Goal: Answer question/provide support: Share knowledge or assist other users

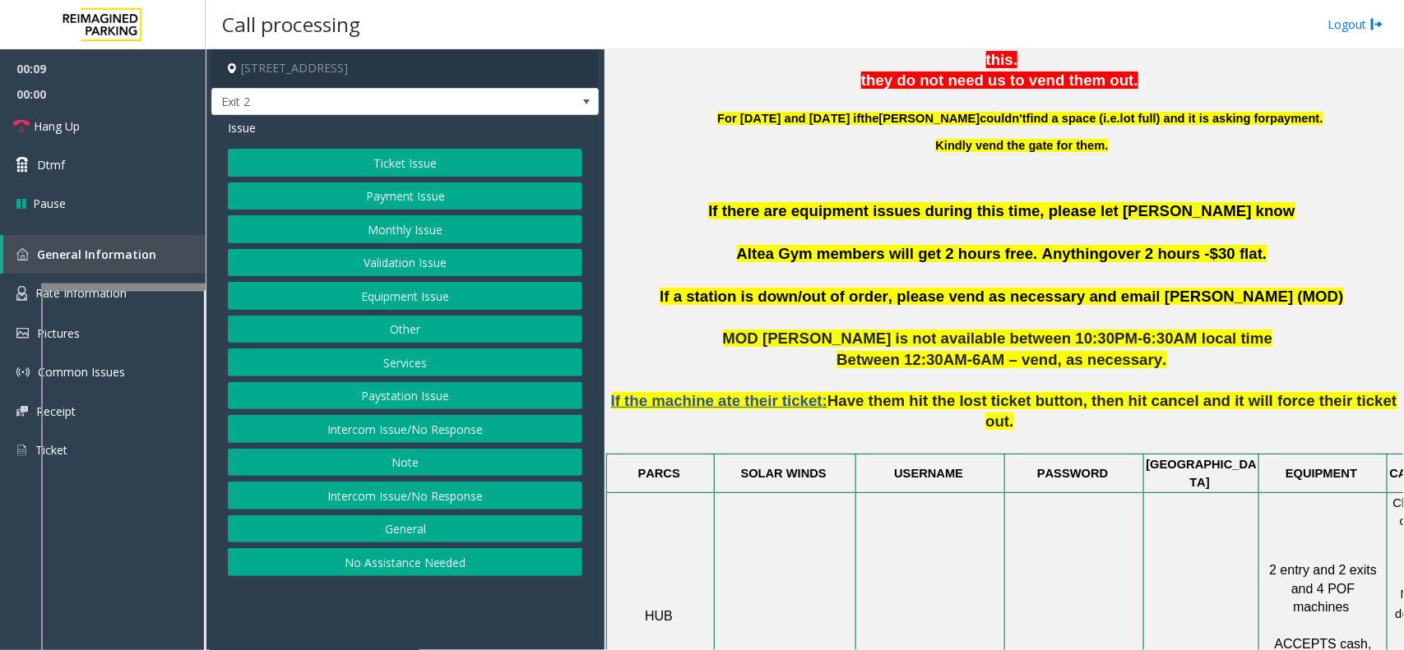
scroll to position [720, 119]
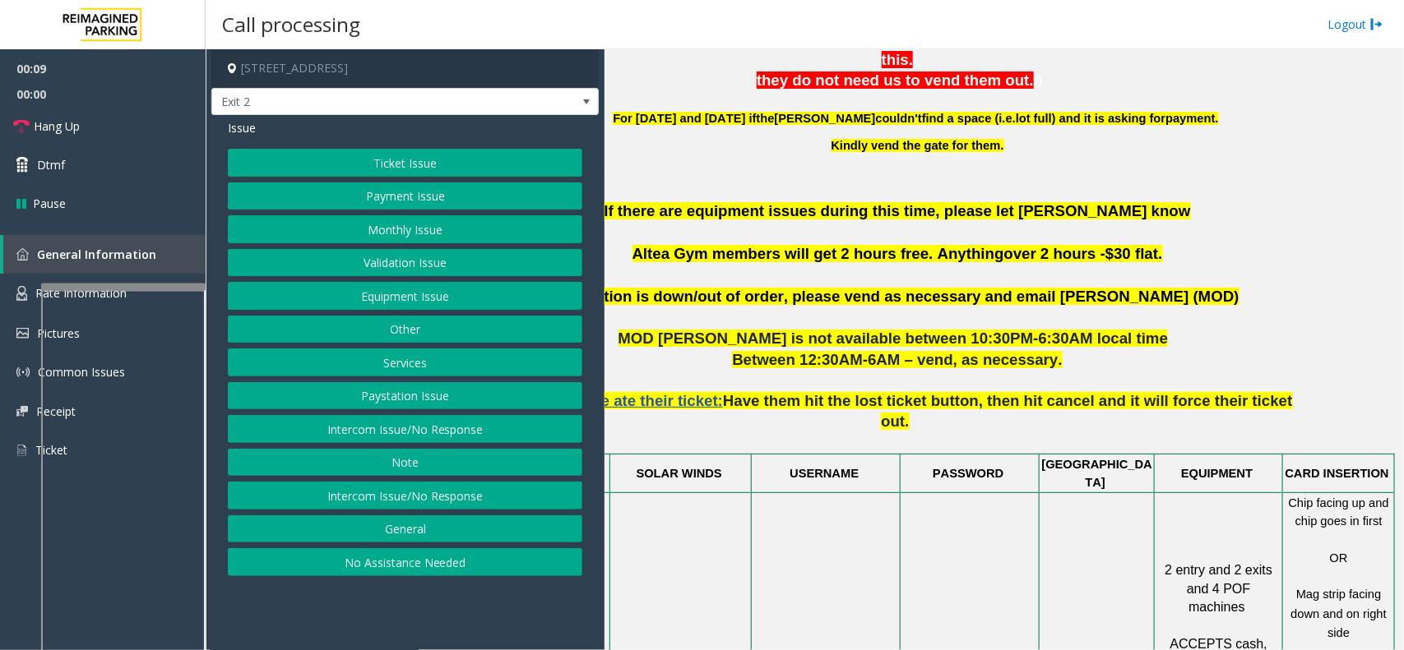
drag, startPoint x: 0, startPoint y: 0, endPoint x: 1090, endPoint y: 498, distance: 1197.8
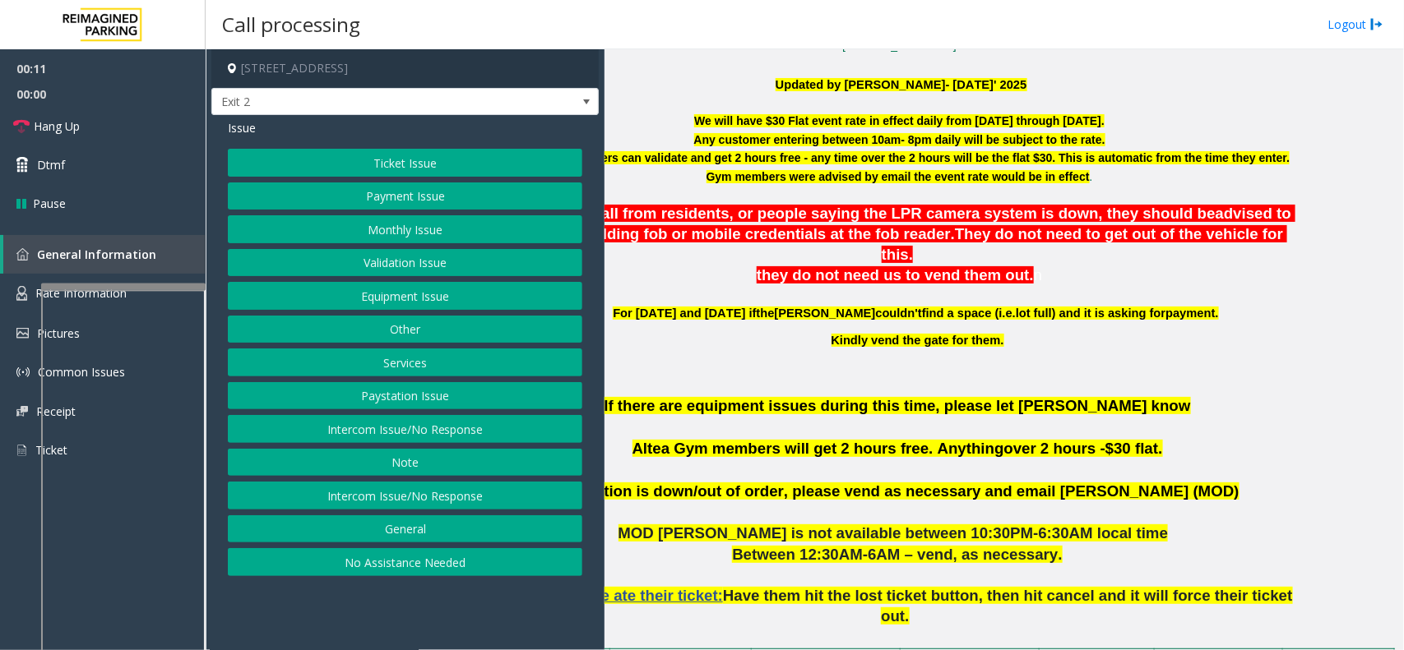
scroll to position [514, 119]
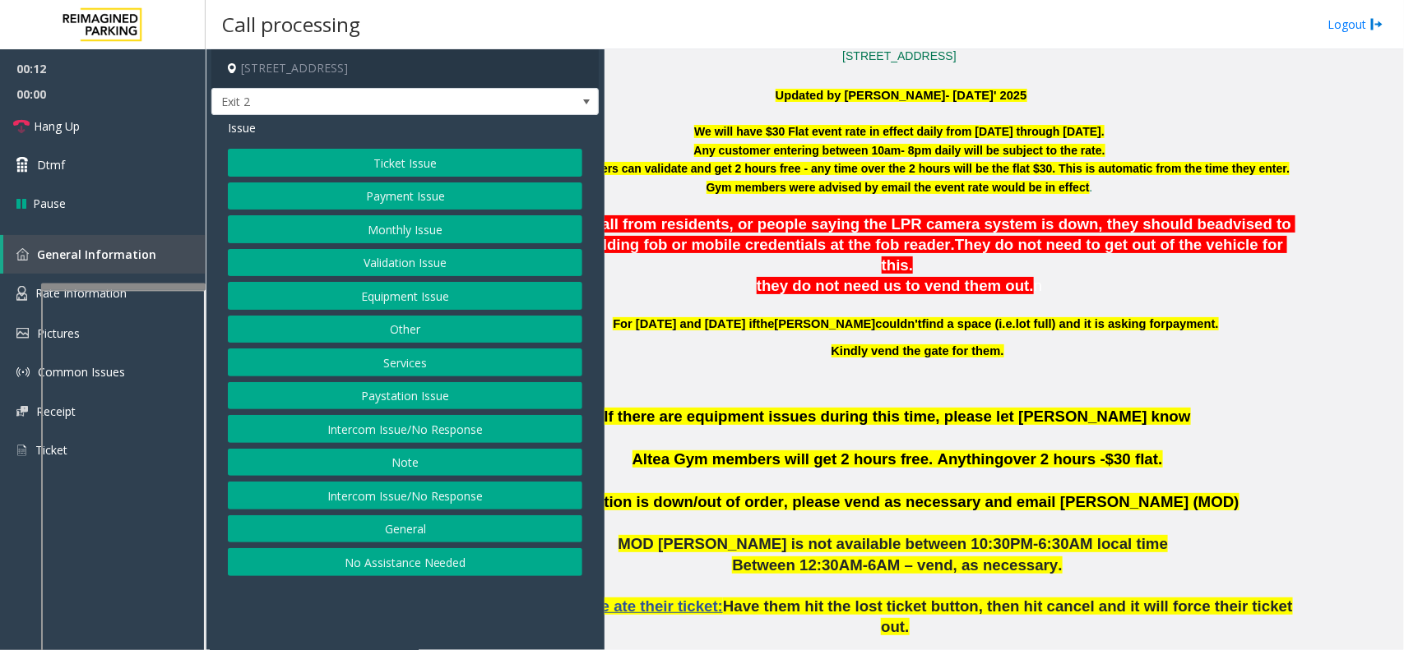
drag, startPoint x: 1073, startPoint y: 526, endPoint x: 952, endPoint y: 532, distance: 121.0
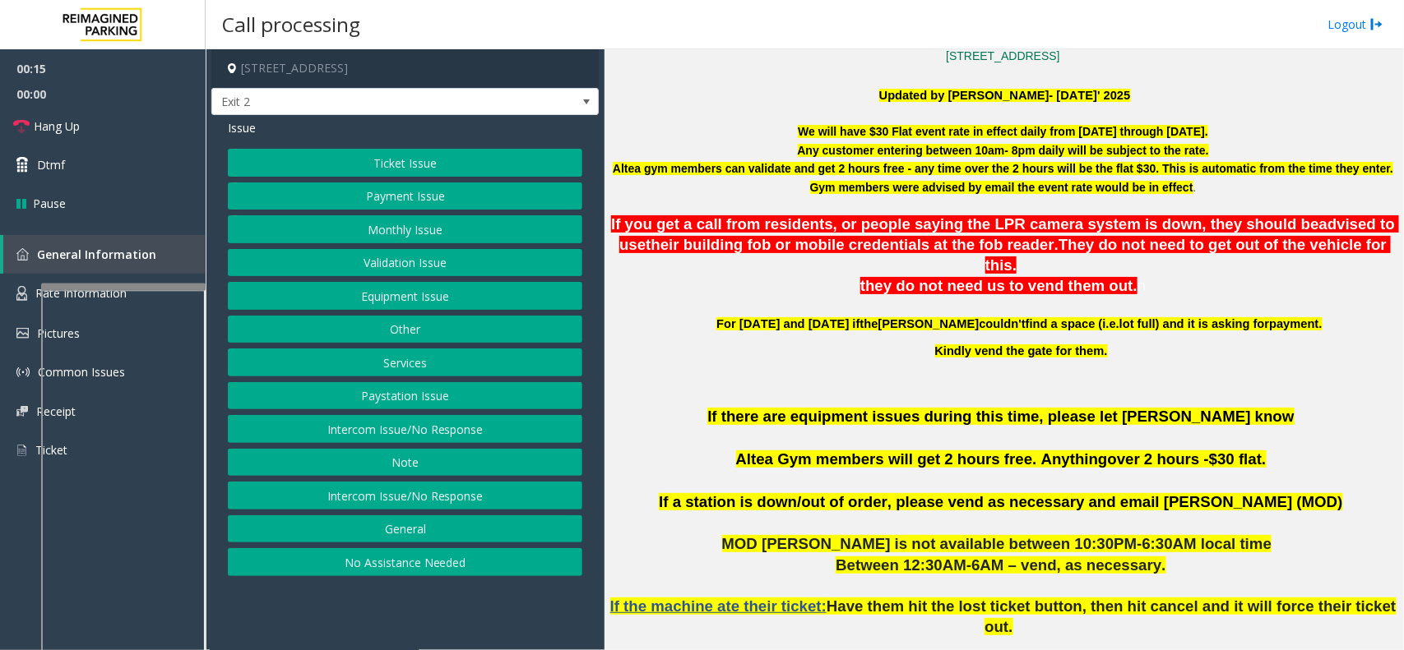
scroll to position [514, 0]
drag, startPoint x: 980, startPoint y: 434, endPoint x: 955, endPoint y: 433, distance: 25.5
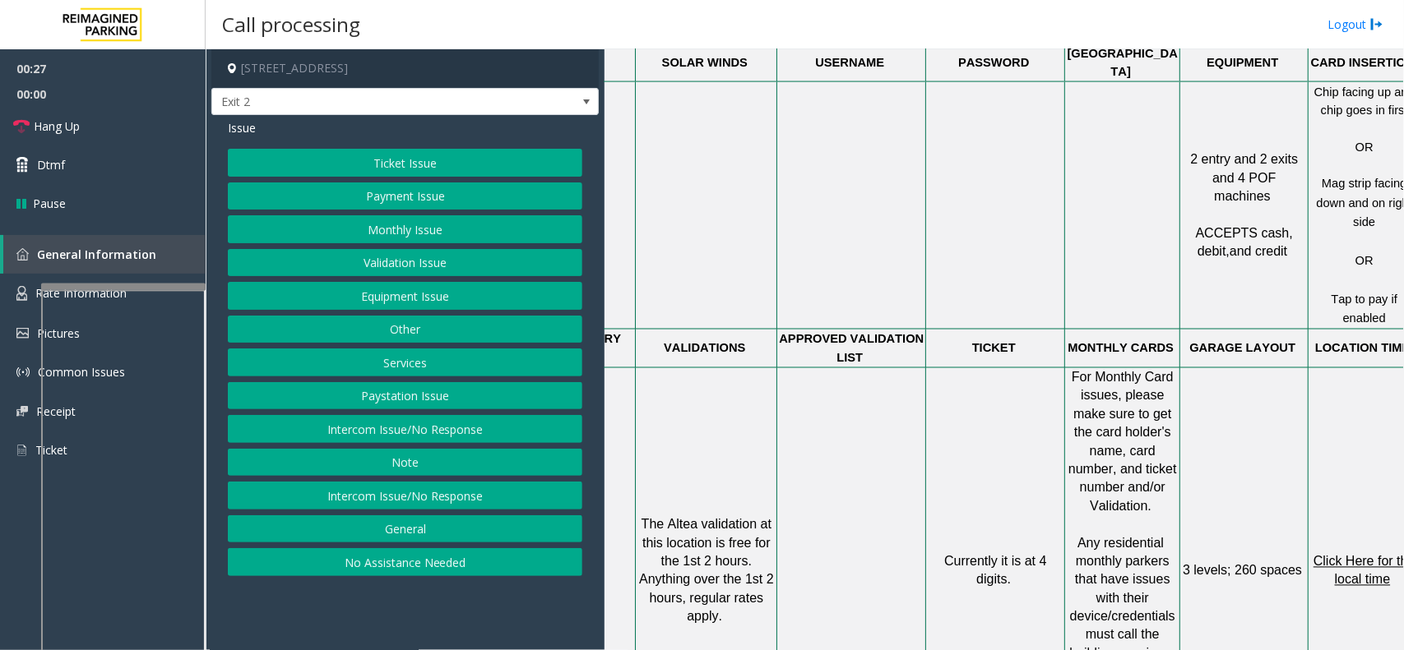
scroll to position [1131, 119]
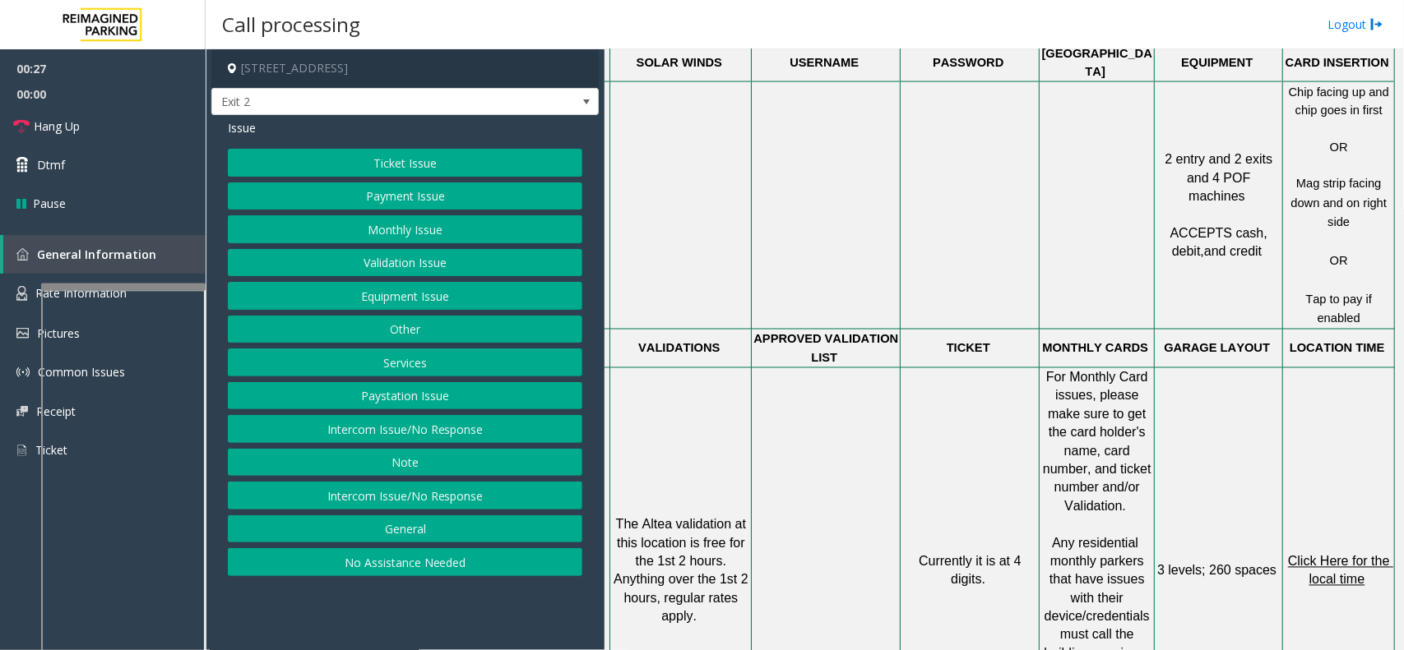
drag, startPoint x: 1030, startPoint y: 433, endPoint x: 1073, endPoint y: 433, distance: 43.6
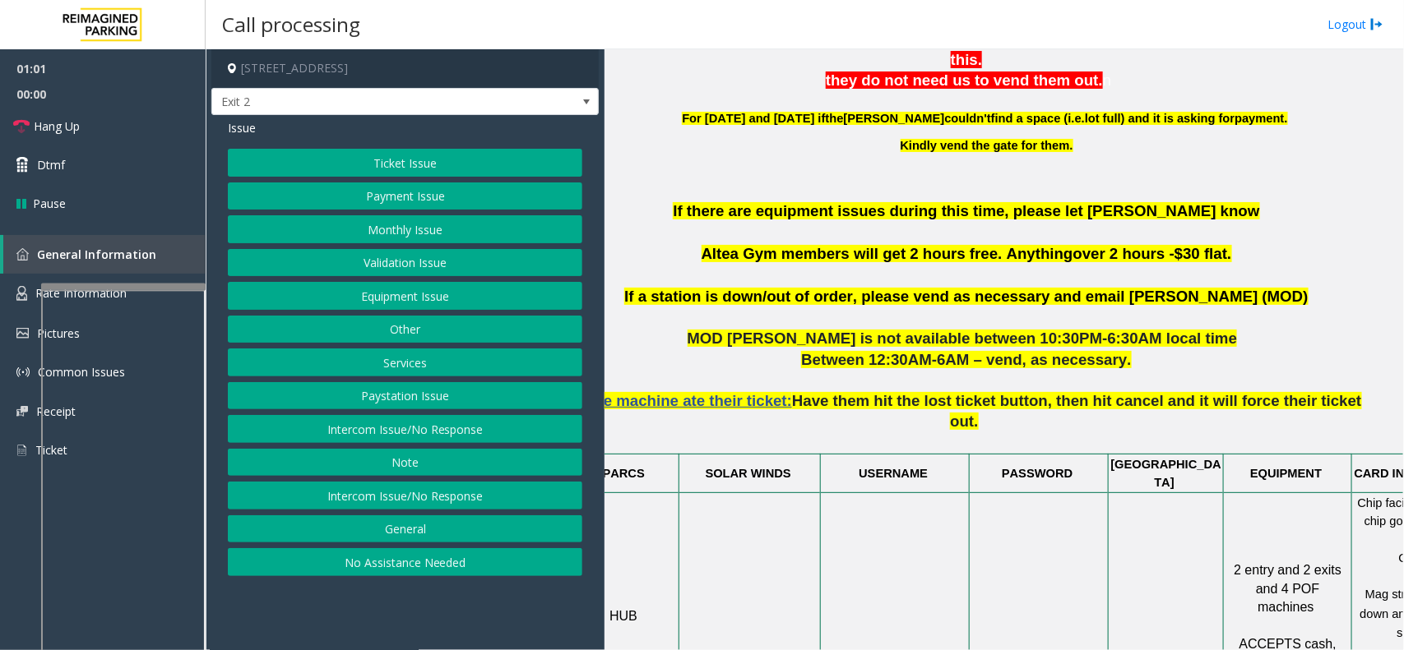
scroll to position [720, 0]
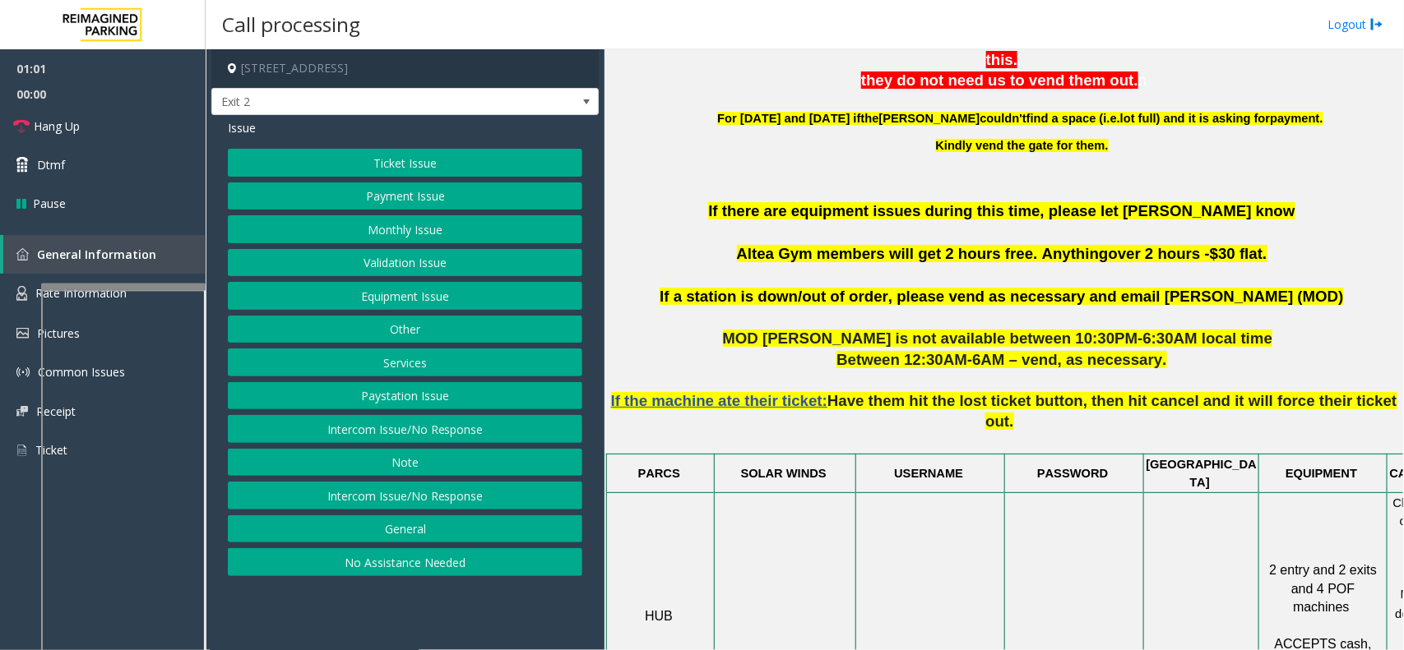
drag, startPoint x: 840, startPoint y: 467, endPoint x: 784, endPoint y: 474, distance: 57.1
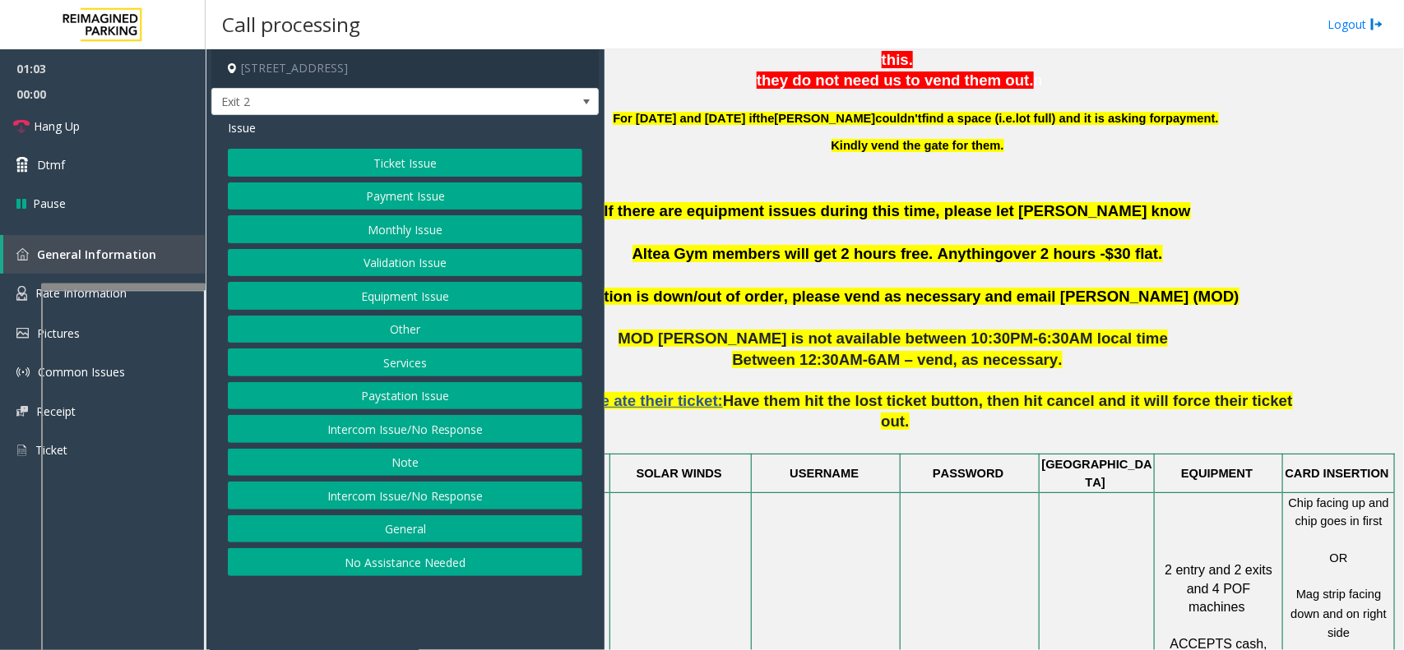
drag, startPoint x: 784, startPoint y: 474, endPoint x: 893, endPoint y: 477, distance: 109.4
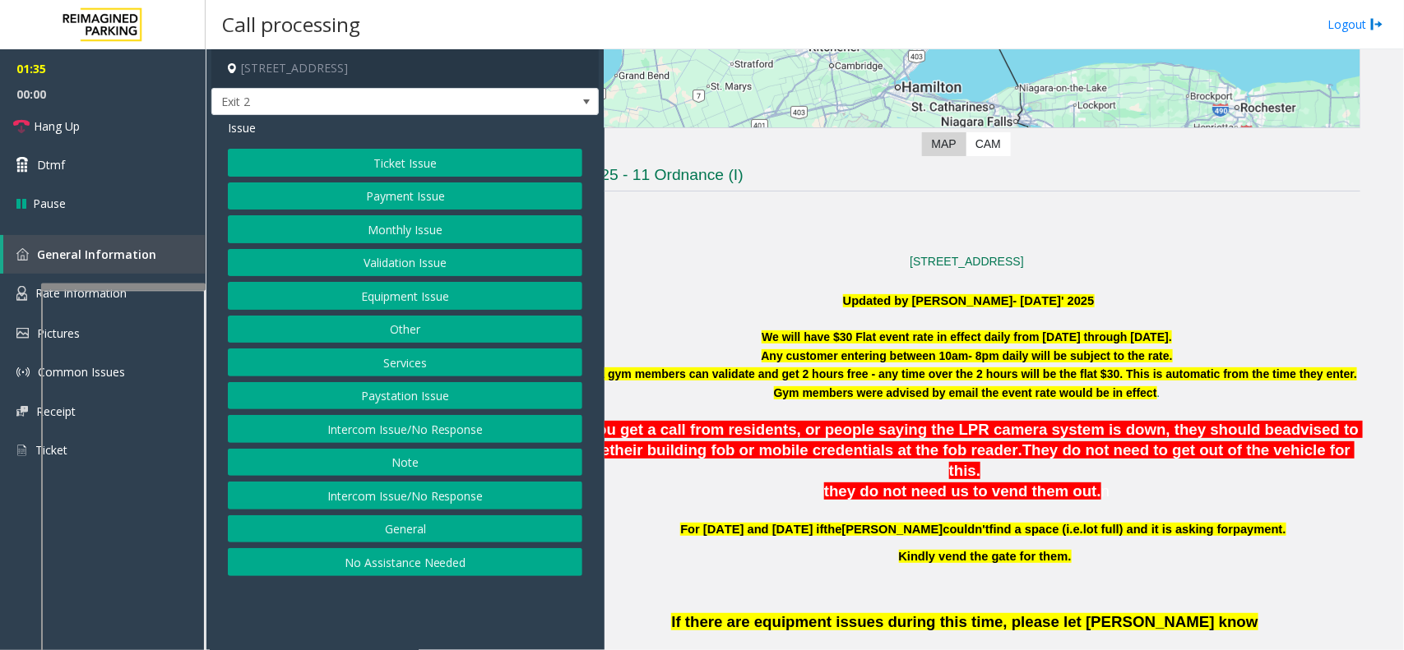
scroll to position [308, 0]
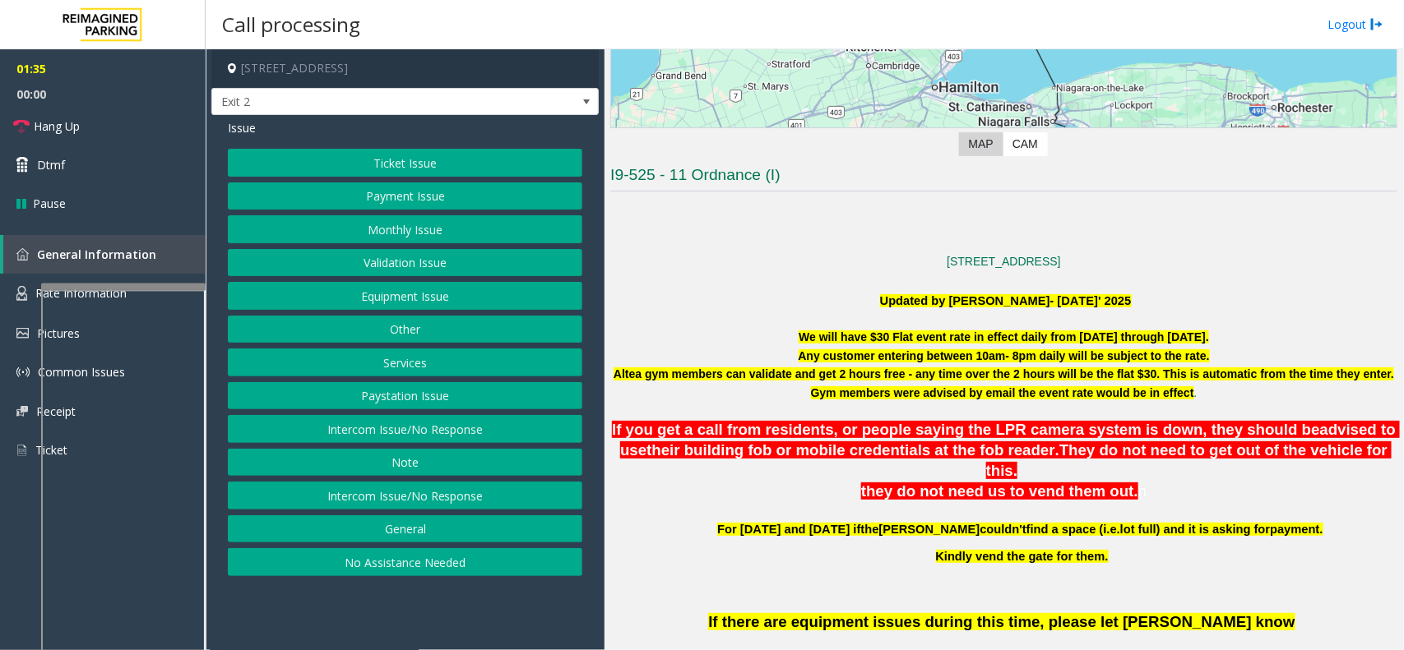
drag, startPoint x: 707, startPoint y: 400, endPoint x: 670, endPoint y: 399, distance: 37.0
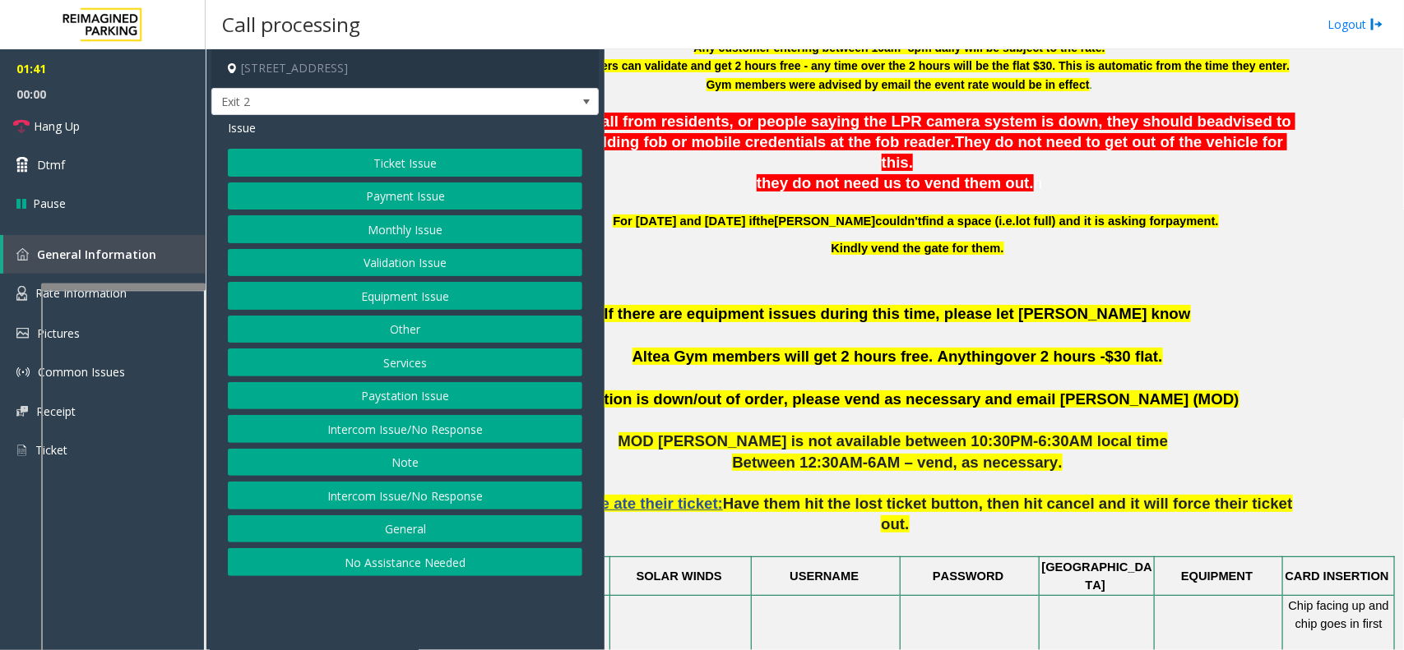
scroll to position [822, 119]
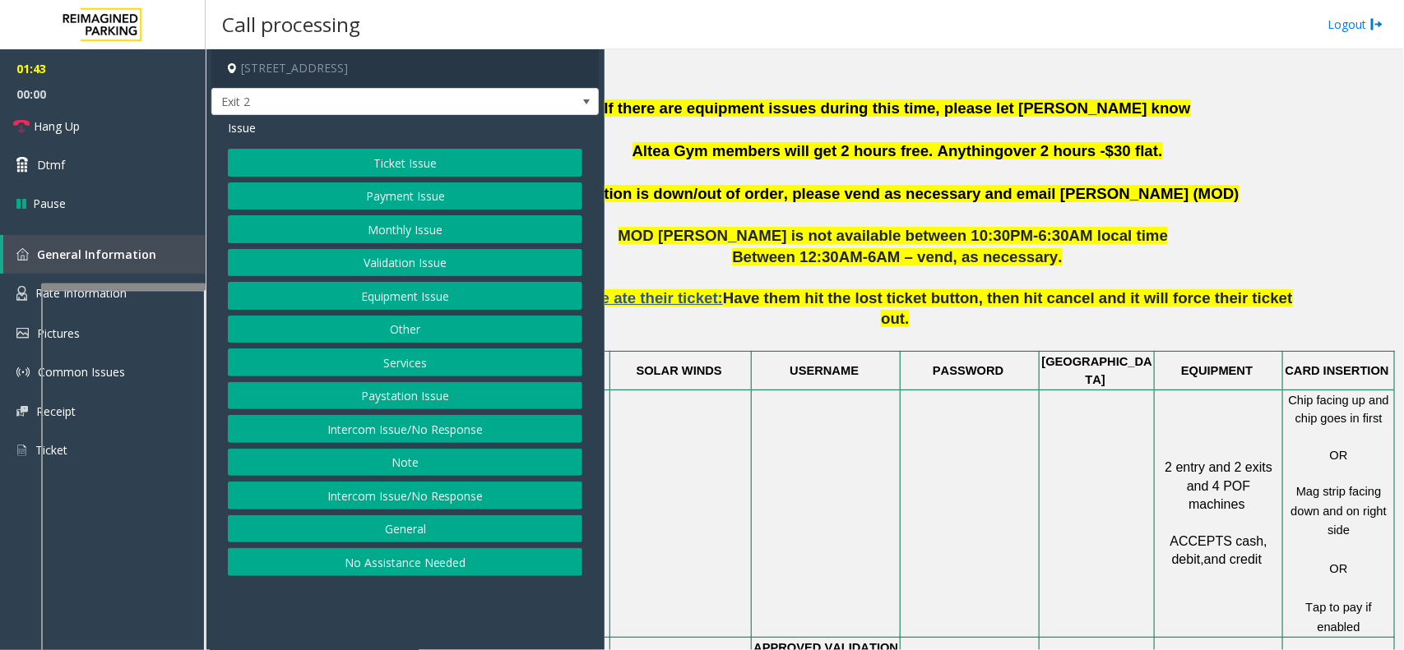
click at [425, 198] on button "Payment Issue" at bounding box center [405, 197] width 354 height 28
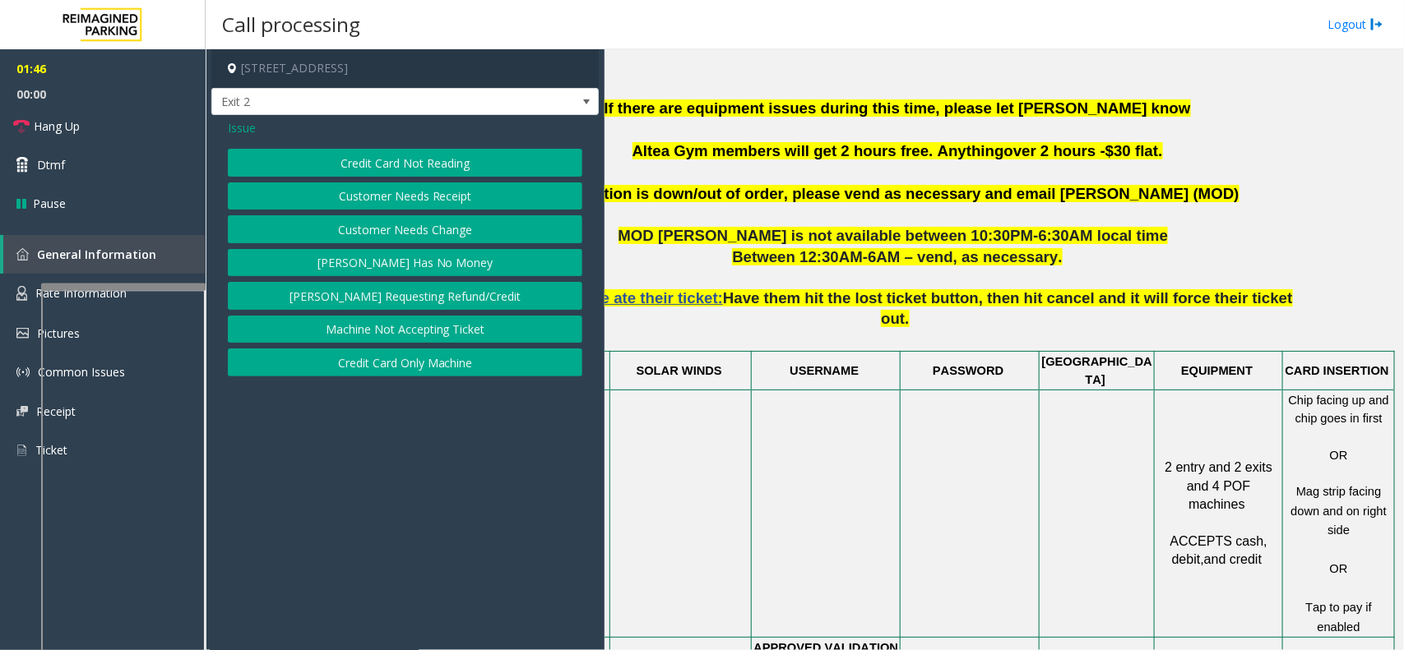
click at [437, 359] on button "Credit Card Only Machine" at bounding box center [405, 363] width 354 height 28
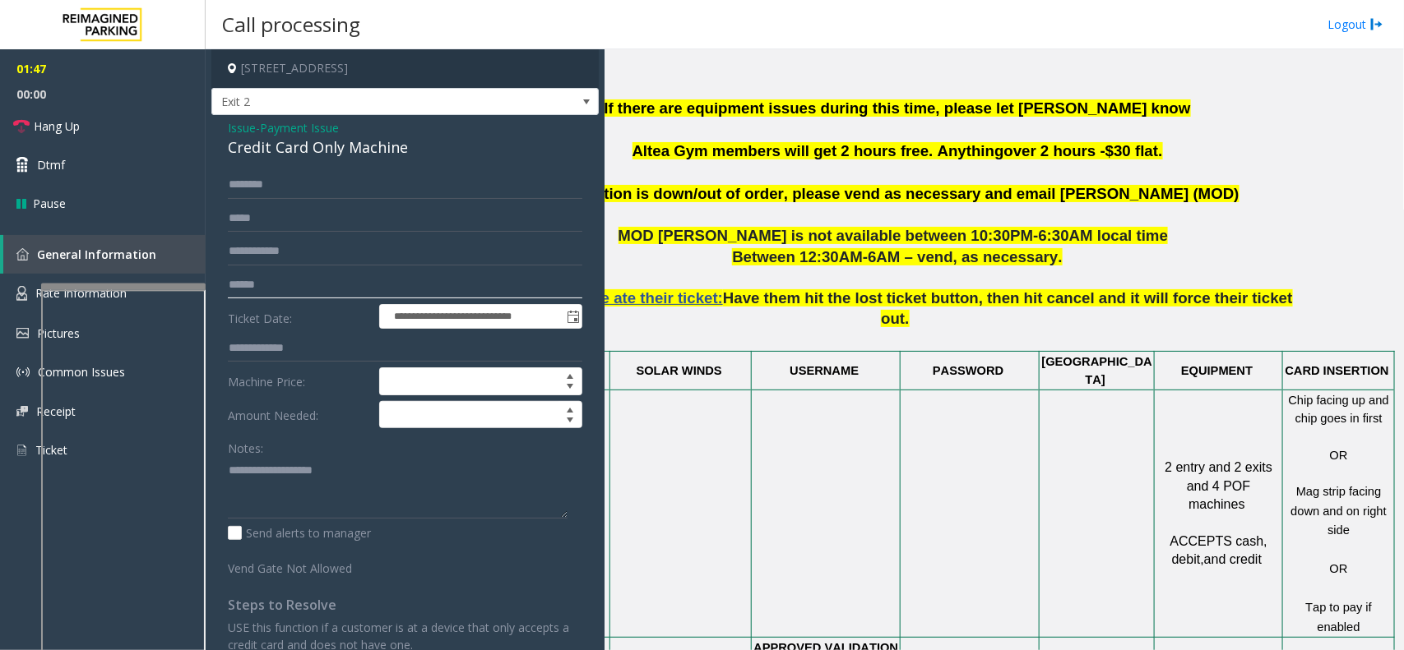
click at [314, 280] on input "text" at bounding box center [405, 285] width 354 height 28
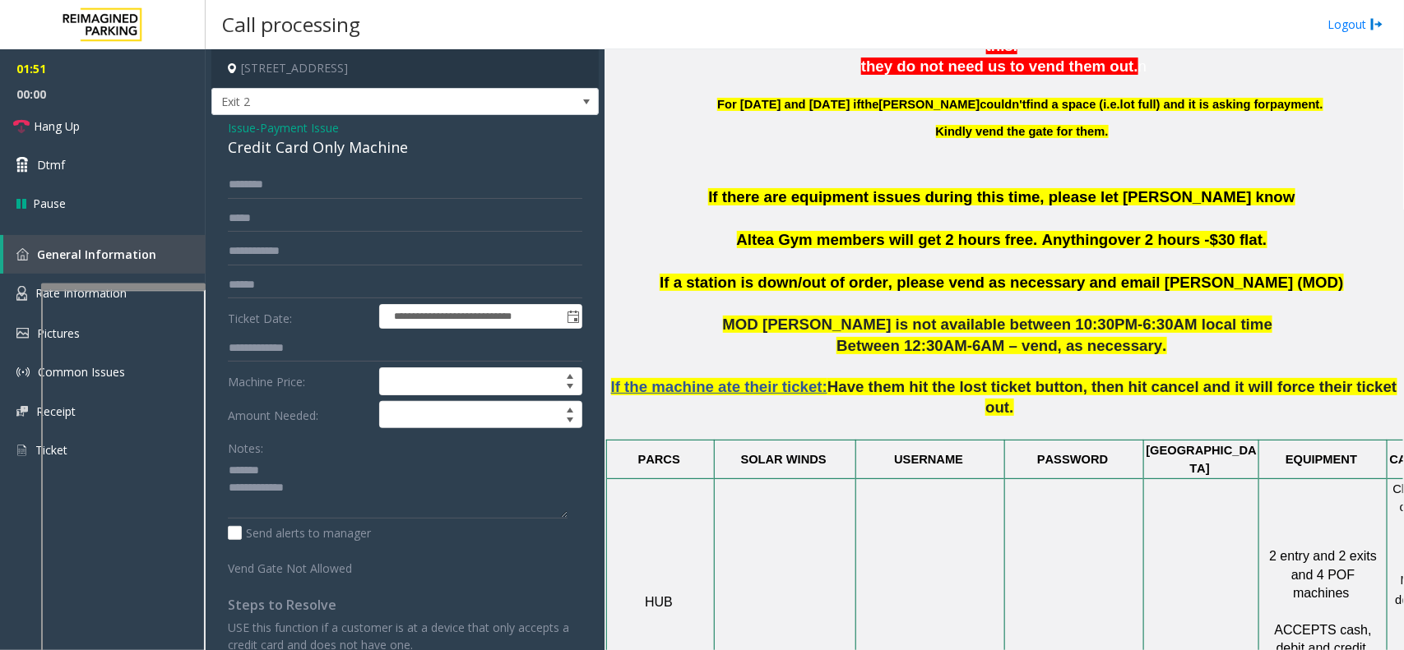
scroll to position [734, 0]
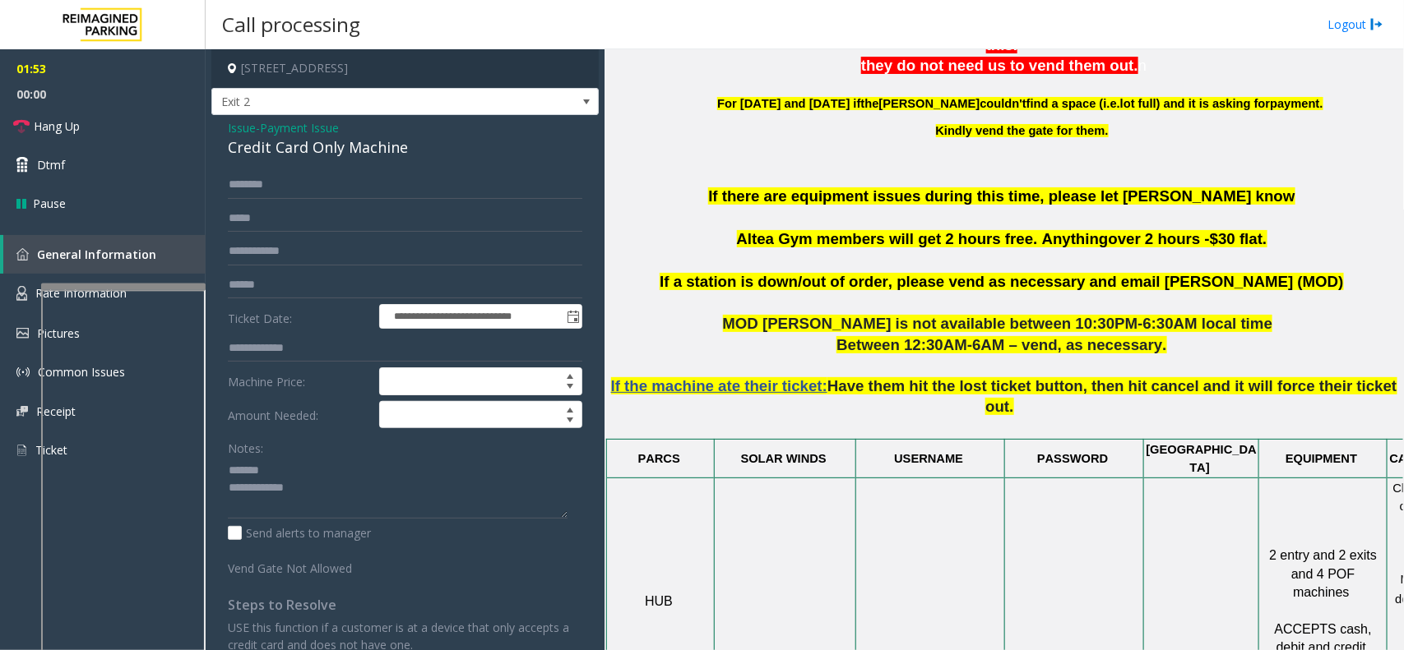
click at [286, 163] on div "**********" at bounding box center [404, 487] width 387 height 745
click at [302, 159] on div "Credit Card Only Machine" at bounding box center [405, 148] width 354 height 22
click at [409, 507] on textarea at bounding box center [398, 488] width 340 height 62
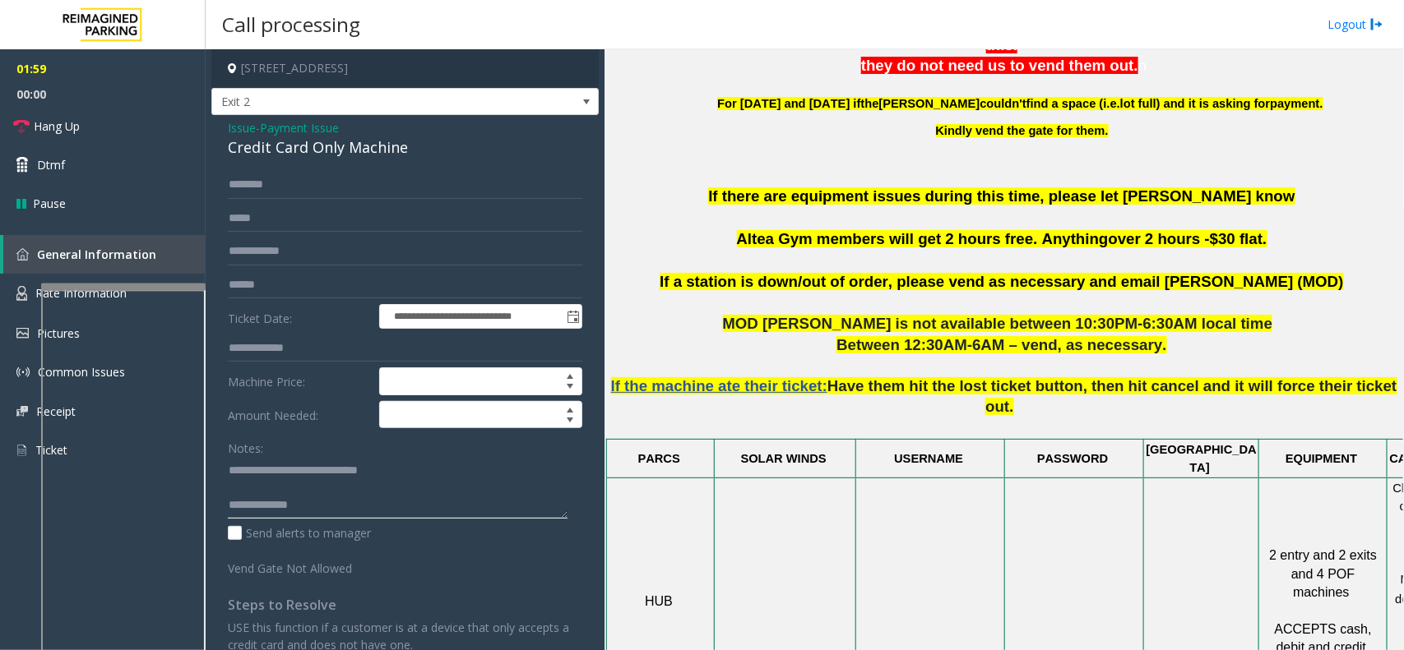
type textarea "**********"
click at [379, 282] on input "text" at bounding box center [405, 285] width 354 height 28
type input "*"
type input "*******"
click at [405, 514] on textarea at bounding box center [398, 488] width 340 height 62
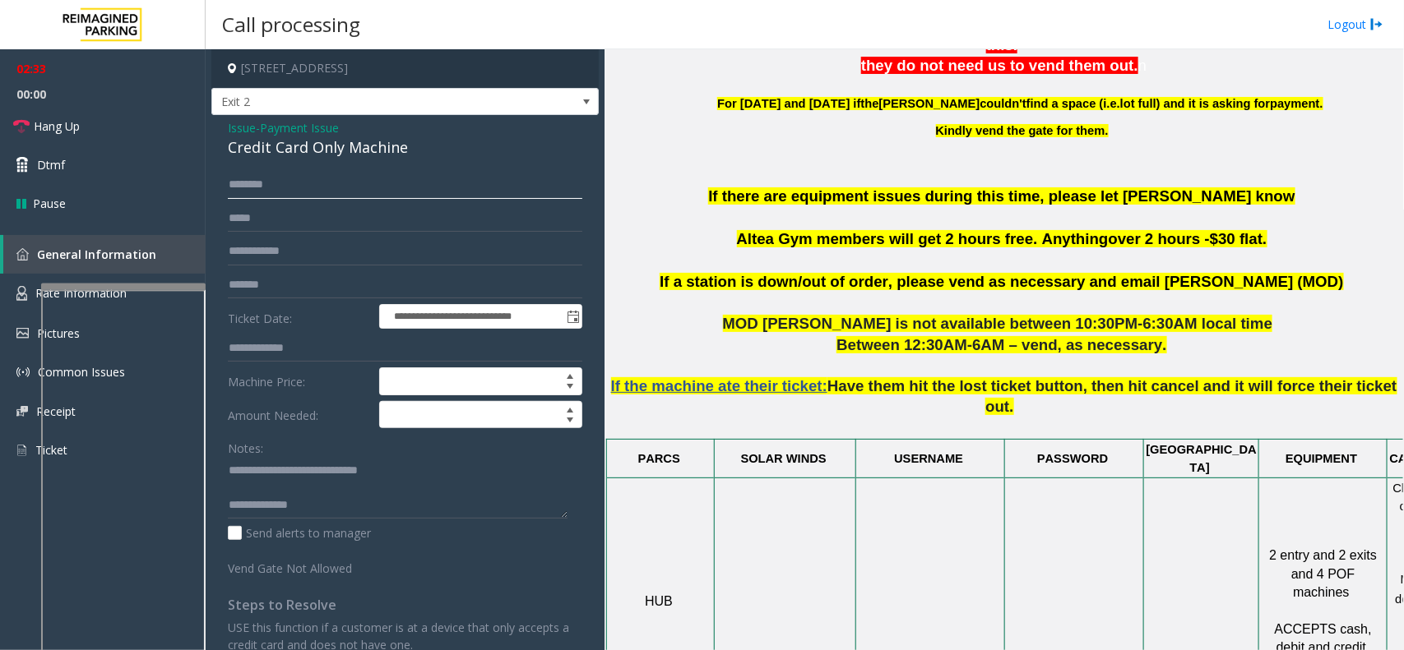
click at [312, 187] on input "text" at bounding box center [405, 185] width 354 height 28
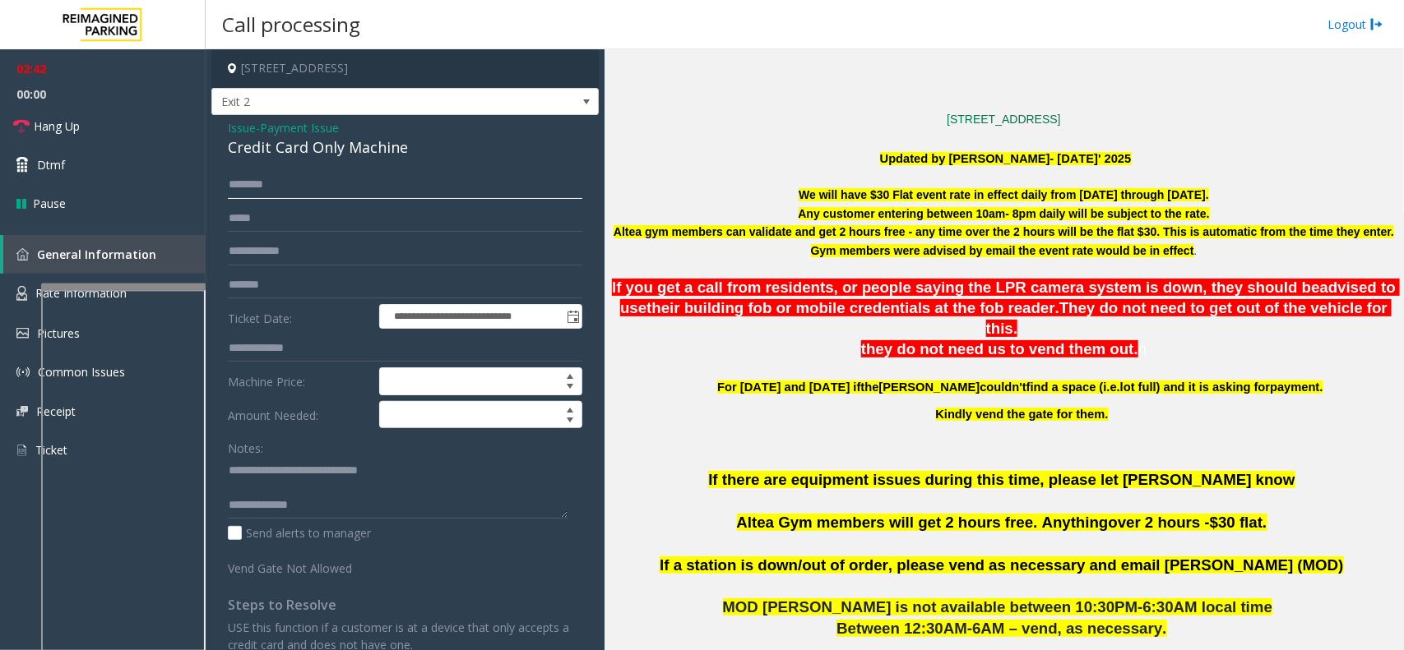
scroll to position [426, 0]
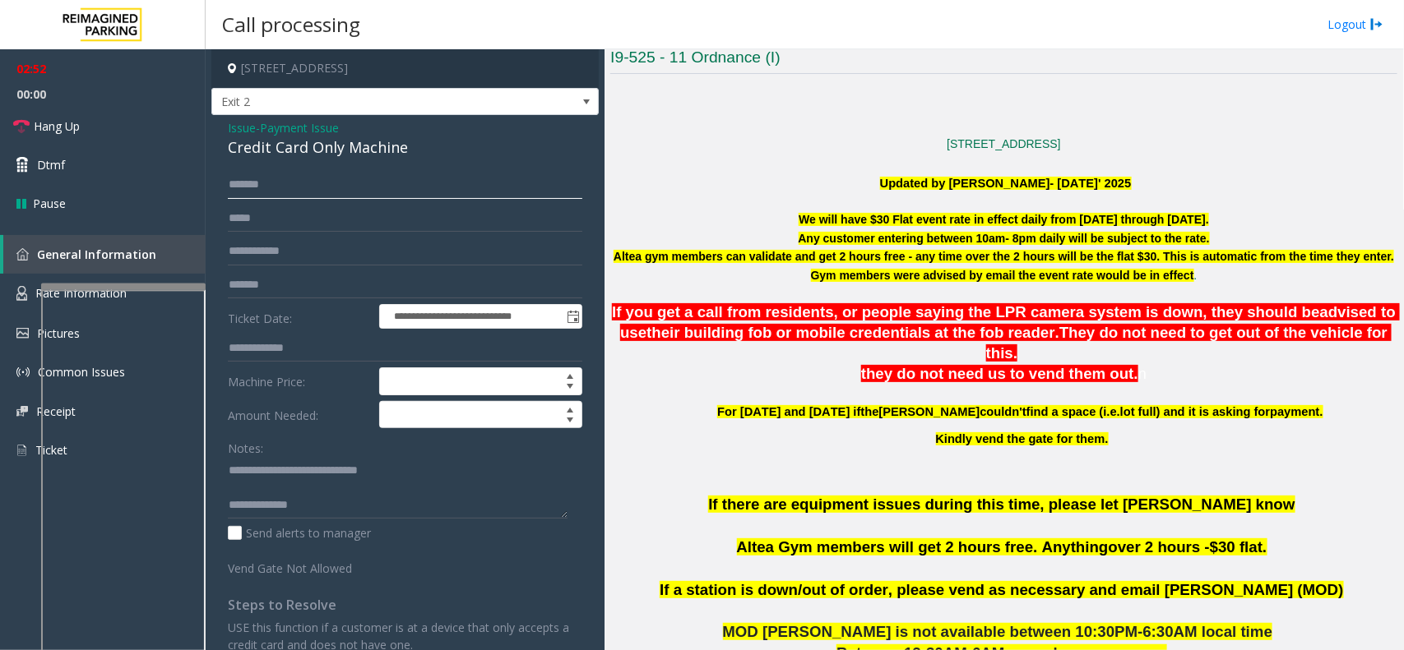
click at [263, 183] on input "*******" at bounding box center [405, 185] width 354 height 28
click at [274, 181] on input "*******" at bounding box center [405, 185] width 354 height 28
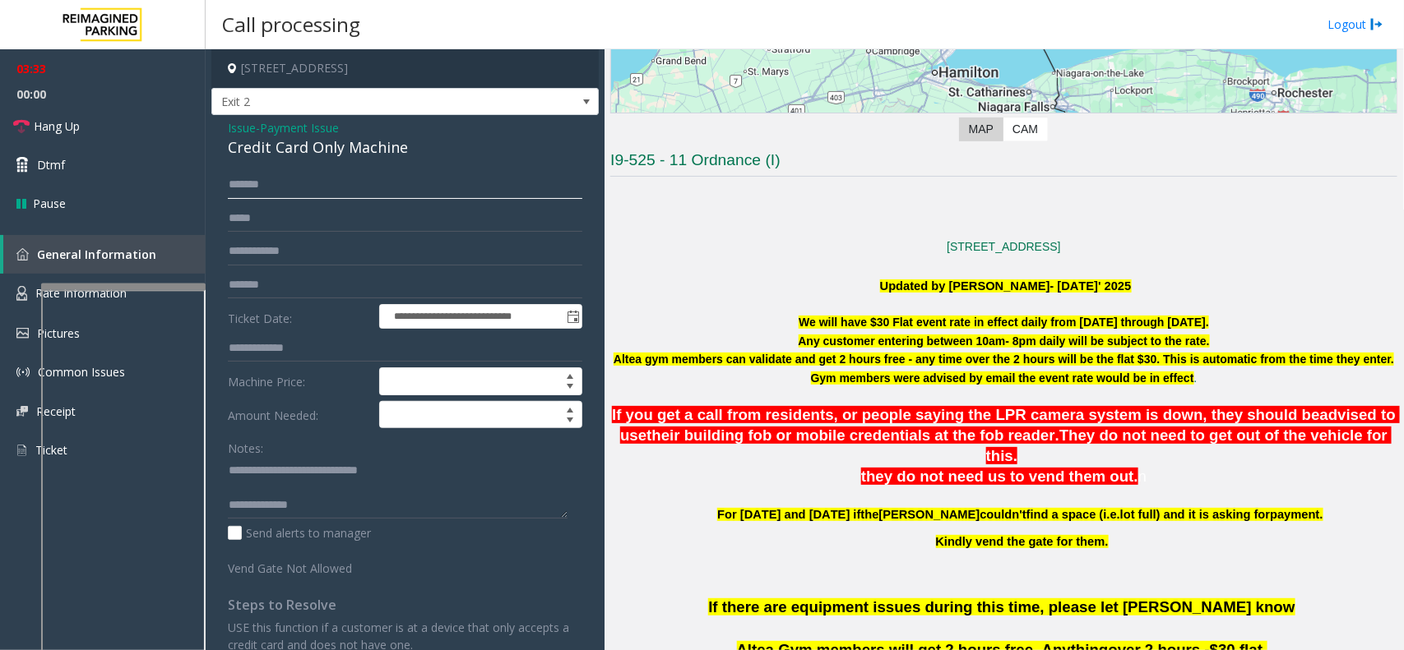
scroll to position [220, 0]
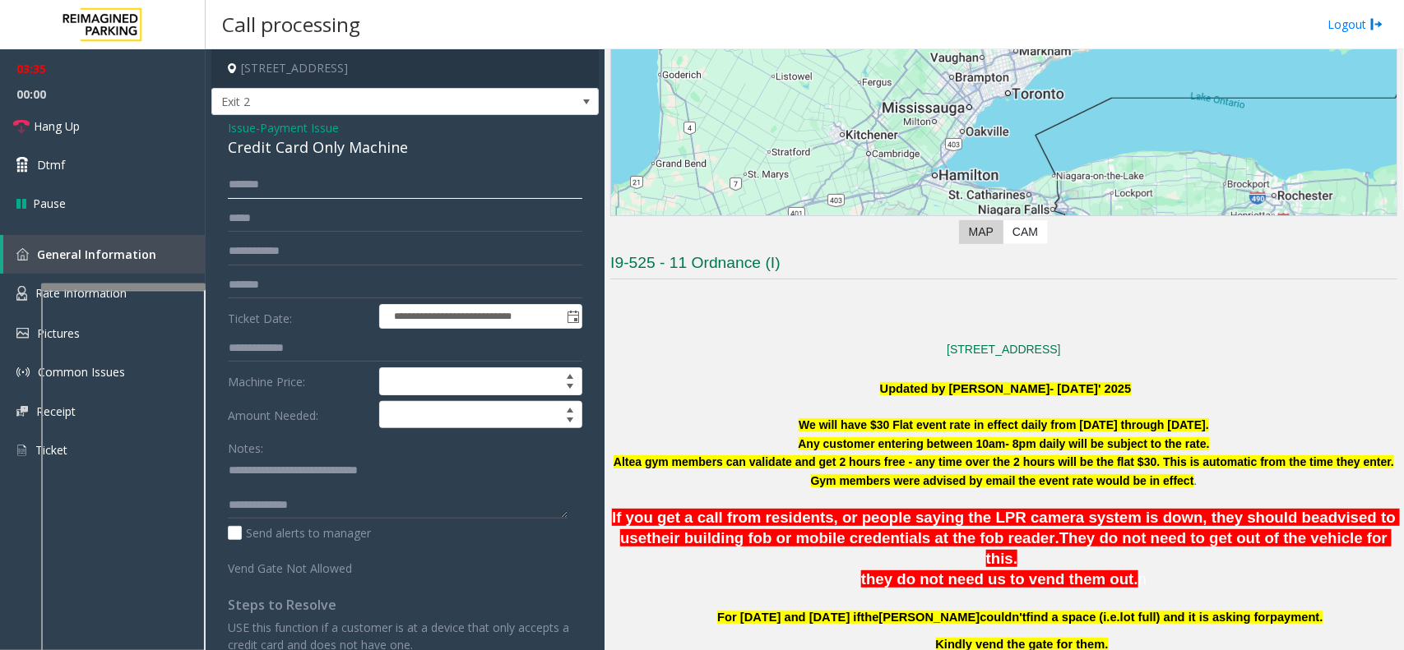
type input "*******"
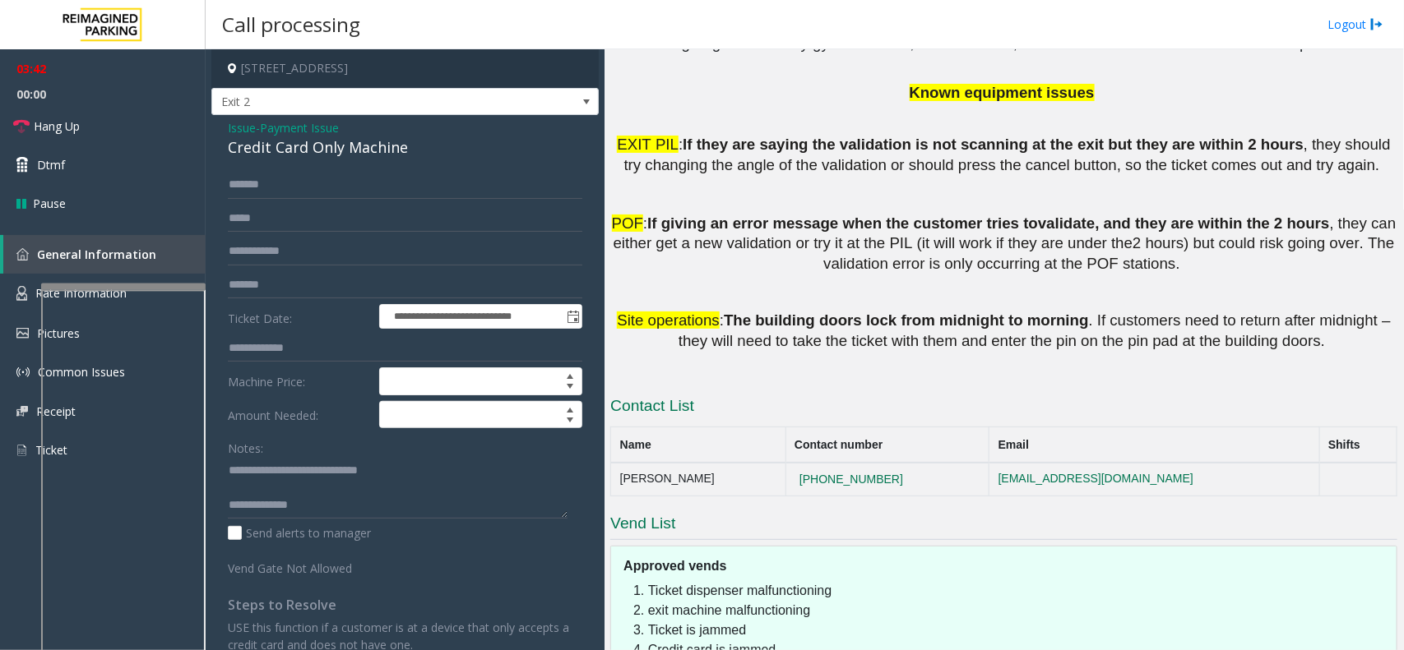
scroll to position [2449, 0]
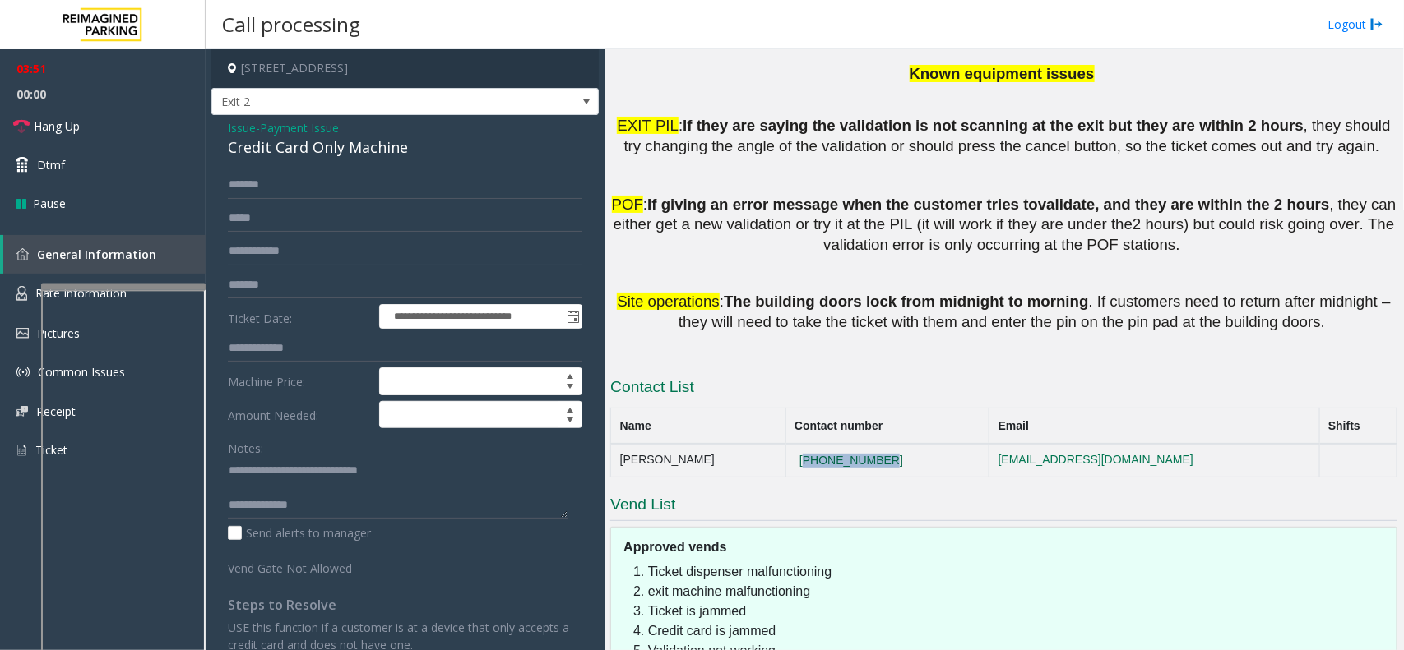
drag, startPoint x: 881, startPoint y: 282, endPoint x: 762, endPoint y: 293, distance: 118.9
click at [785, 444] on td "[PHONE_NUMBER]" at bounding box center [887, 460] width 204 height 33
copy button "[PHONE_NUMBER]"
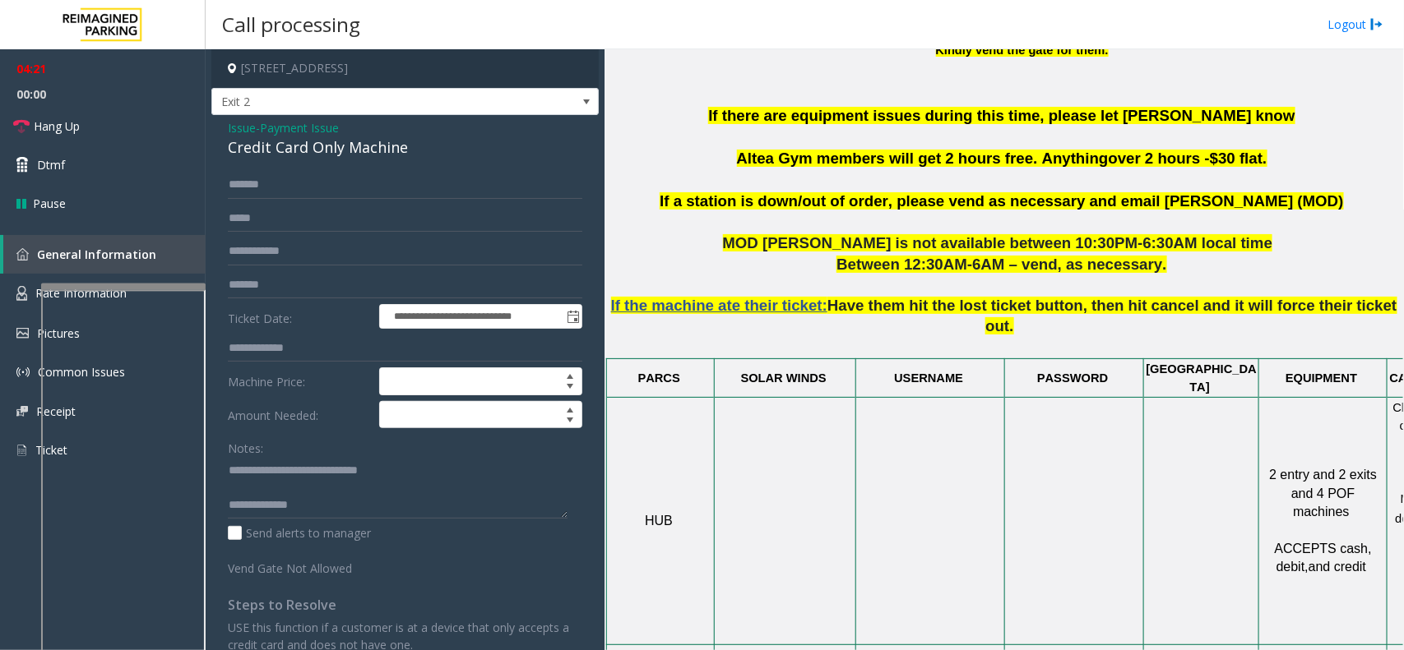
scroll to position [822, 0]
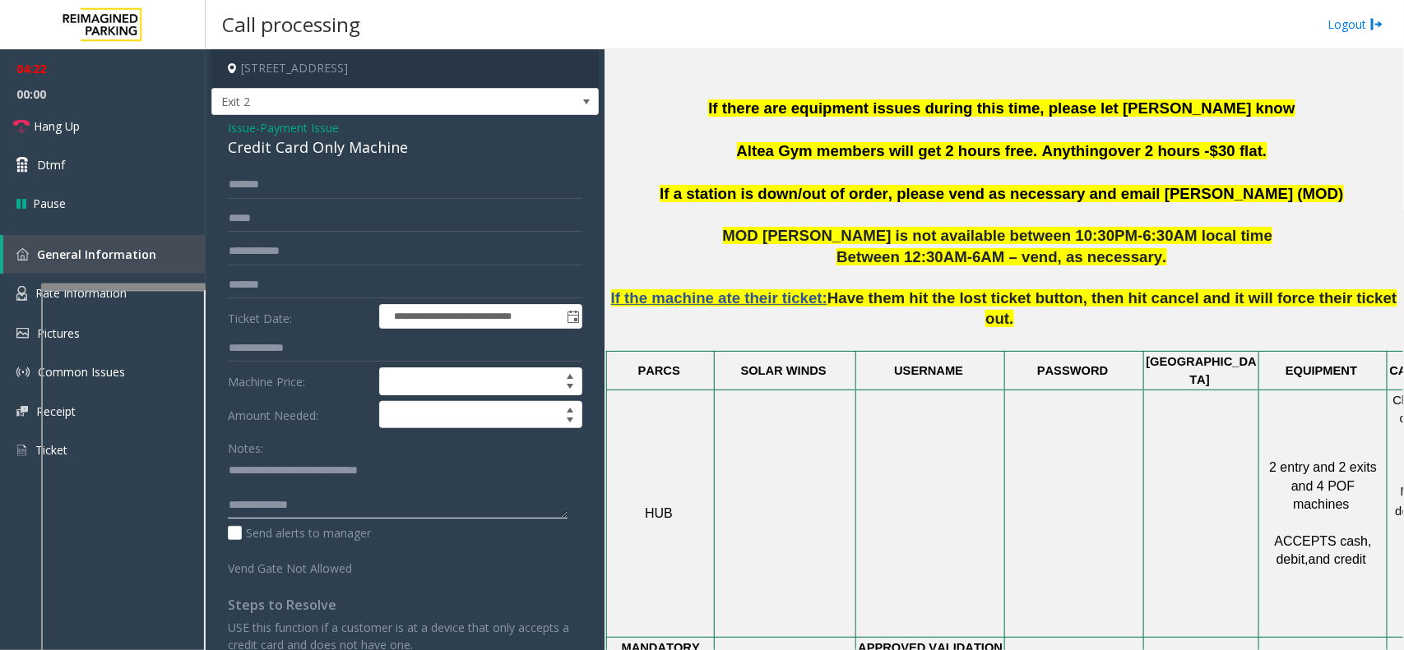
click at [350, 499] on textarea at bounding box center [398, 488] width 340 height 62
click at [419, 507] on textarea at bounding box center [398, 488] width 340 height 62
click at [381, 495] on textarea at bounding box center [398, 488] width 340 height 62
click at [150, 134] on link "Hang Up" at bounding box center [103, 126] width 206 height 39
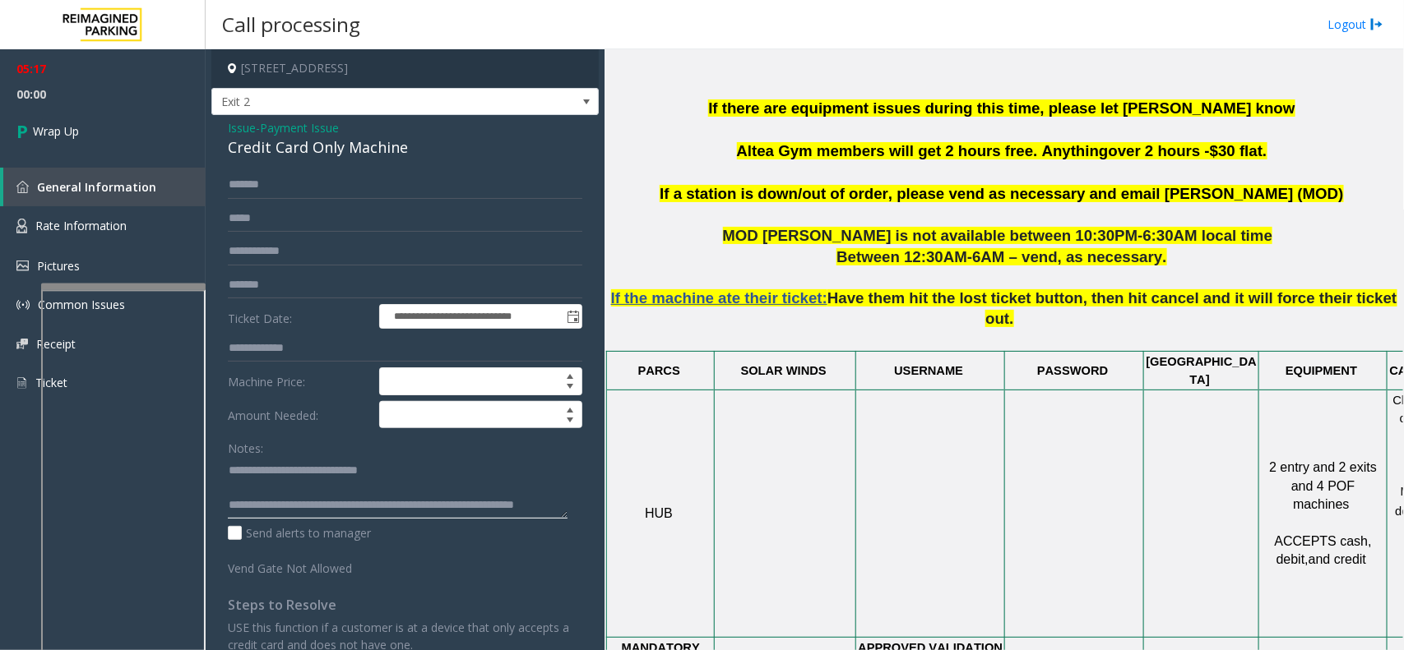
click at [300, 510] on textarea at bounding box center [398, 488] width 340 height 62
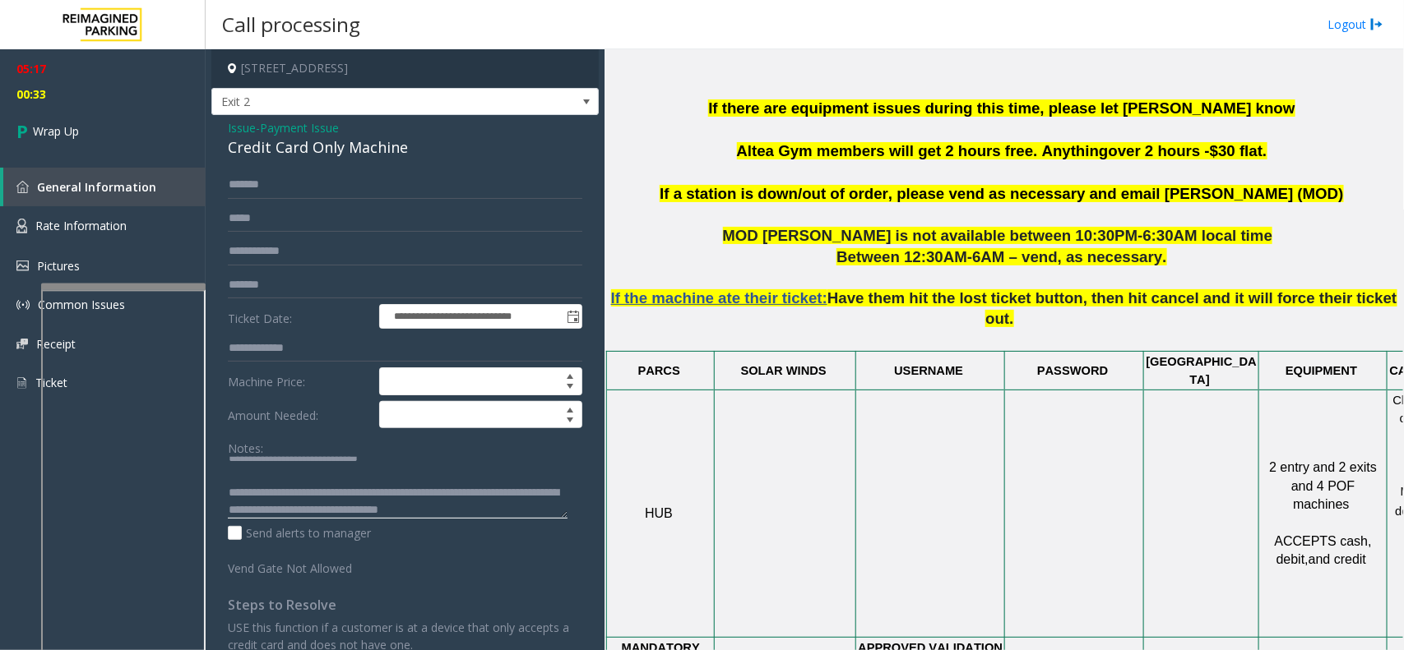
scroll to position [29, 0]
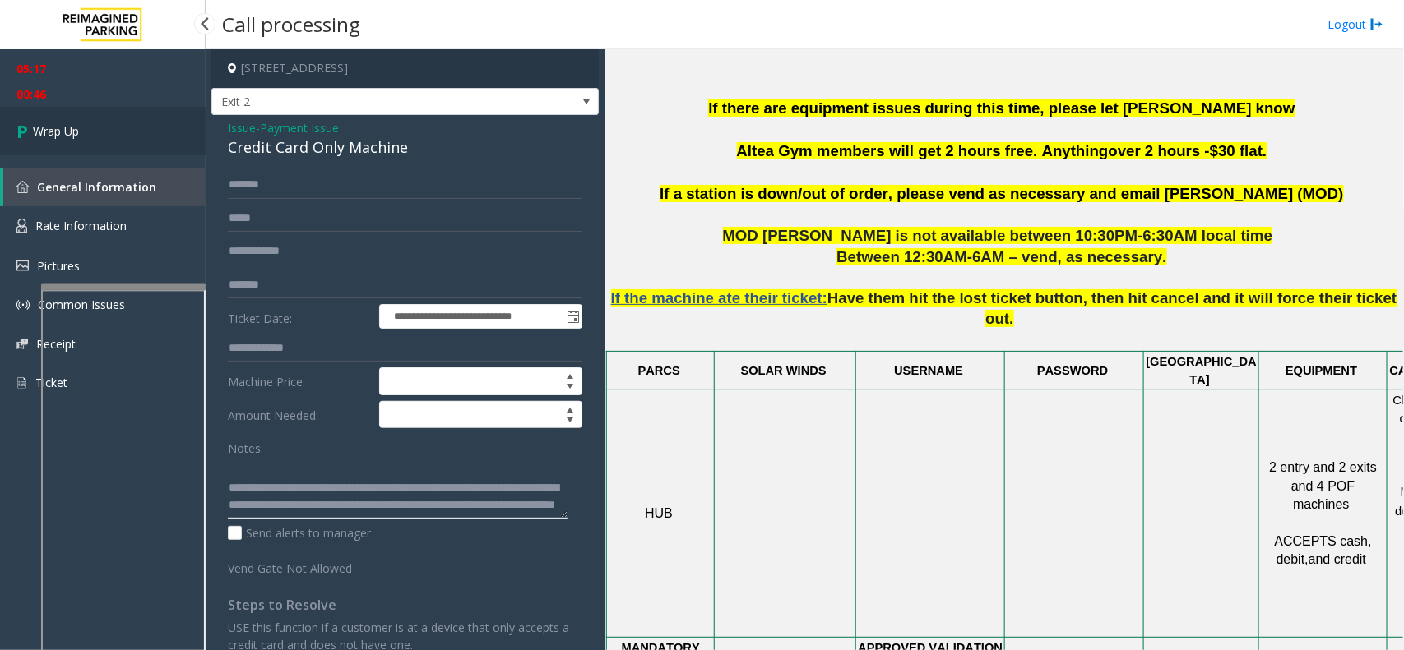
type textarea "**********"
click at [117, 134] on link "Wrap Up" at bounding box center [103, 131] width 206 height 49
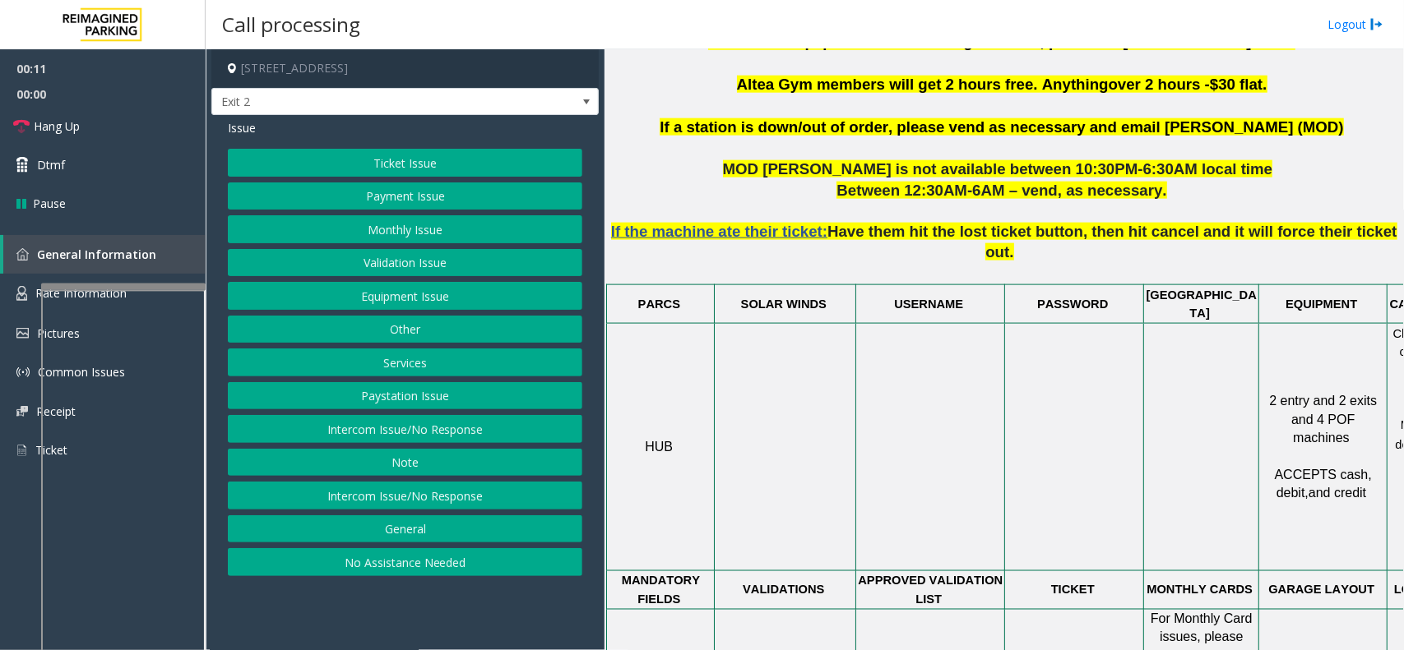
scroll to position [925, 0]
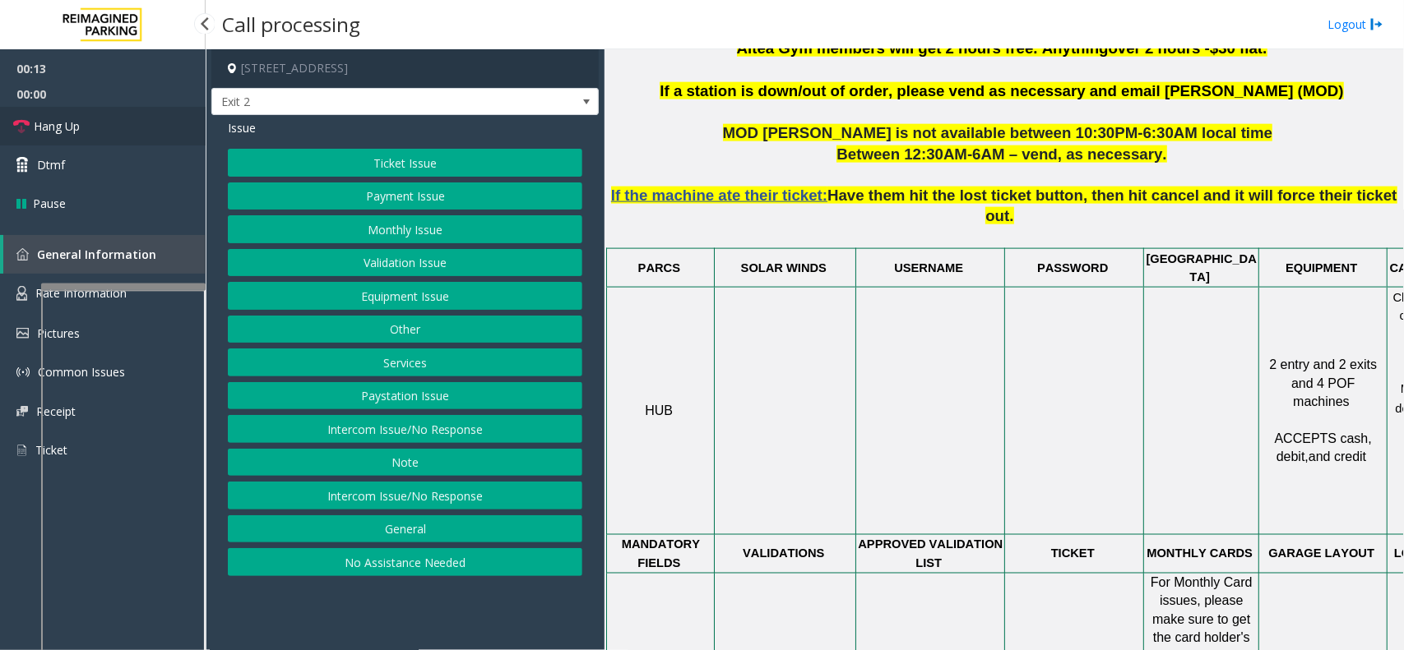
click at [101, 120] on link "Hang Up" at bounding box center [103, 126] width 206 height 39
drag, startPoint x: 393, startPoint y: 547, endPoint x: 421, endPoint y: 574, distance: 39.0
click at [414, 568] on div "Ticket Issue Payment Issue Monthly Issue Validation Issue Equipment Issue Other…" at bounding box center [405, 363] width 354 height 428
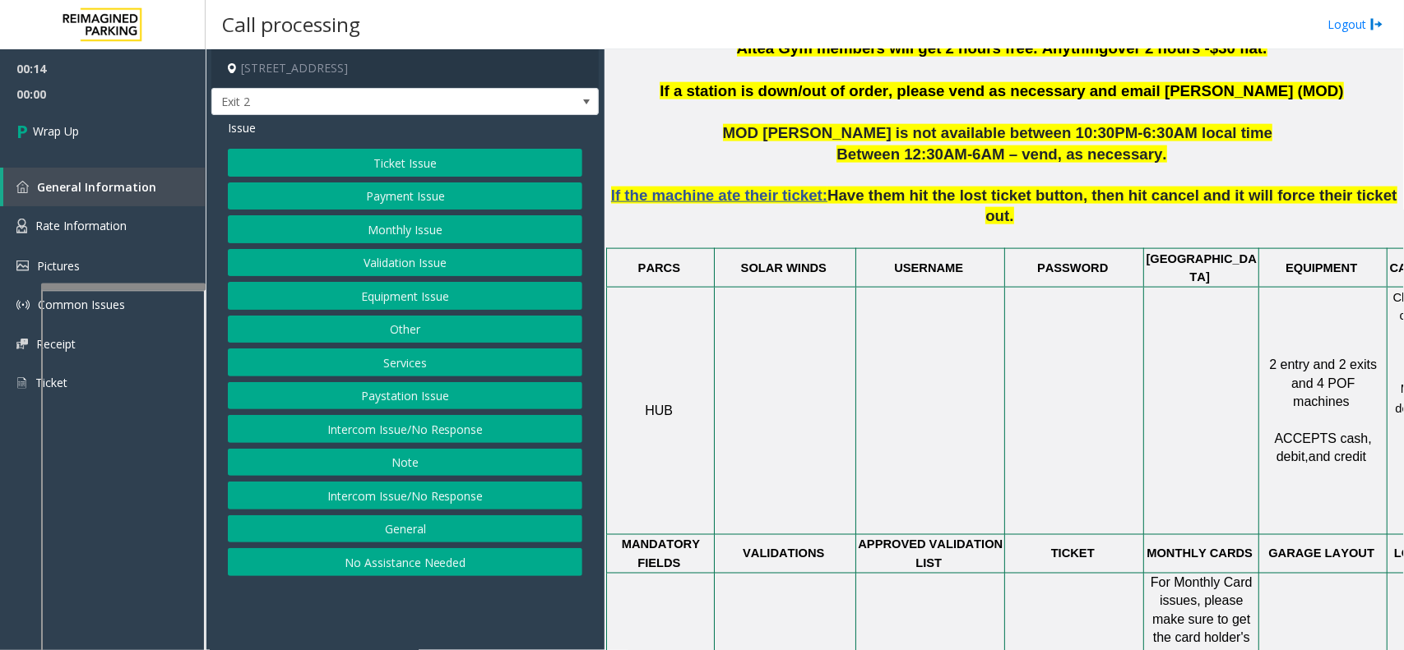
click at [424, 576] on button "No Assistance Needed" at bounding box center [405, 563] width 354 height 28
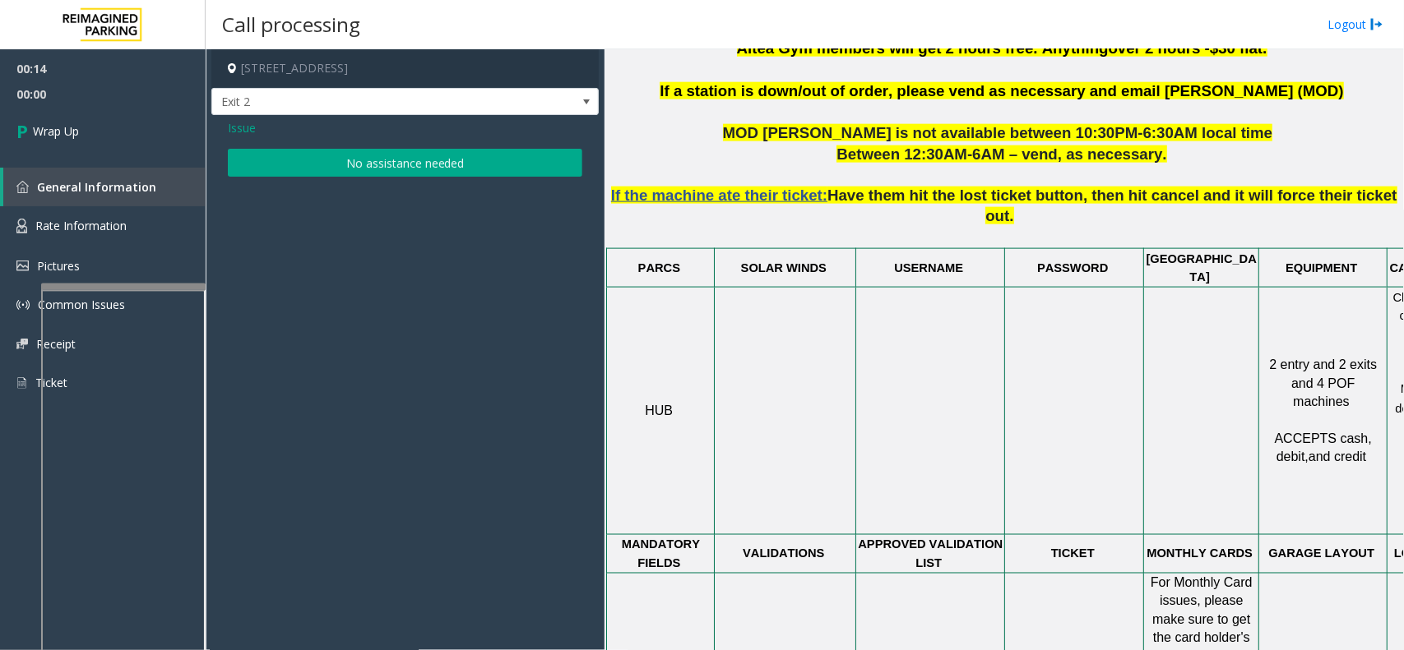
click at [363, 162] on button "No assistance needed" at bounding box center [405, 163] width 354 height 28
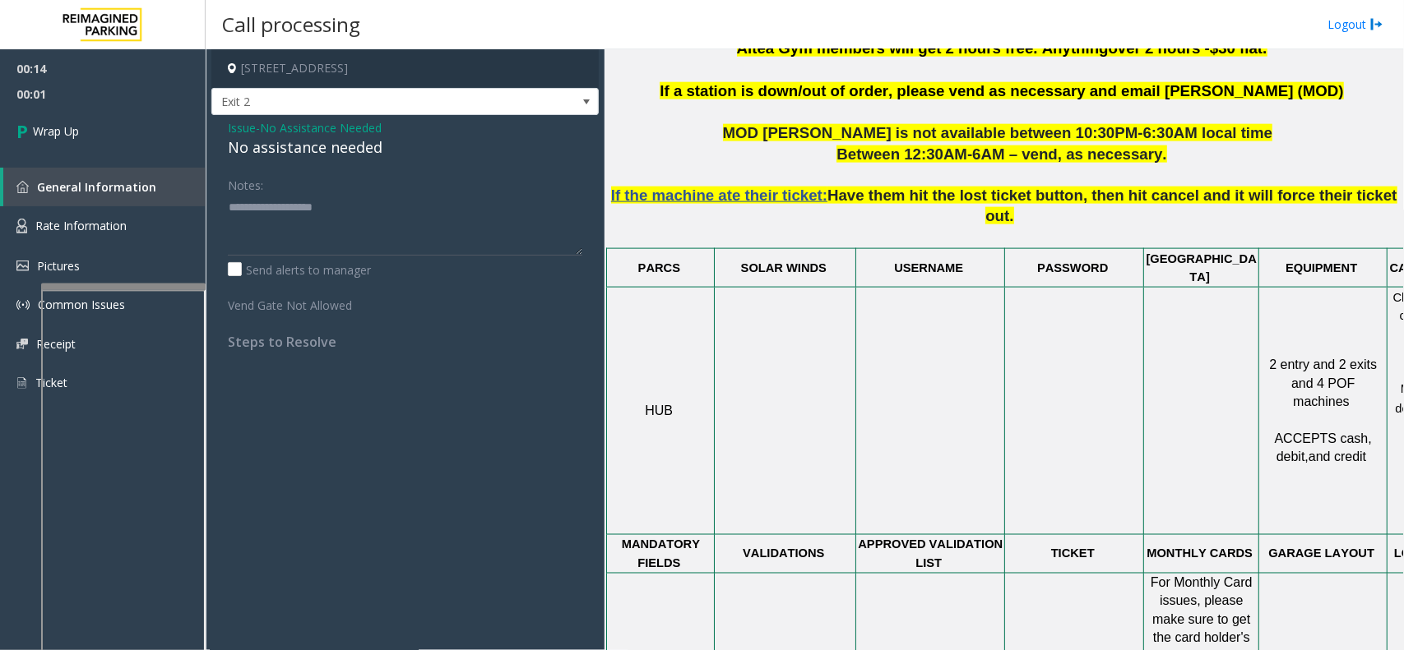
click at [303, 148] on div "No assistance needed" at bounding box center [405, 148] width 354 height 22
type textarea "**********"
click at [195, 134] on link "Wrap Up" at bounding box center [103, 131] width 206 height 49
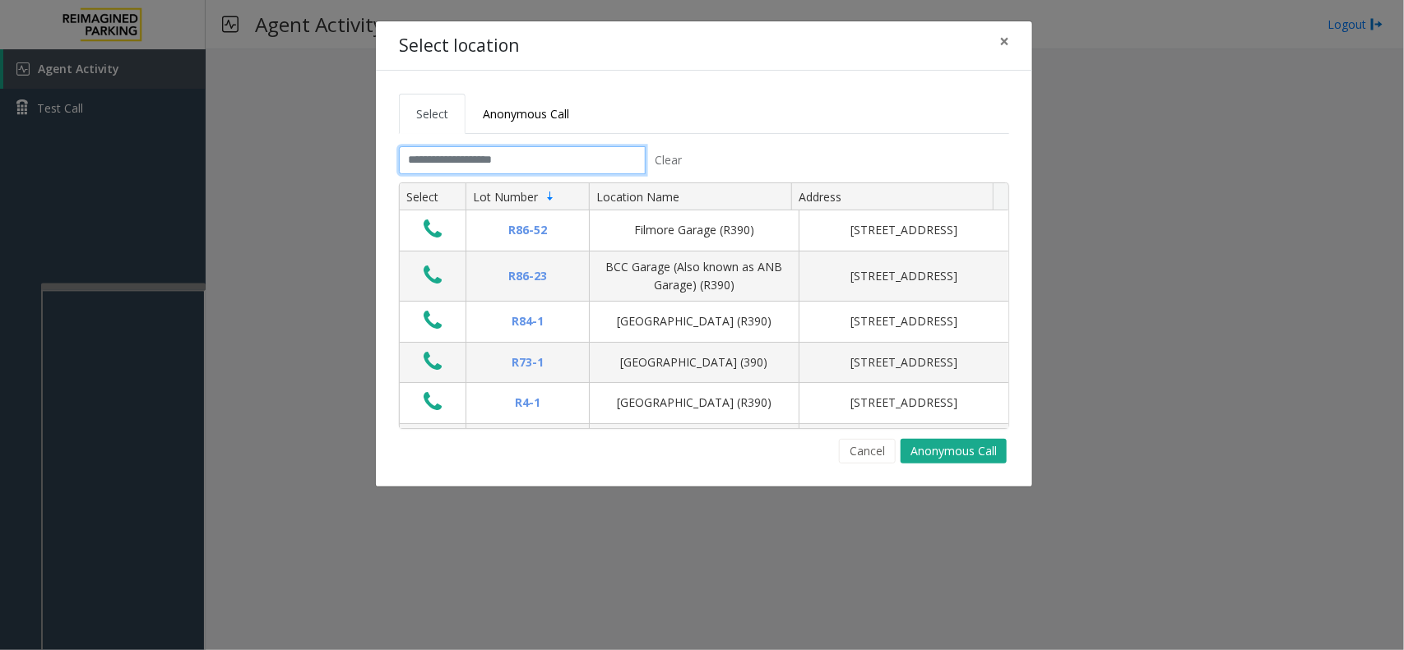
click at [621, 169] on input "text" at bounding box center [522, 160] width 247 height 28
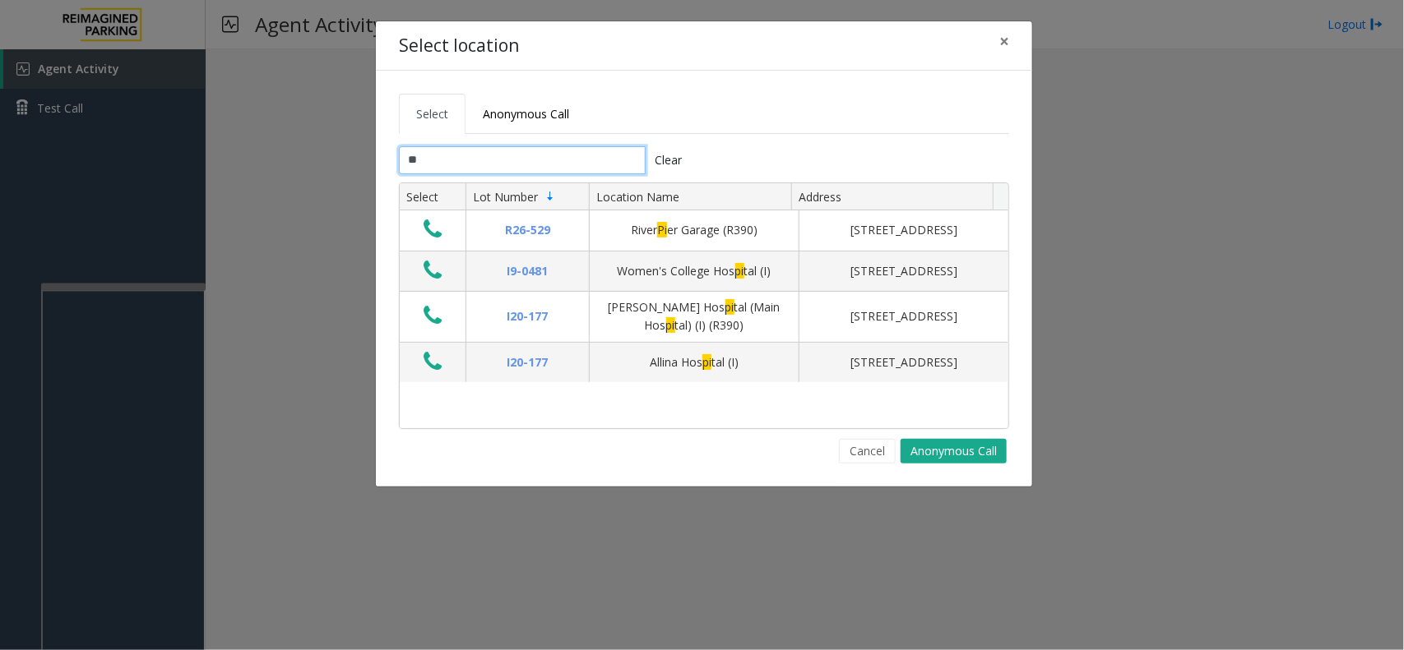
type input "*"
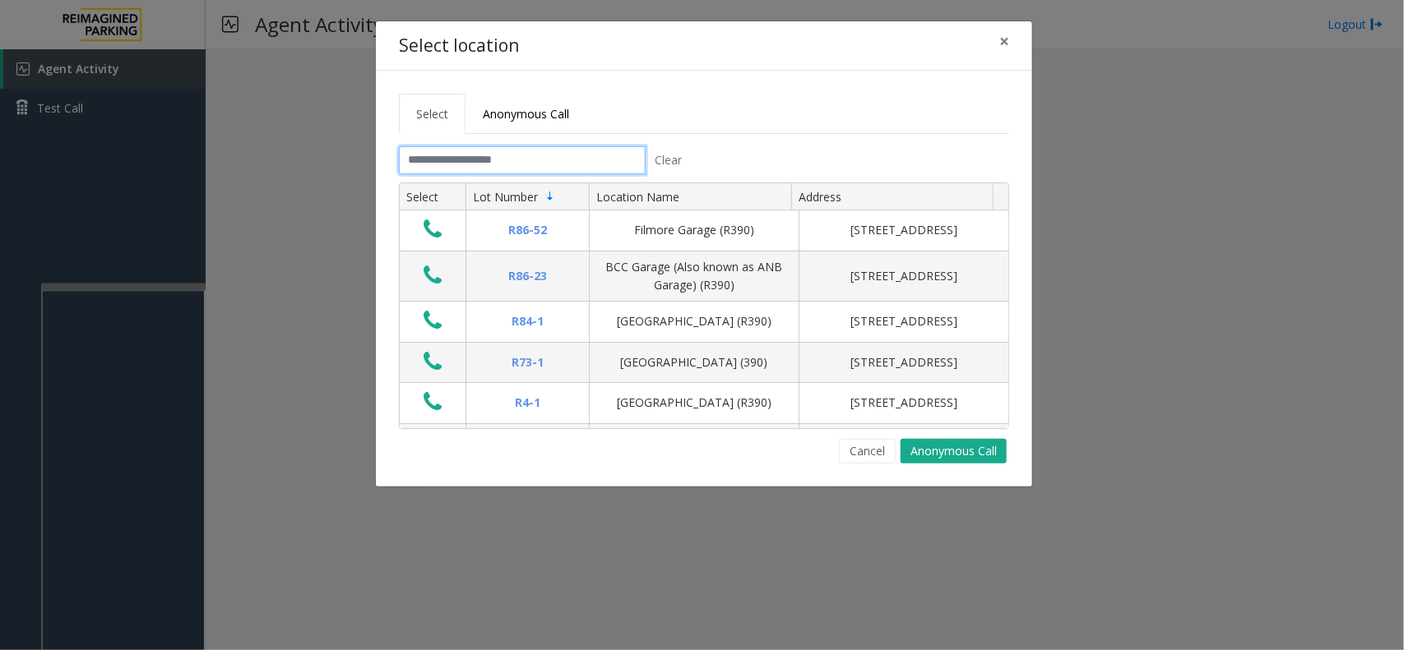
click at [586, 164] on input "text" at bounding box center [522, 160] width 247 height 28
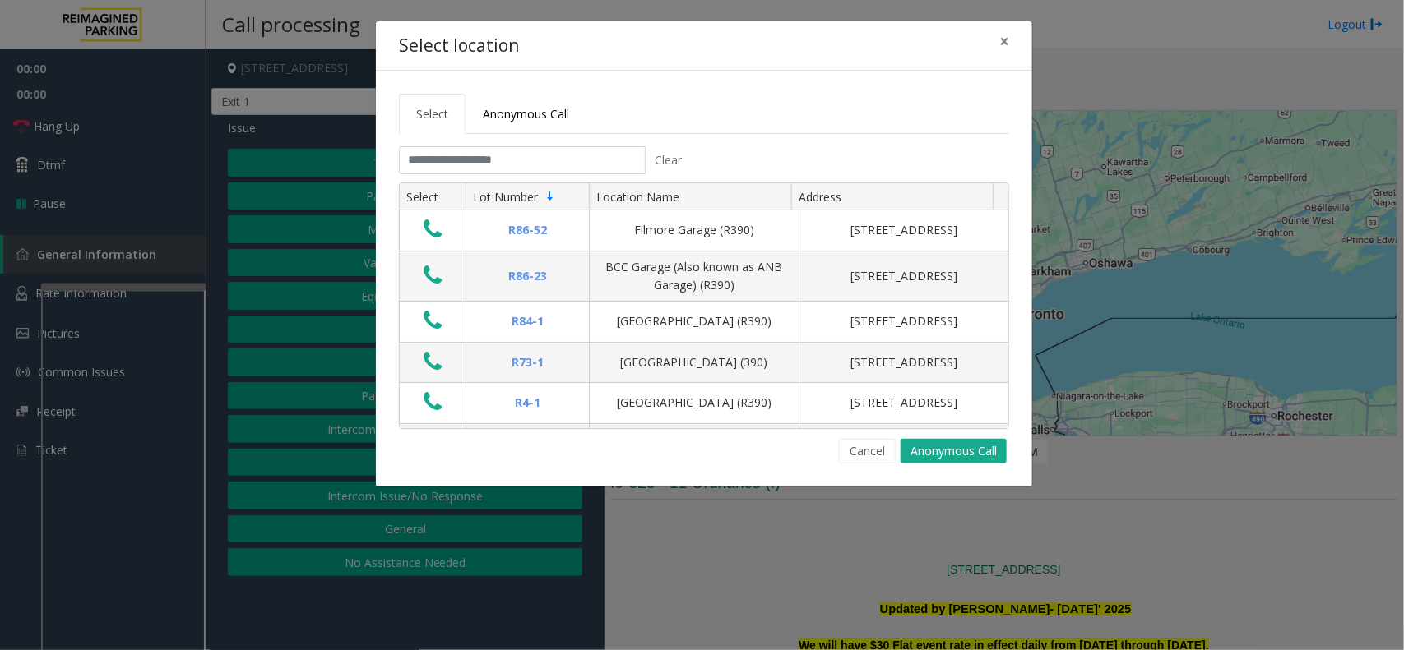
click at [1028, 56] on div "Select location ×" at bounding box center [704, 46] width 656 height 50
click at [1025, 39] on div "Select location ×" at bounding box center [704, 46] width 656 height 50
click at [1009, 44] on button "×" at bounding box center [1004, 41] width 33 height 40
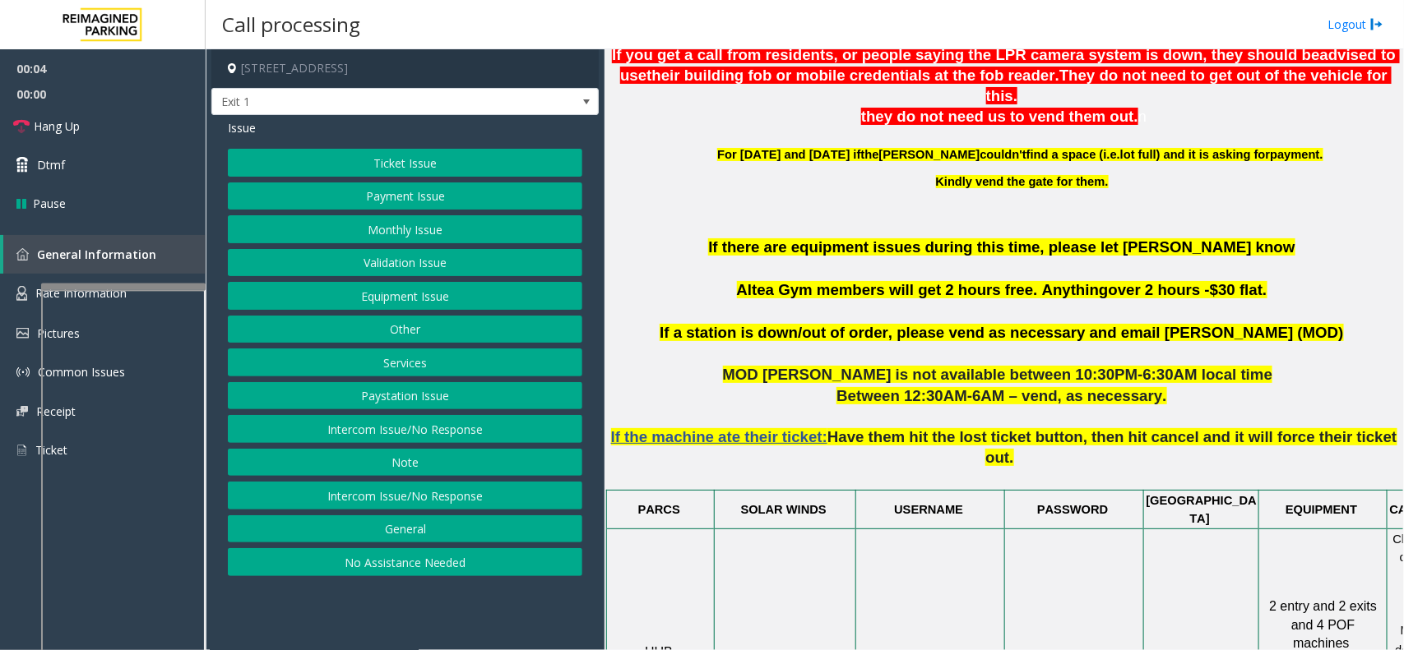
scroll to position [720, 0]
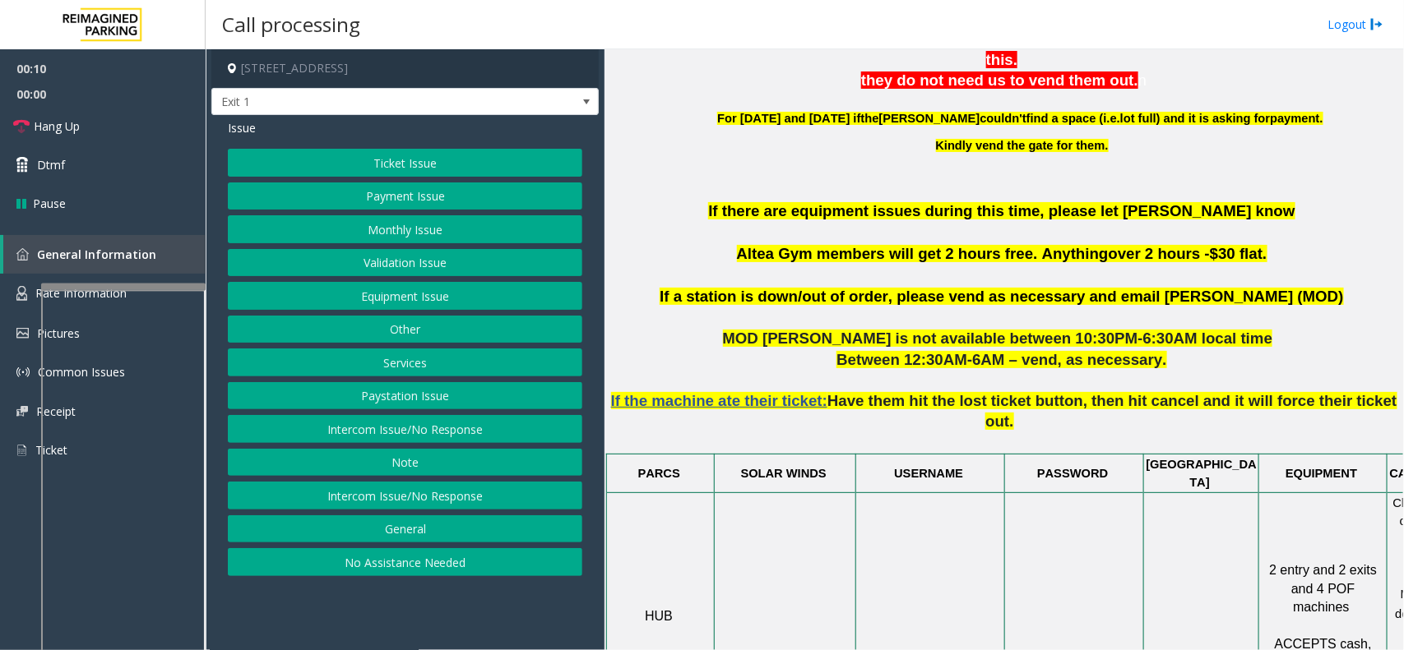
click at [486, 433] on button "Intercom Issue/No Response" at bounding box center [405, 429] width 354 height 28
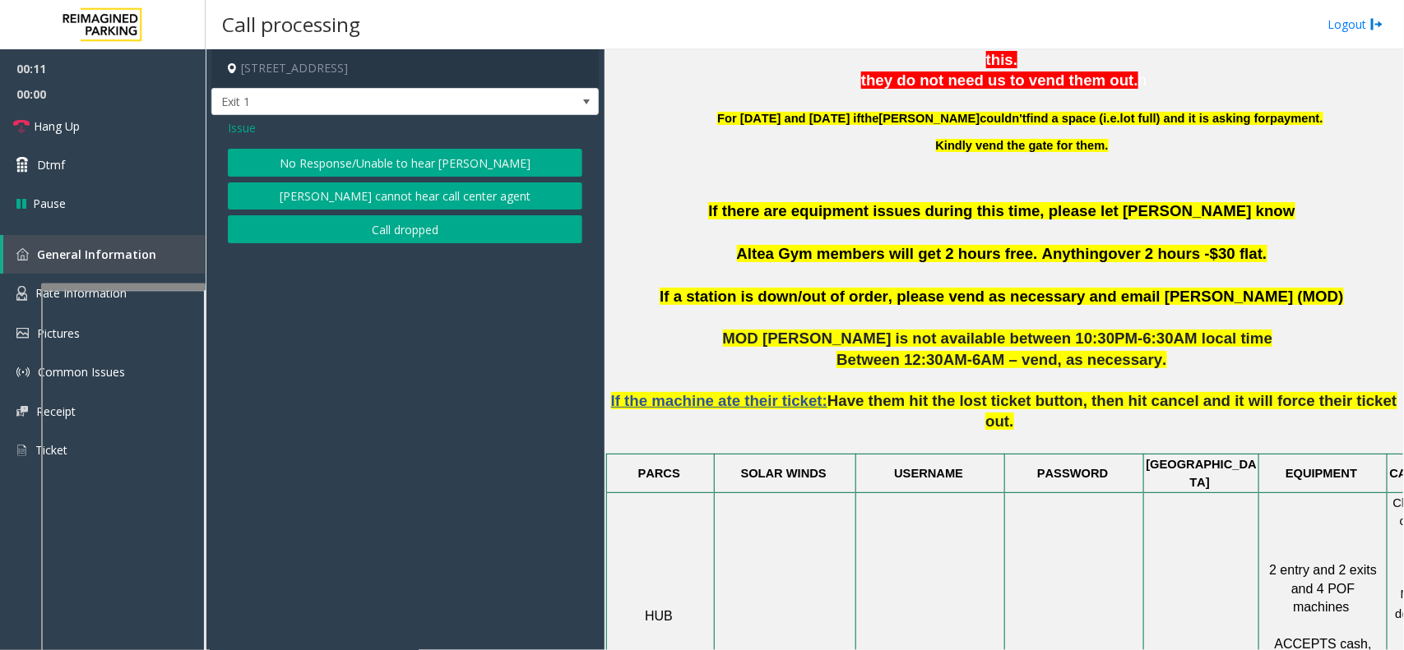
click at [444, 177] on button "No Response/Unable to hear [PERSON_NAME]" at bounding box center [405, 163] width 354 height 28
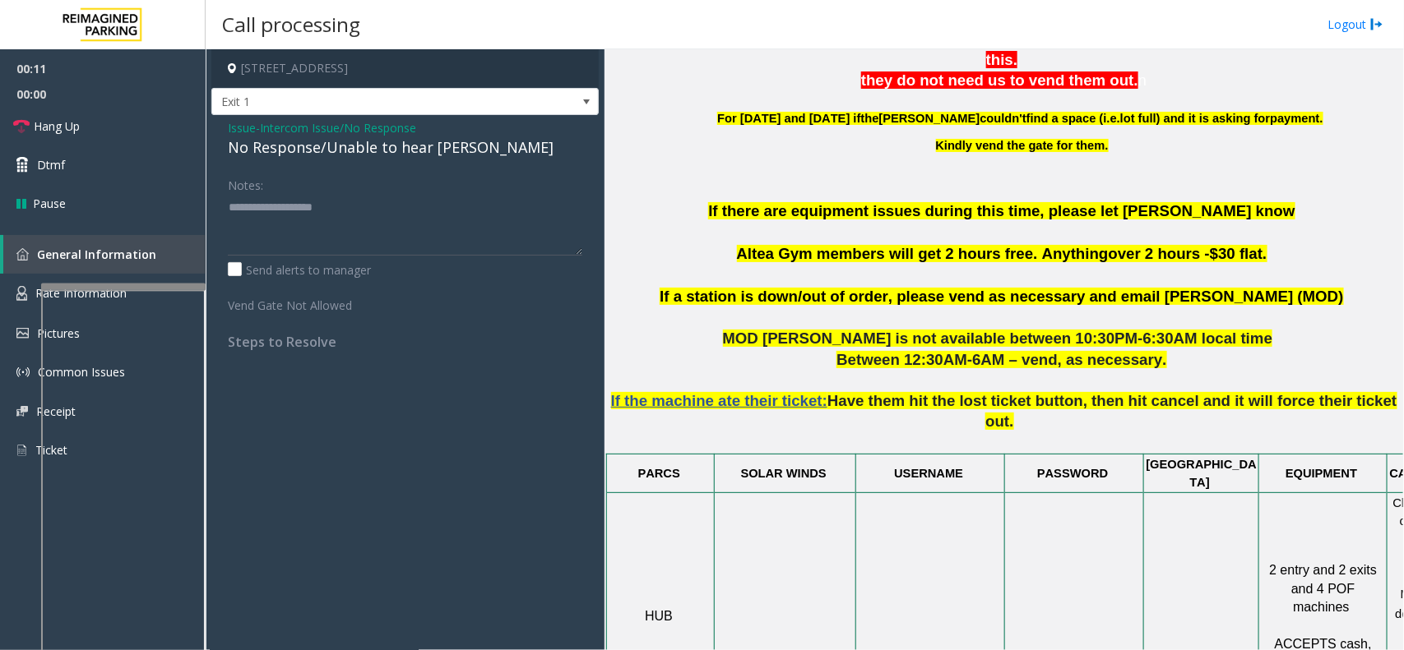
click at [368, 144] on div "No Response/Unable to hear [PERSON_NAME]" at bounding box center [405, 148] width 354 height 22
type textarea "**********"
click at [150, 120] on link "Hang Up" at bounding box center [103, 126] width 206 height 39
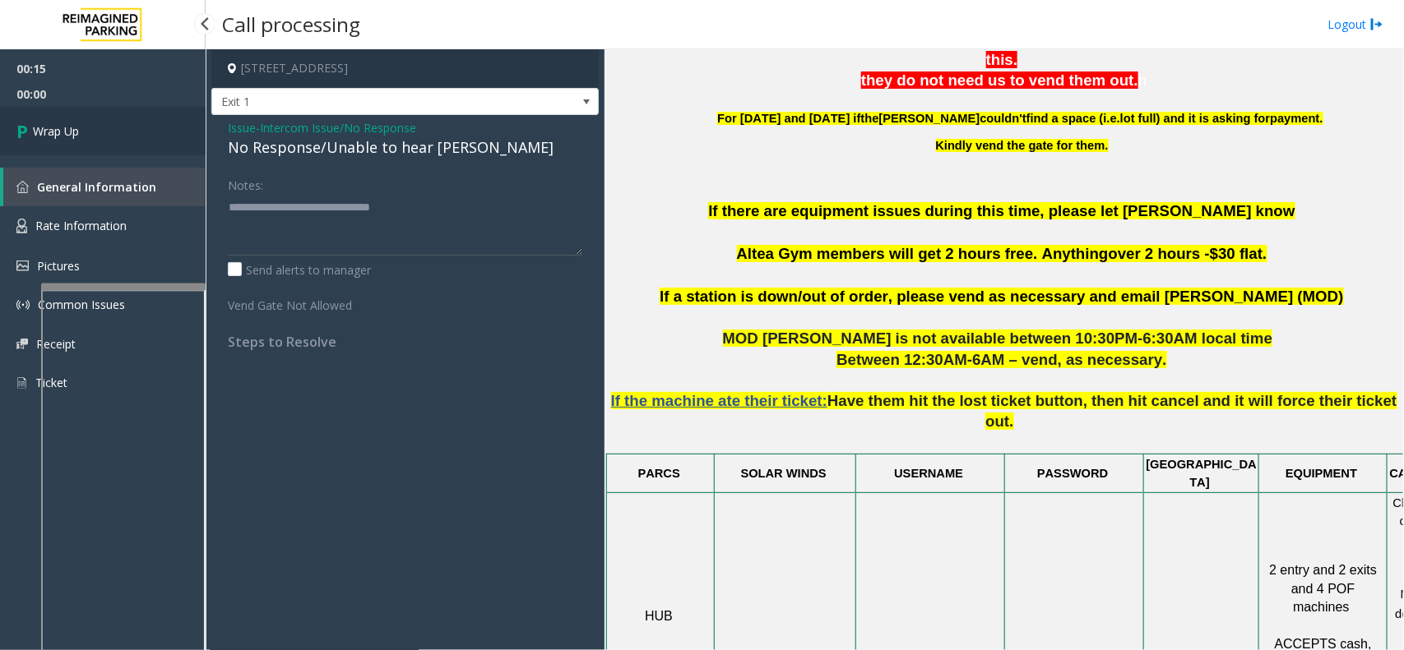
click at [100, 122] on link "Wrap Up" at bounding box center [103, 131] width 206 height 49
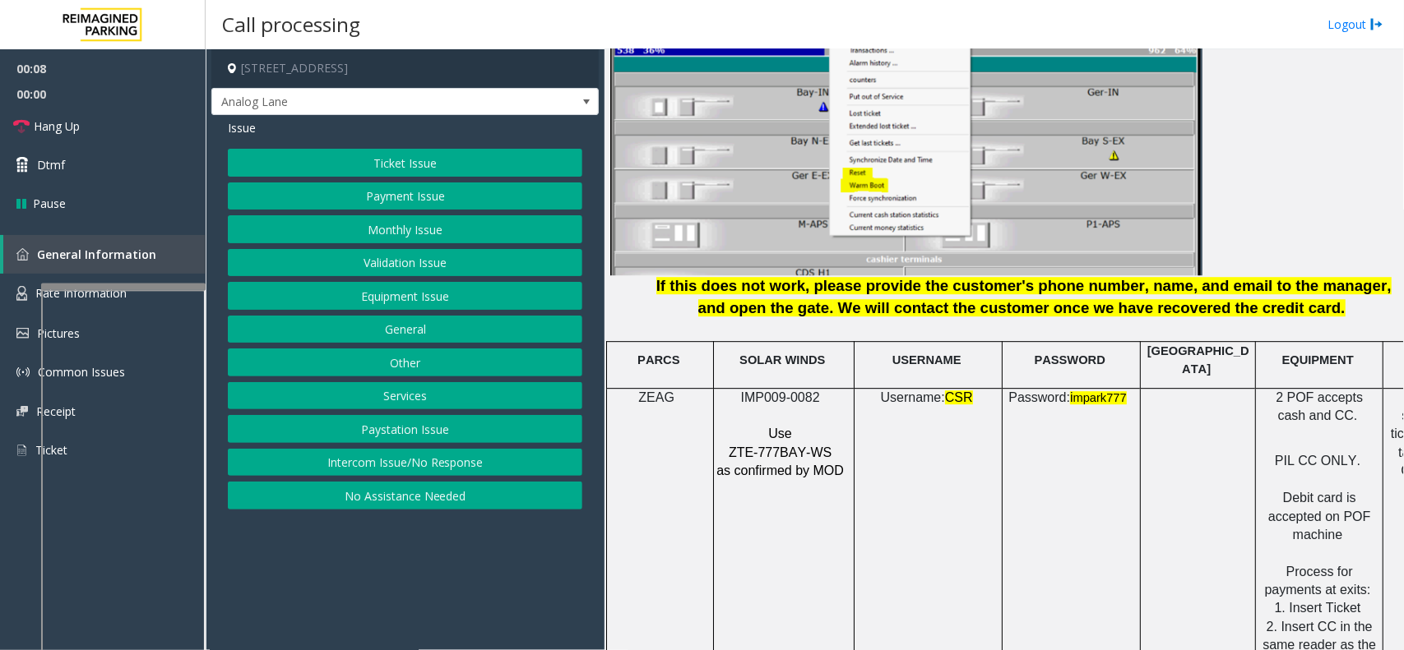
scroll to position [2056, 0]
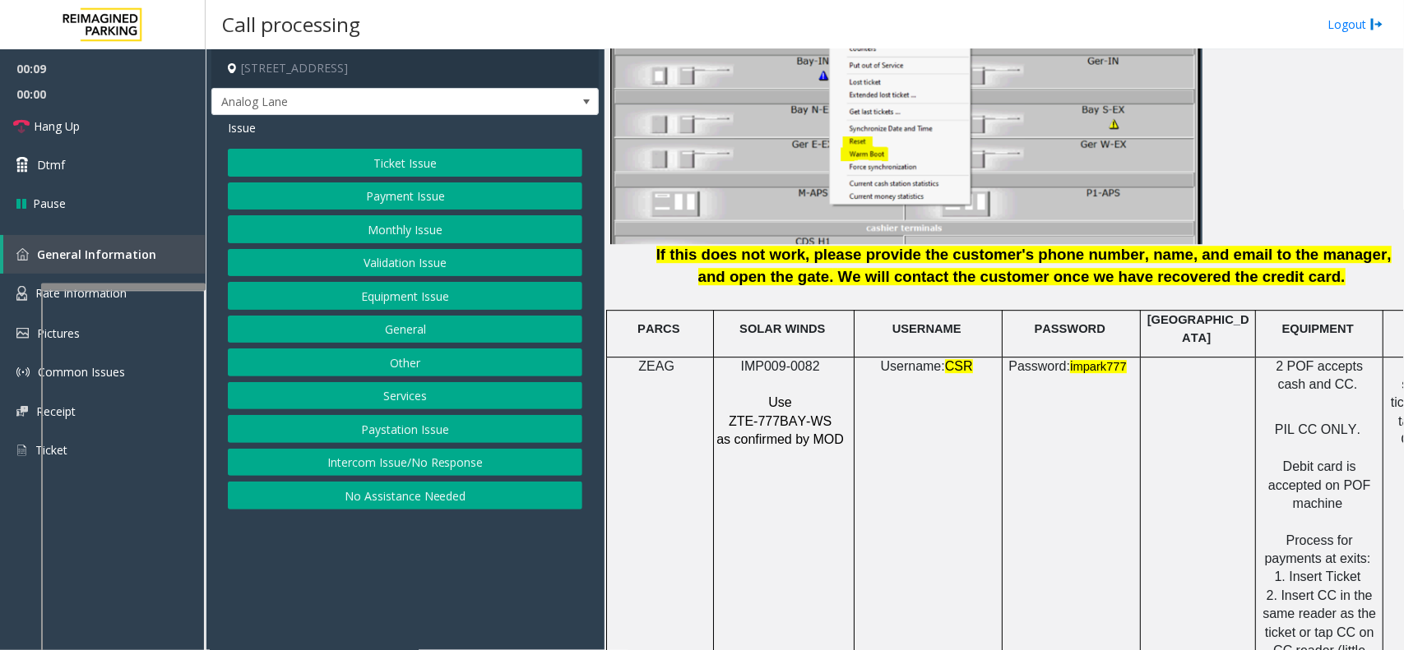
click at [795, 359] on span "IMP009-0082" at bounding box center [780, 366] width 79 height 14
click at [449, 474] on button "Intercom Issue/No Response" at bounding box center [405, 463] width 354 height 28
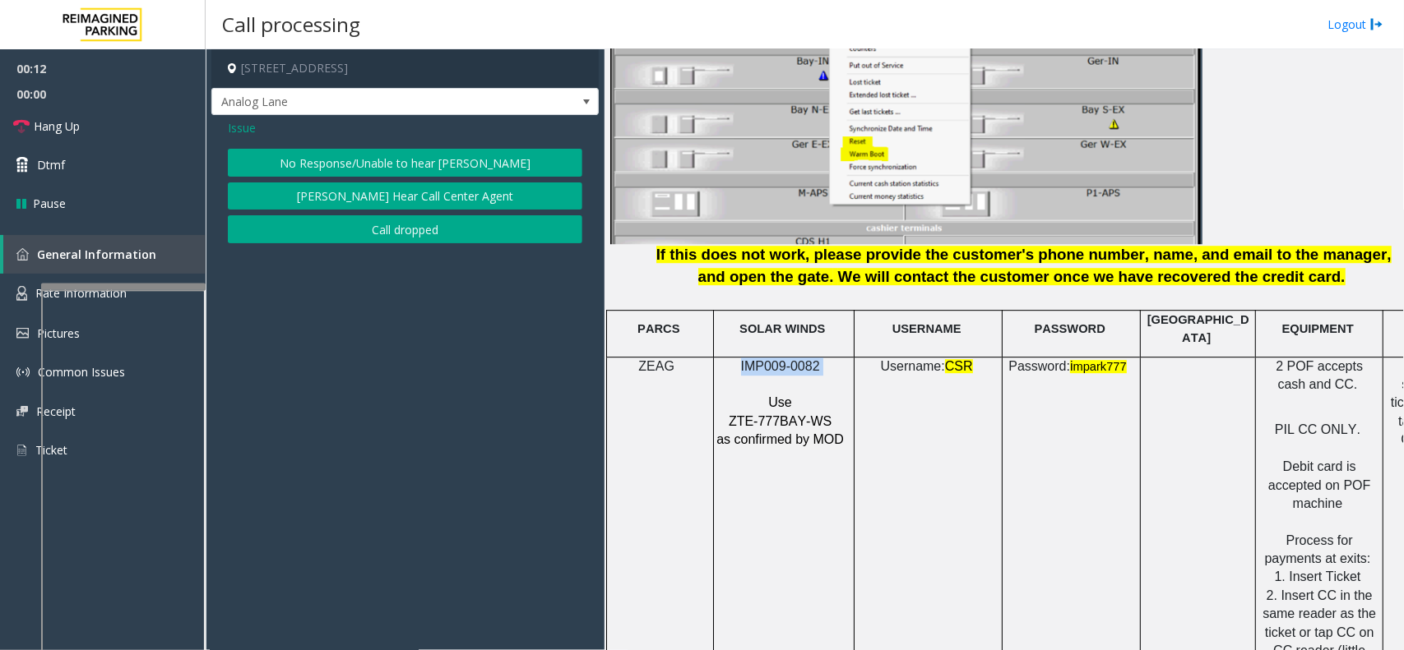
click at [417, 174] on button "No Response/Unable to hear [PERSON_NAME]" at bounding box center [405, 163] width 354 height 28
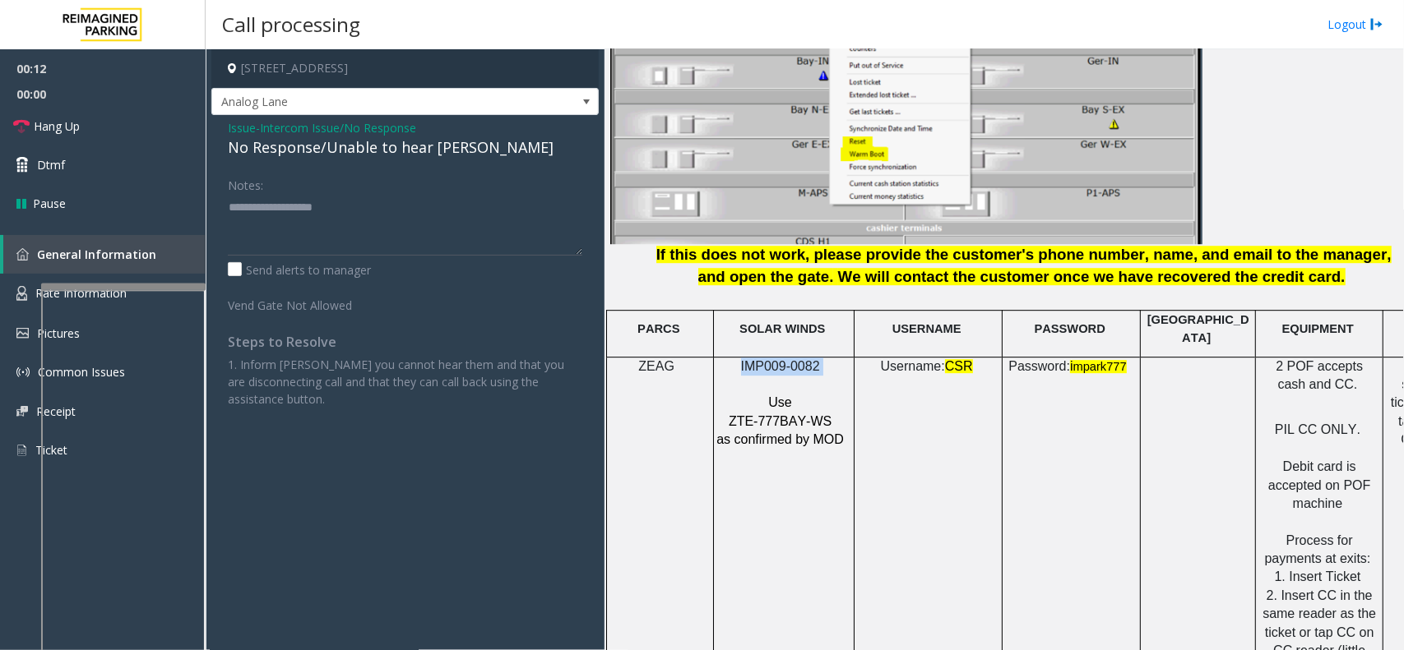
click at [417, 174] on div "Notes:" at bounding box center [405, 213] width 354 height 85
click at [430, 150] on div "No Response/Unable to hear [PERSON_NAME]" at bounding box center [405, 148] width 354 height 22
type textarea "**********"
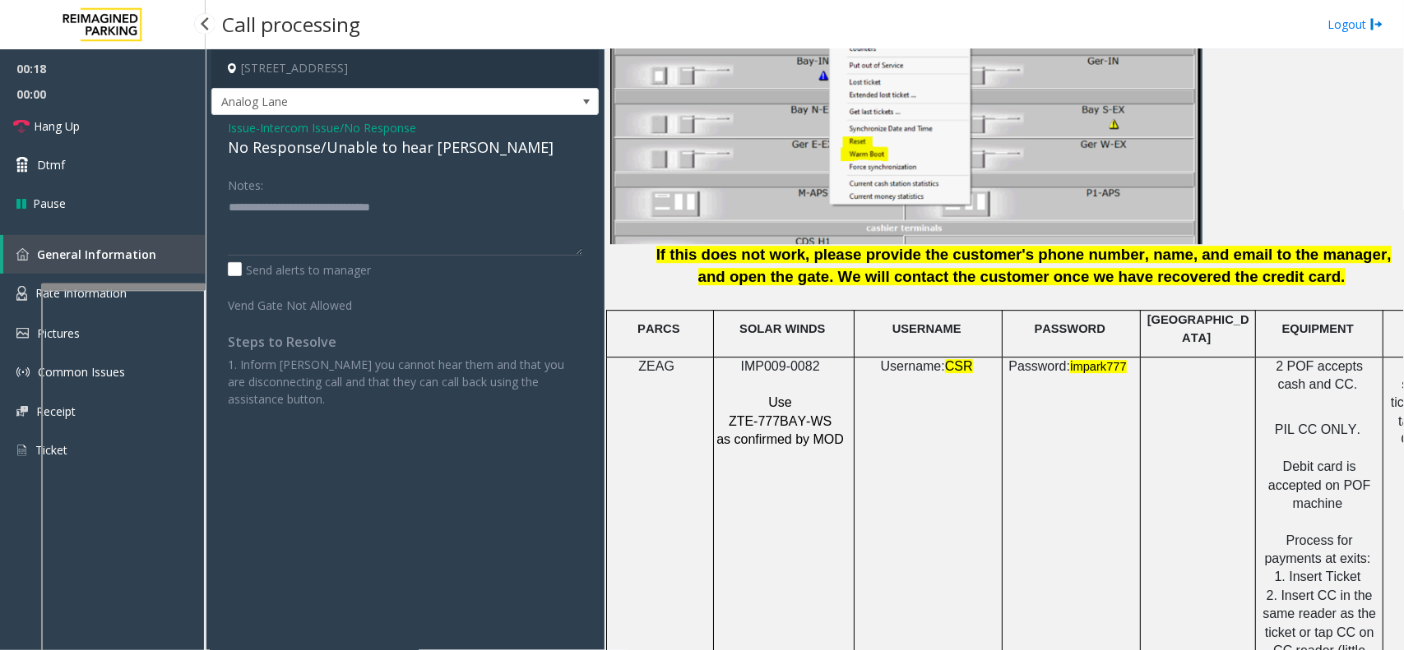
click at [148, 104] on span "00:00" at bounding box center [103, 93] width 206 height 25
click at [128, 123] on link "Hang Up" at bounding box center [103, 126] width 206 height 39
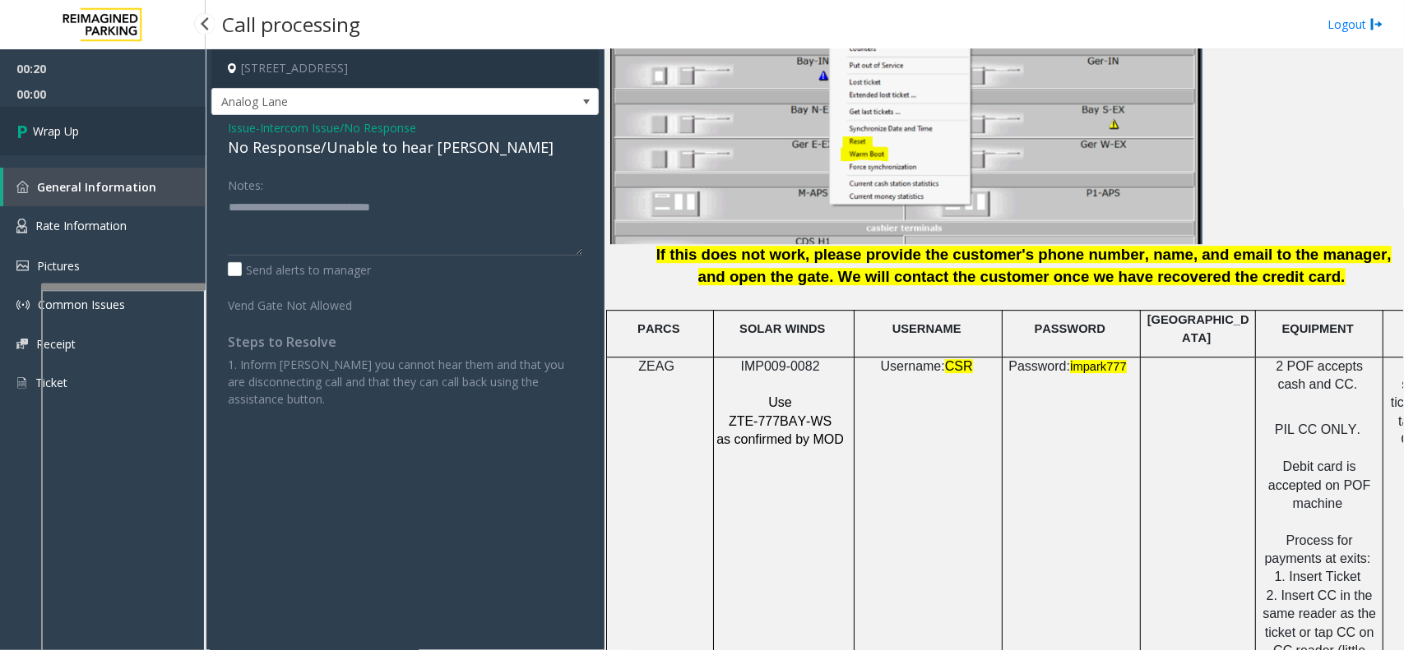
click at [103, 126] on link "Wrap Up" at bounding box center [103, 131] width 206 height 49
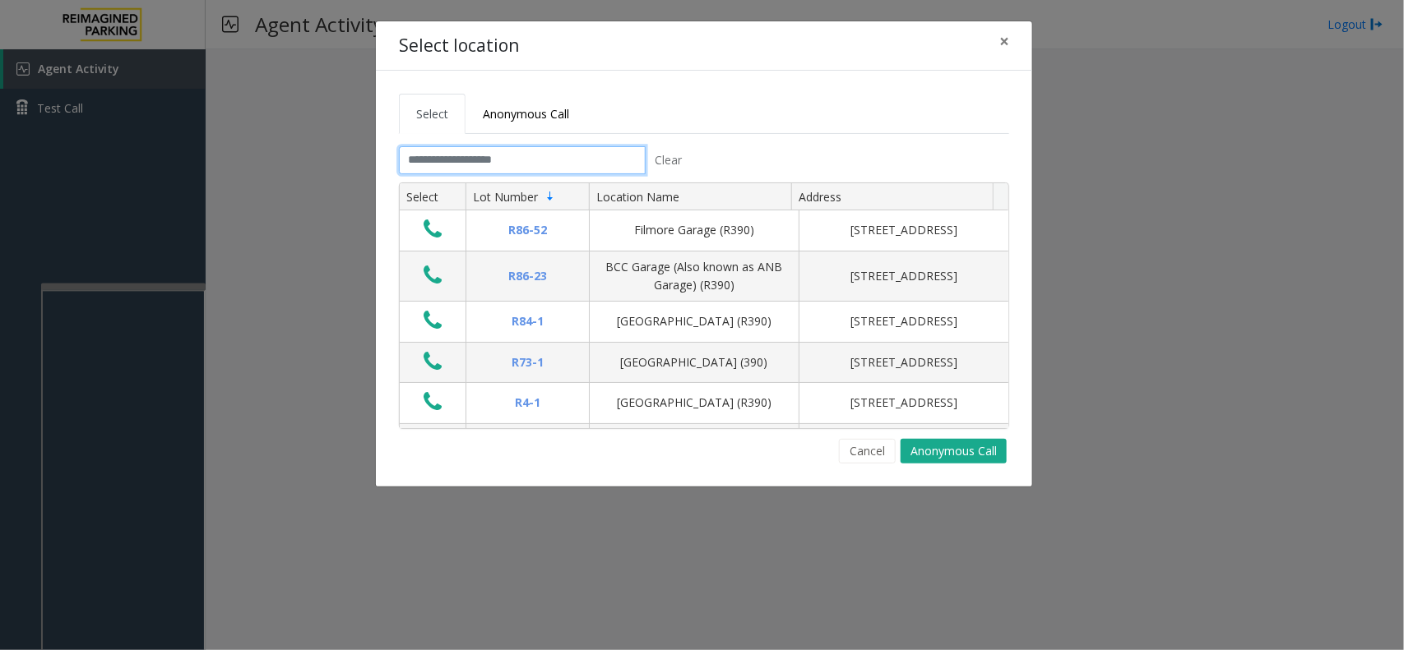
click at [590, 153] on input "text" at bounding box center [522, 160] width 247 height 28
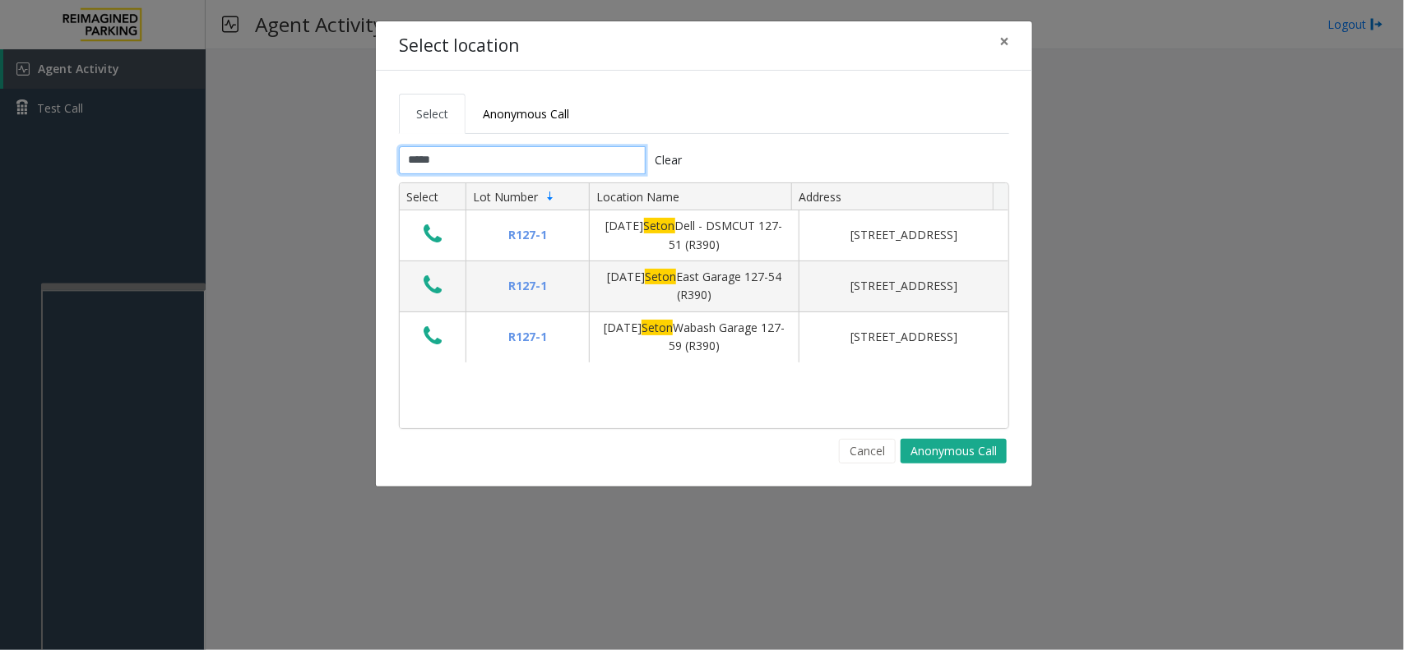
type input "*****"
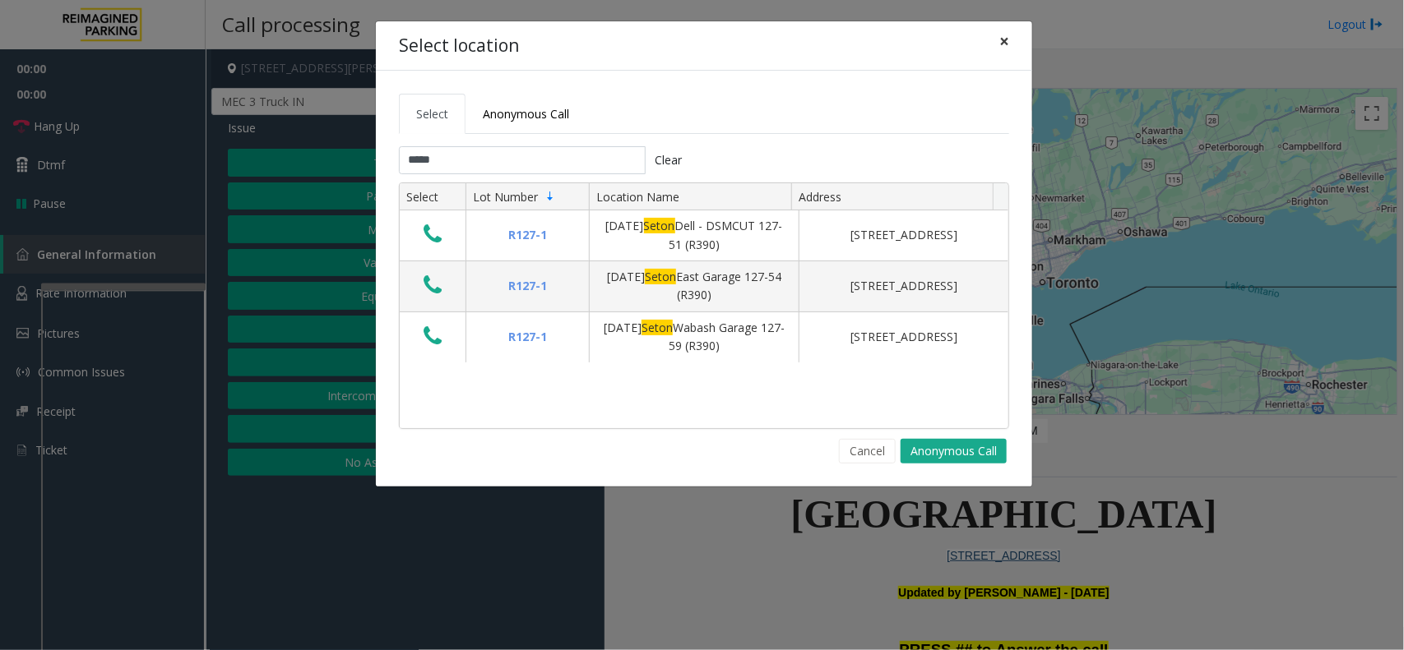
click at [1001, 39] on span "×" at bounding box center [1004, 41] width 10 height 23
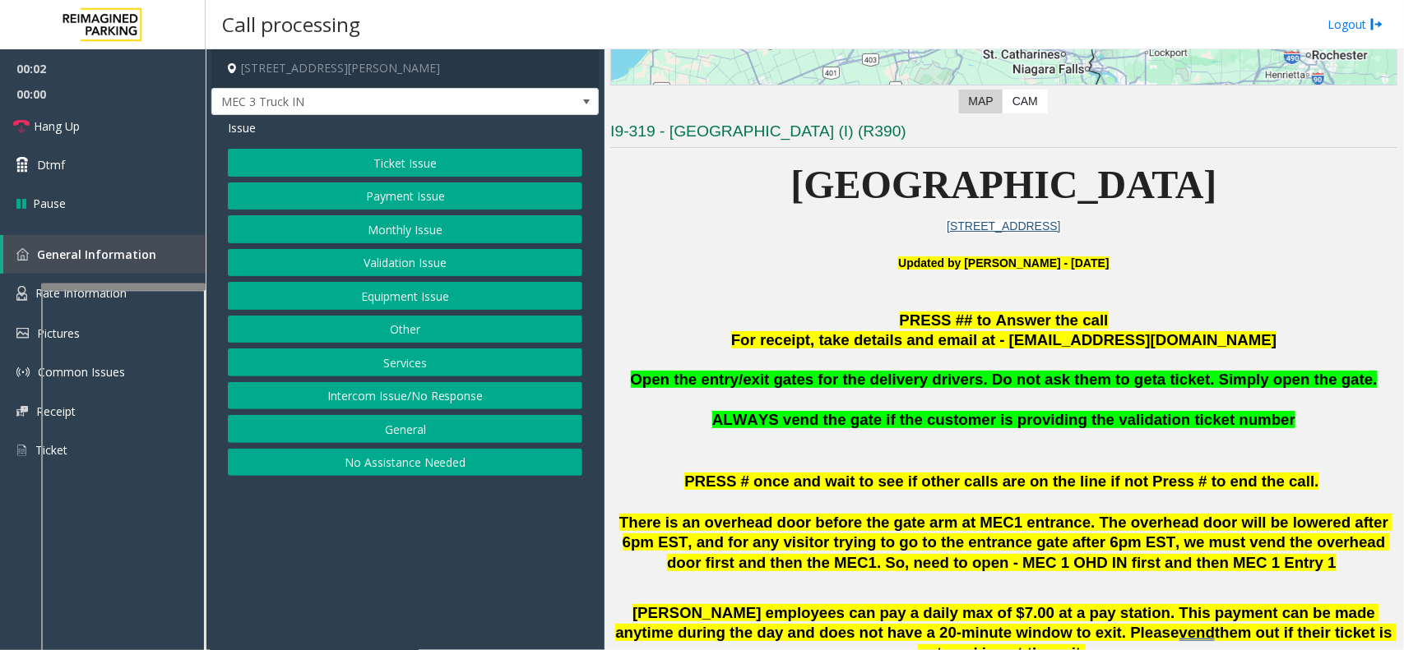
scroll to position [411, 0]
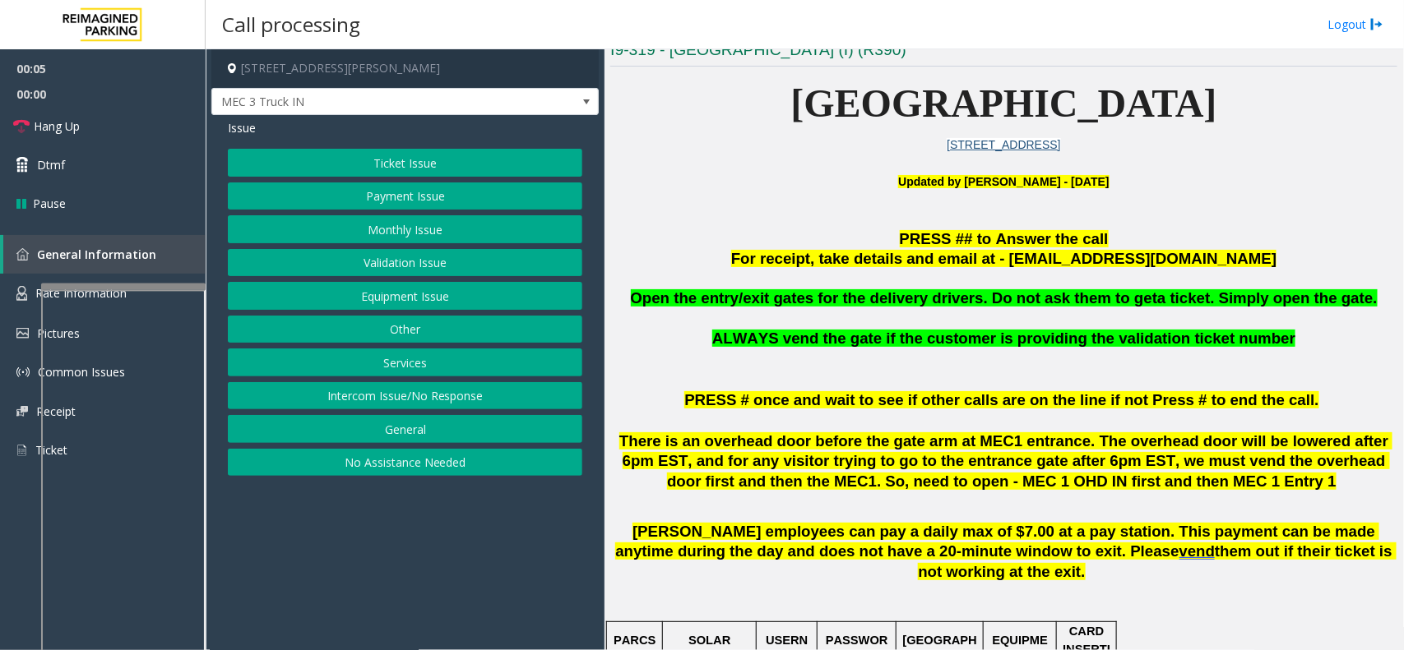
click at [429, 370] on button "Services" at bounding box center [405, 363] width 354 height 28
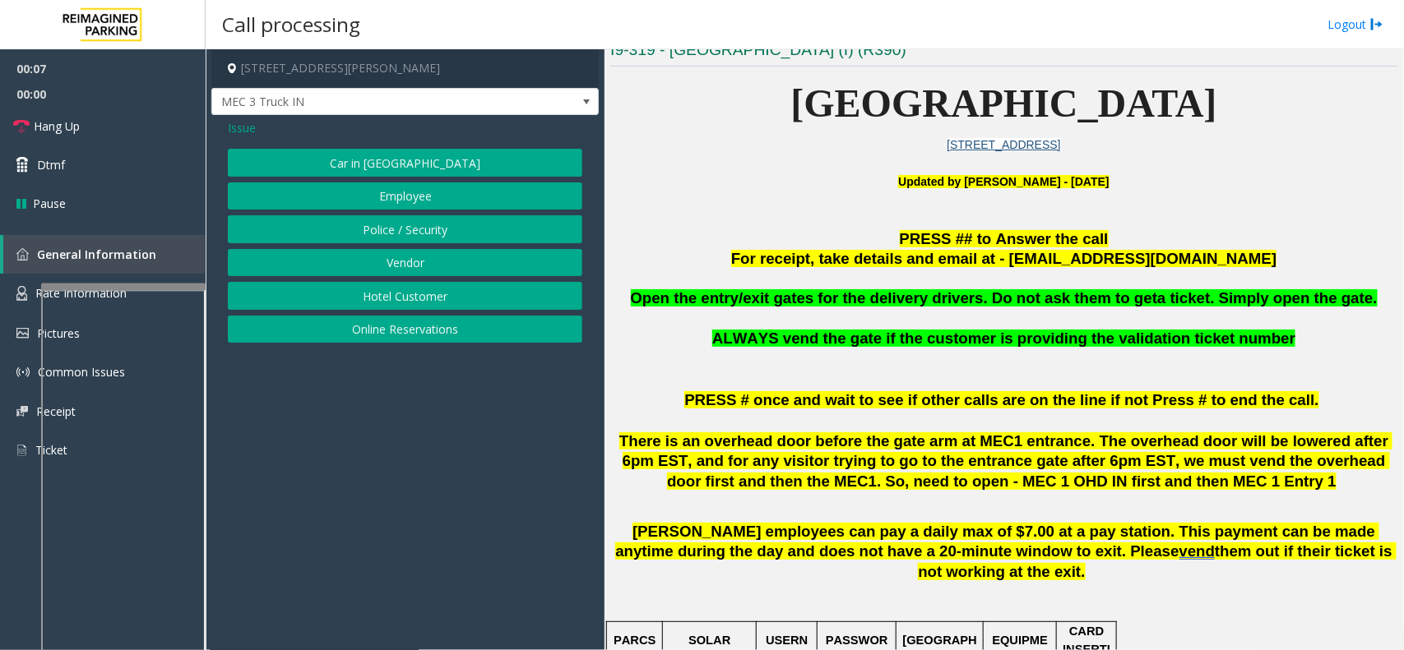
click at [378, 257] on button "Vendor" at bounding box center [405, 263] width 354 height 28
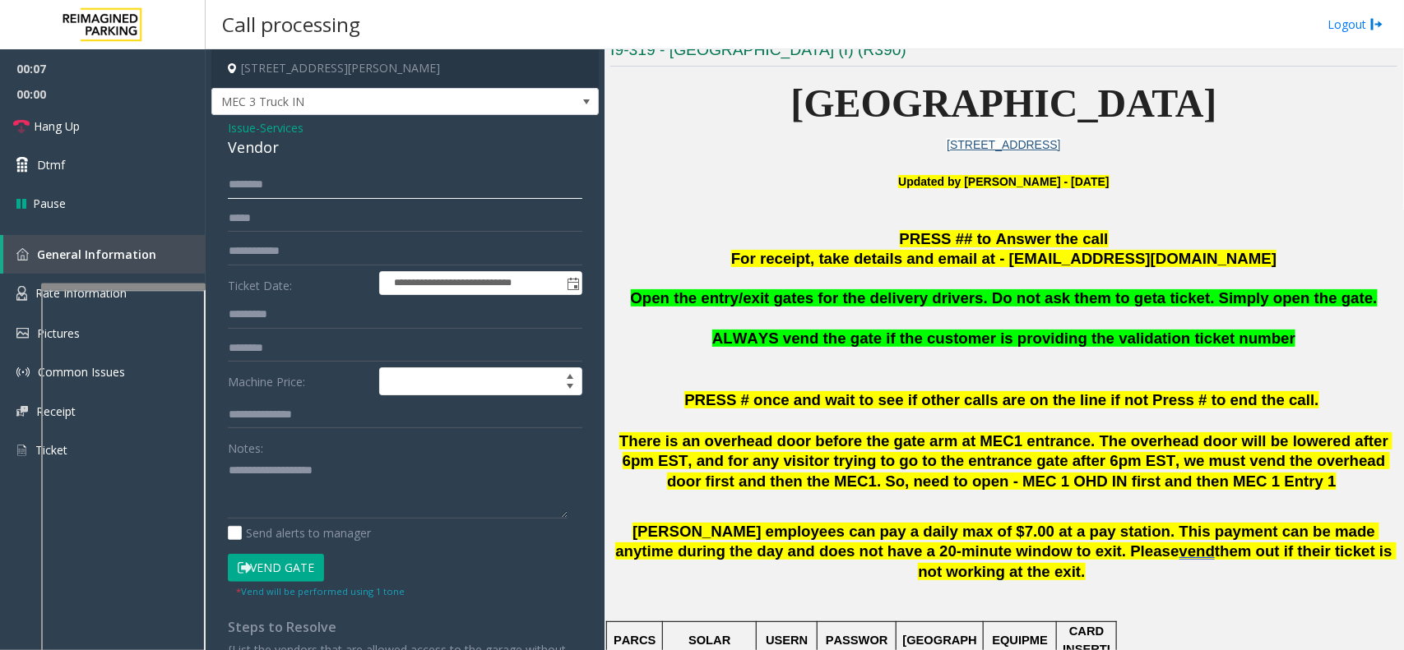
click at [298, 195] on input "text" at bounding box center [405, 185] width 354 height 28
click at [285, 456] on div "Notes:" at bounding box center [405, 476] width 354 height 85
click at [298, 586] on small "* Vend will be performed using 1 tone" at bounding box center [320, 592] width 169 height 12
drag, startPoint x: 307, startPoint y: 553, endPoint x: 337, endPoint y: 558, distance: 30.7
click at [306, 553] on form "**********" at bounding box center [405, 385] width 354 height 428
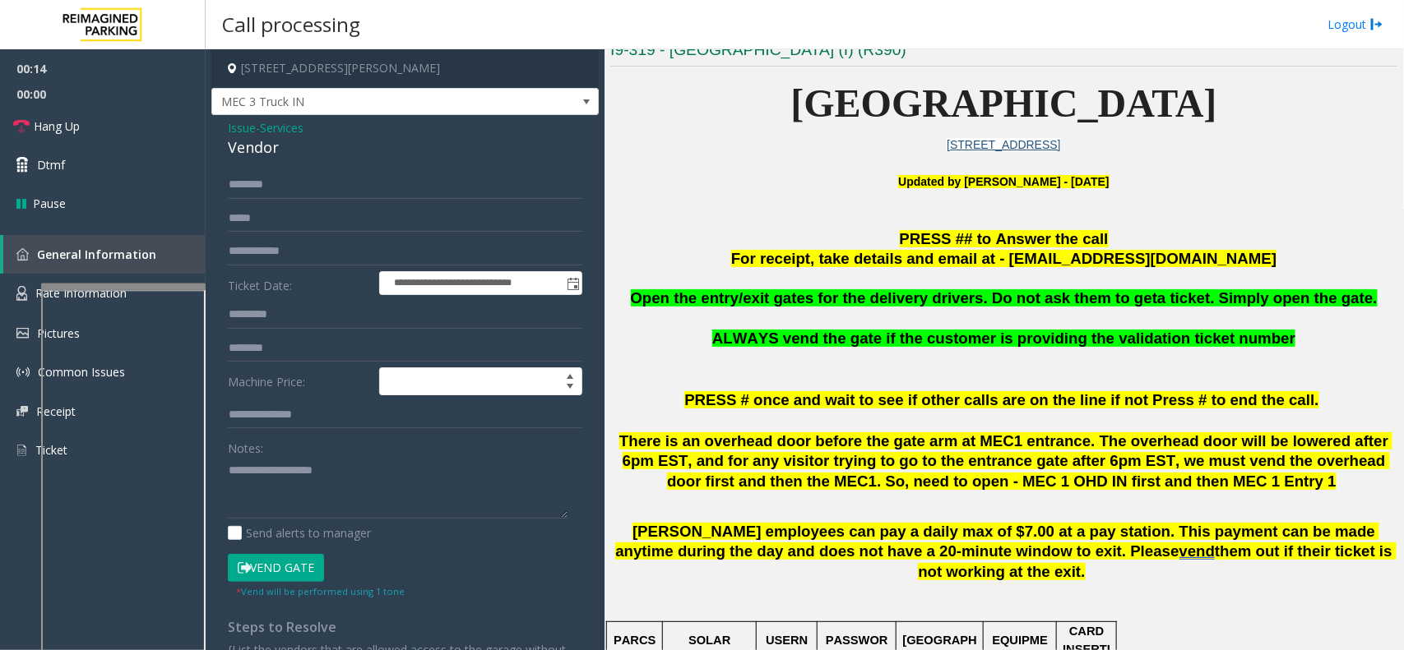
click at [309, 566] on button "Vend Gate" at bounding box center [276, 568] width 96 height 28
click at [786, 296] on span "Open the entry/exit gates for the delivery drivers. Do not ask them to get" at bounding box center [894, 297] width 527 height 17
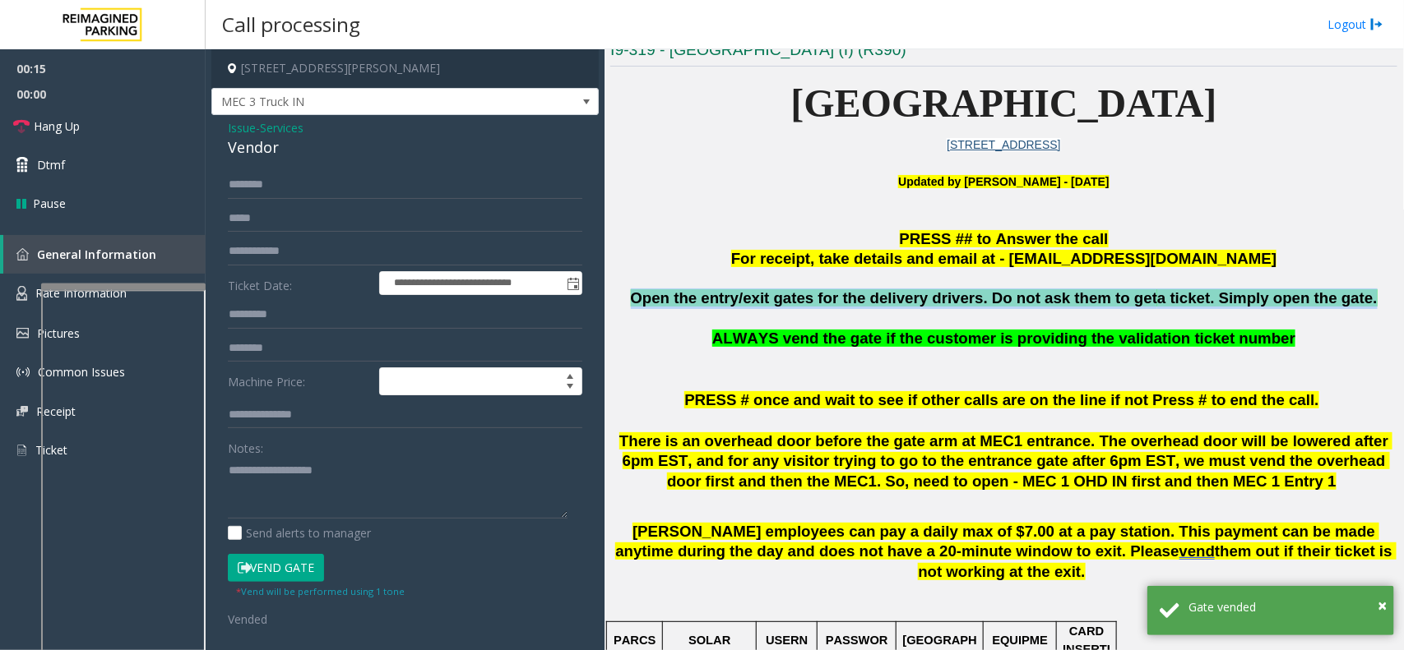
click at [786, 296] on span "Open the entry/exit gates for the delivery drivers. Do not ask them to get" at bounding box center [894, 297] width 527 height 17
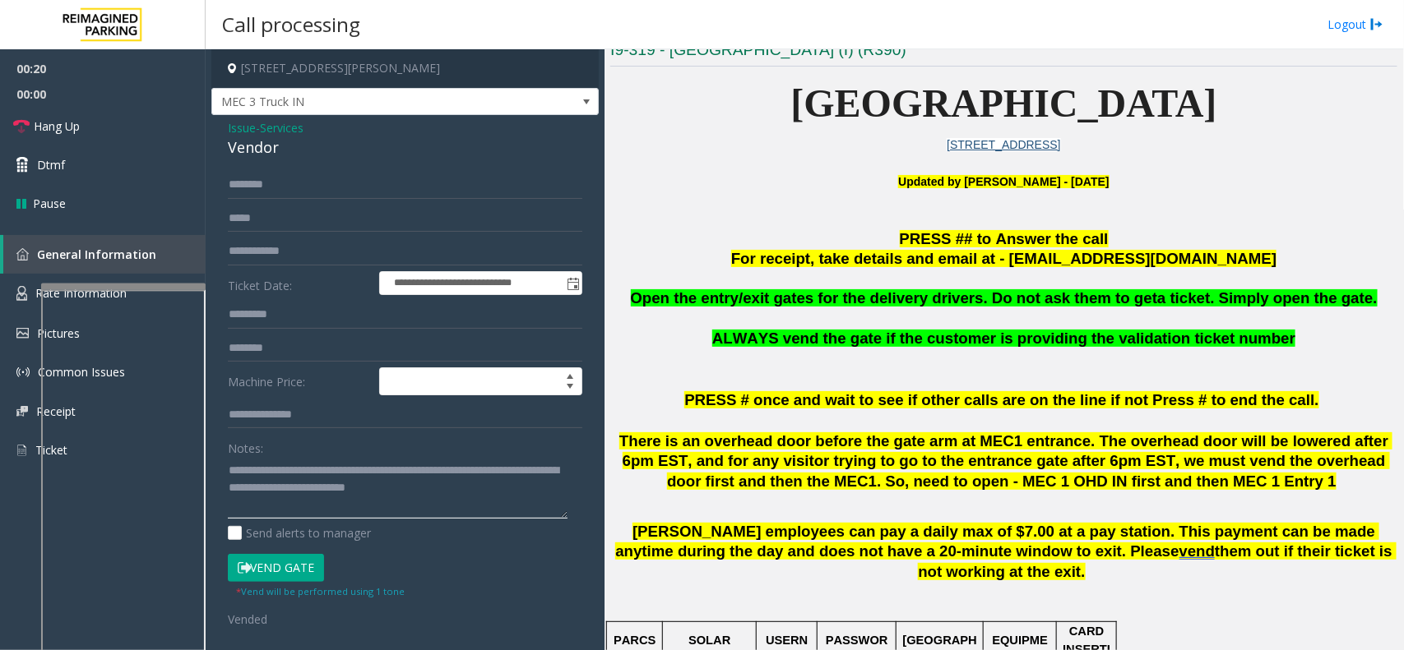
click at [331, 479] on textarea at bounding box center [398, 488] width 340 height 62
type textarea "**********"
click at [140, 132] on link "Hang Up" at bounding box center [103, 126] width 206 height 39
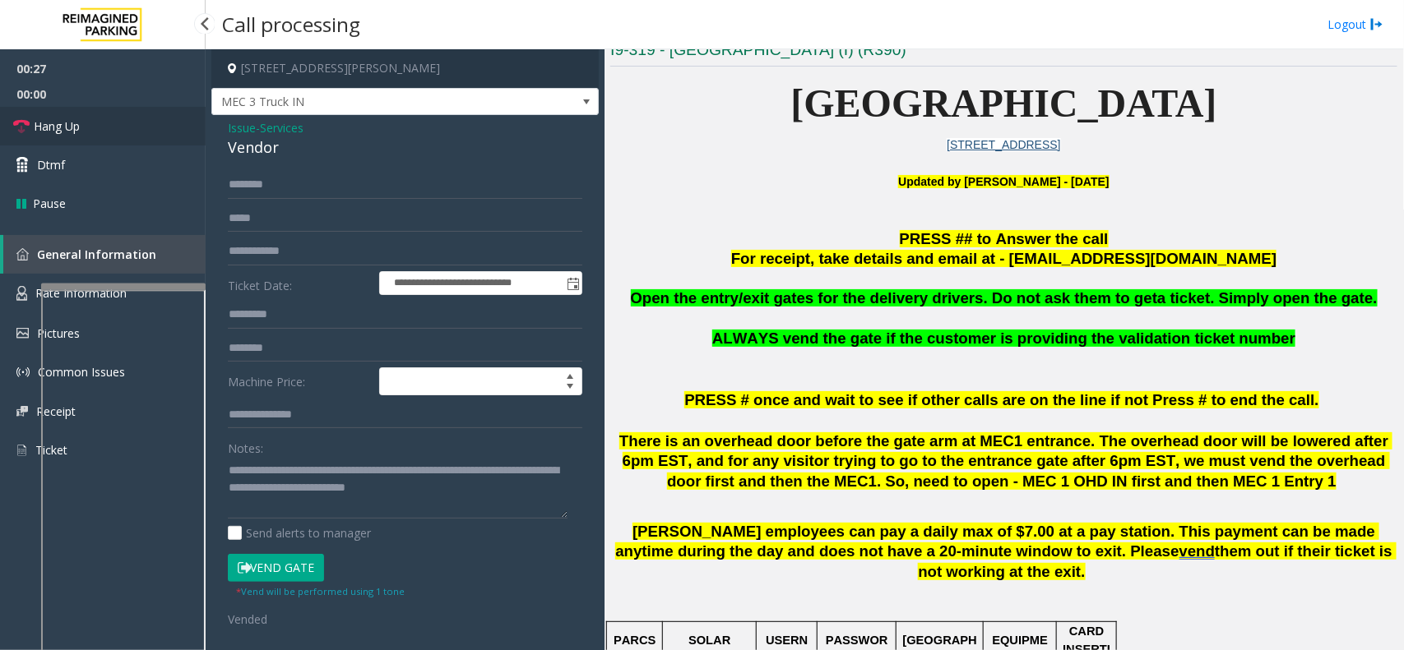
click at [82, 125] on link "Hang Up" at bounding box center [103, 126] width 206 height 39
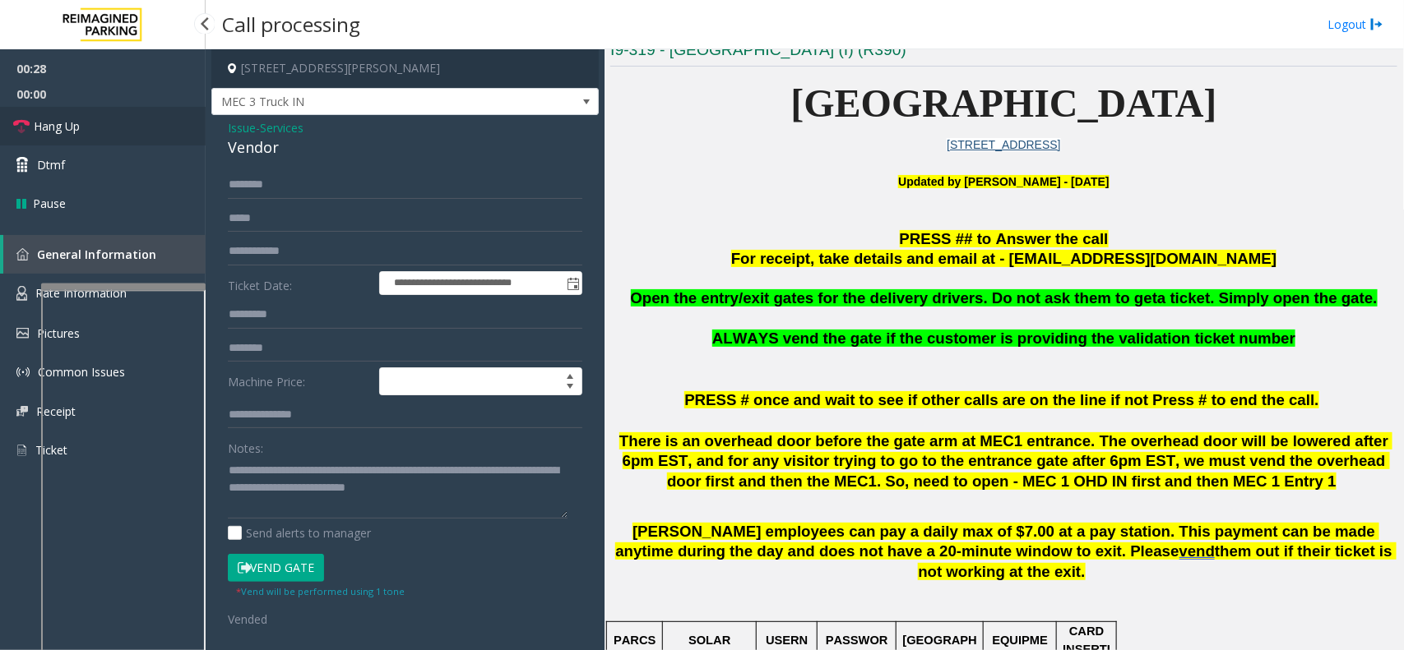
click at [70, 125] on span "Hang Up" at bounding box center [57, 126] width 46 height 17
click at [72, 126] on span "Hang Up" at bounding box center [57, 126] width 46 height 17
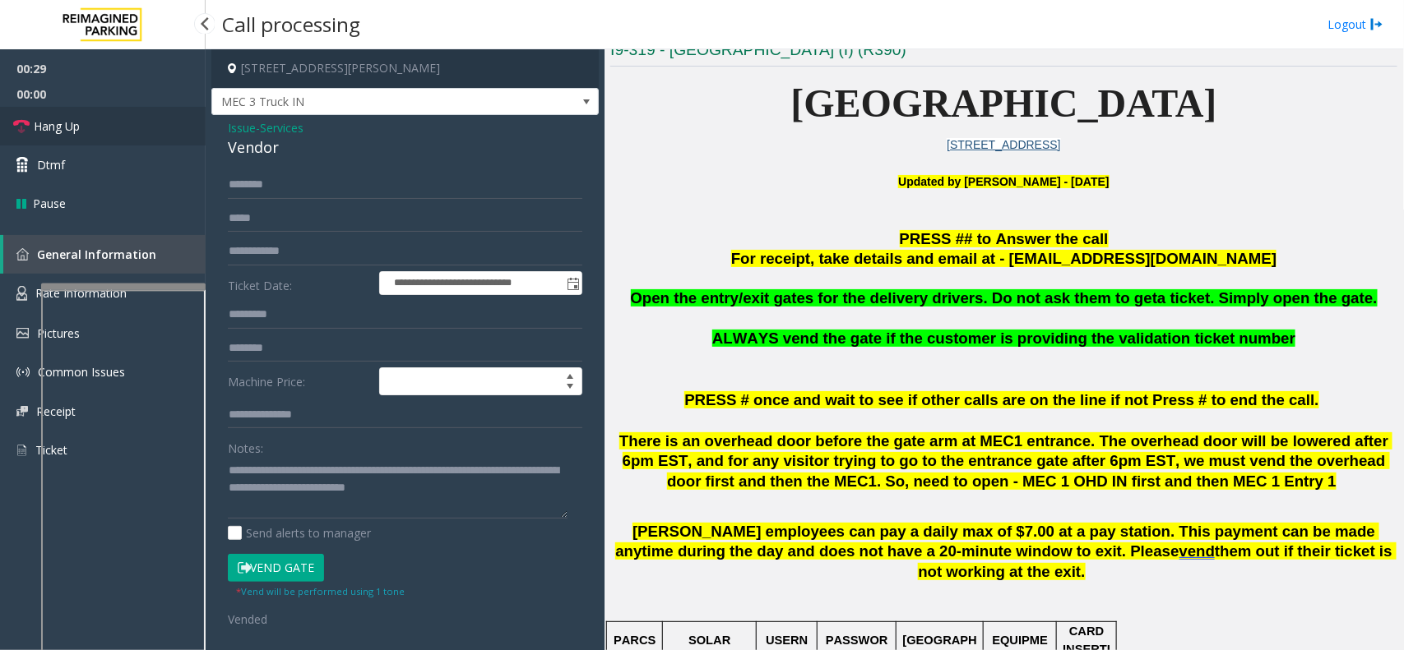
click at [72, 126] on span "Hang Up" at bounding box center [57, 126] width 46 height 17
click at [125, 128] on link "Hang Up" at bounding box center [103, 126] width 206 height 39
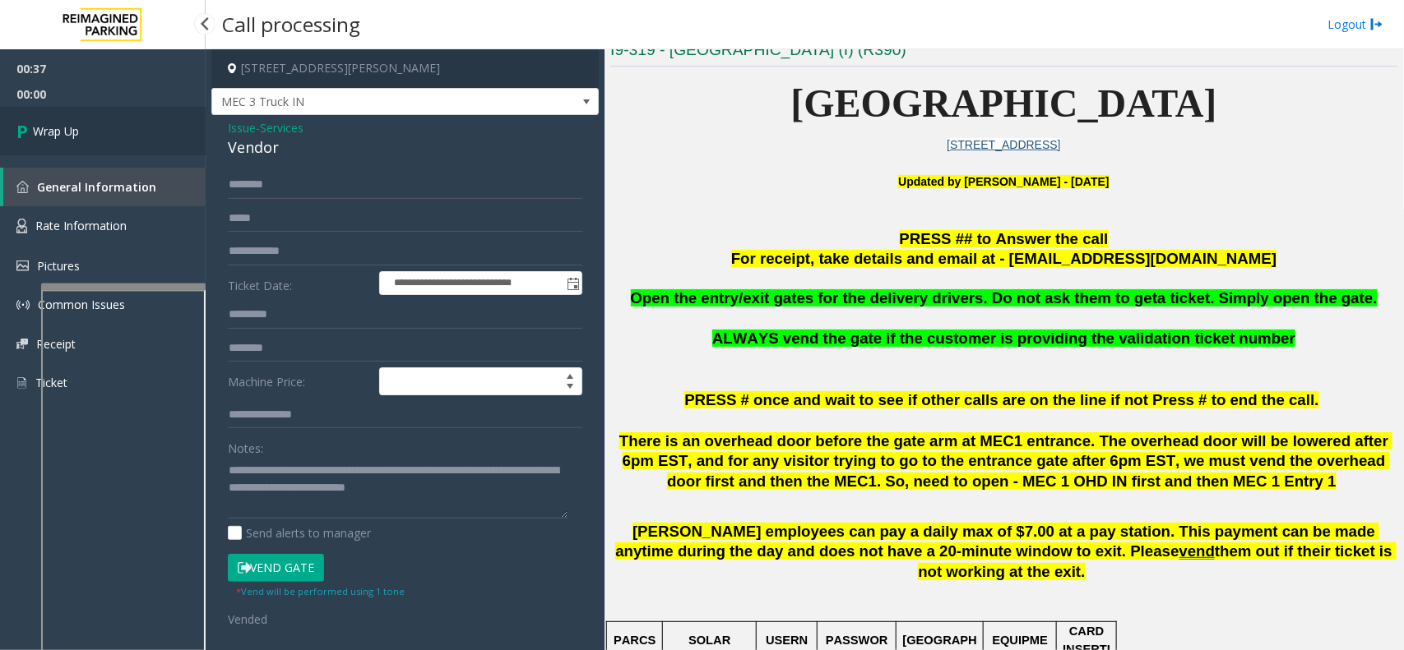
click at [72, 128] on span "Wrap Up" at bounding box center [56, 131] width 46 height 17
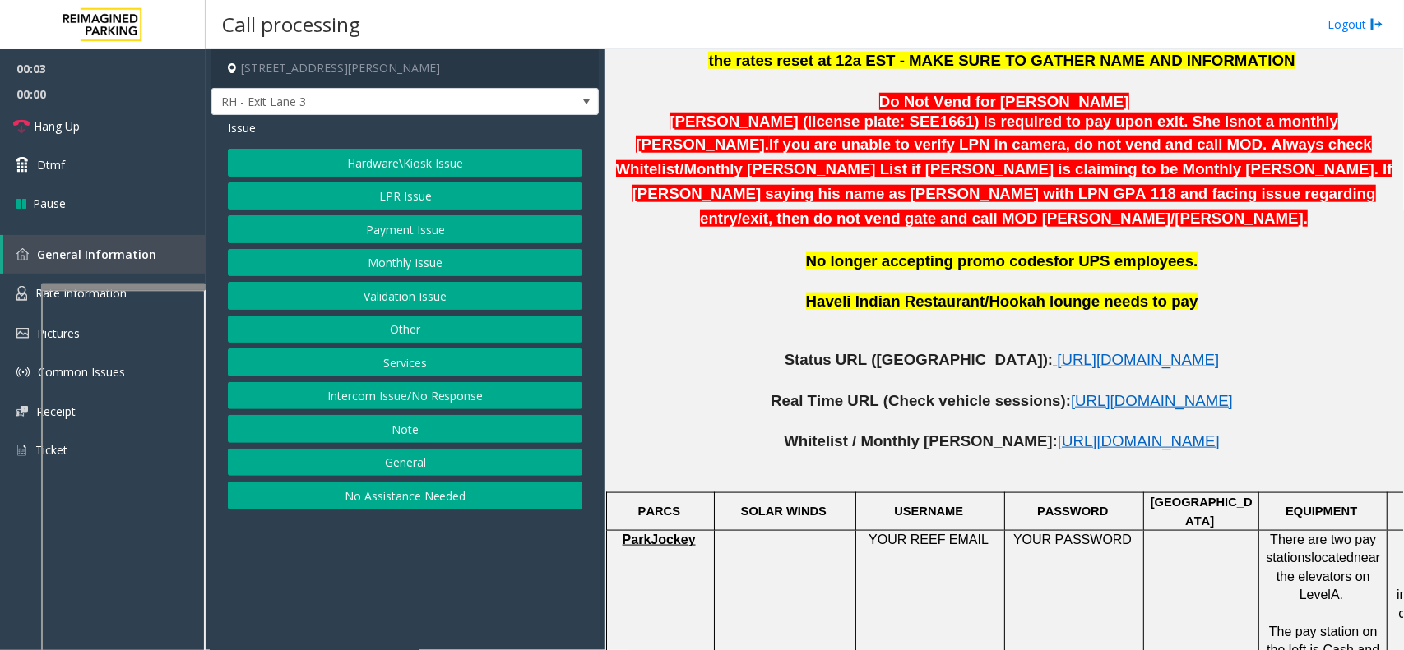
scroll to position [720, 0]
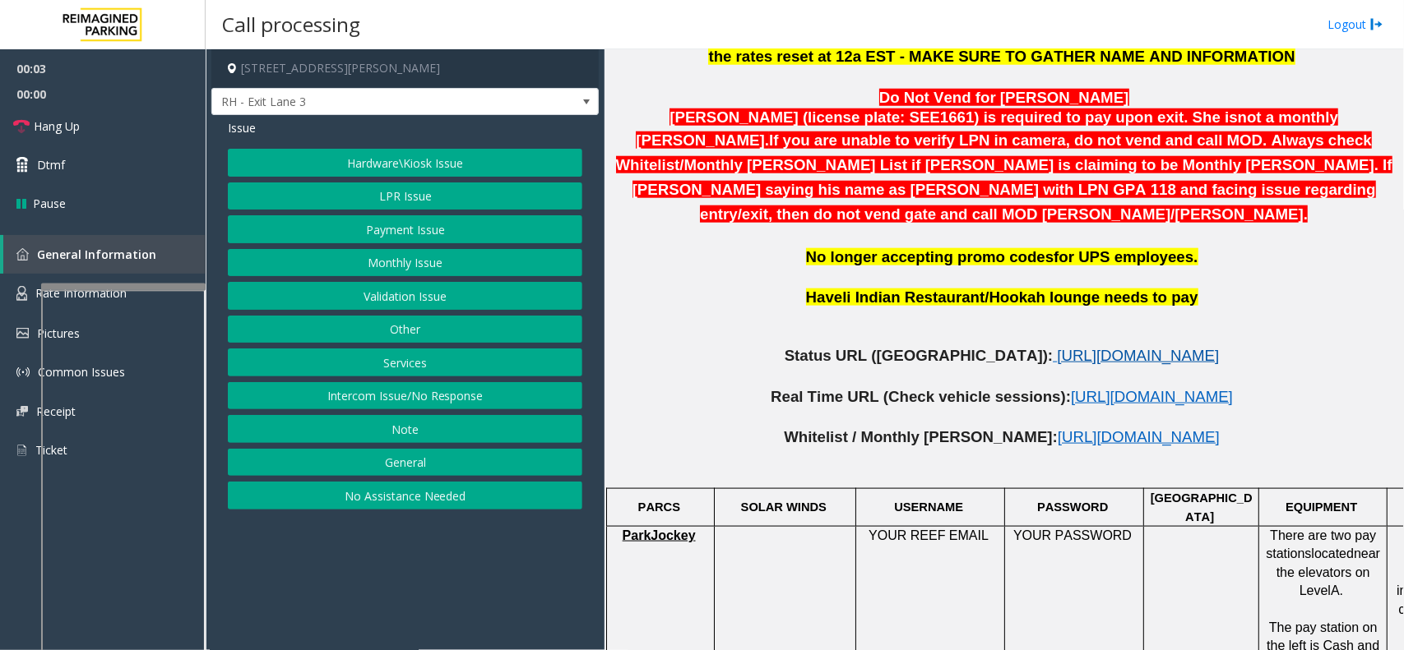
click at [1057, 347] on span "[URL][DOMAIN_NAME]" at bounding box center [1138, 355] width 162 height 17
click at [340, 232] on button "Payment Issue" at bounding box center [405, 229] width 354 height 28
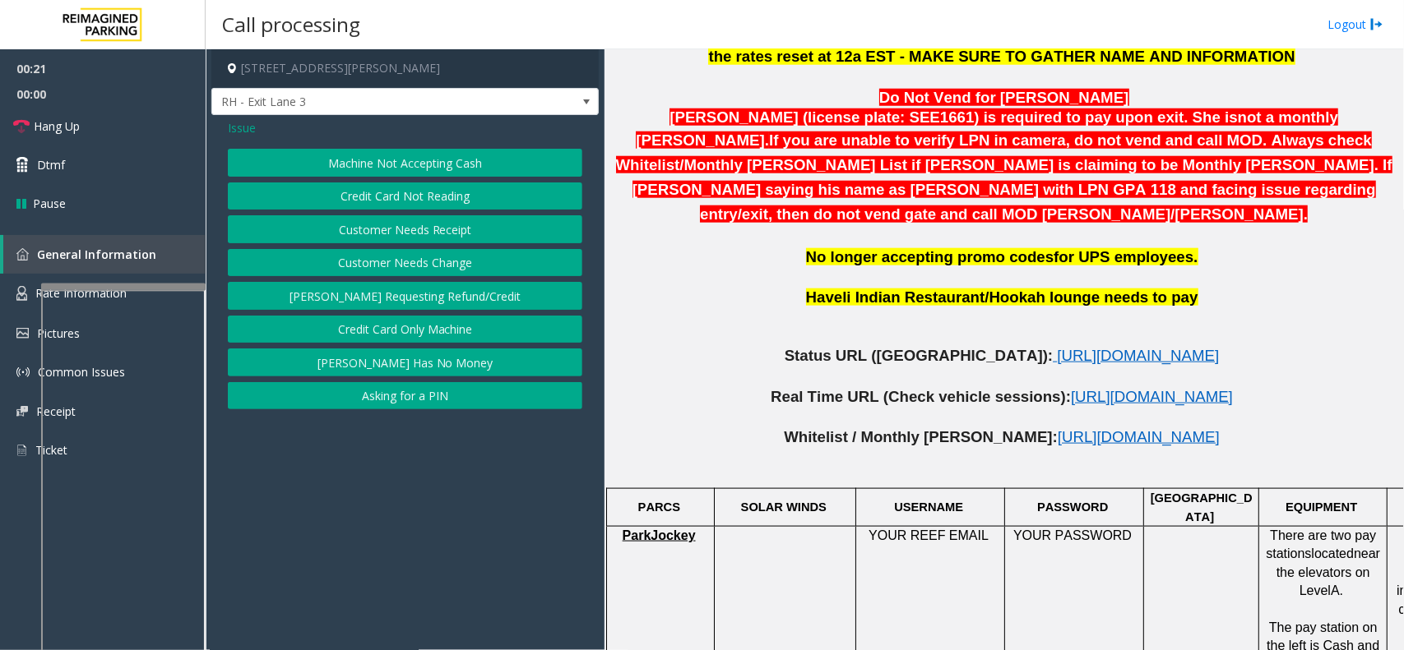
click at [259, 125] on div "Issue" at bounding box center [405, 127] width 354 height 17
click at [248, 127] on span "Issue" at bounding box center [242, 127] width 28 height 17
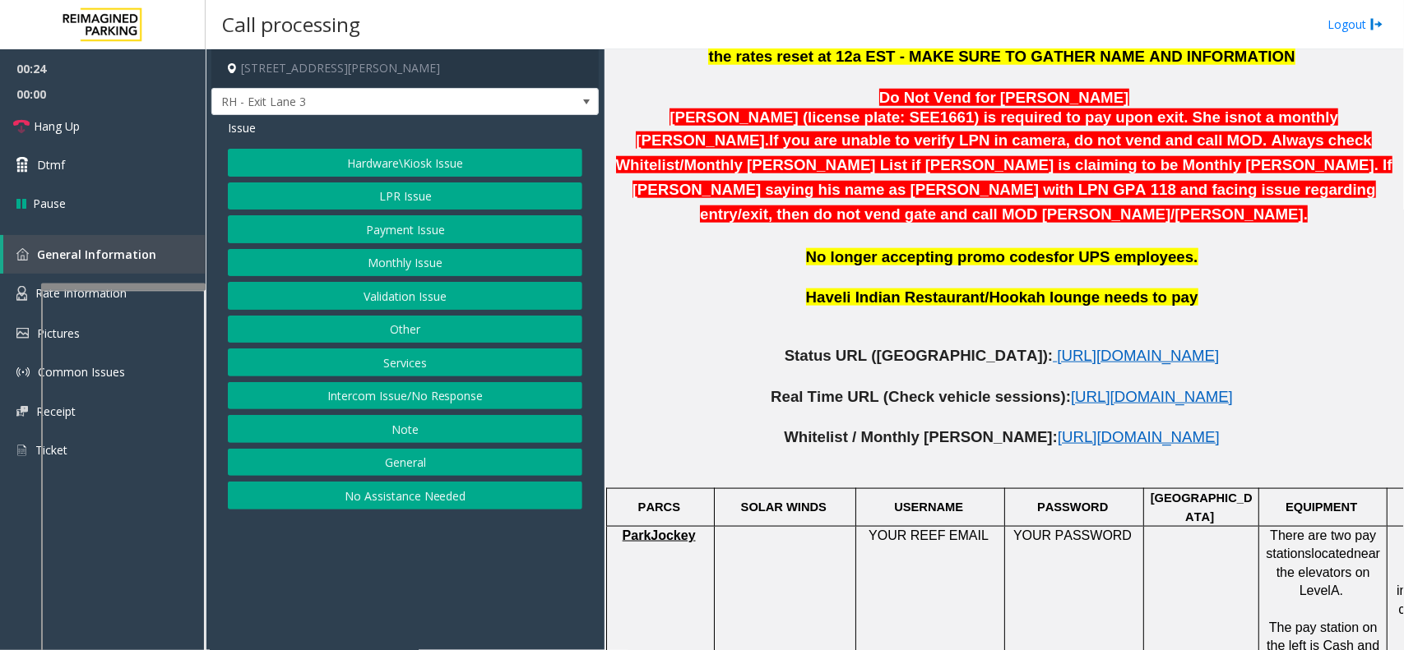
click at [389, 197] on button "LPR Issue" at bounding box center [405, 197] width 354 height 28
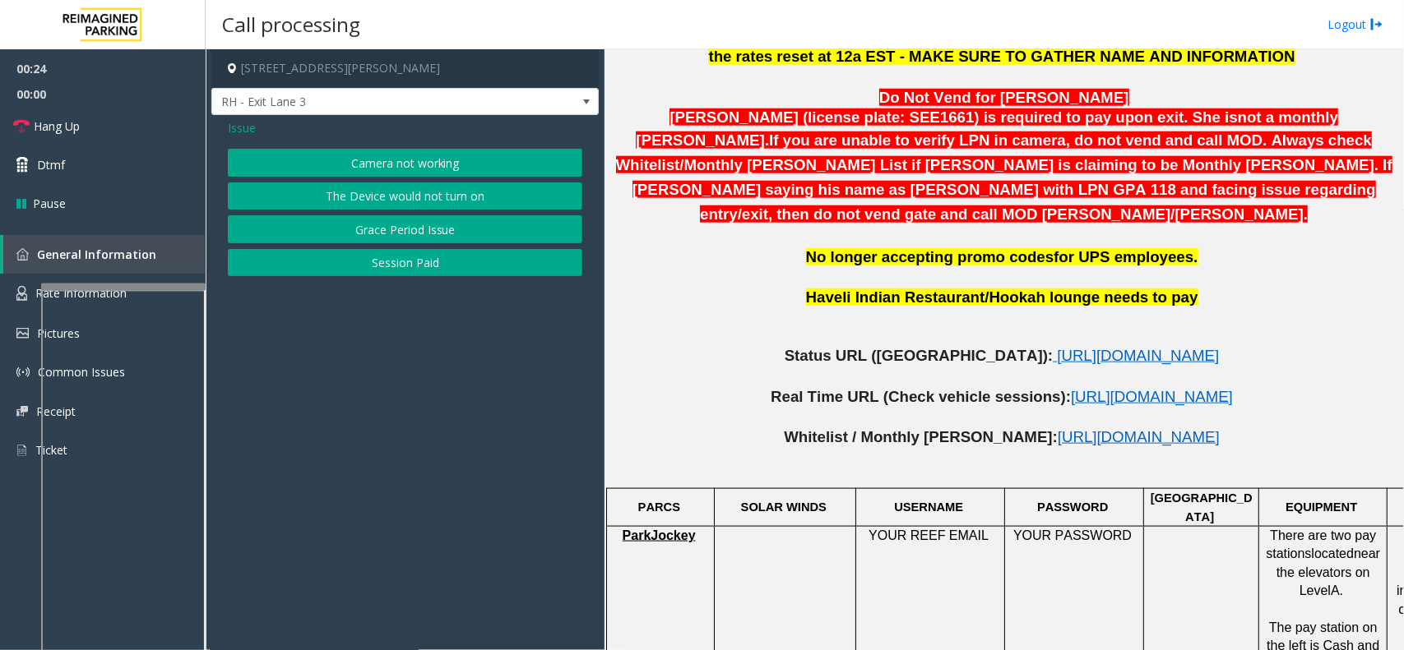
click at [385, 262] on button "Session Paid" at bounding box center [405, 263] width 354 height 28
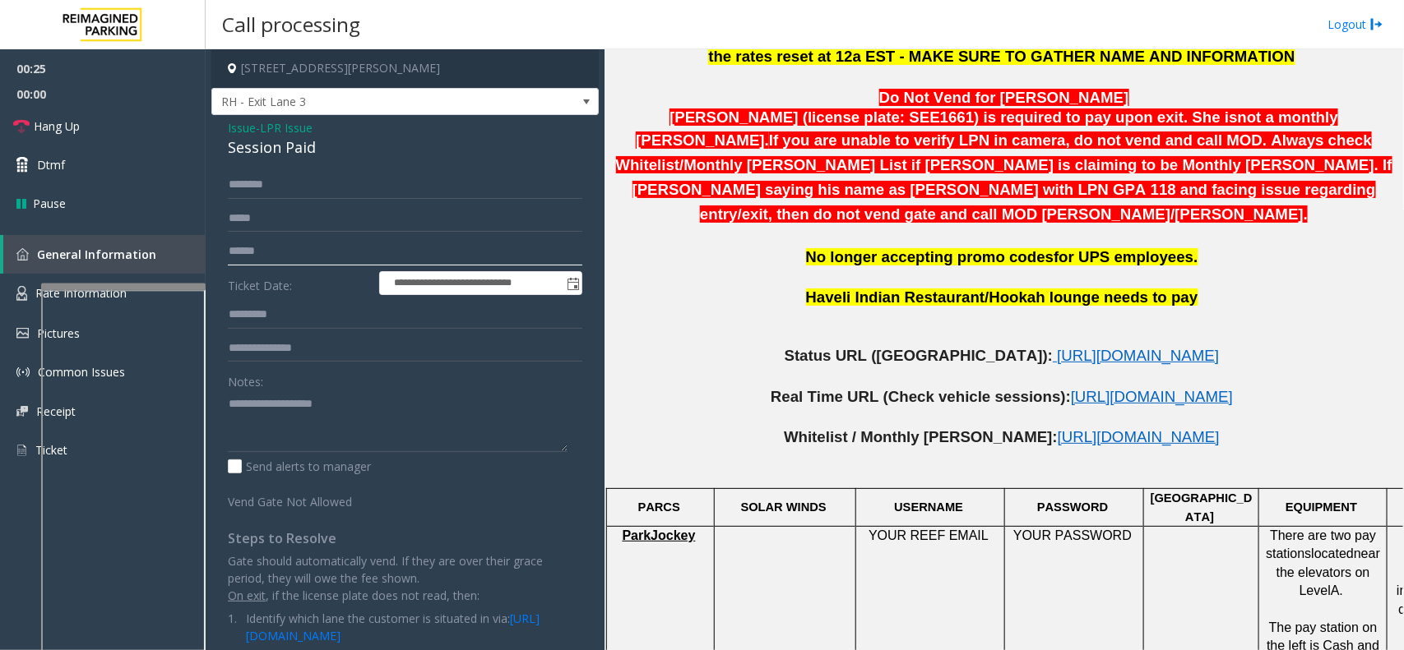
click at [293, 263] on input "text" at bounding box center [405, 252] width 354 height 28
click at [303, 405] on textarea at bounding box center [398, 422] width 340 height 62
type textarea "**********"
click at [312, 193] on input "text" at bounding box center [405, 185] width 354 height 28
type input "*****"
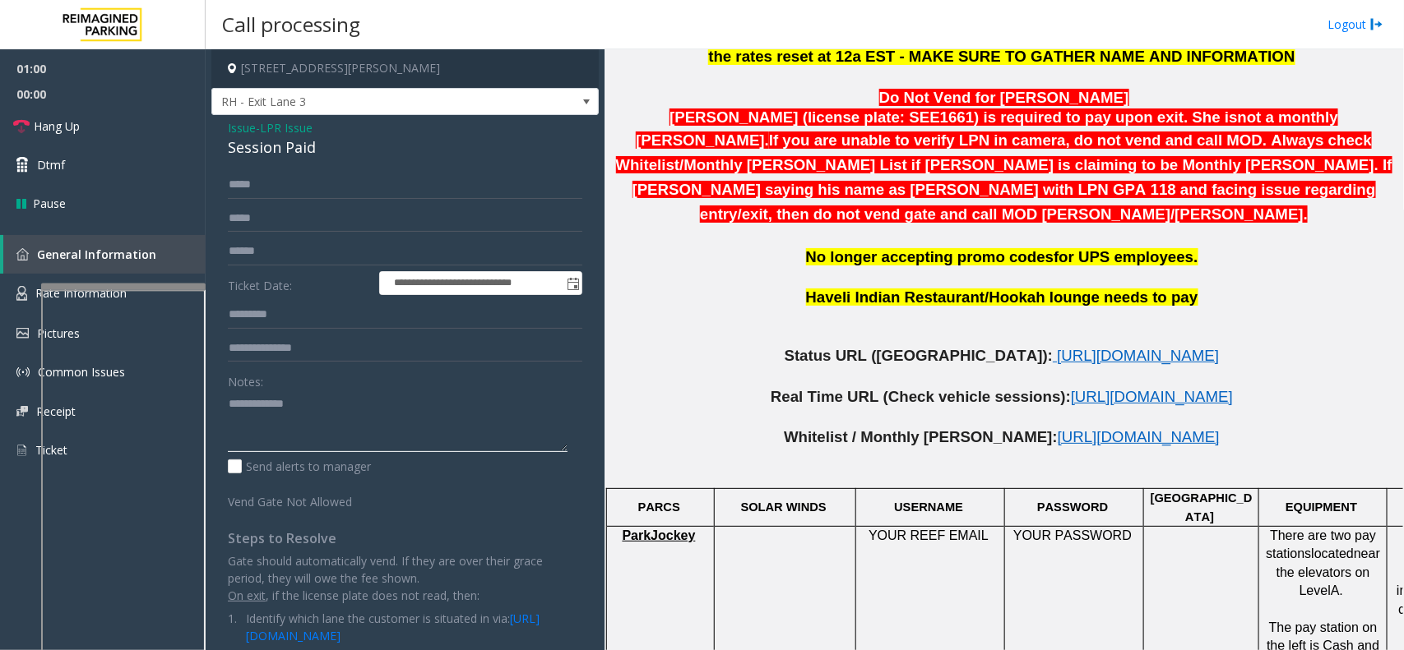
click at [362, 400] on textarea at bounding box center [398, 422] width 340 height 62
type textarea "**********"
click at [280, 138] on div "Session Paid" at bounding box center [405, 148] width 354 height 22
click at [288, 128] on span "LPR Issue" at bounding box center [286, 127] width 53 height 17
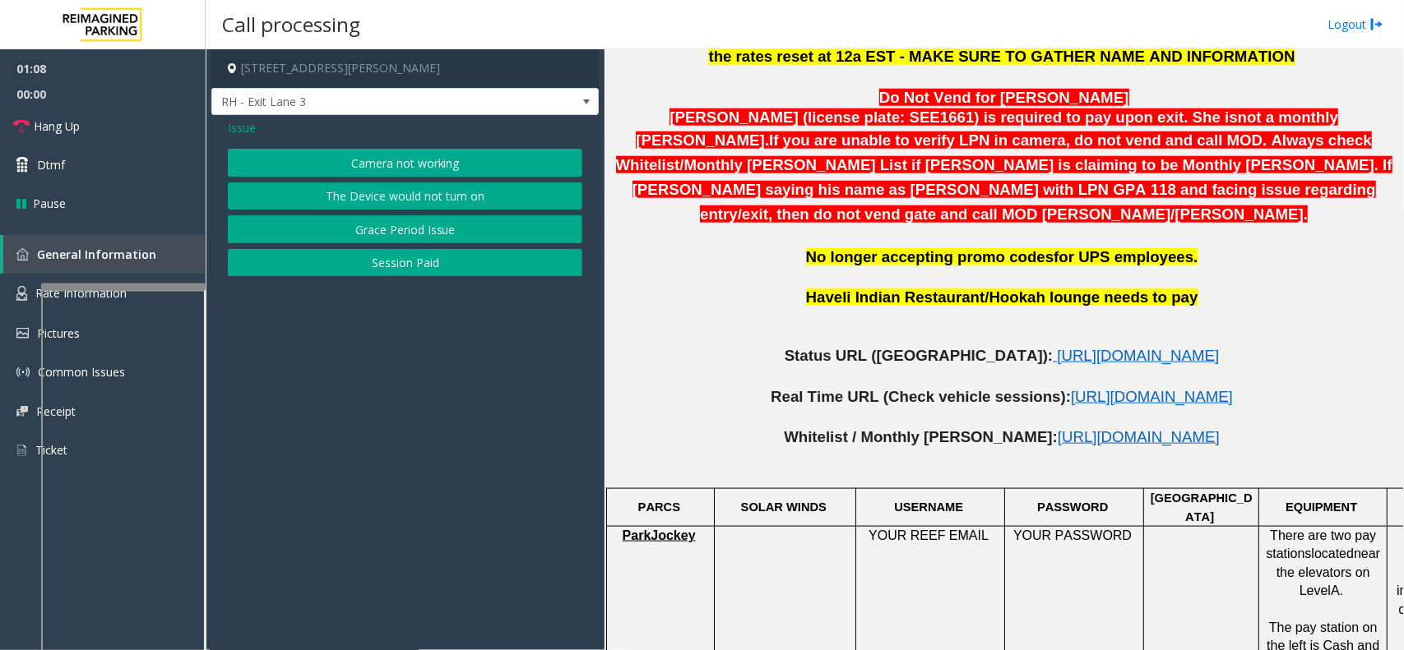
click at [243, 132] on span "Issue" at bounding box center [242, 127] width 28 height 17
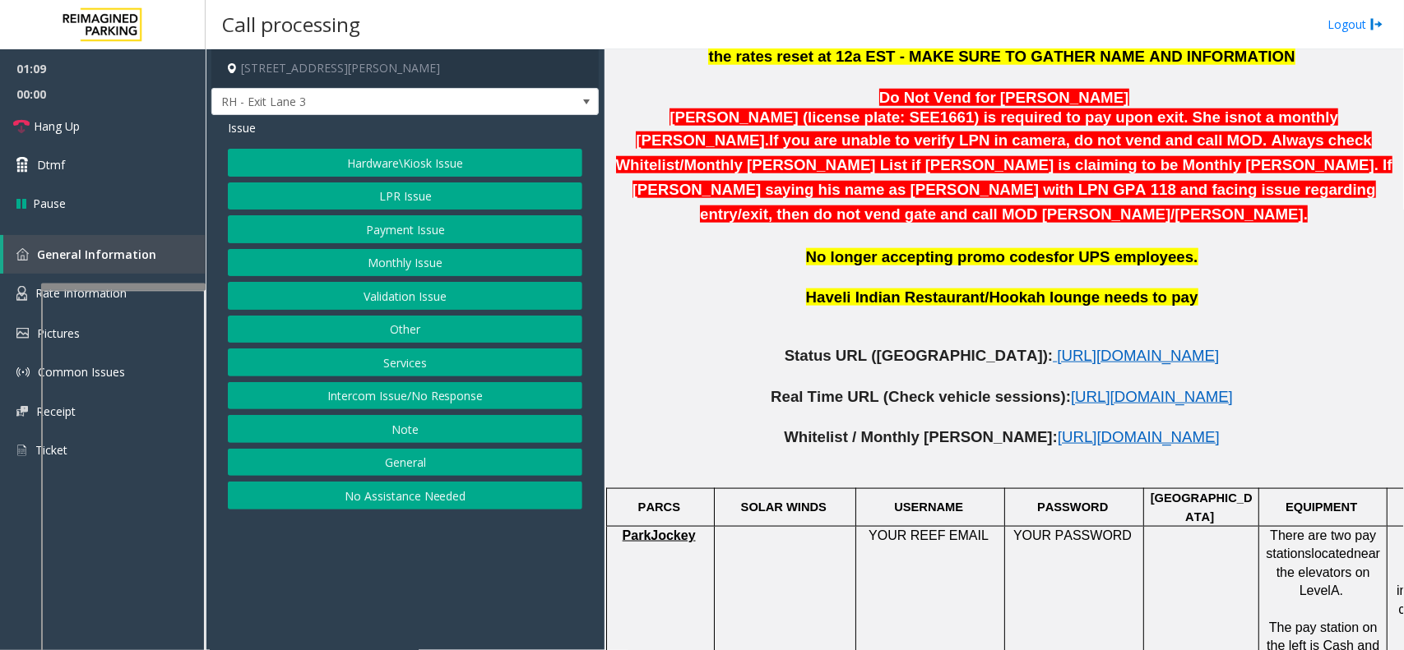
click at [409, 233] on button "Payment Issue" at bounding box center [405, 229] width 354 height 28
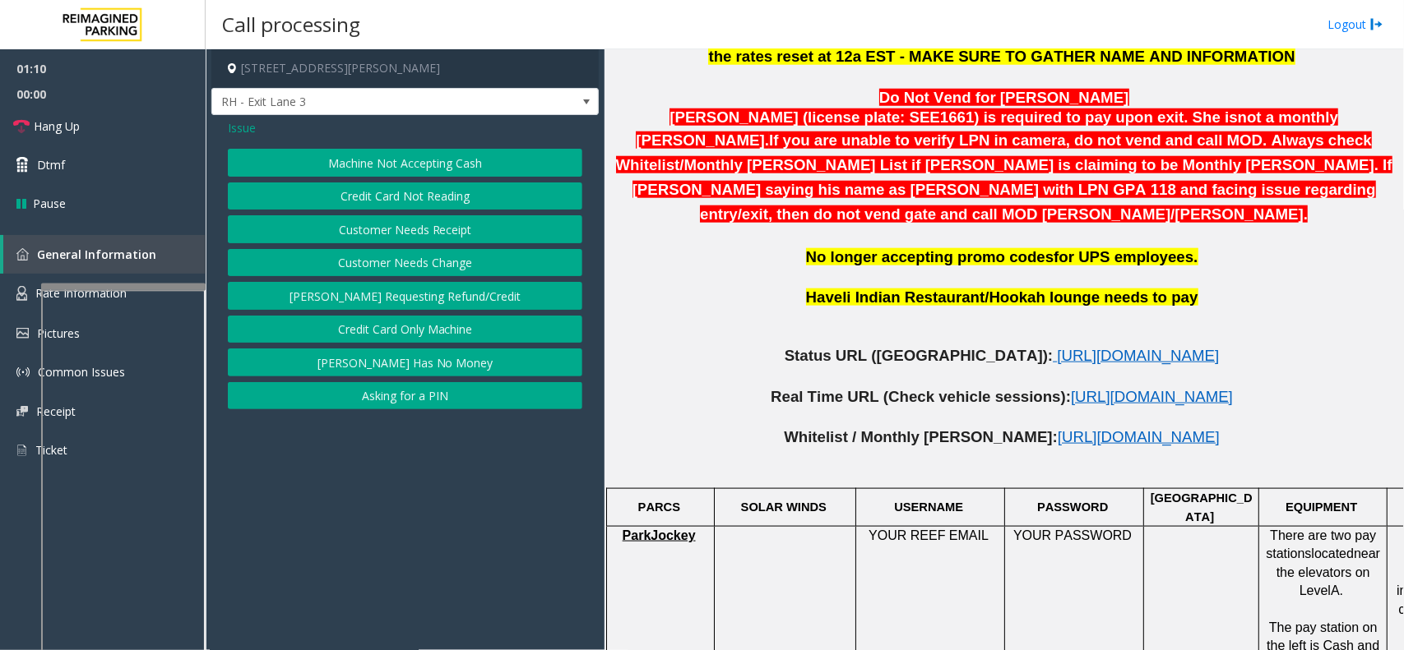
click at [243, 126] on span "Issue" at bounding box center [242, 127] width 28 height 17
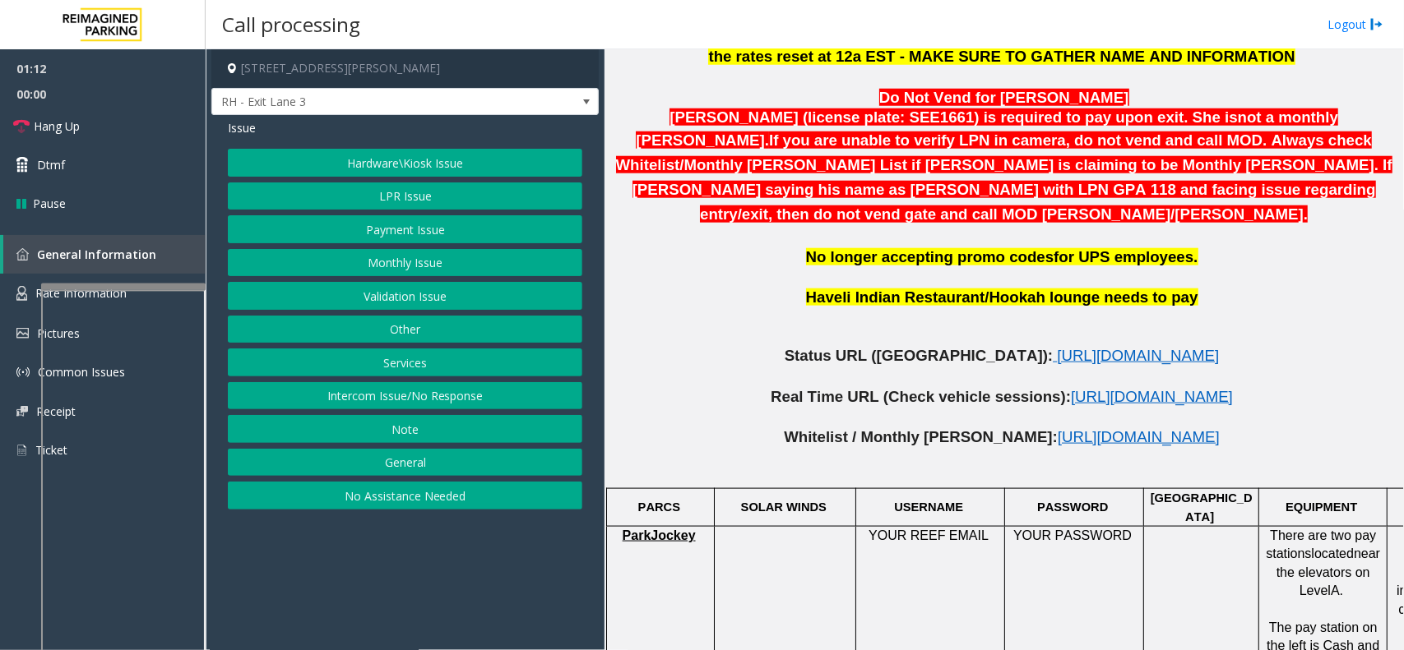
click at [397, 157] on button "Hardware\Kiosk Issue" at bounding box center [405, 163] width 354 height 28
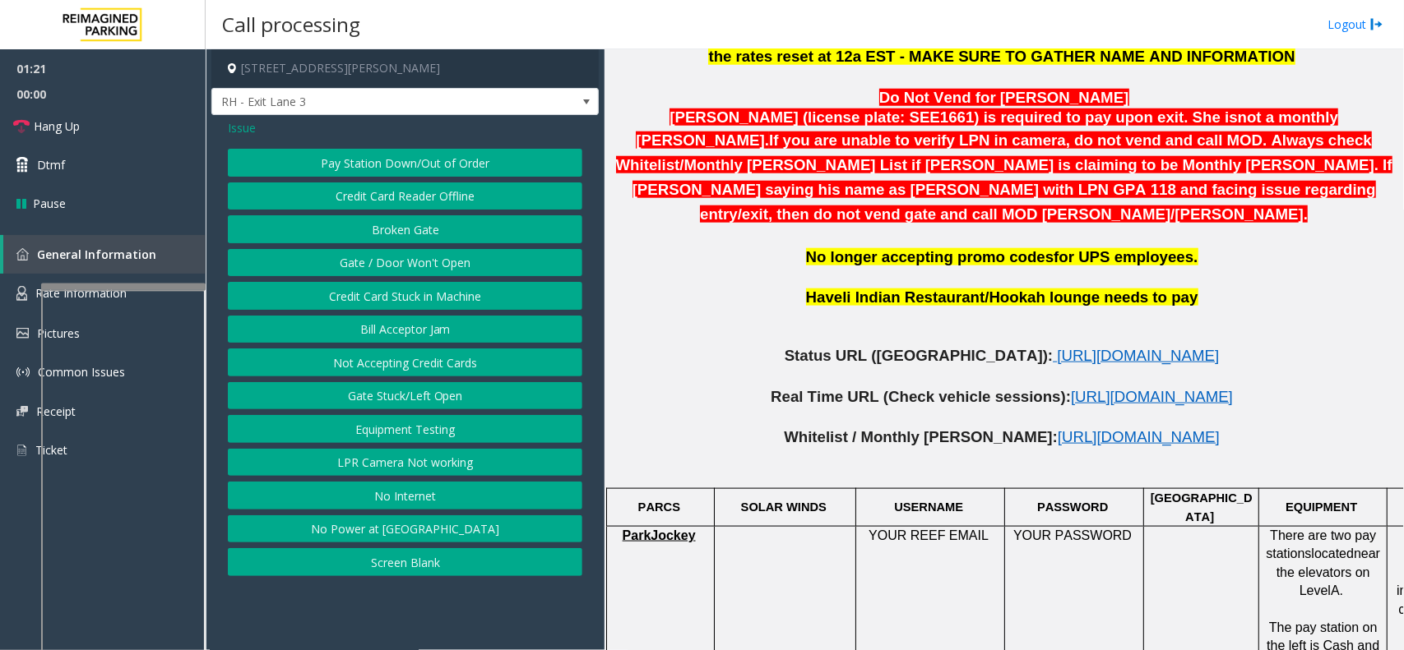
click at [244, 123] on span "Issue" at bounding box center [242, 127] width 28 height 17
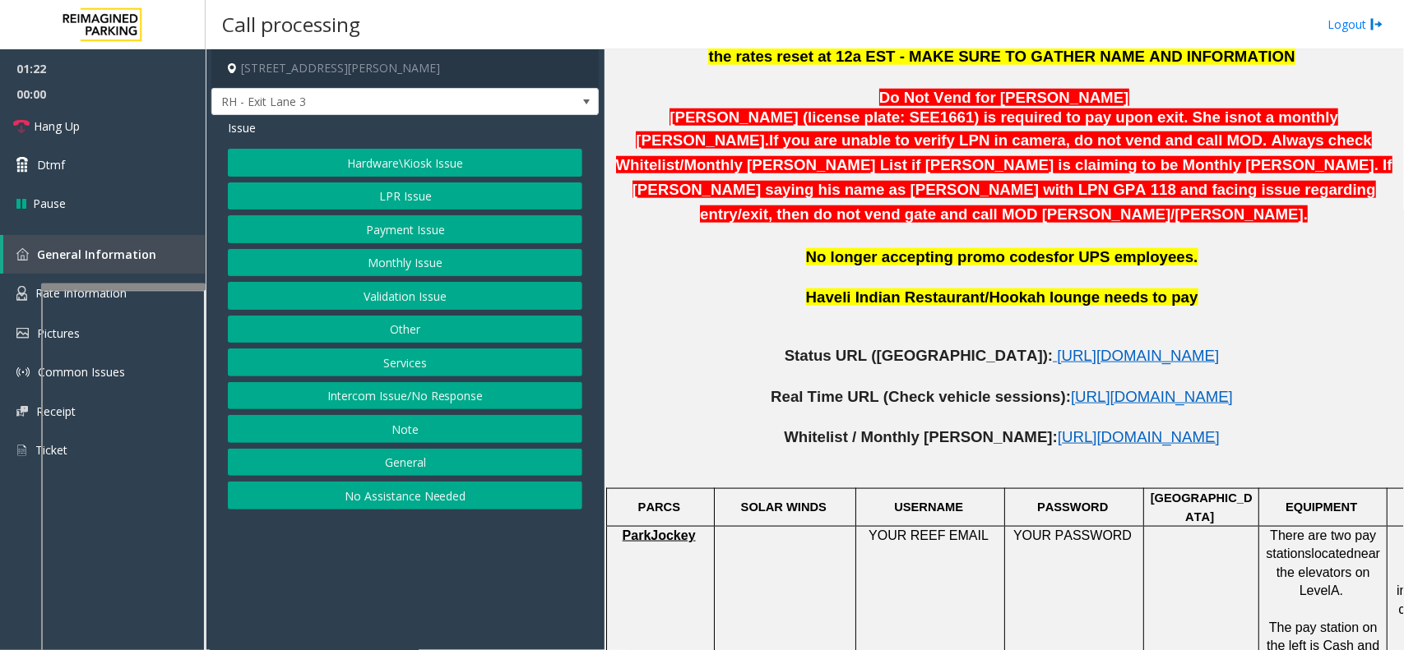
click at [396, 169] on button "Hardware\Kiosk Issue" at bounding box center [405, 163] width 354 height 28
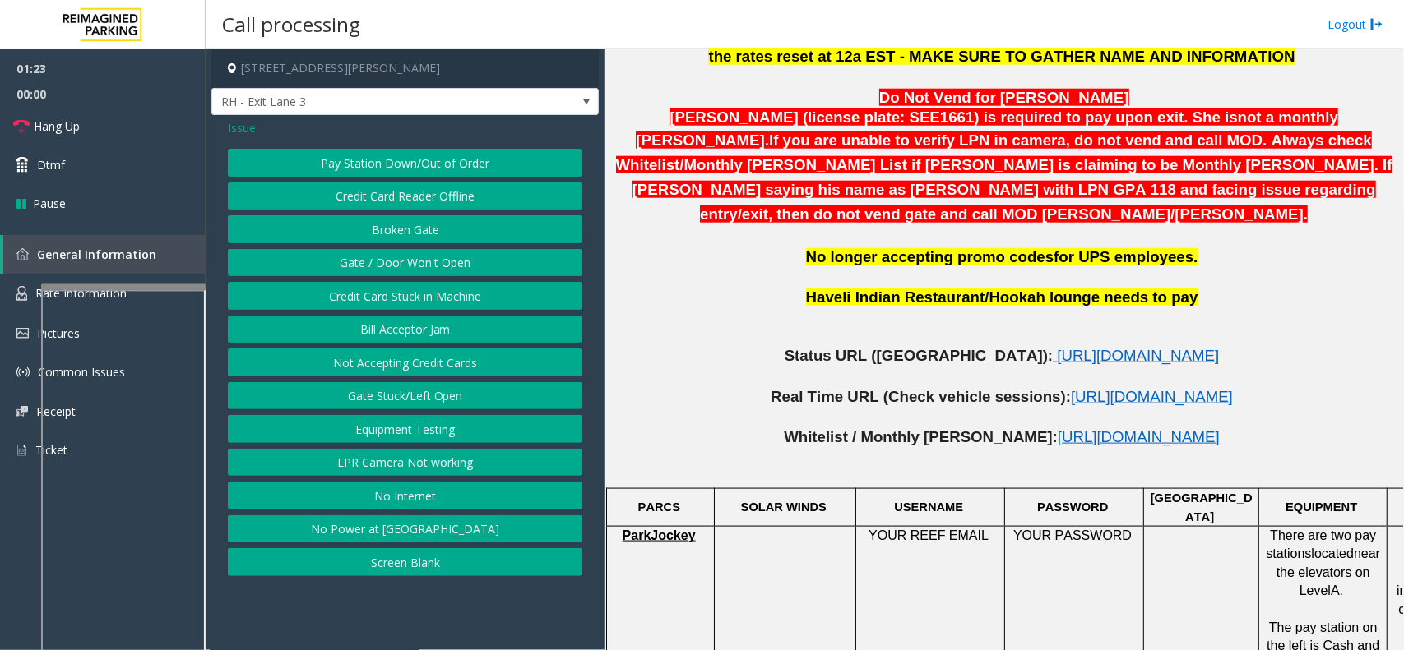
click at [385, 255] on button "Gate / Door Won't Open" at bounding box center [405, 263] width 354 height 28
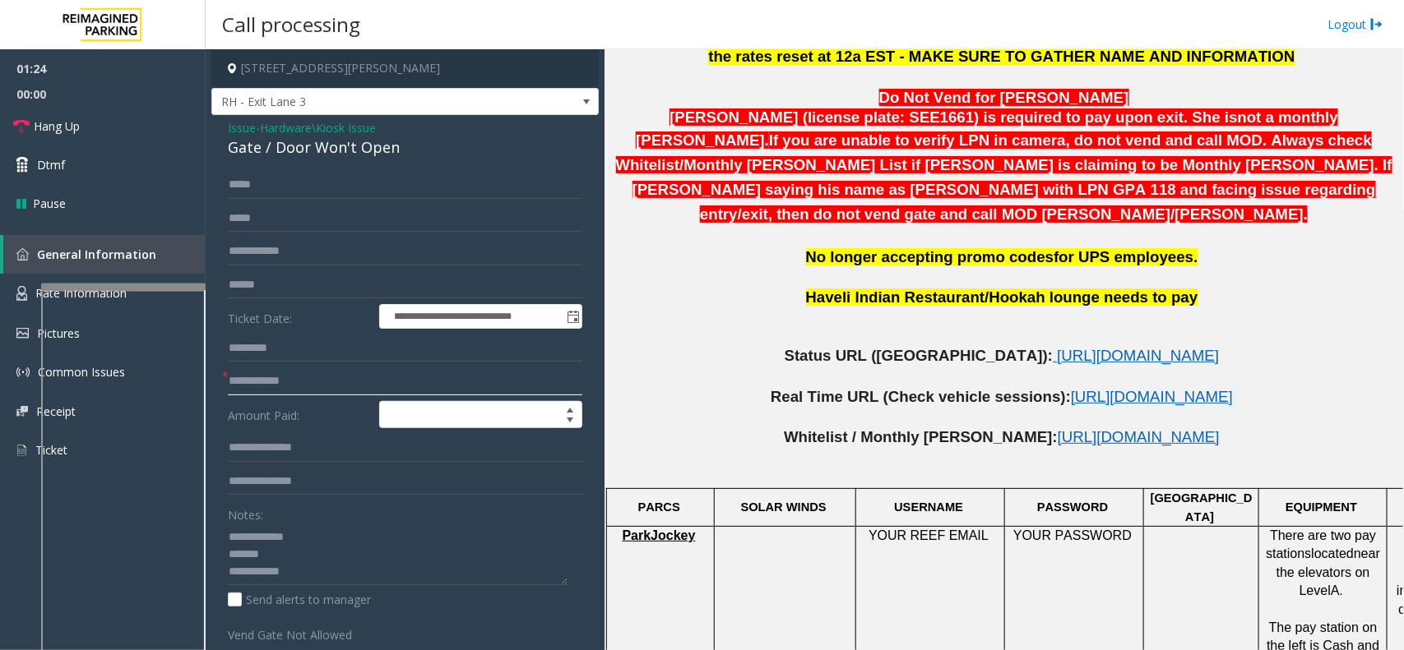
click at [297, 384] on input "text" at bounding box center [405, 382] width 354 height 28
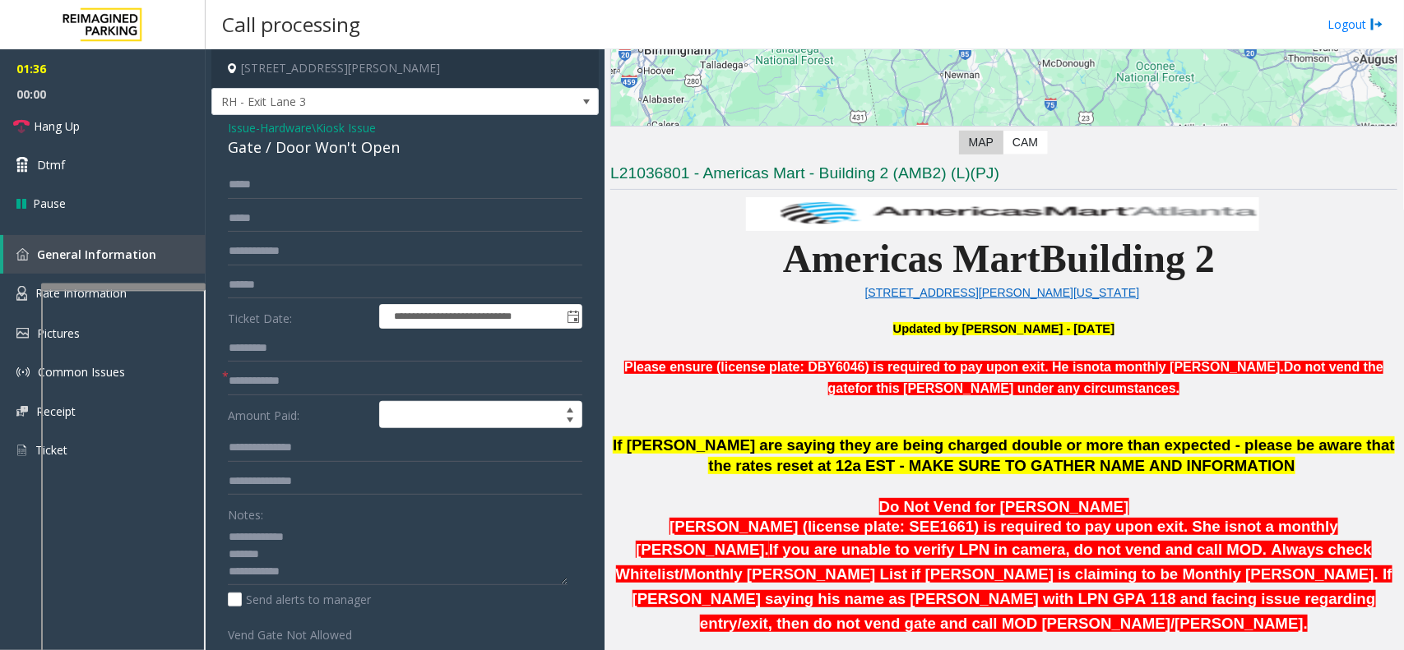
scroll to position [308, 0]
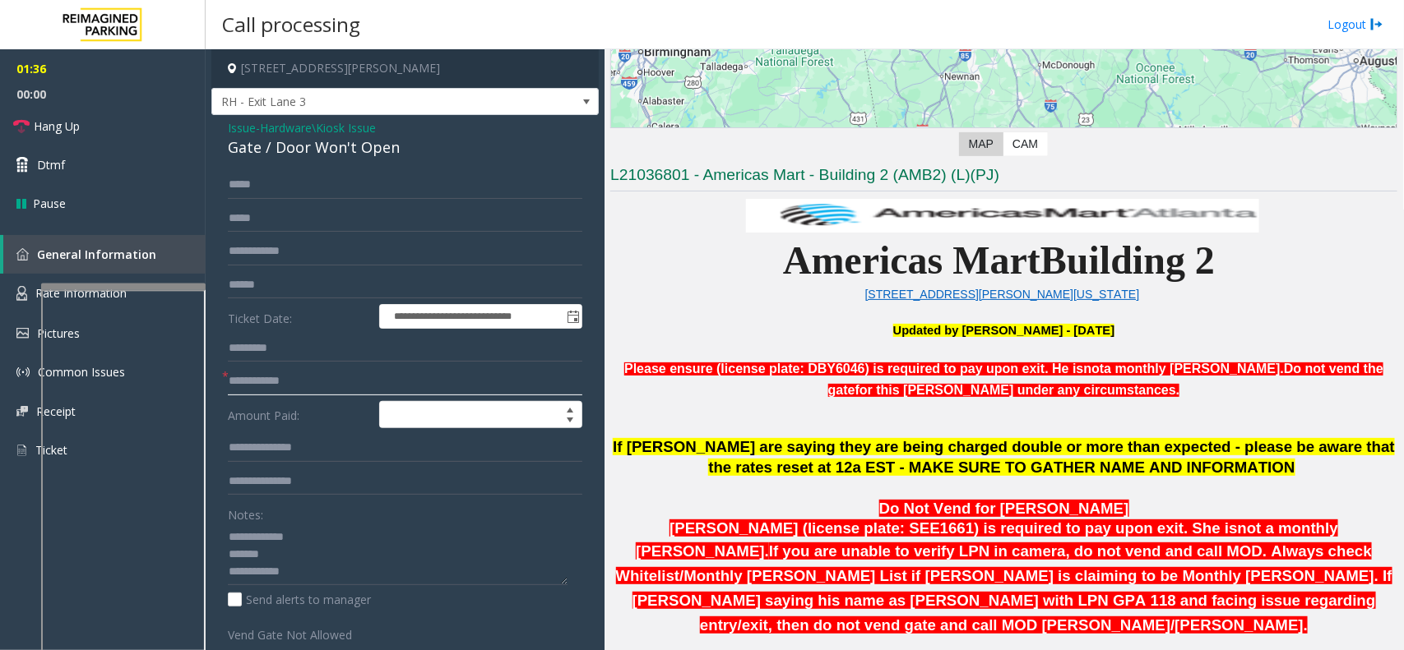
click at [350, 380] on input "text" at bounding box center [405, 382] width 354 height 28
click at [319, 129] on span "Hardware\Kiosk Issue" at bounding box center [318, 127] width 116 height 17
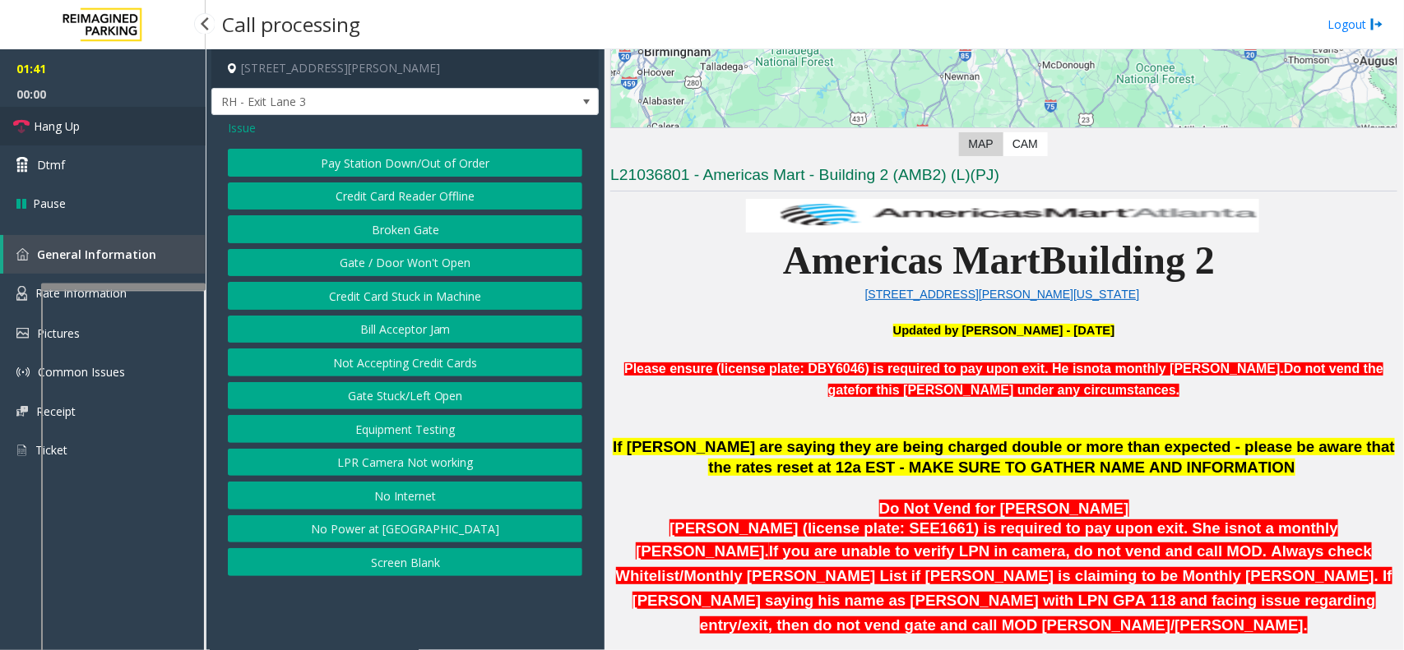
click at [146, 121] on link "Hang Up" at bounding box center [103, 126] width 206 height 39
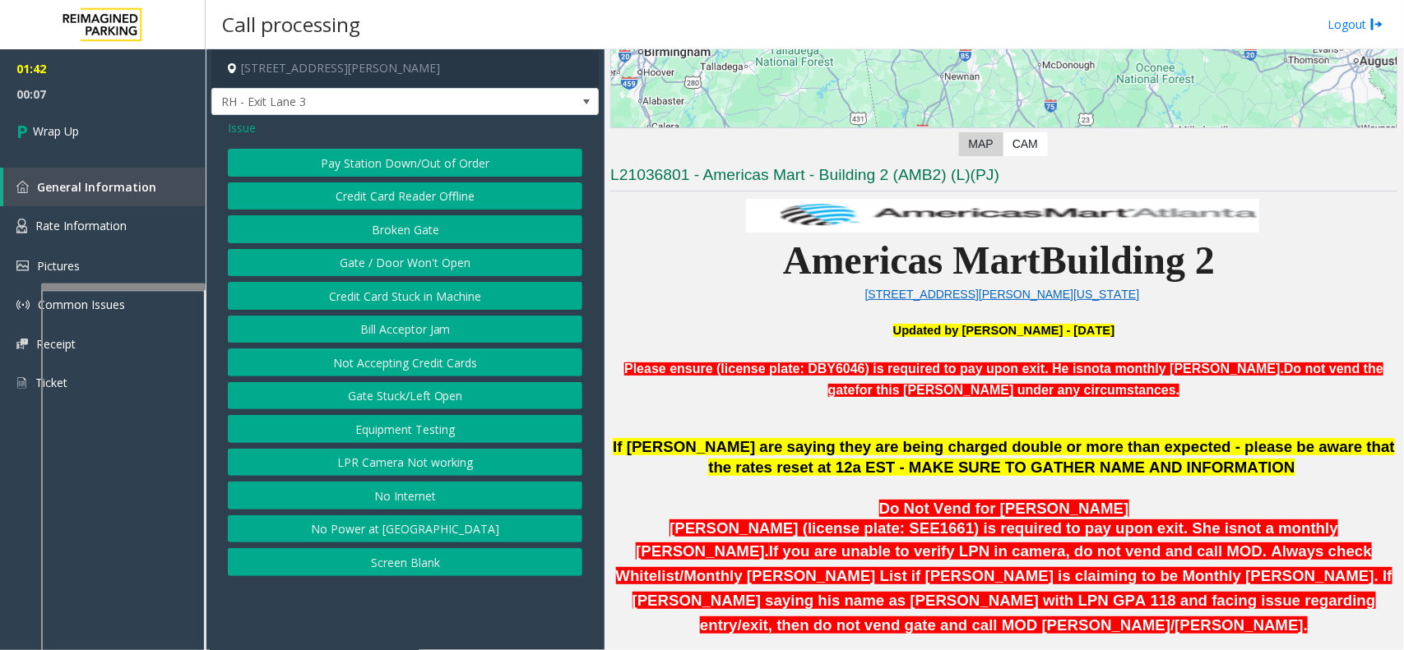
click at [248, 130] on span "Issue" at bounding box center [242, 127] width 28 height 17
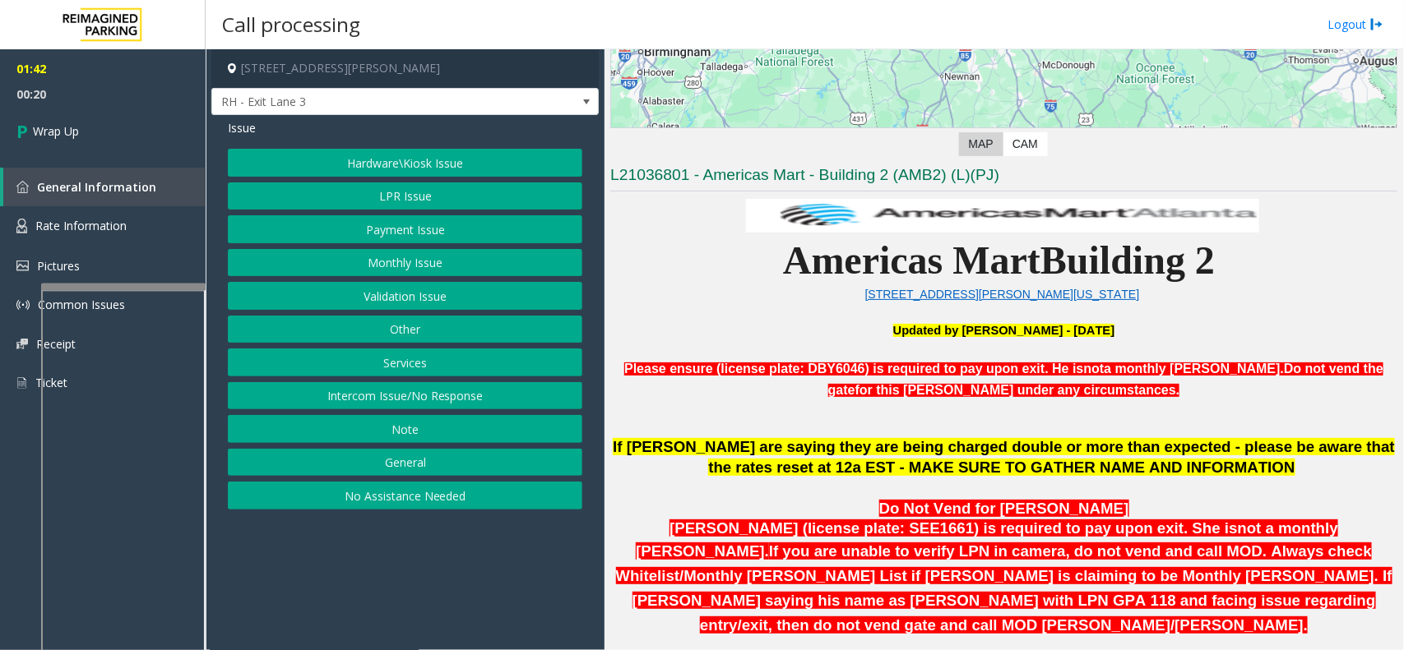
click at [344, 174] on button "Hardware\Kiosk Issue" at bounding box center [405, 163] width 354 height 28
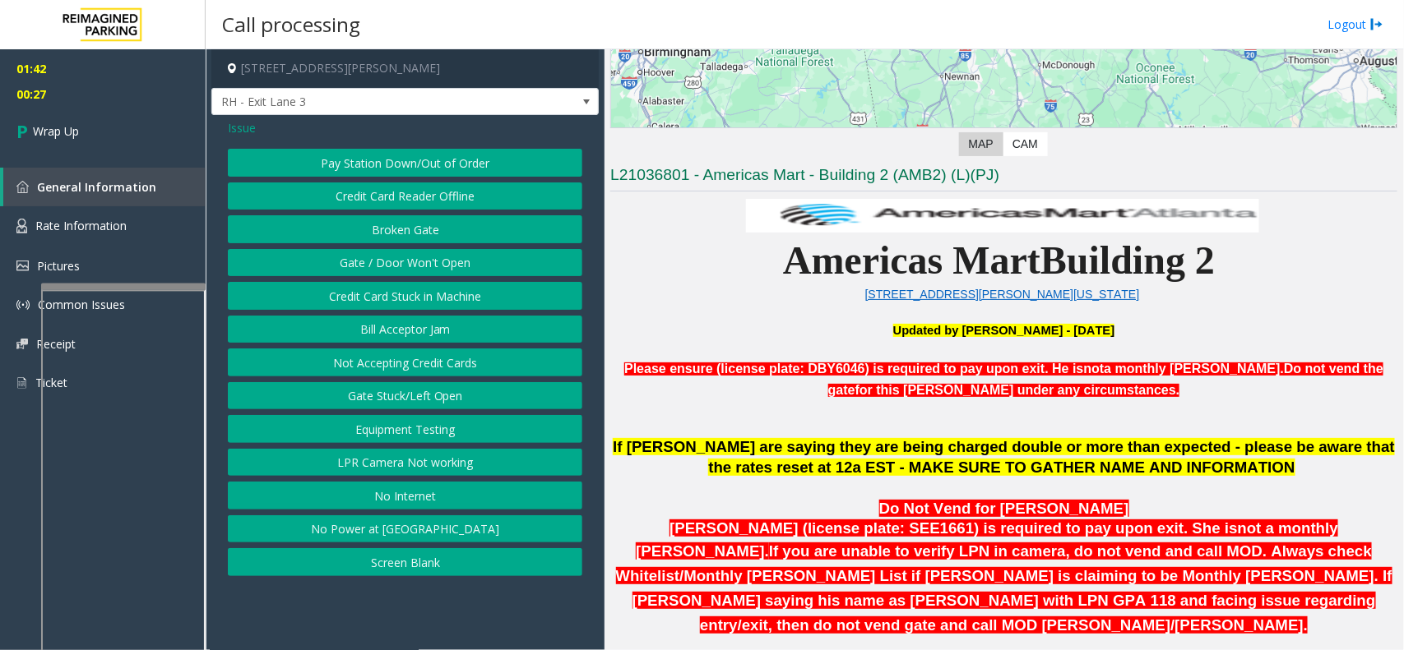
click at [248, 132] on span "Issue" at bounding box center [242, 127] width 28 height 17
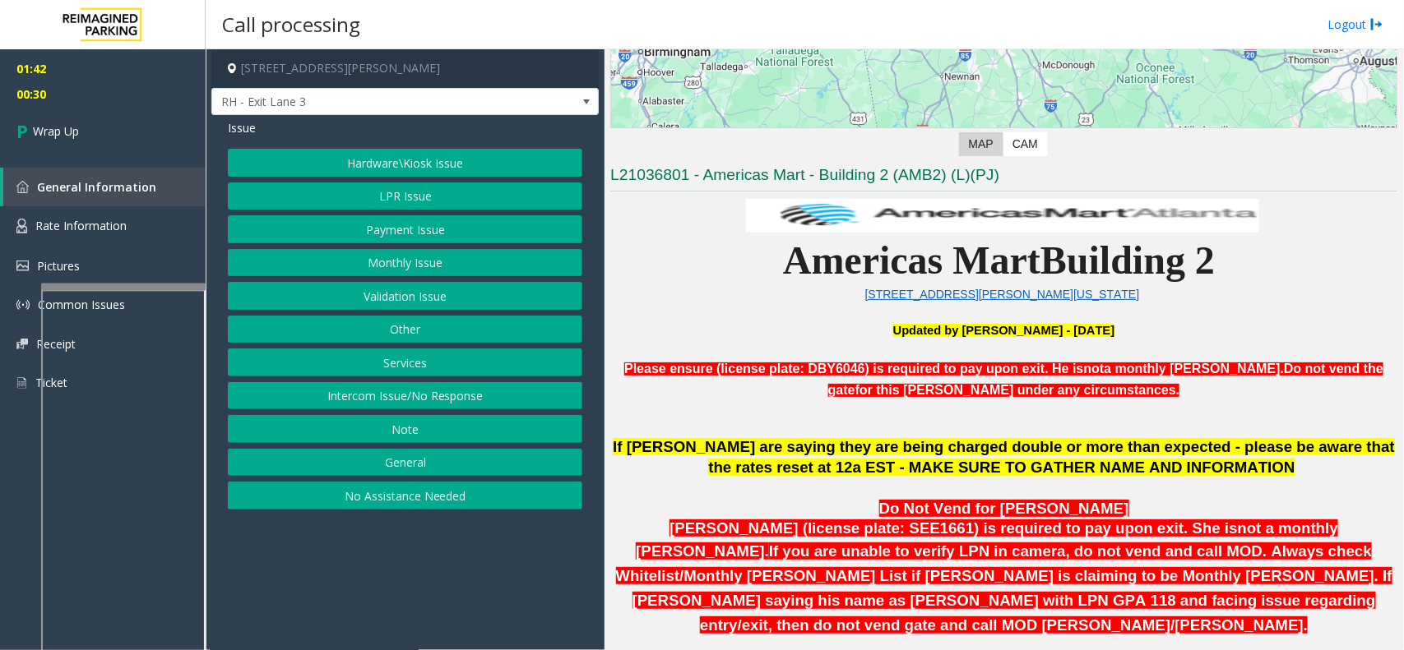
click at [367, 443] on button "Note" at bounding box center [405, 429] width 354 height 28
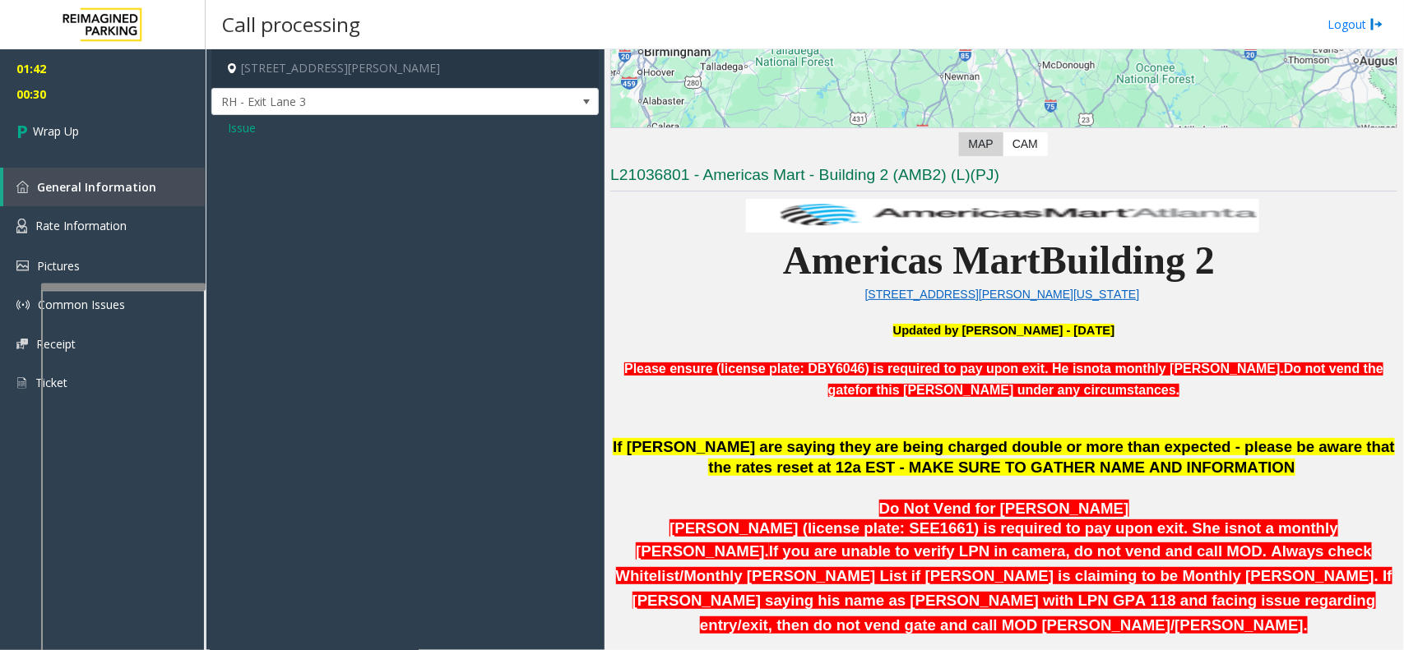
click at [241, 136] on span "Issue" at bounding box center [242, 127] width 28 height 17
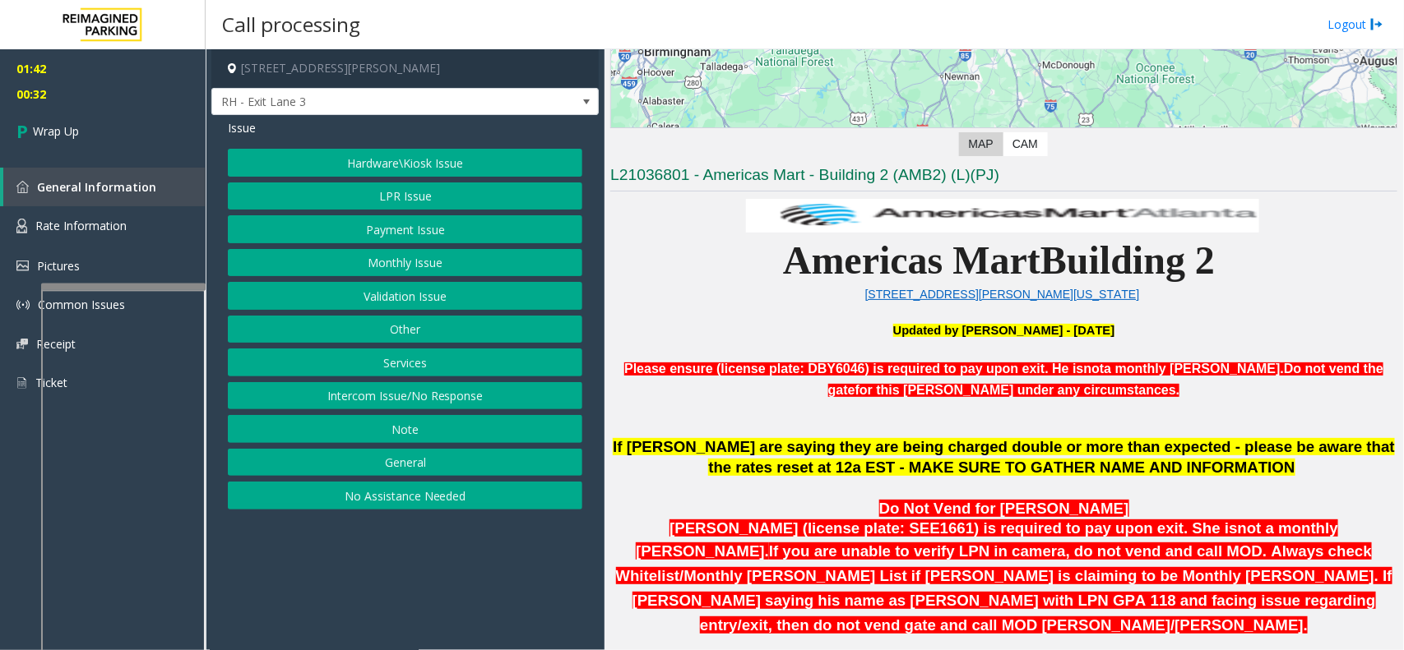
click at [484, 458] on button "General" at bounding box center [405, 463] width 354 height 28
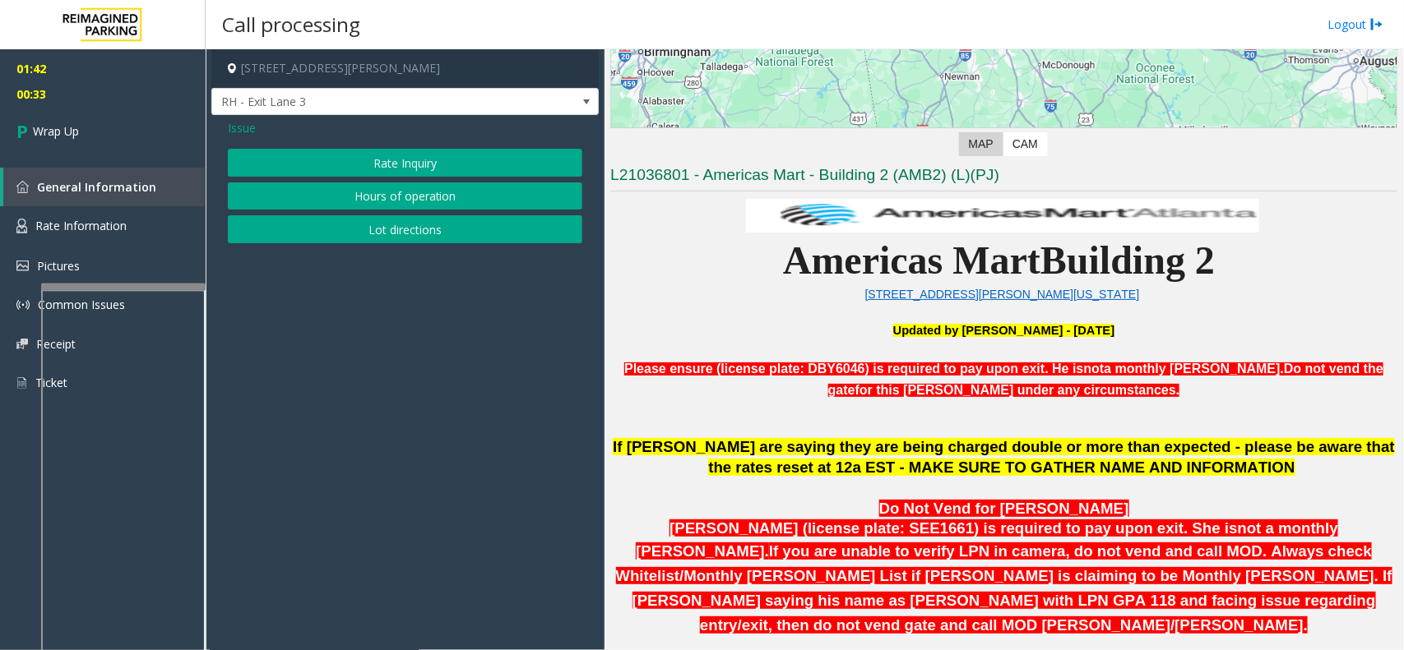
click at [228, 133] on span "Issue" at bounding box center [242, 127] width 28 height 17
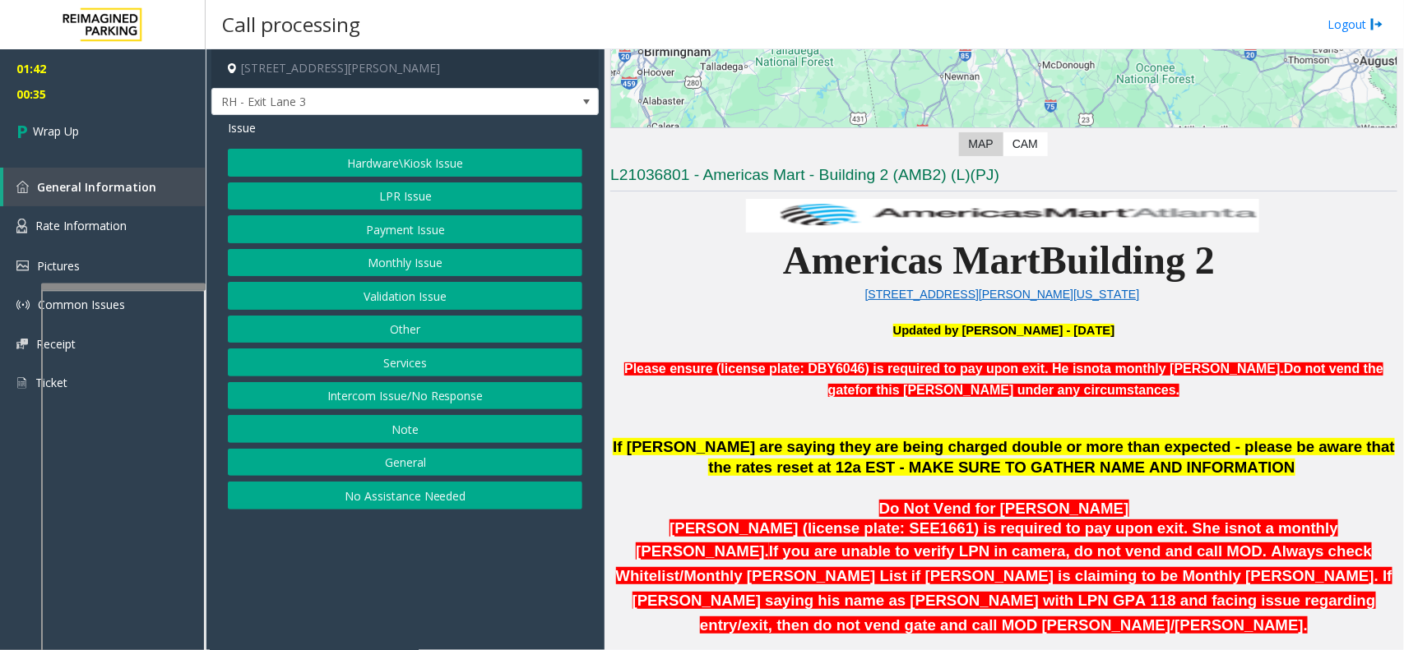
click at [397, 373] on button "Services" at bounding box center [405, 363] width 354 height 28
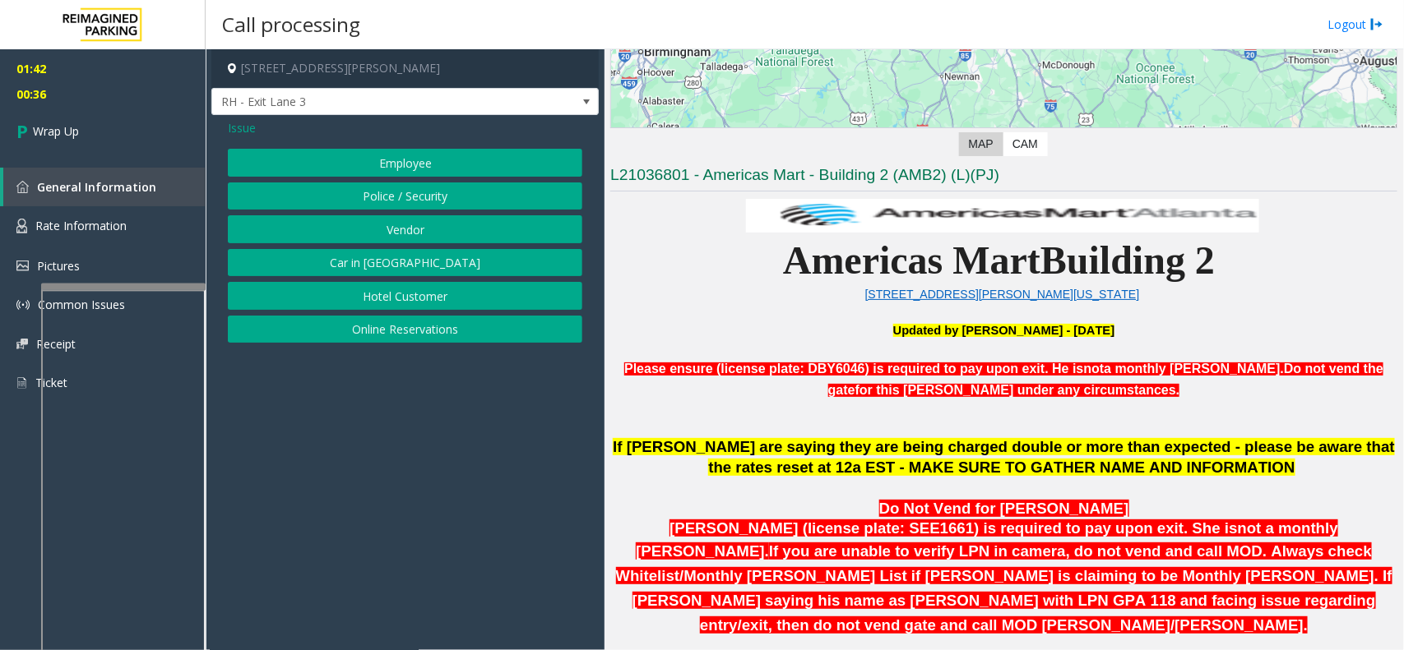
click at [240, 128] on span "Issue" at bounding box center [242, 127] width 28 height 17
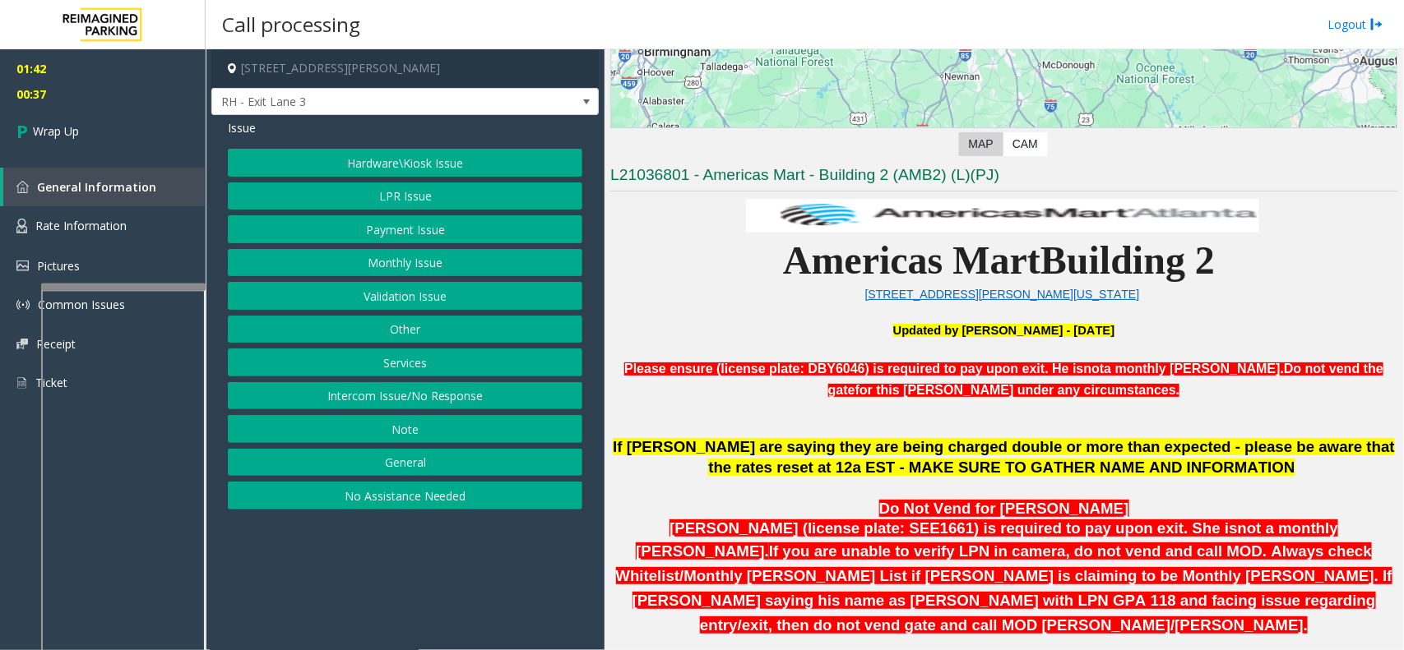
click at [397, 338] on button "Other" at bounding box center [405, 330] width 354 height 28
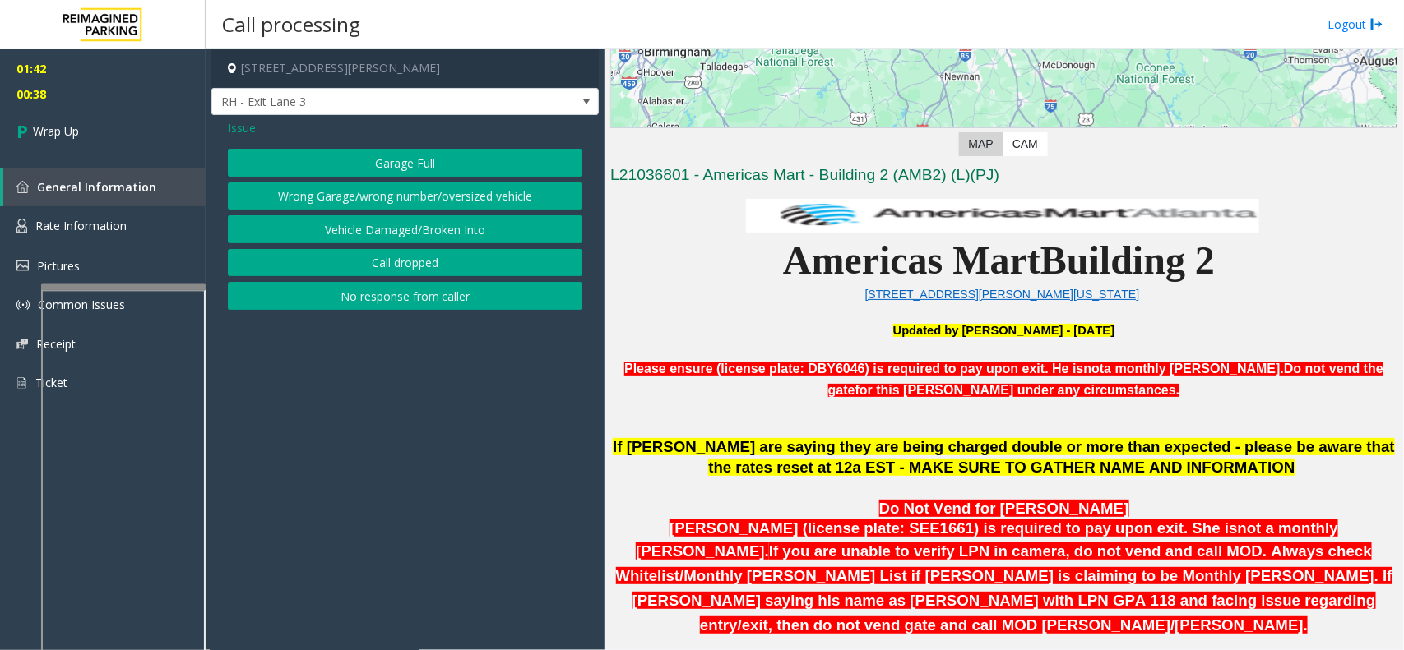
click at [252, 128] on span "Issue" at bounding box center [242, 127] width 28 height 17
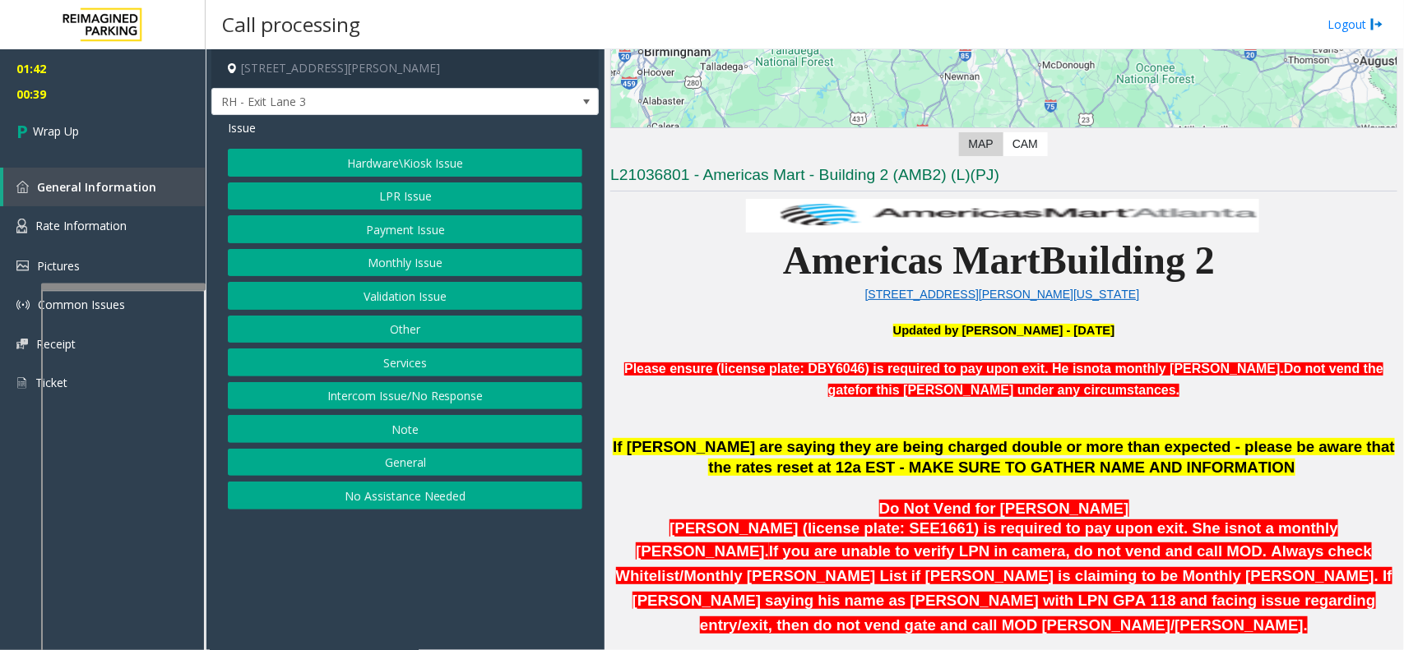
click at [378, 294] on button "Validation Issue" at bounding box center [405, 296] width 354 height 28
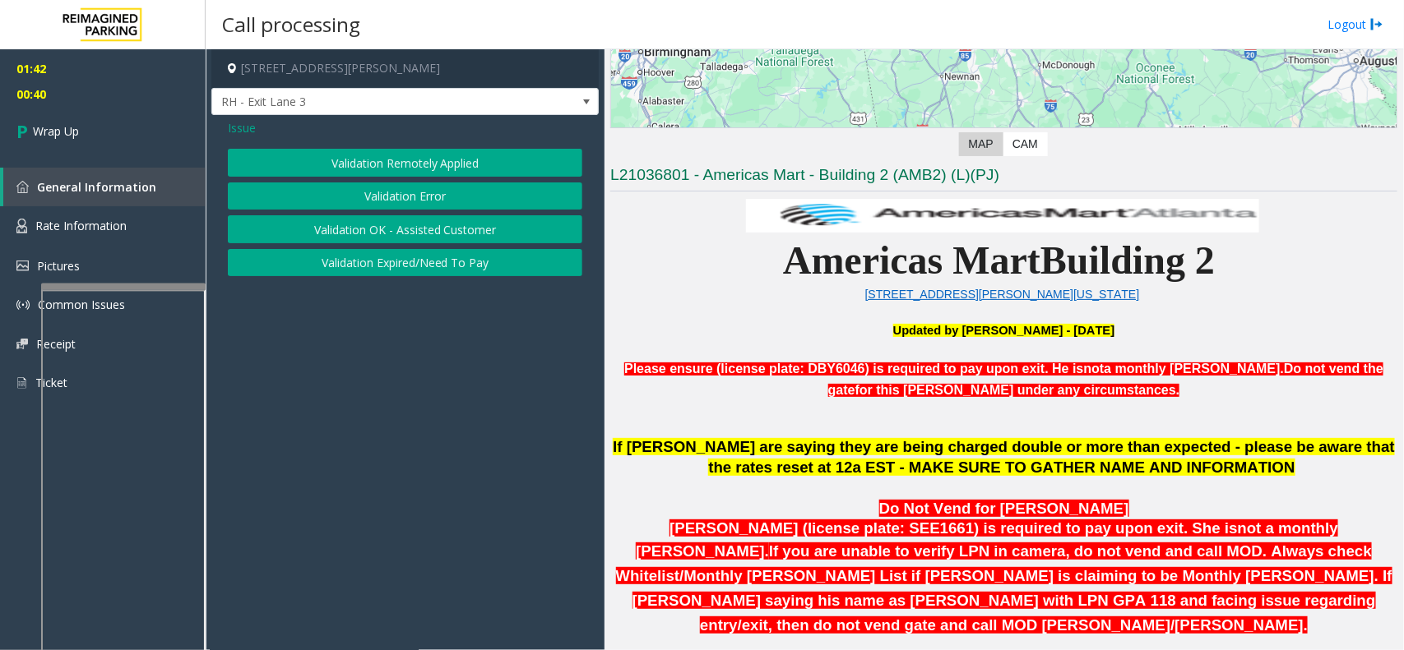
click at [248, 122] on span "Issue" at bounding box center [242, 127] width 28 height 17
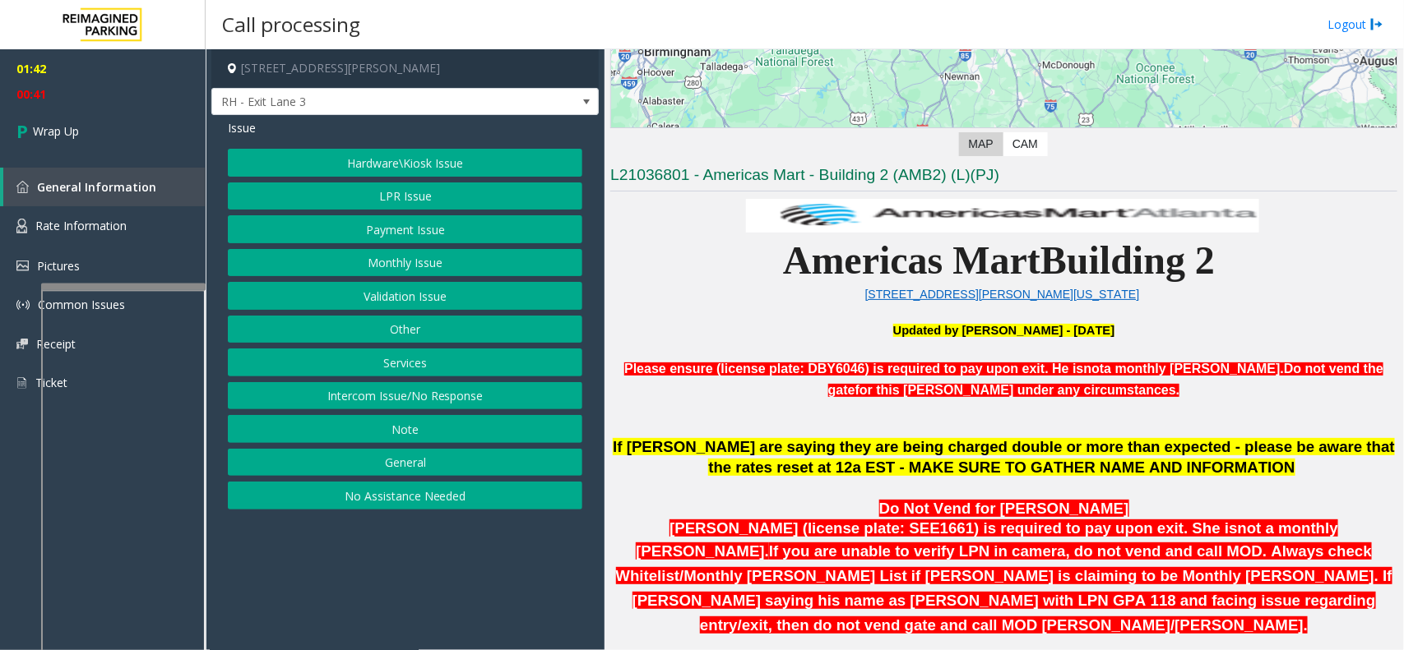
click at [400, 233] on button "Payment Issue" at bounding box center [405, 229] width 354 height 28
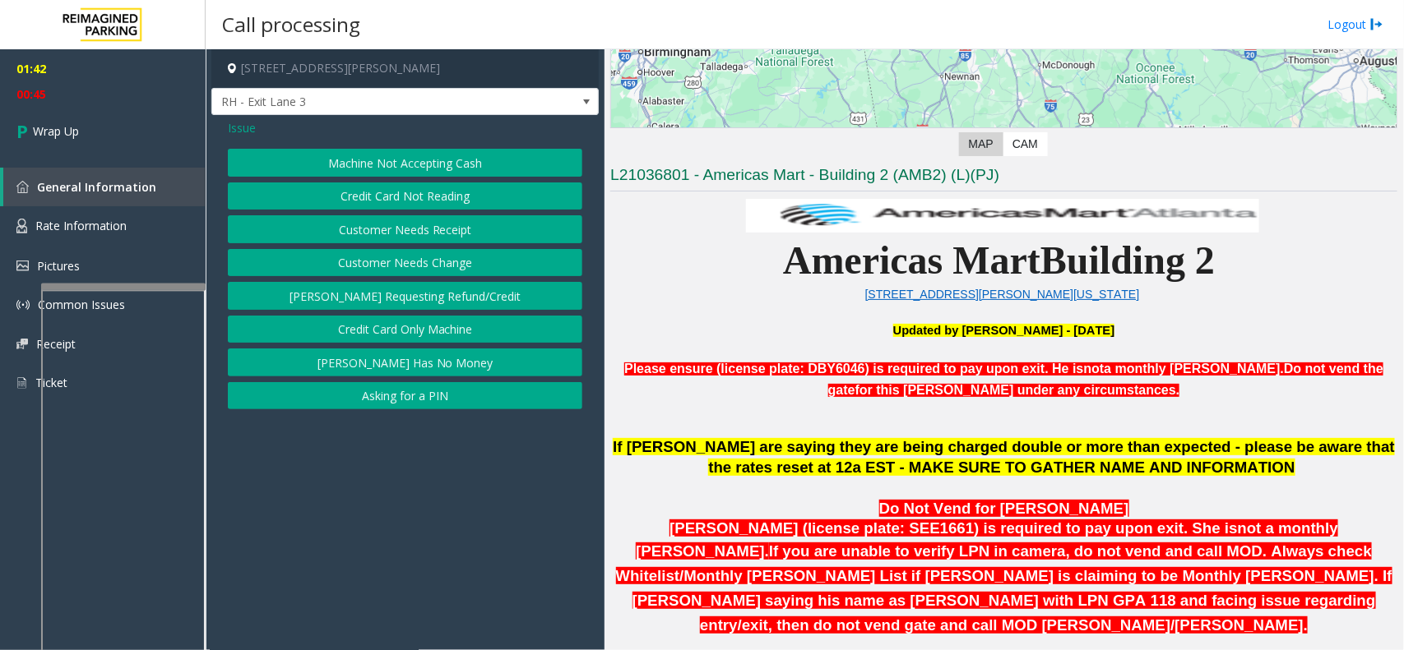
click at [253, 129] on span "Issue" at bounding box center [242, 127] width 28 height 17
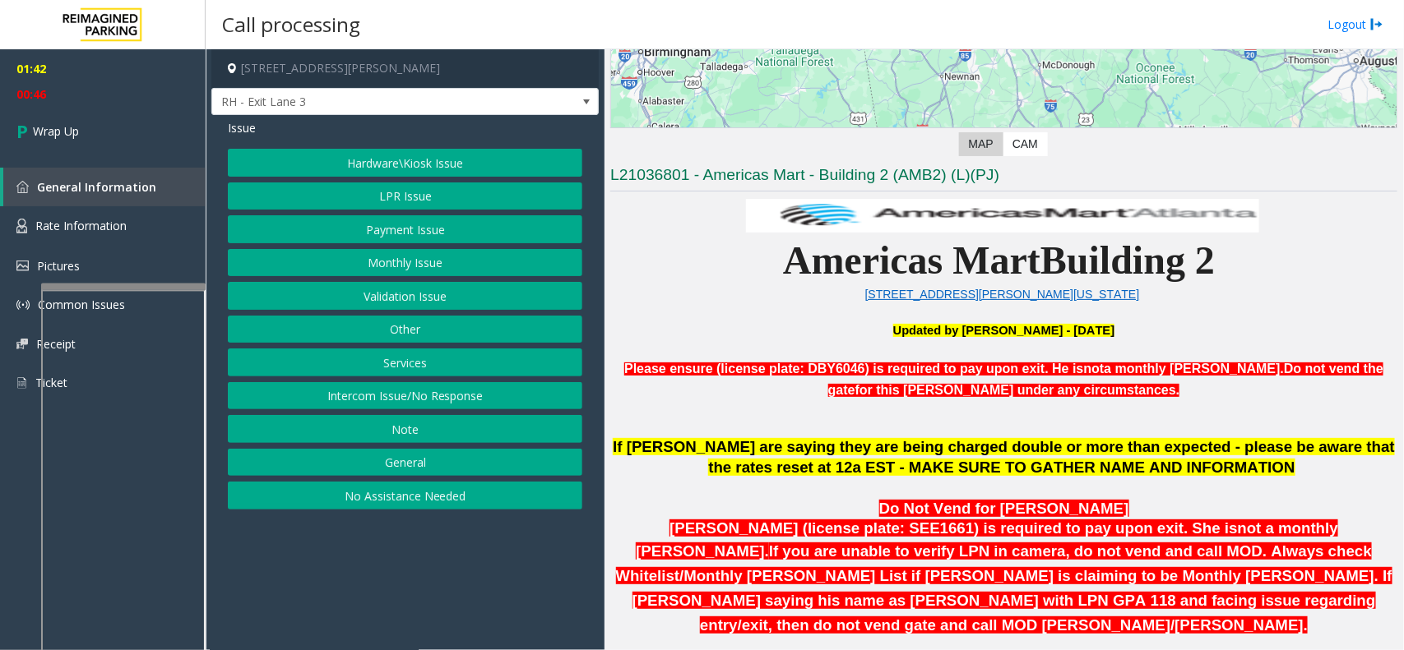
click at [420, 182] on div "Hardware\Kiosk Issue LPR Issue Payment Issue Monthly Issue Validation Issue Oth…" at bounding box center [405, 329] width 354 height 361
click at [420, 197] on button "LPR Issue" at bounding box center [405, 197] width 354 height 28
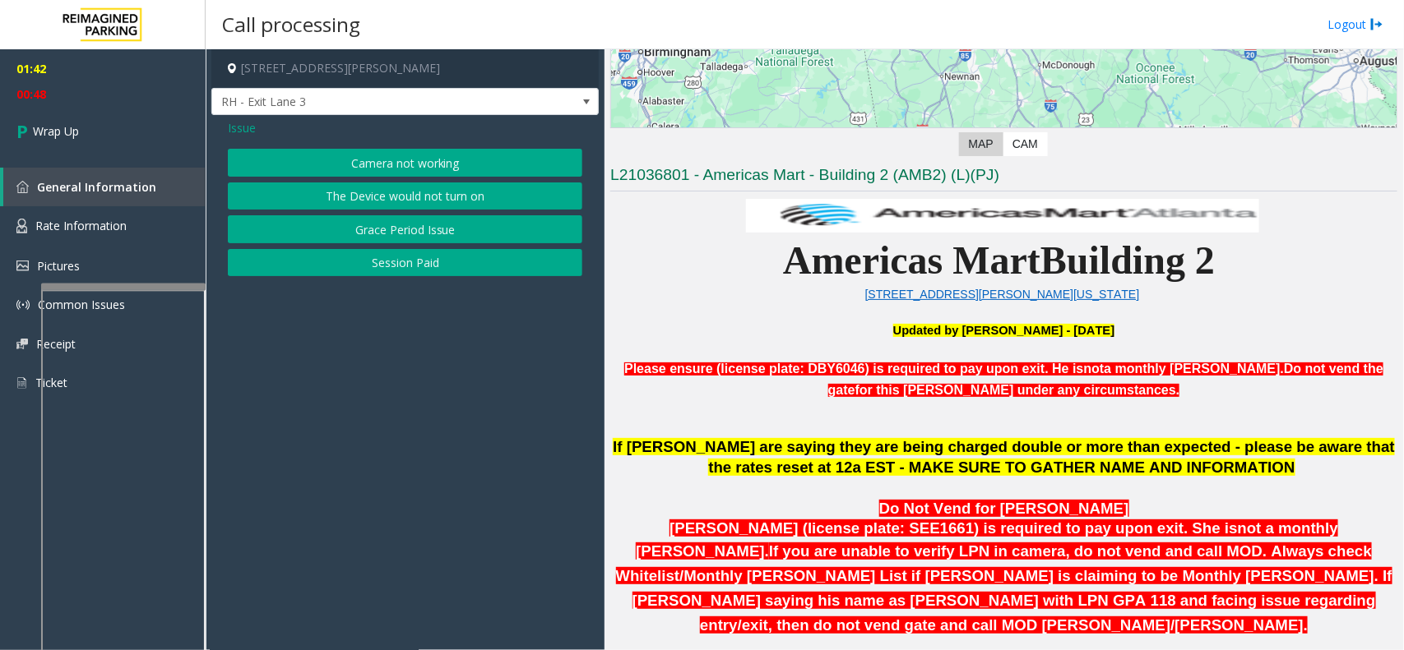
click at [251, 129] on span "Issue" at bounding box center [242, 127] width 28 height 17
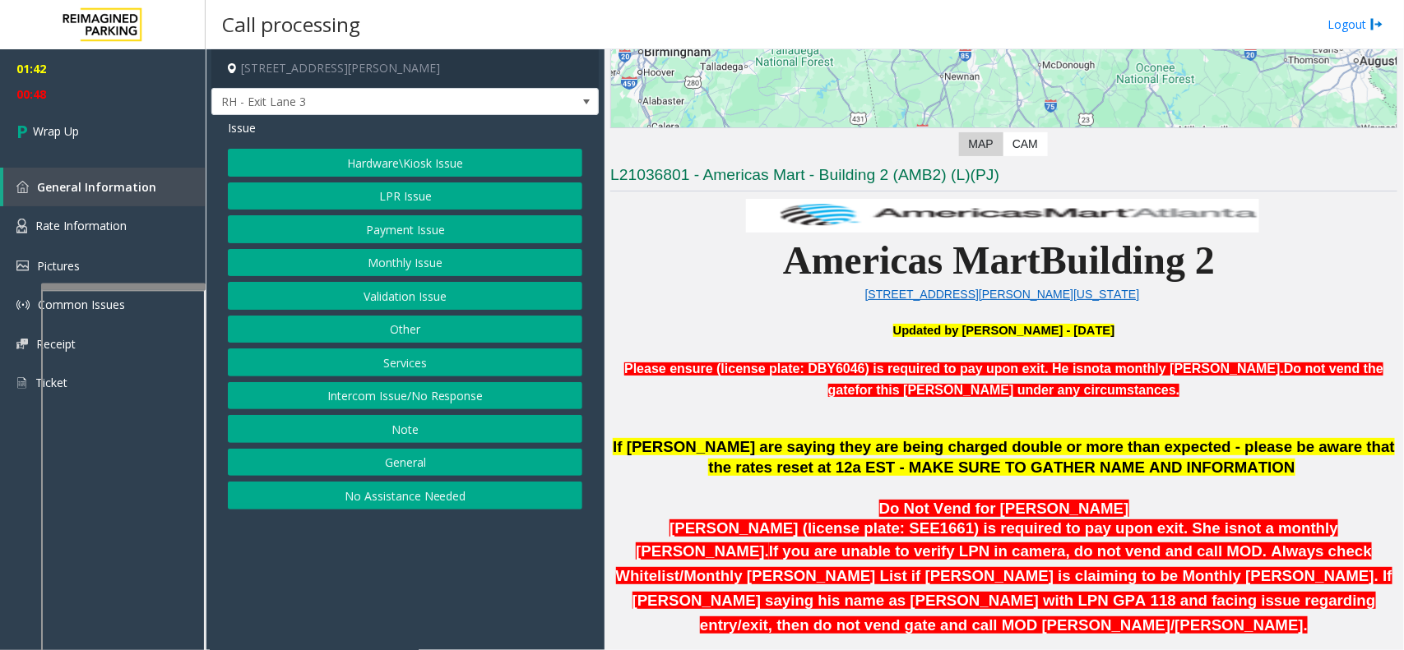
click at [418, 166] on button "Hardware\Kiosk Issue" at bounding box center [405, 163] width 354 height 28
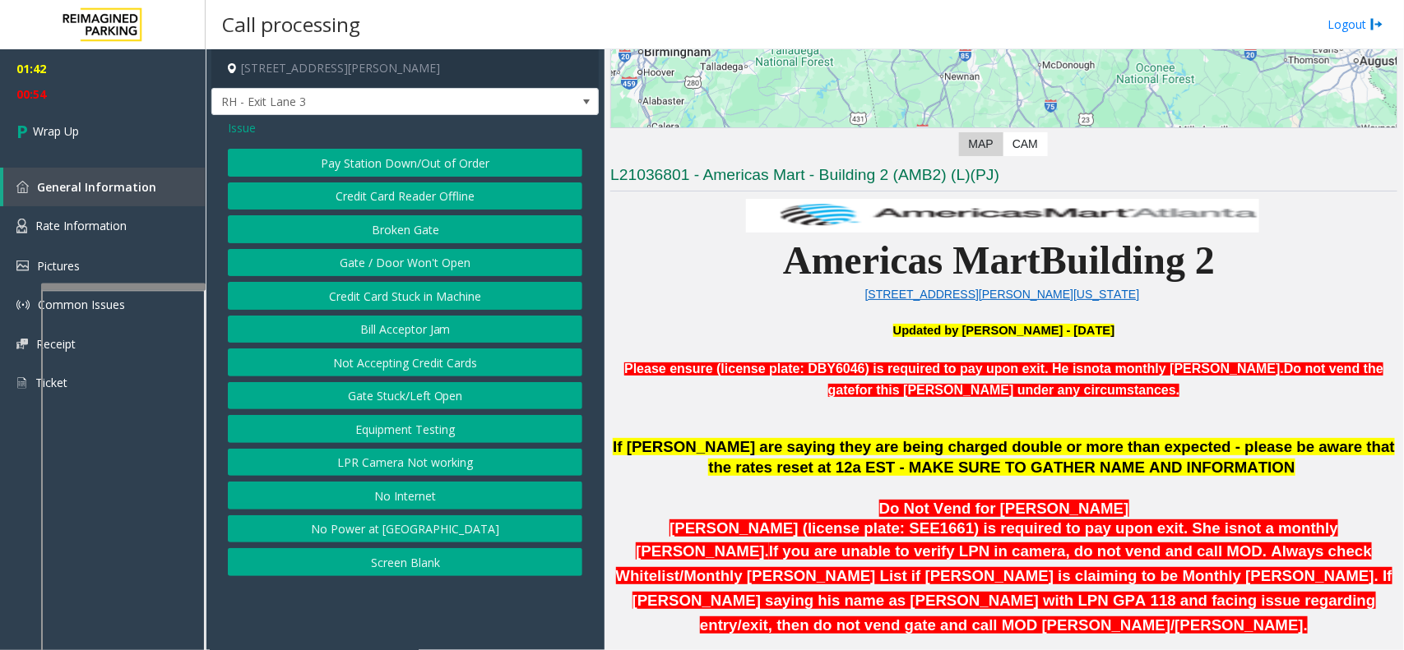
click at [248, 126] on span "Issue" at bounding box center [242, 127] width 28 height 17
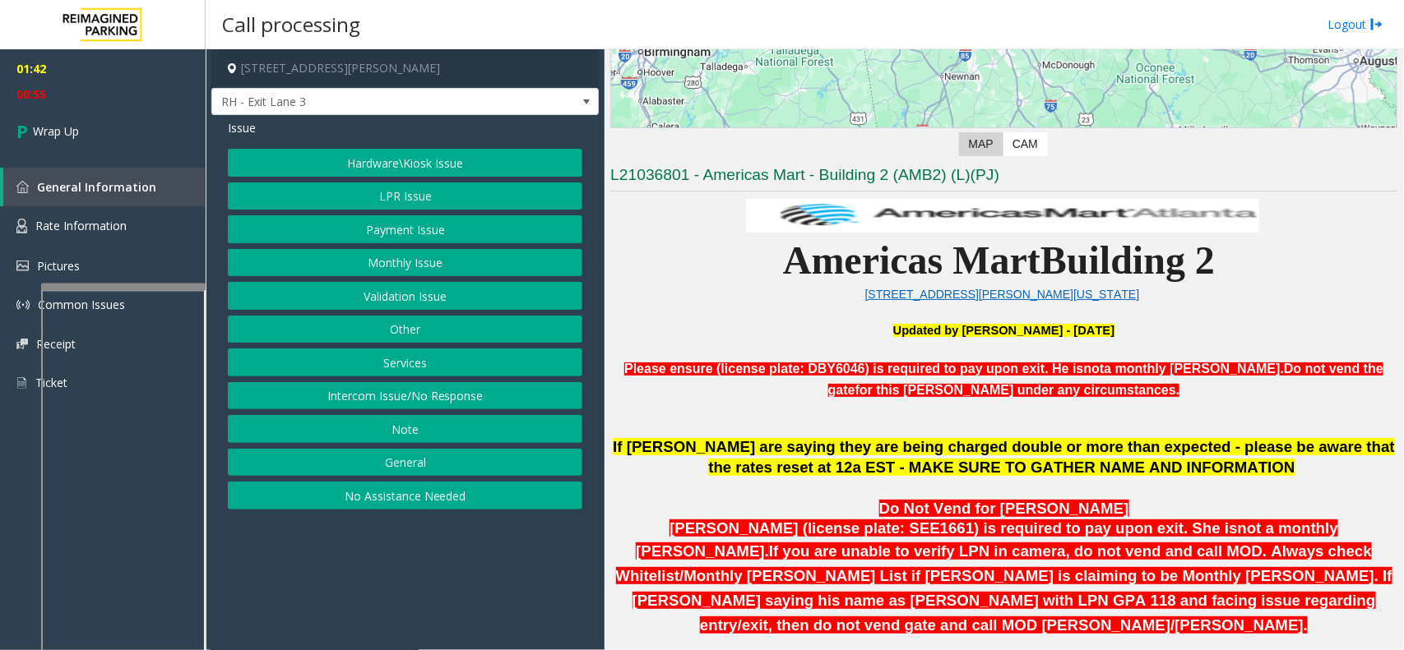
click at [393, 197] on button "LPR Issue" at bounding box center [405, 197] width 354 height 28
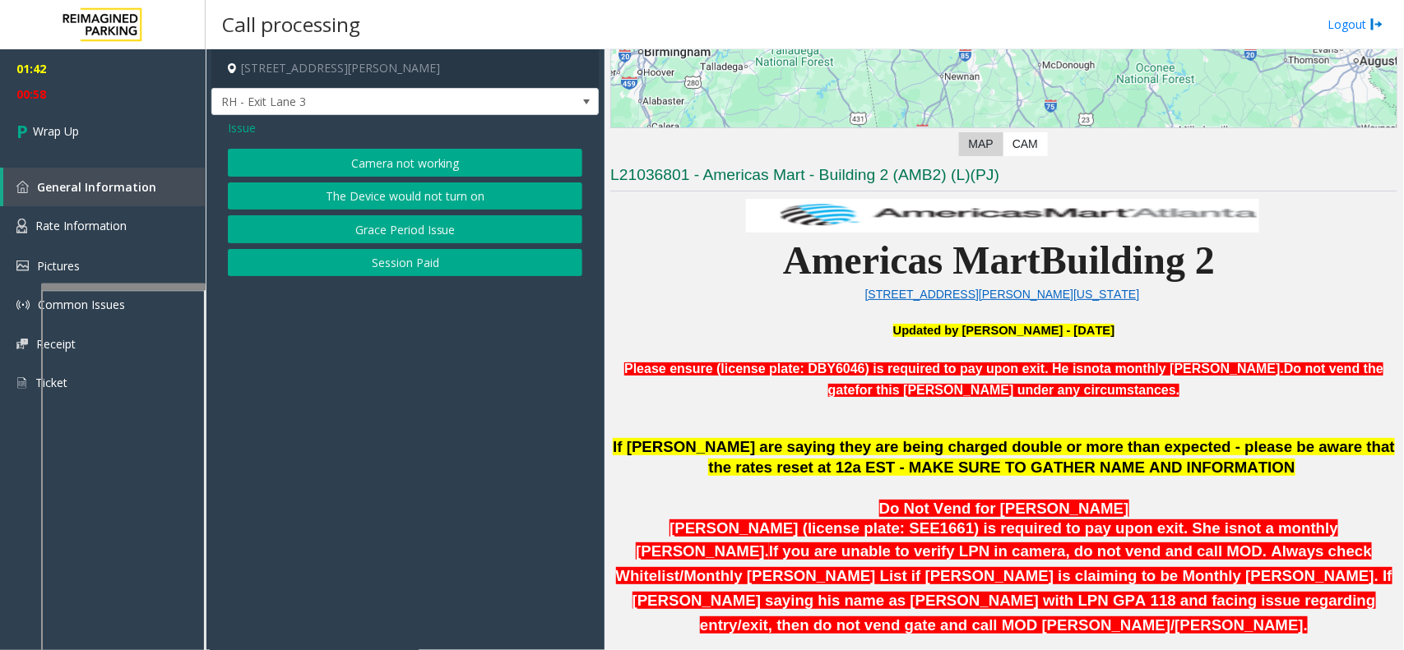
click at [231, 132] on span "Issue" at bounding box center [242, 127] width 28 height 17
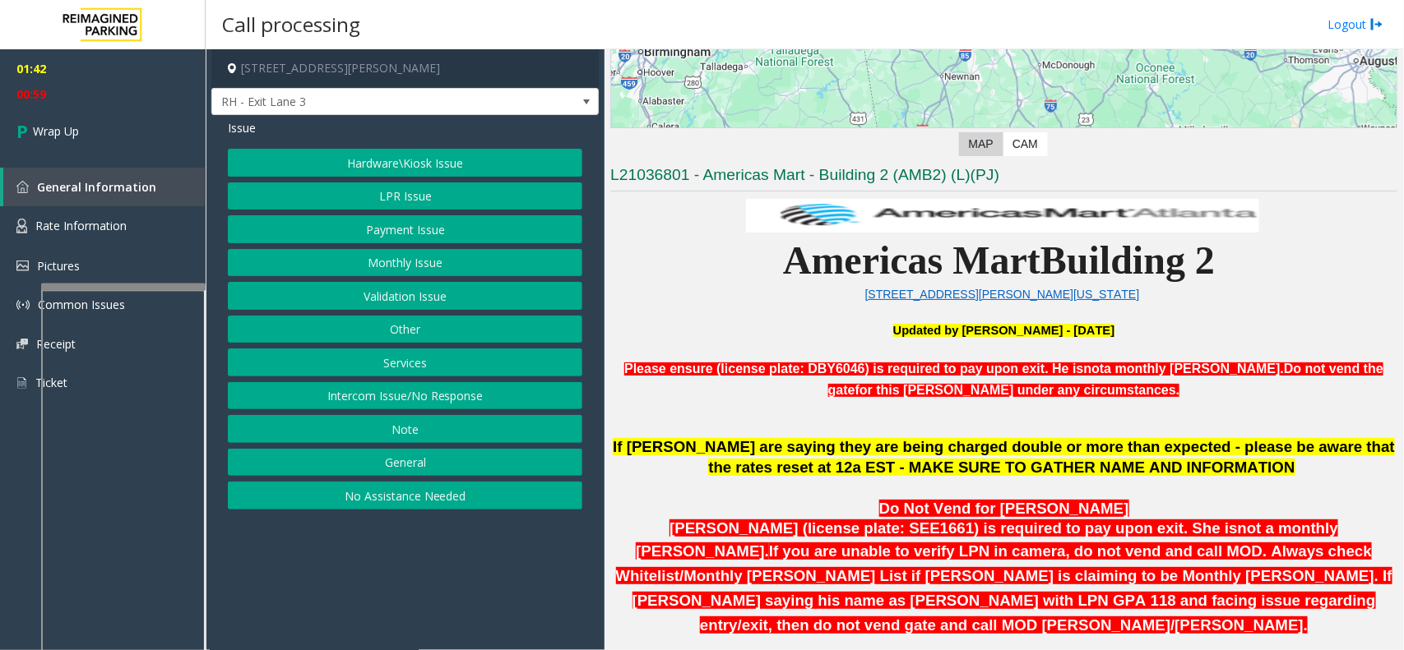
click at [337, 161] on button "Hardware\Kiosk Issue" at bounding box center [405, 163] width 354 height 28
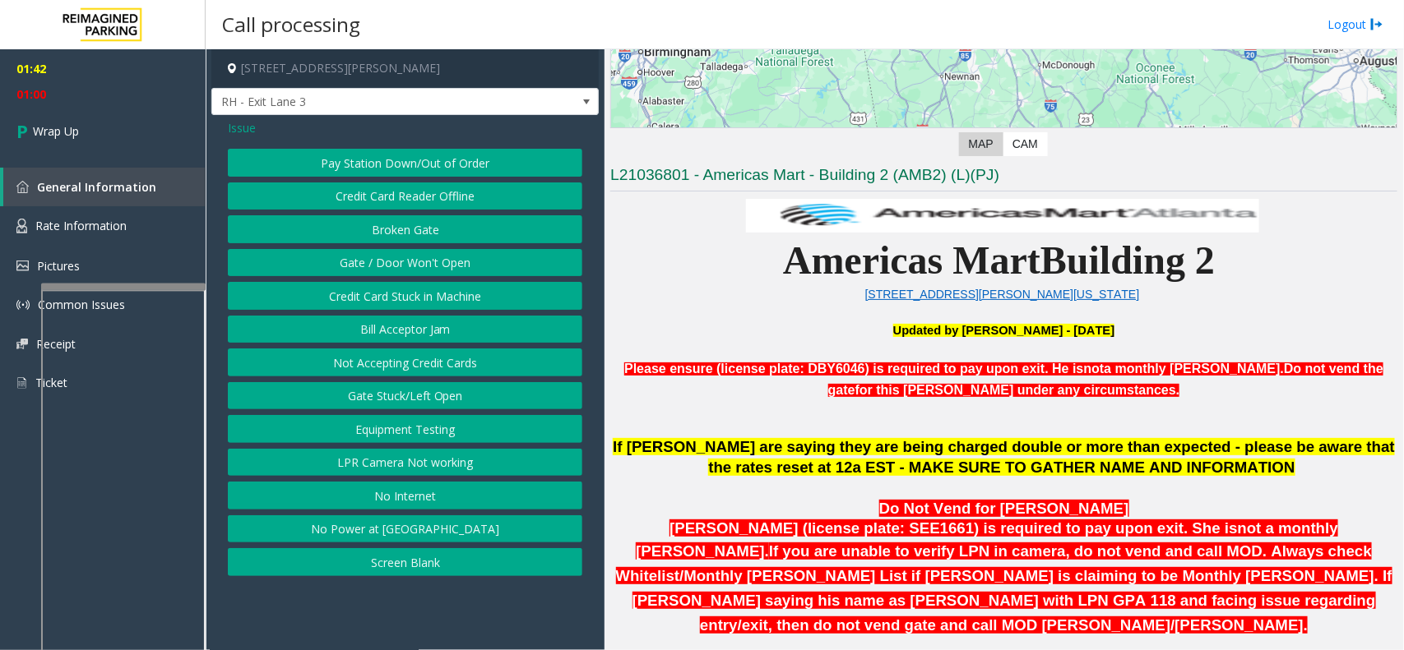
click at [396, 266] on button "Gate / Door Won't Open" at bounding box center [405, 263] width 354 height 28
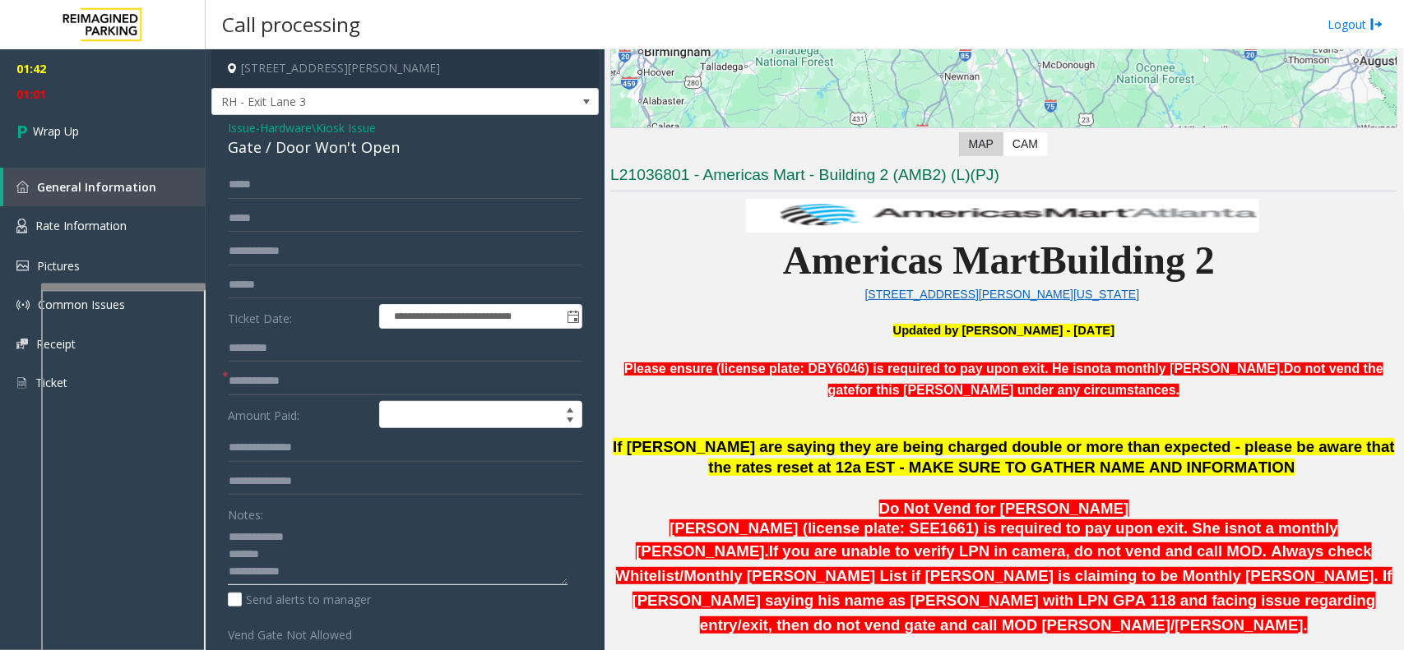
click at [296, 556] on textarea at bounding box center [398, 555] width 340 height 62
click at [314, 160] on div "**********" at bounding box center [404, 486] width 387 height 743
click at [317, 157] on div "Gate / Door Won't Open" at bounding box center [405, 148] width 354 height 22
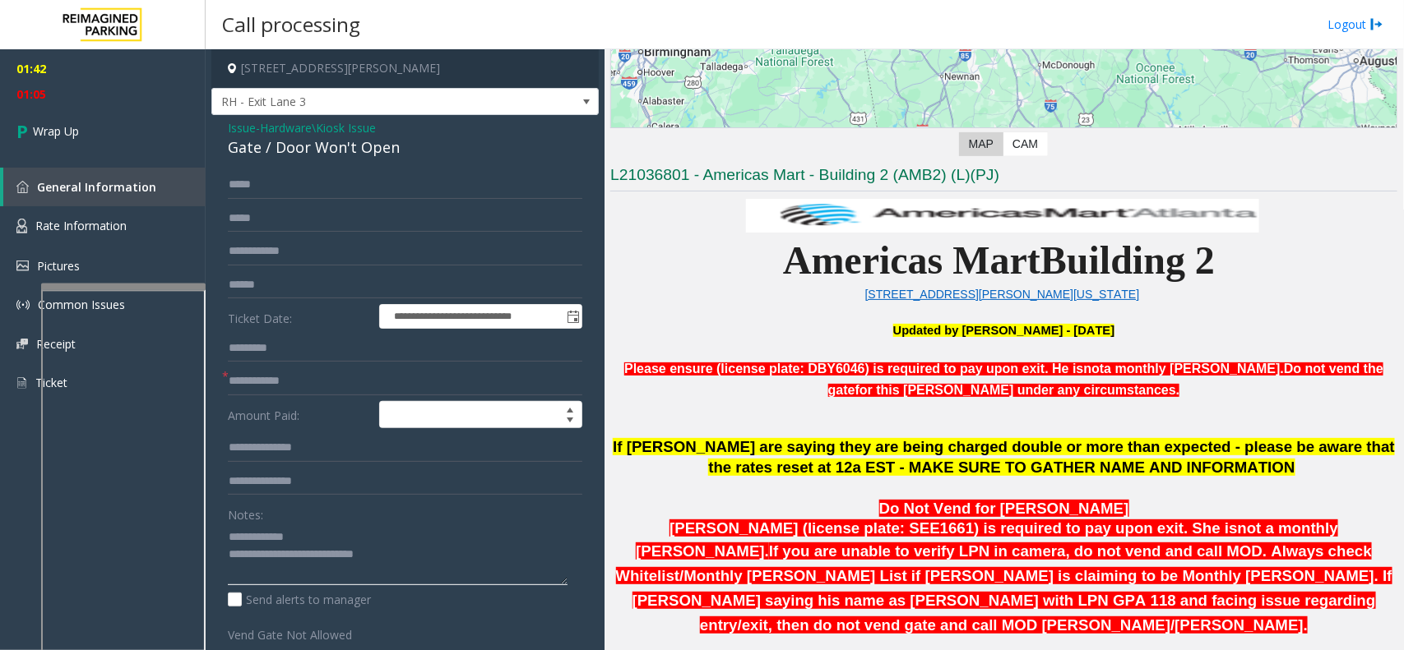
click at [430, 555] on textarea at bounding box center [398, 555] width 340 height 62
click at [466, 553] on textarea at bounding box center [398, 555] width 340 height 62
click at [384, 560] on textarea at bounding box center [398, 555] width 340 height 62
click at [374, 576] on textarea at bounding box center [398, 555] width 340 height 62
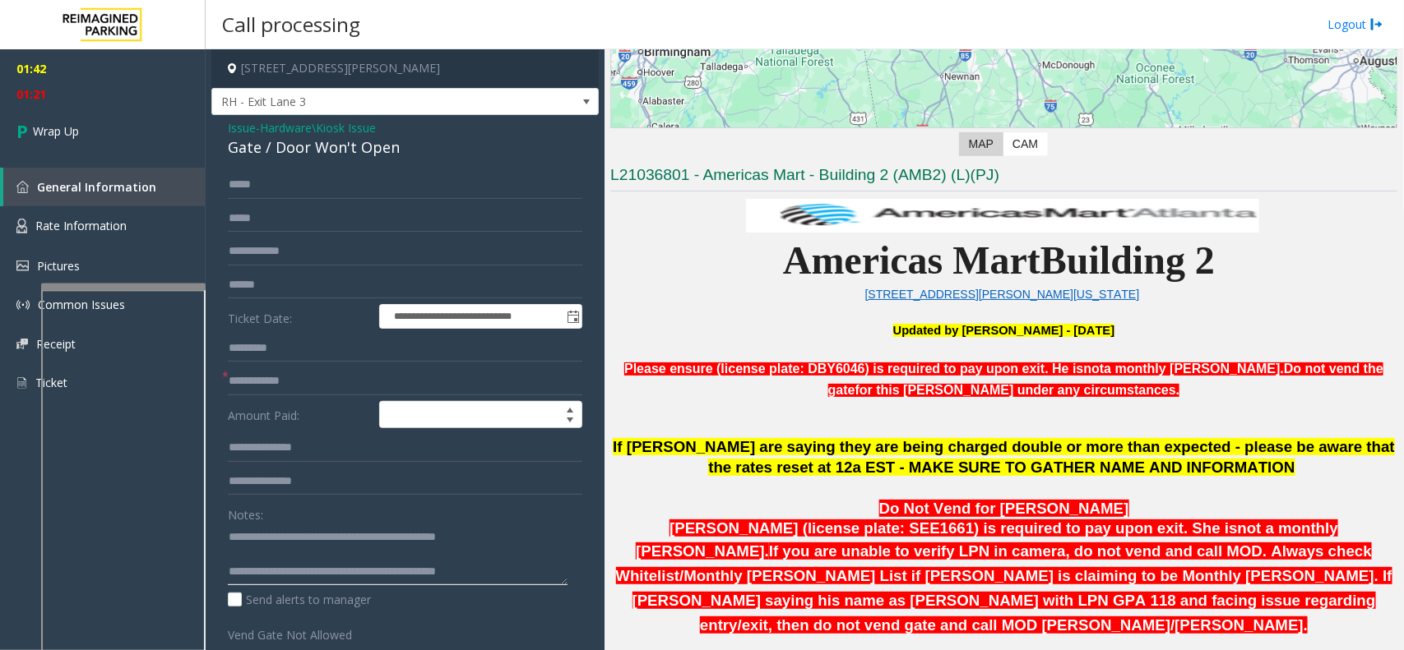
click at [516, 566] on textarea at bounding box center [398, 555] width 340 height 62
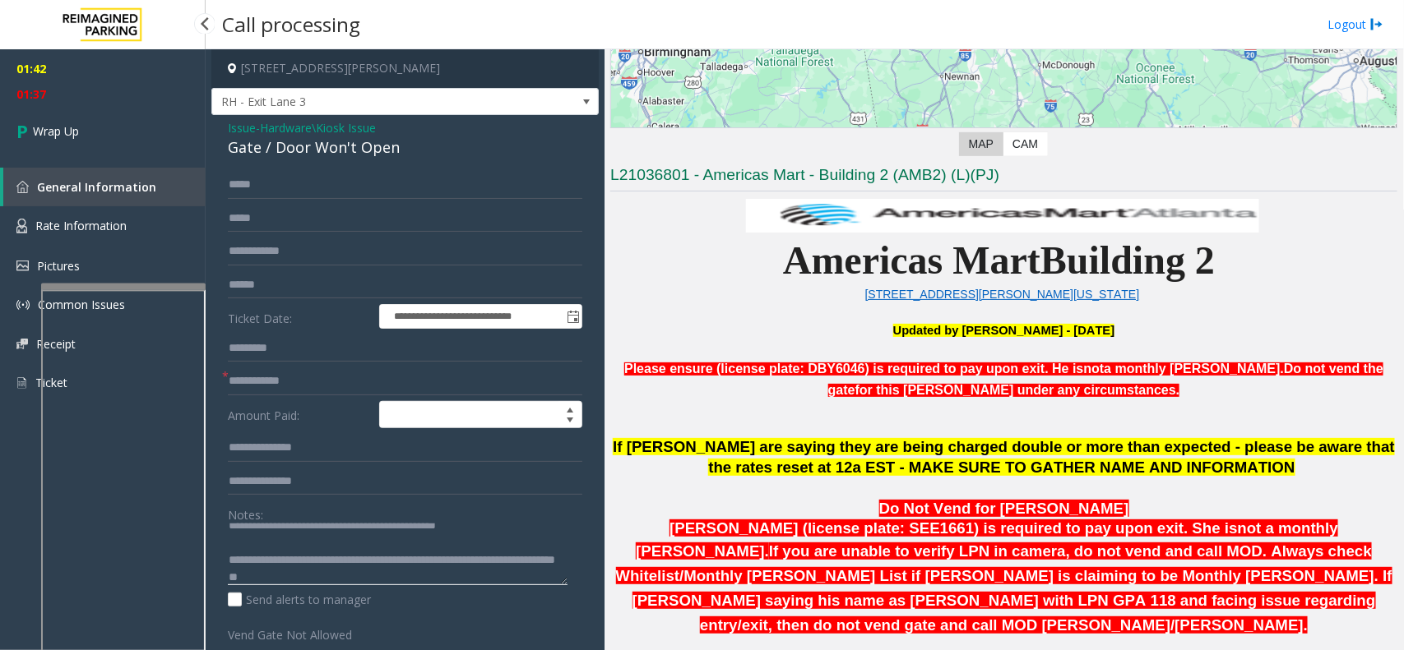
type textarea "**********"
click at [58, 164] on div "01:42 01:37 Wrap Up General Information Rate Information Pictures Common Issues…" at bounding box center [103, 232] width 206 height 367
click at [63, 154] on link "Wrap Up" at bounding box center [103, 131] width 206 height 49
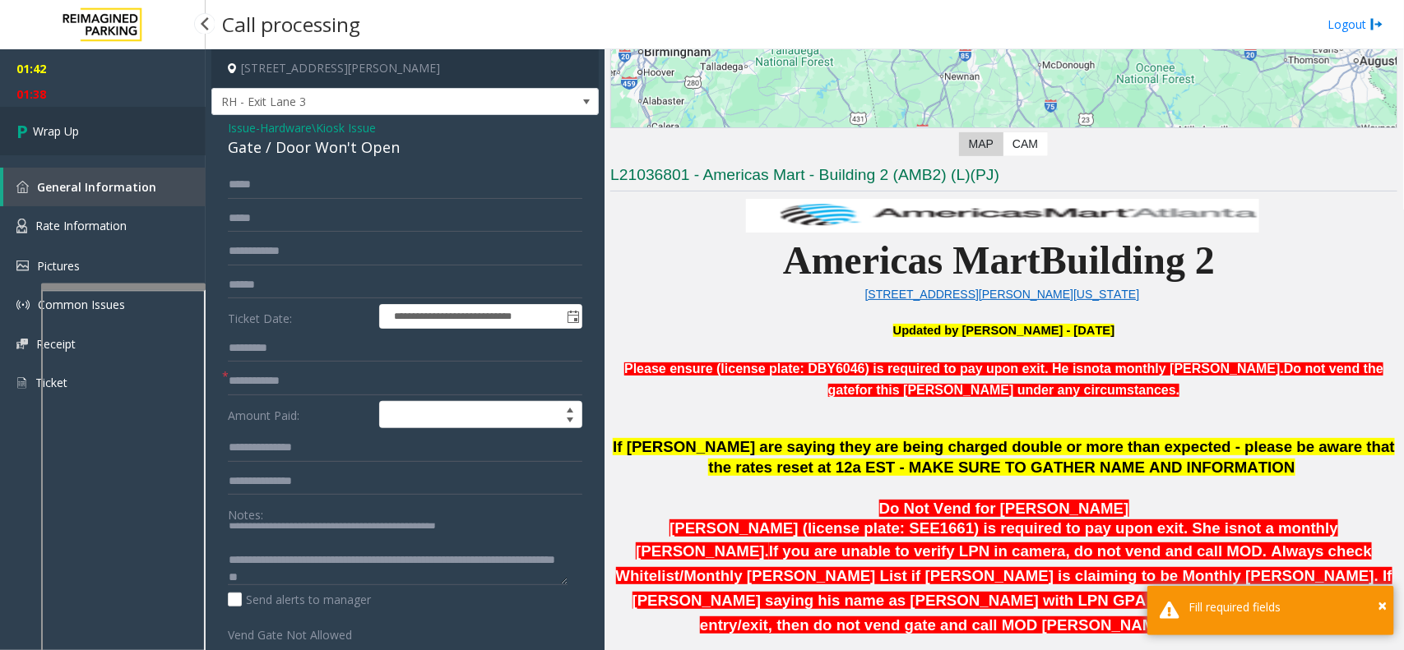
click at [83, 136] on link "Wrap Up" at bounding box center [103, 131] width 206 height 49
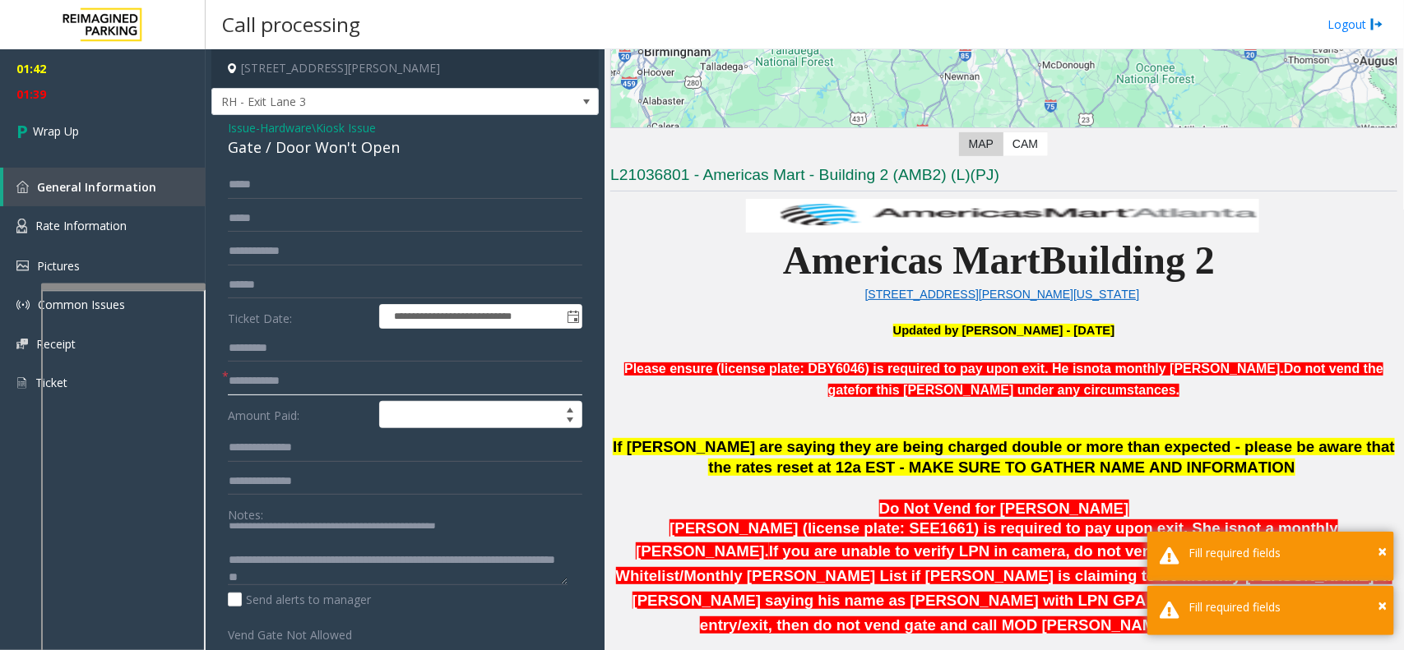
click at [268, 385] on input "text" at bounding box center [405, 382] width 354 height 28
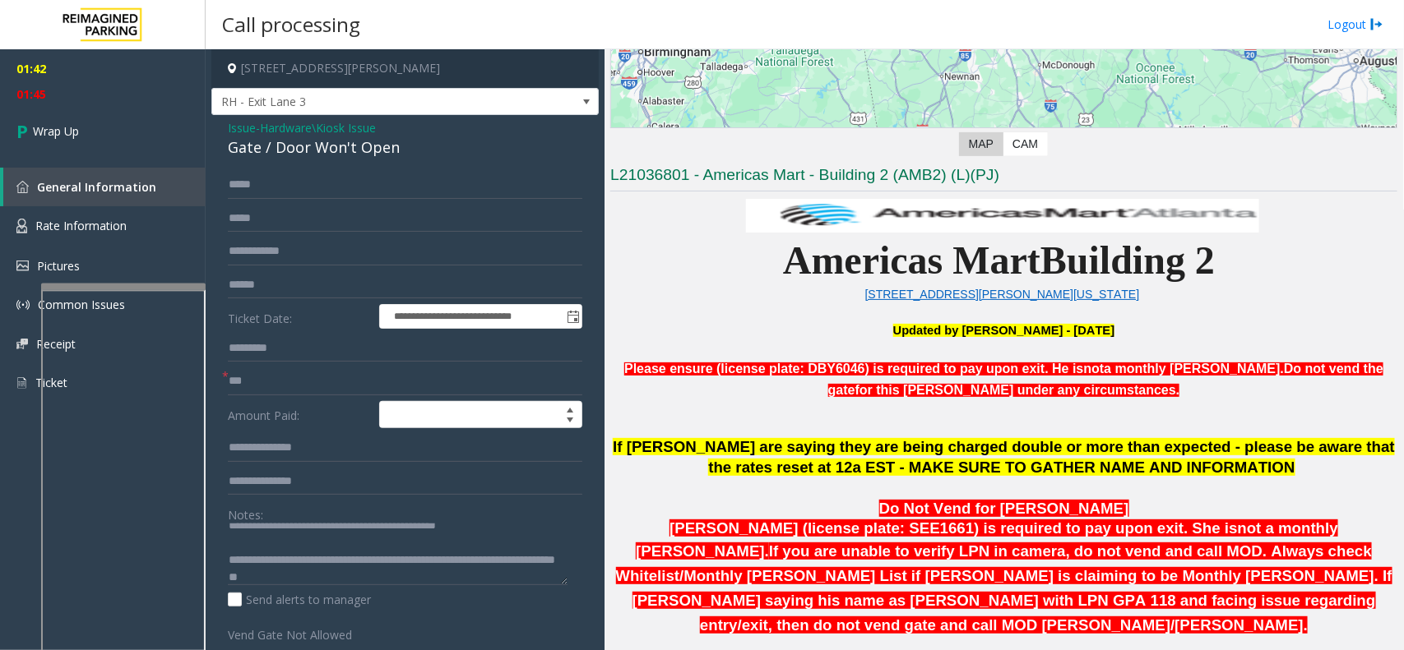
drag, startPoint x: 229, startPoint y: 384, endPoint x: 482, endPoint y: 243, distance: 289.7
click at [495, 233] on form "**********" at bounding box center [405, 407] width 354 height 473
click at [296, 381] on input "***" at bounding box center [405, 382] width 354 height 28
type input "*"
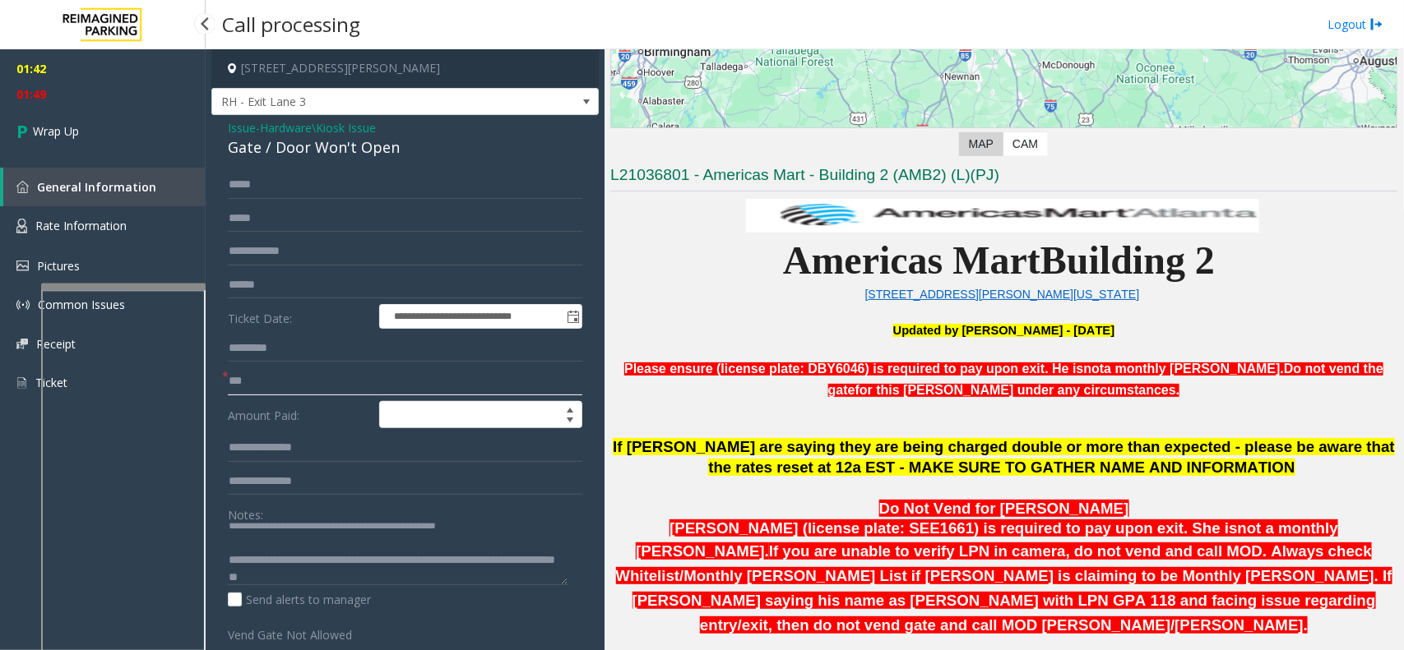
type input "***"
click at [150, 104] on span "01:49" at bounding box center [103, 93] width 206 height 25
click at [138, 116] on link "Wrap Up" at bounding box center [103, 131] width 206 height 49
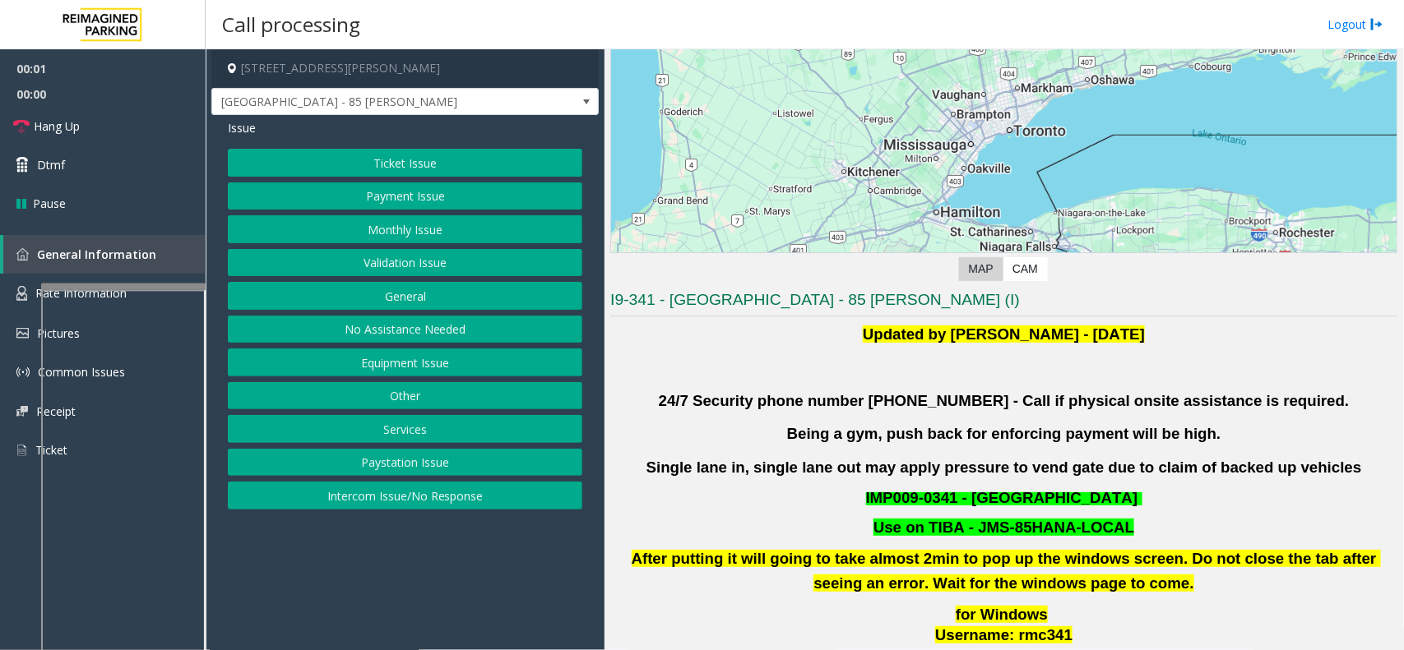
scroll to position [411, 0]
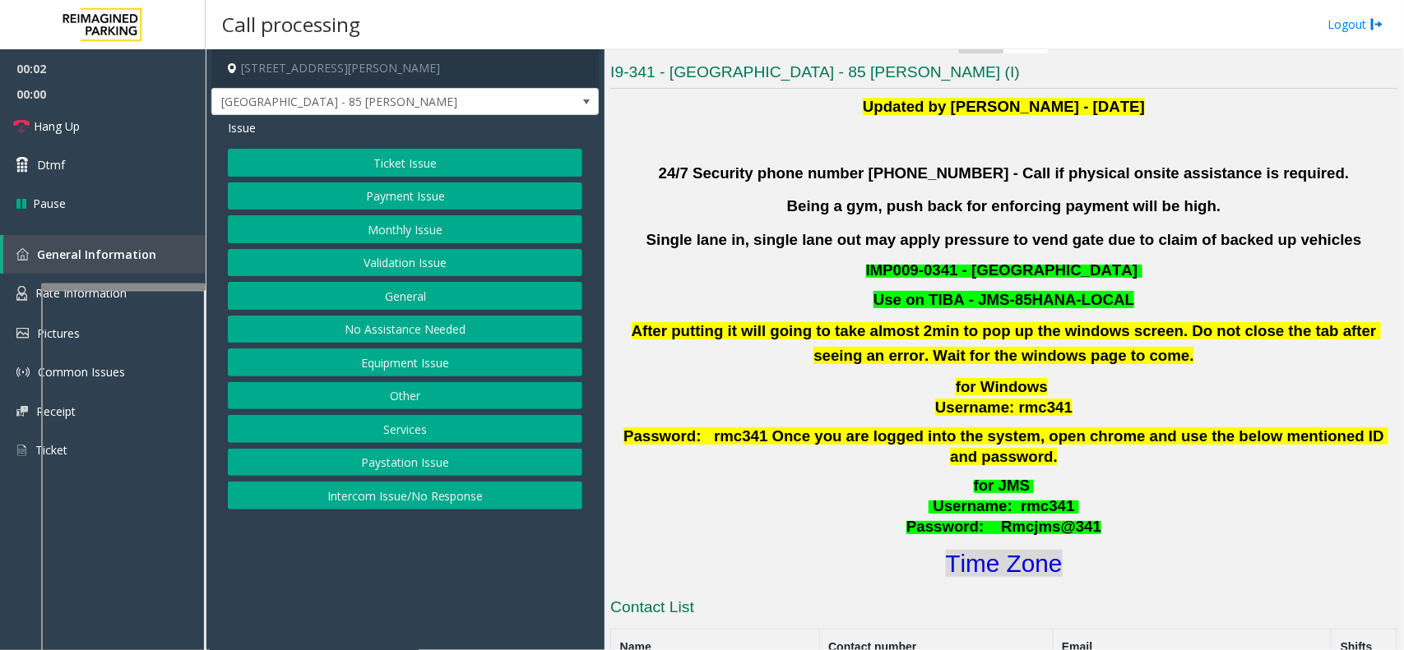
click at [1020, 550] on font "Time Zone" at bounding box center [1004, 563] width 117 height 27
click at [434, 257] on button "Validation Issue" at bounding box center [405, 263] width 354 height 28
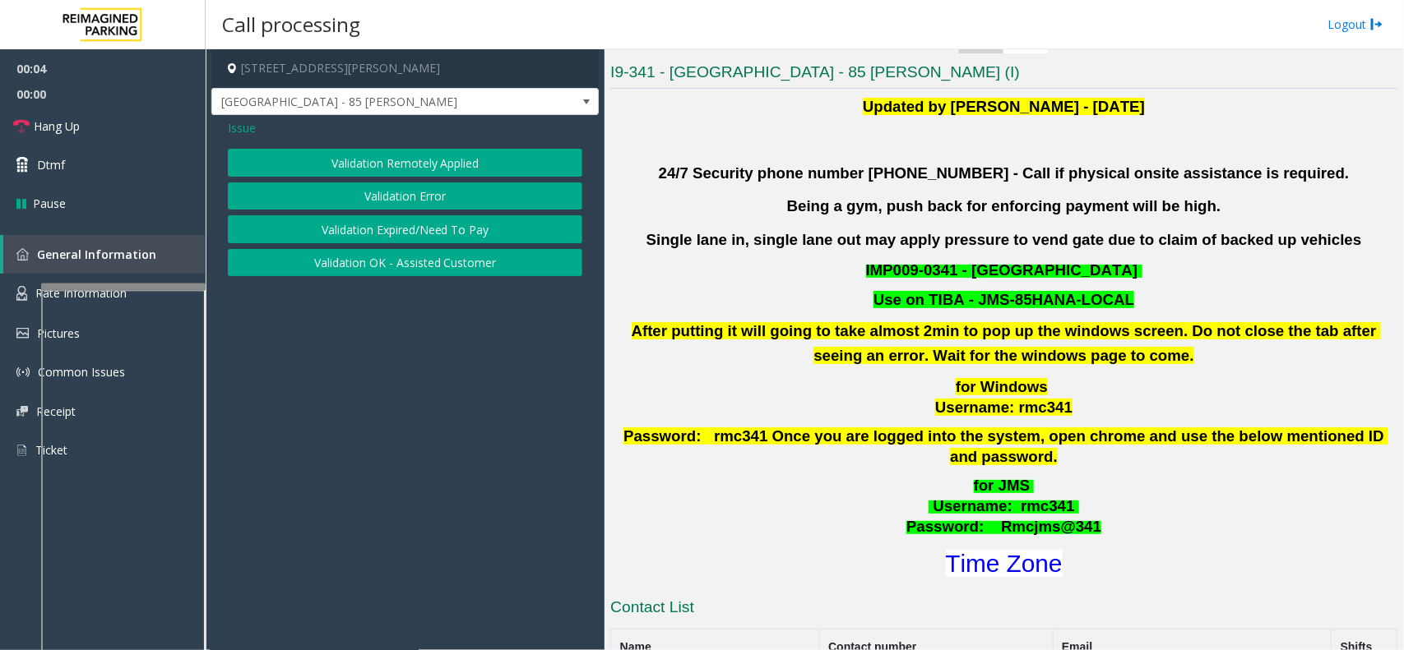
click at [405, 195] on button "Validation Error" at bounding box center [405, 197] width 354 height 28
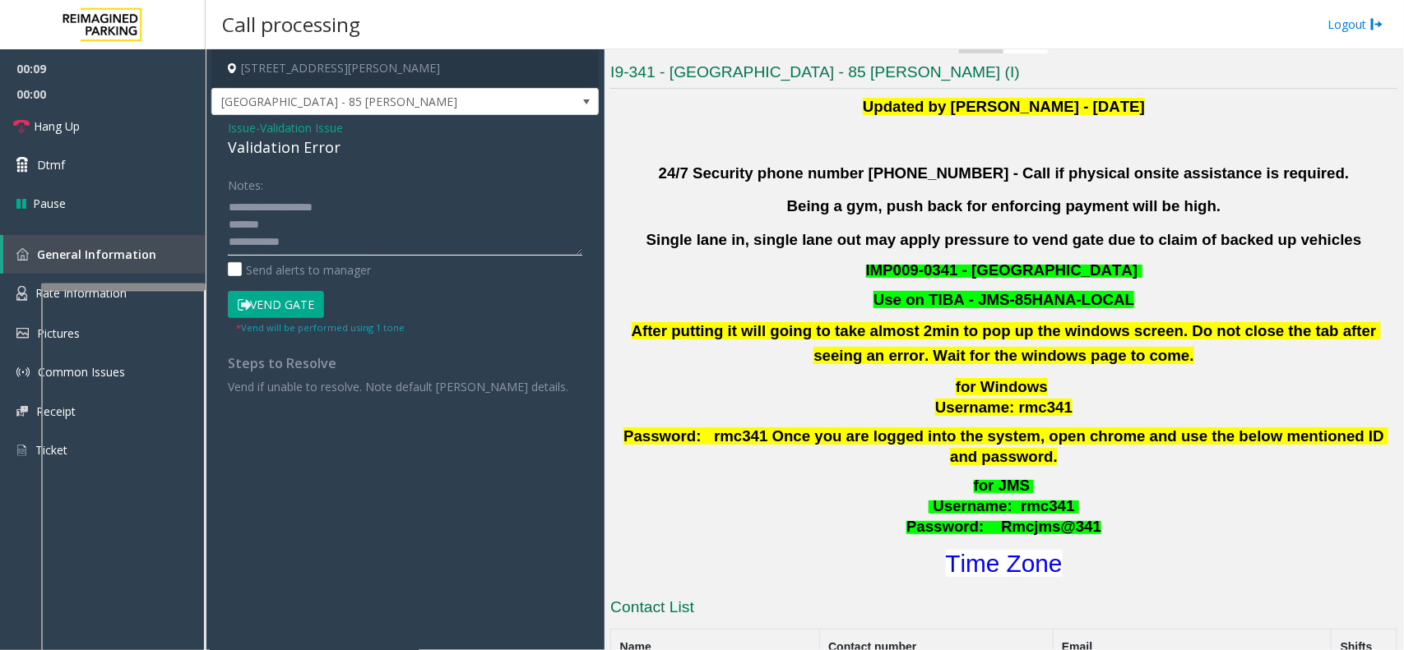
click at [305, 222] on textarea at bounding box center [405, 225] width 354 height 62
click at [325, 241] on textarea at bounding box center [405, 225] width 354 height 62
click at [326, 215] on textarea at bounding box center [405, 225] width 354 height 62
click at [303, 303] on button "Vend Gate" at bounding box center [276, 305] width 96 height 28
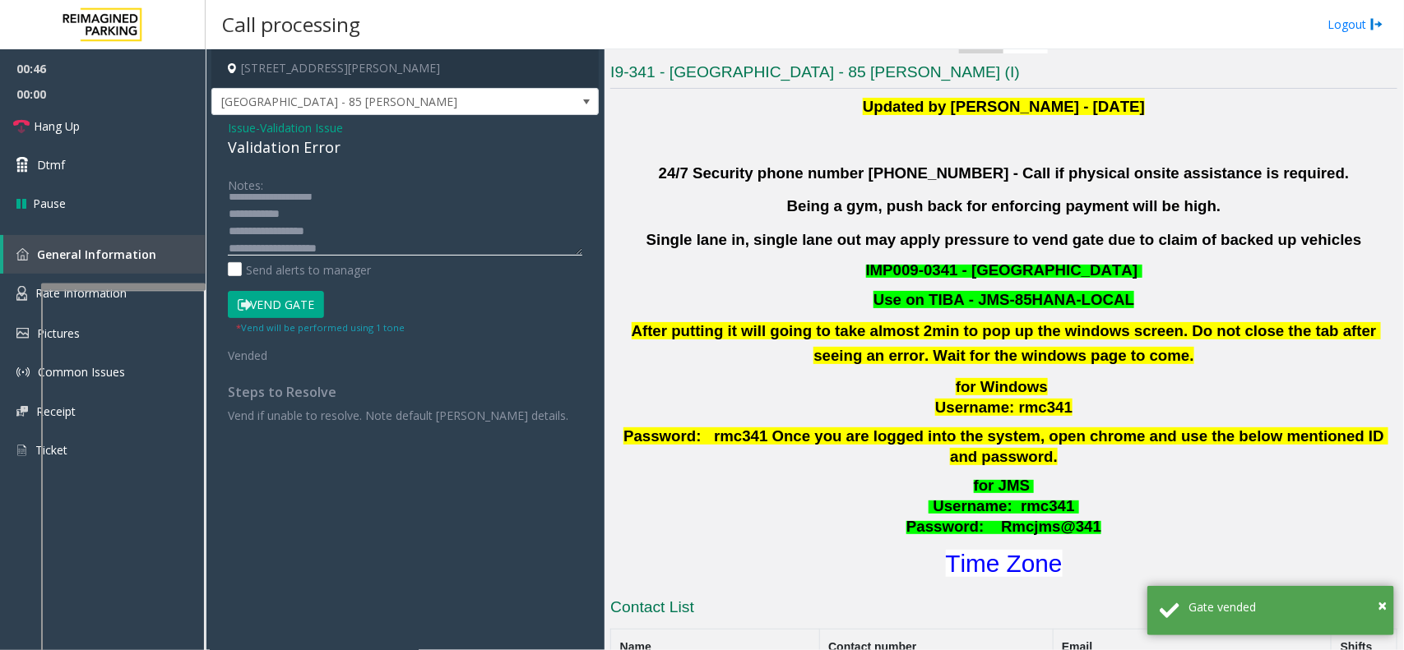
scroll to position [51, 0]
type textarea "**********"
click at [136, 130] on link "Hang Up" at bounding box center [103, 126] width 206 height 39
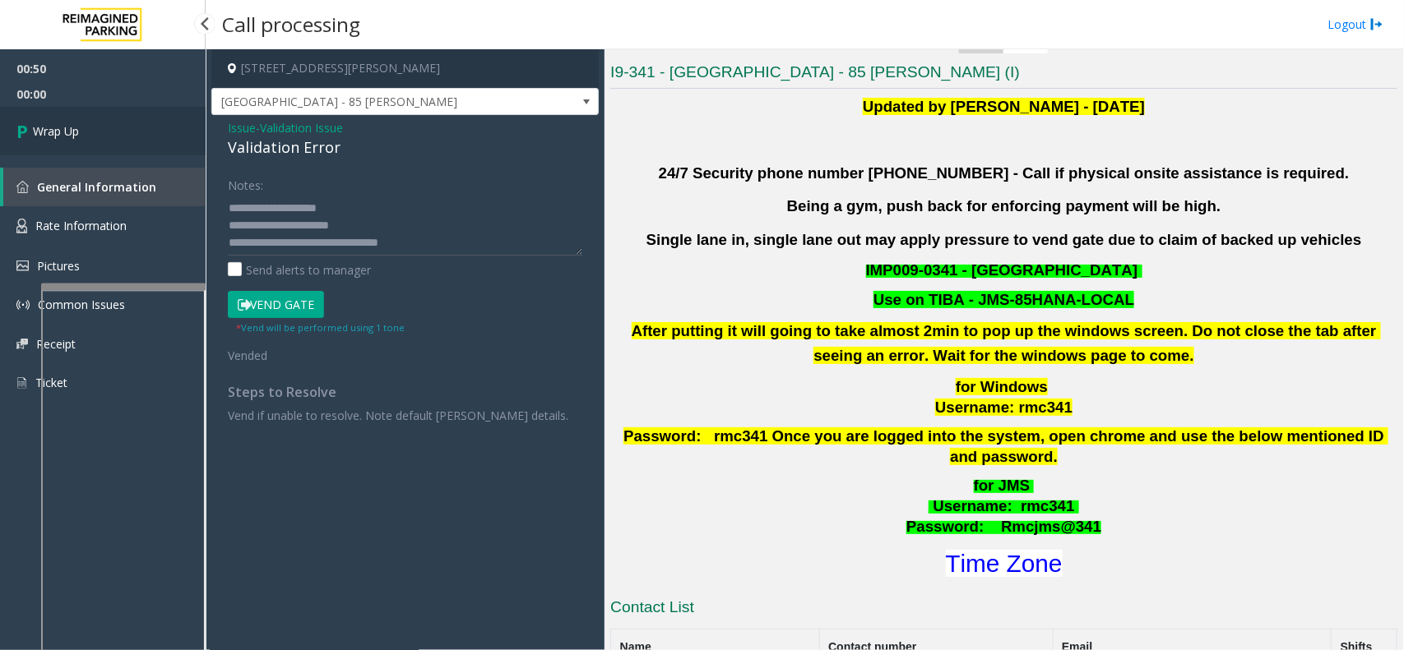
click at [136, 130] on link "Wrap Up" at bounding box center [103, 131] width 206 height 49
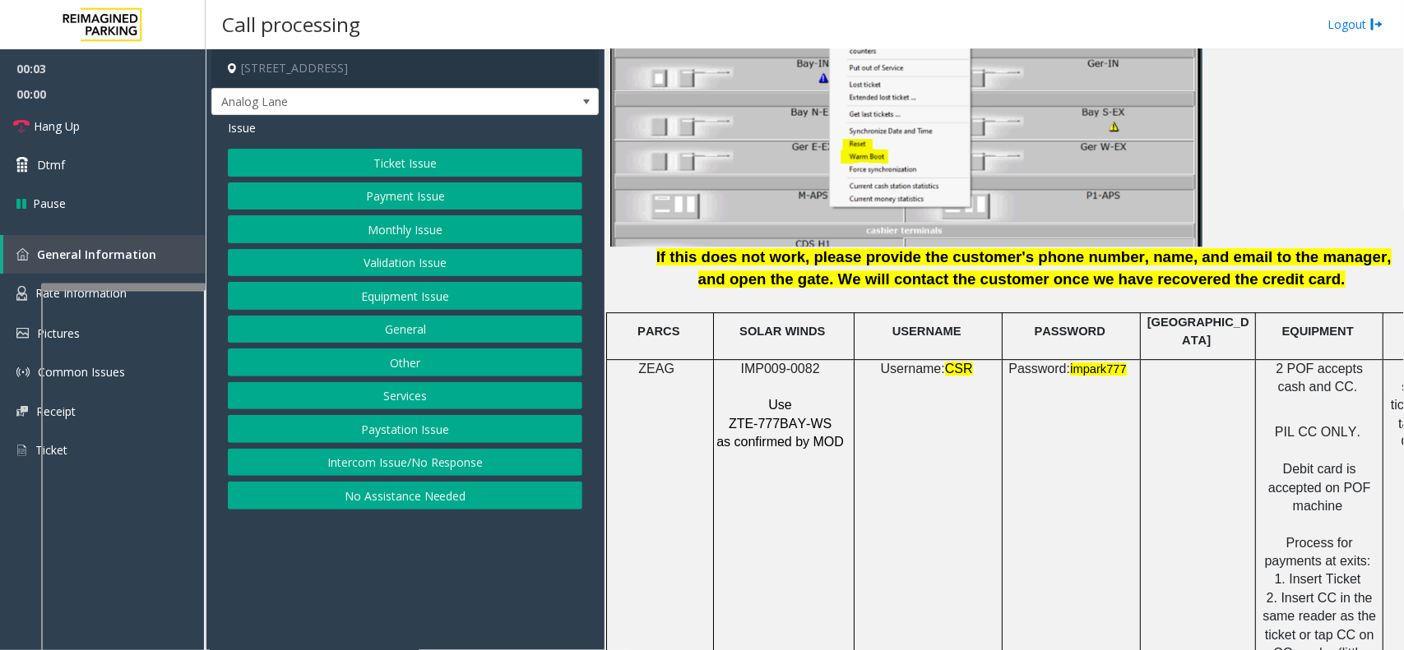
scroll to position [2056, 0]
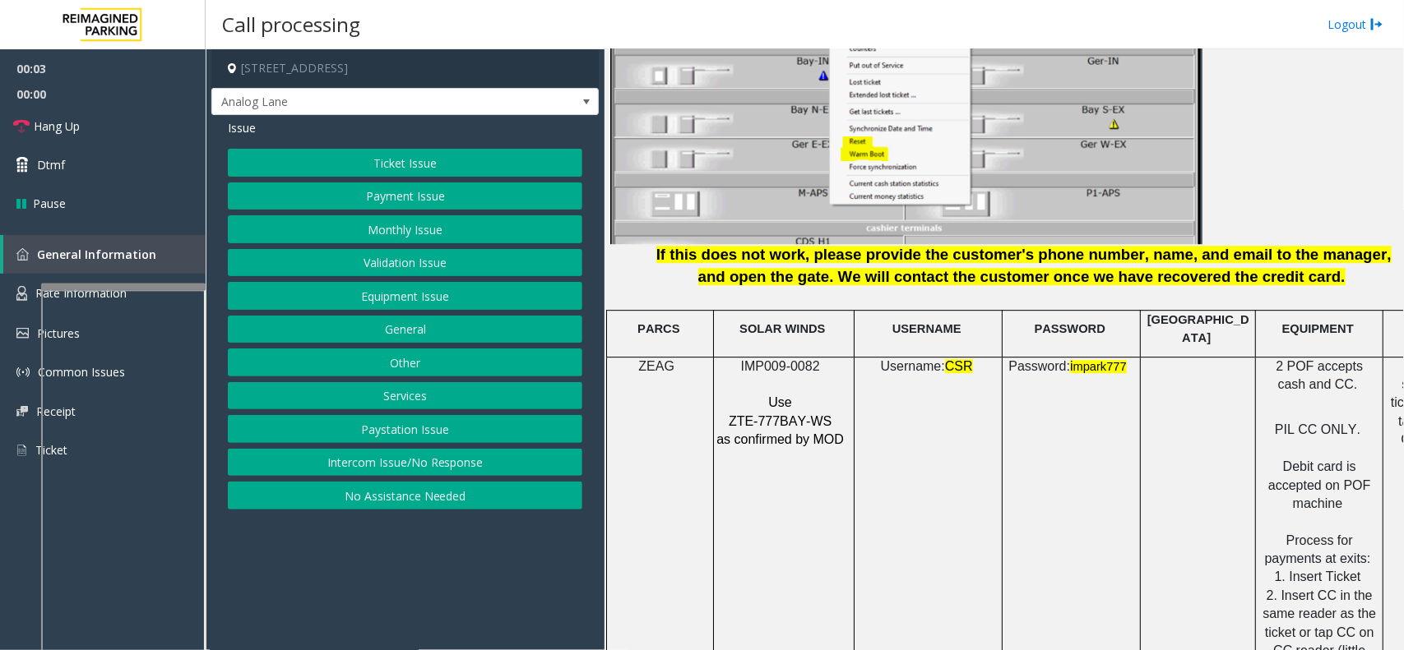
click at [794, 359] on span "IMP009-0082" at bounding box center [780, 366] width 79 height 14
copy p "IMP009-0082"
click at [409, 169] on button "Ticket Issue" at bounding box center [405, 163] width 354 height 28
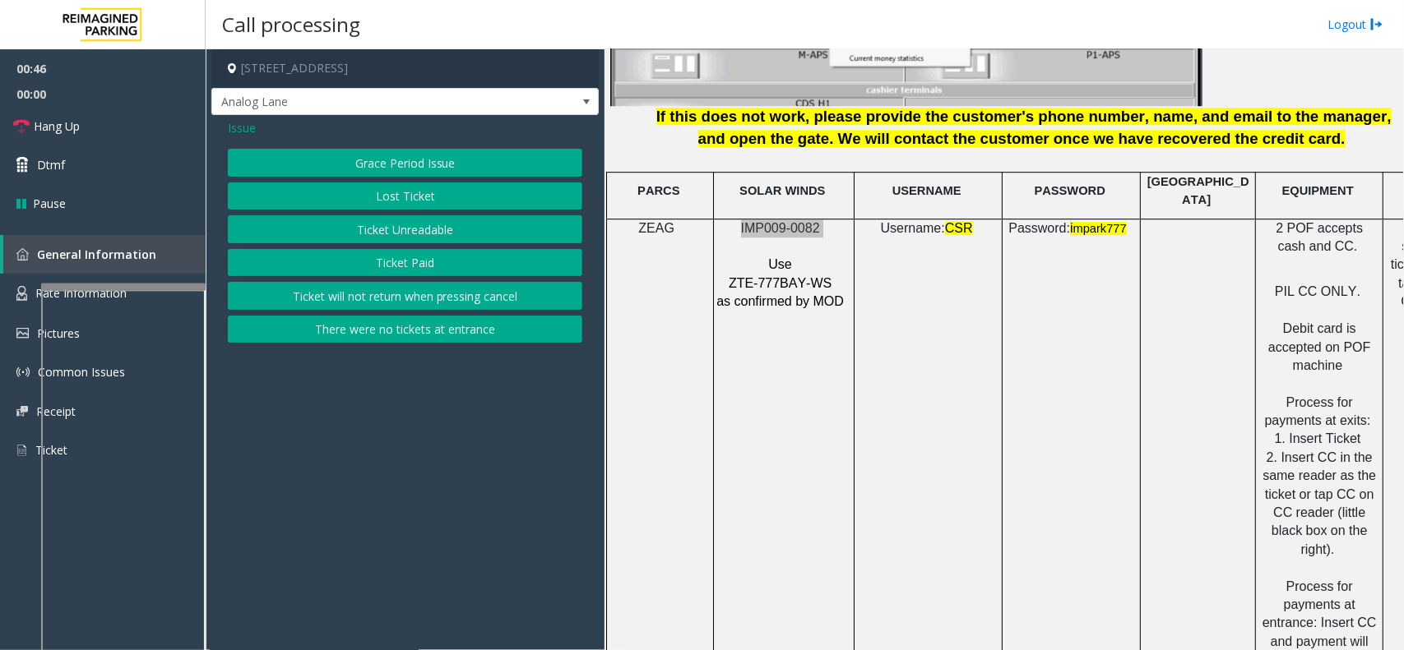
scroll to position [2159, 0]
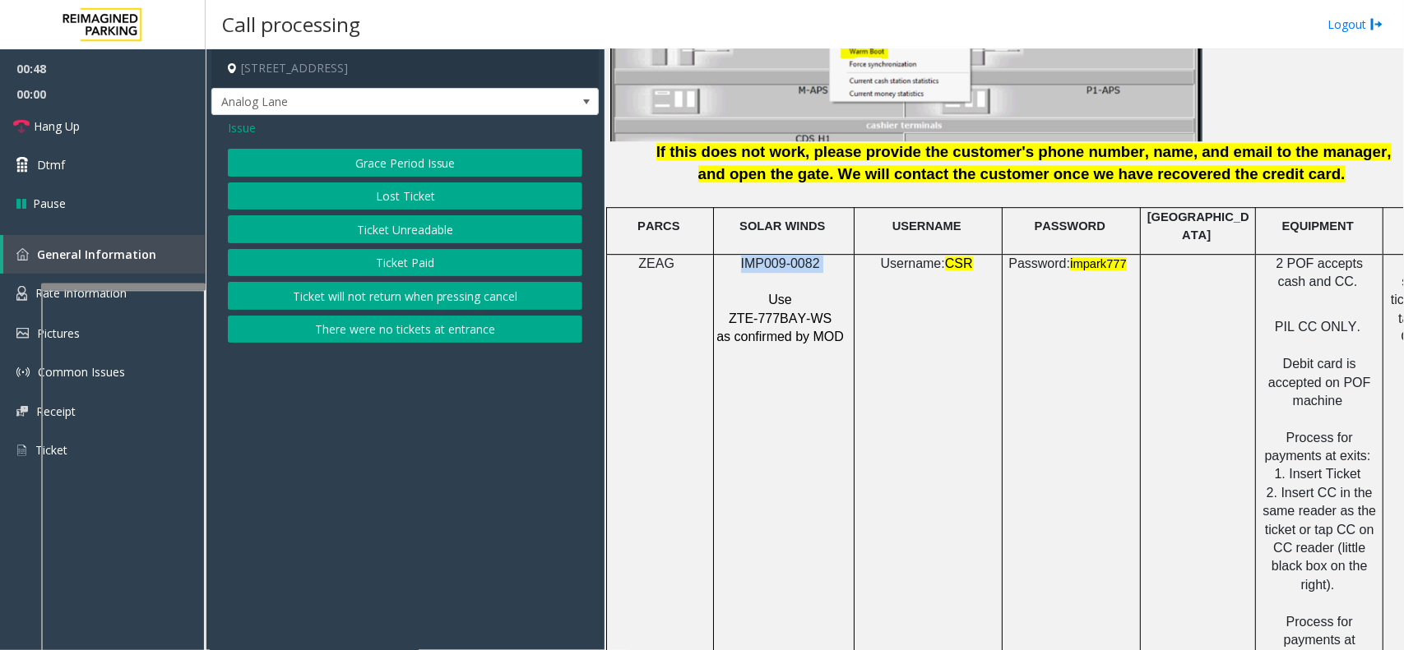
click at [404, 256] on button "Ticket Paid" at bounding box center [405, 263] width 354 height 28
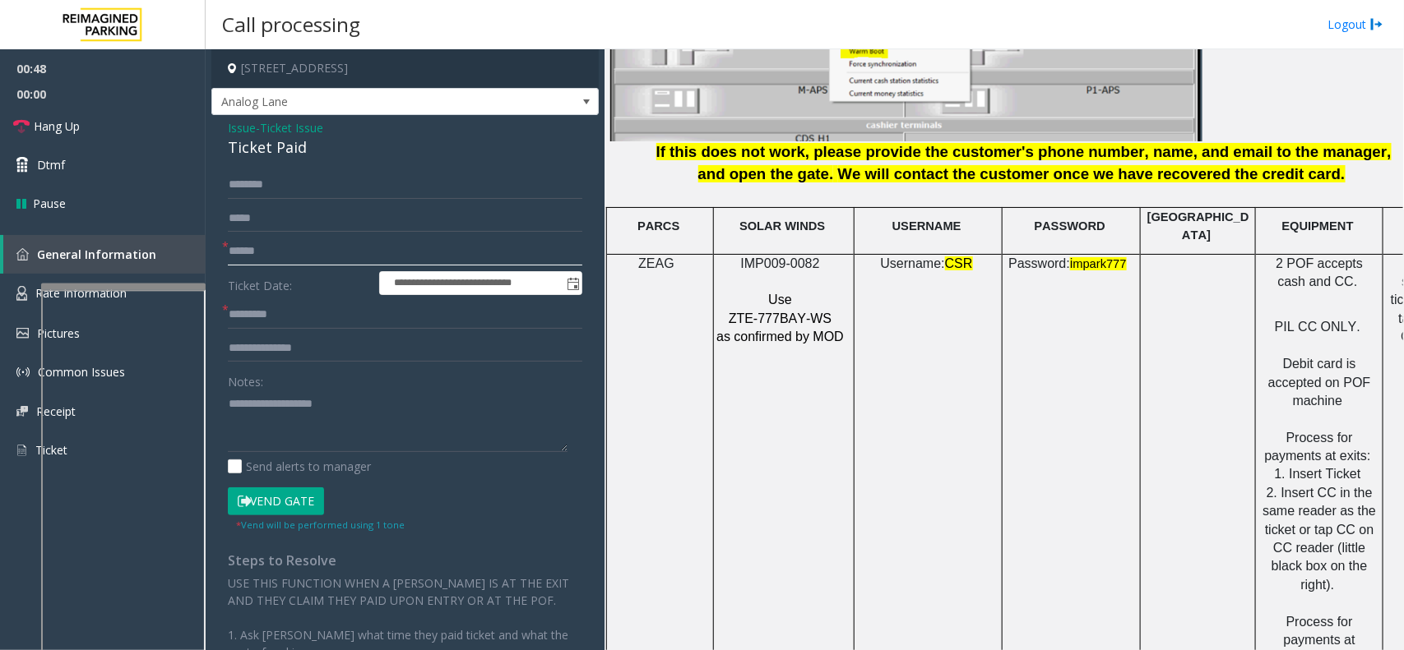
click at [299, 264] on input "text" at bounding box center [405, 252] width 354 height 28
click at [395, 273] on input "**********" at bounding box center [480, 283] width 201 height 23
click at [399, 271] on span "**********" at bounding box center [480, 283] width 203 height 25
click at [401, 257] on input "text" at bounding box center [405, 252] width 354 height 28
type input "********"
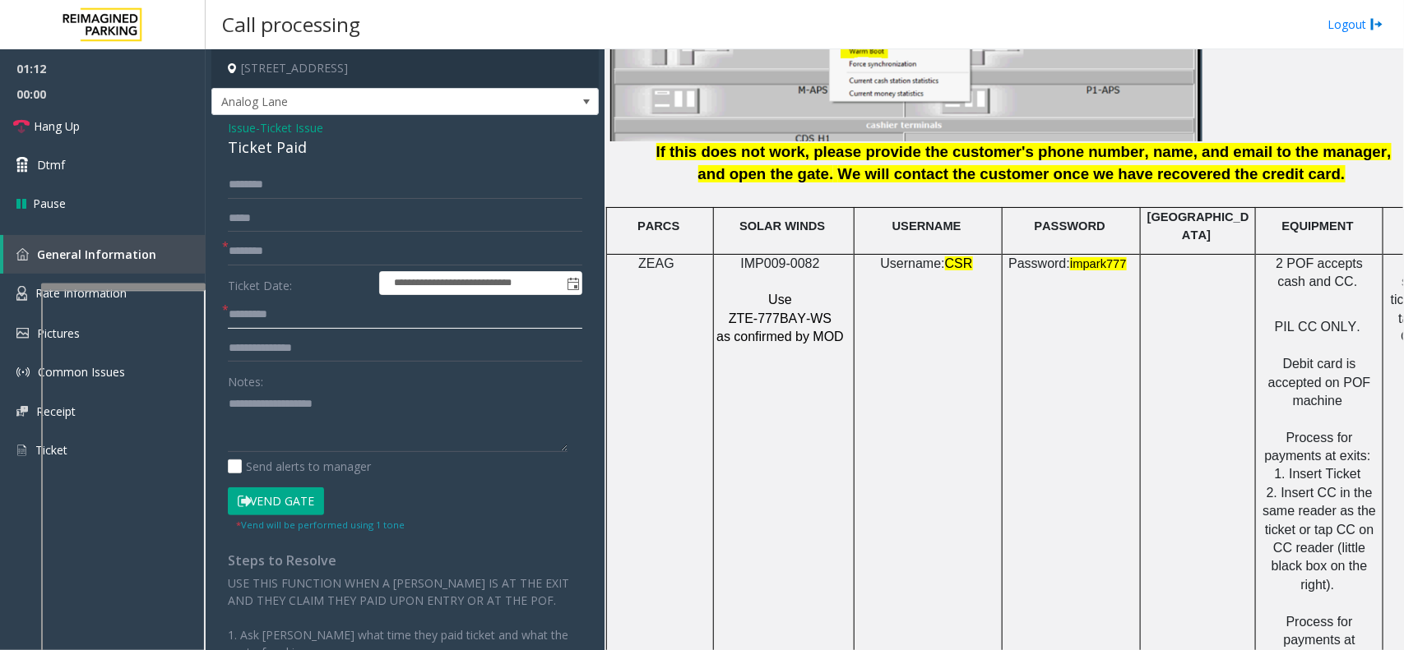
click at [300, 317] on input "text" at bounding box center [405, 315] width 354 height 28
click at [321, 313] on input "text" at bounding box center [405, 315] width 354 height 28
type input "**"
click at [280, 400] on textarea at bounding box center [398, 422] width 340 height 62
drag, startPoint x: 868, startPoint y: 544, endPoint x: 969, endPoint y: 526, distance: 101.9
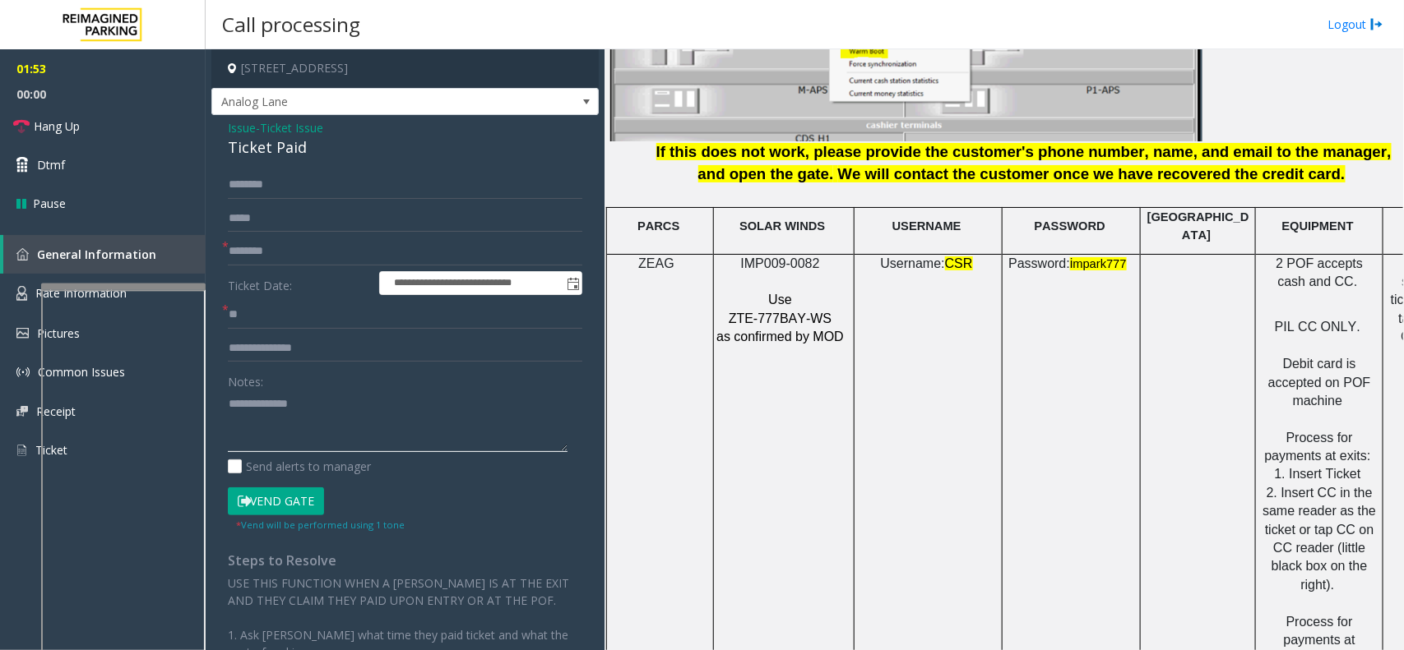
drag, startPoint x: 333, startPoint y: 401, endPoint x: 338, endPoint y: 414, distance: 13.3
click at [333, 404] on textarea at bounding box center [398, 422] width 340 height 62
type textarea "*"
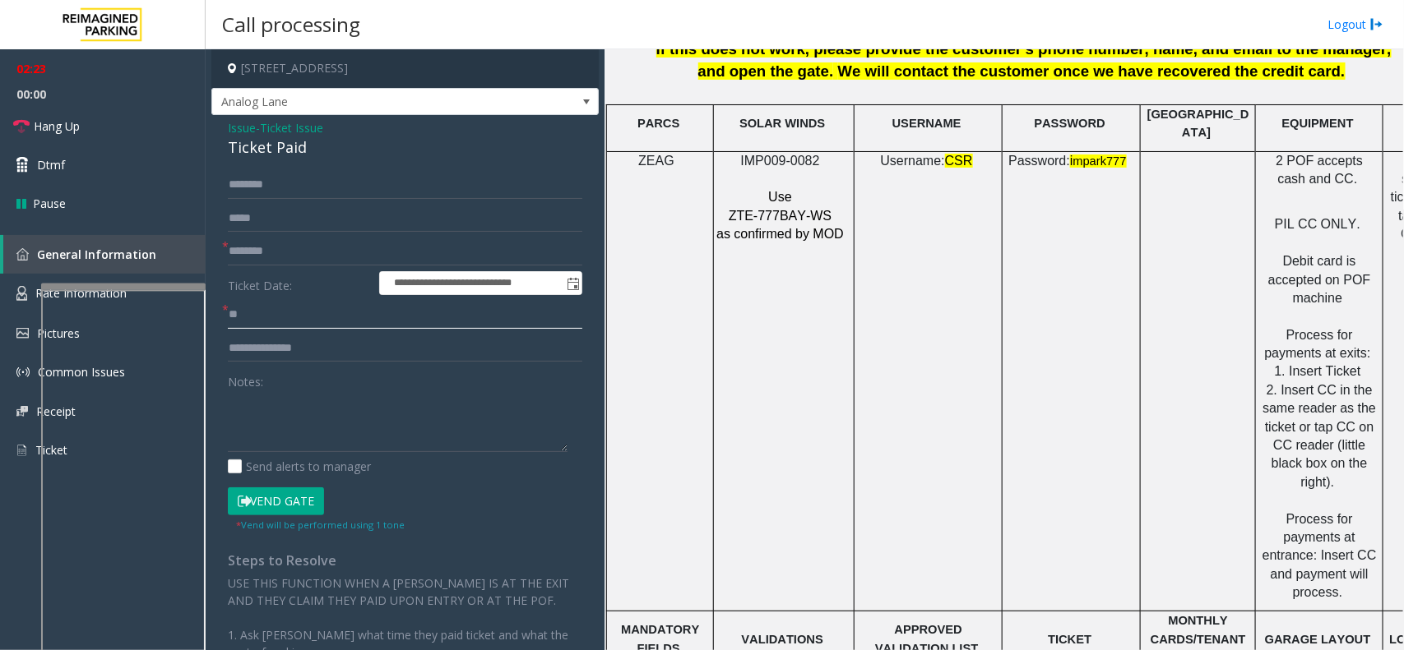
click at [298, 317] on input "**" at bounding box center [405, 315] width 354 height 28
type input "*"
click at [293, 253] on input "********" at bounding box center [405, 252] width 354 height 28
click at [237, 247] on input "********" at bounding box center [405, 252] width 354 height 28
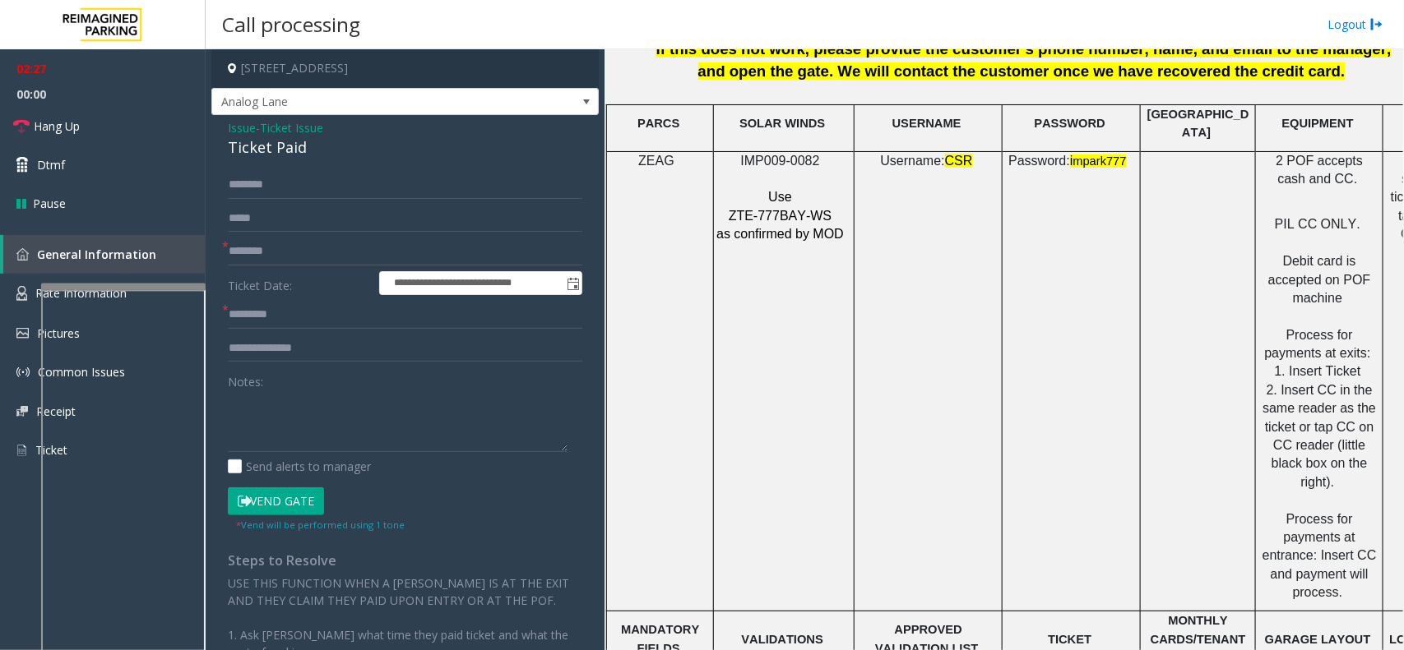
click at [264, 126] on span "- Ticket Issue" at bounding box center [289, 128] width 67 height 16
click at [257, 125] on span "- Ticket Issue" at bounding box center [289, 128] width 67 height 16
click at [297, 125] on span "Ticket Issue" at bounding box center [291, 127] width 63 height 17
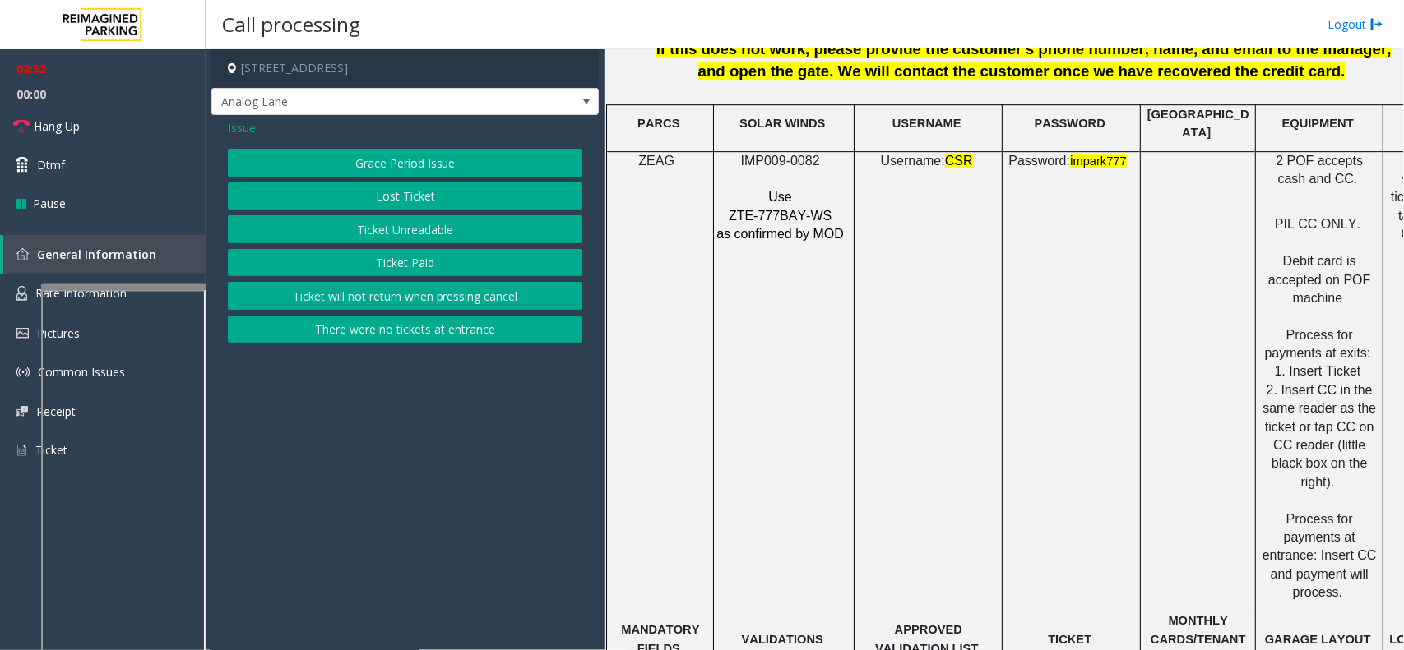
click at [243, 123] on span "Issue" at bounding box center [242, 127] width 28 height 17
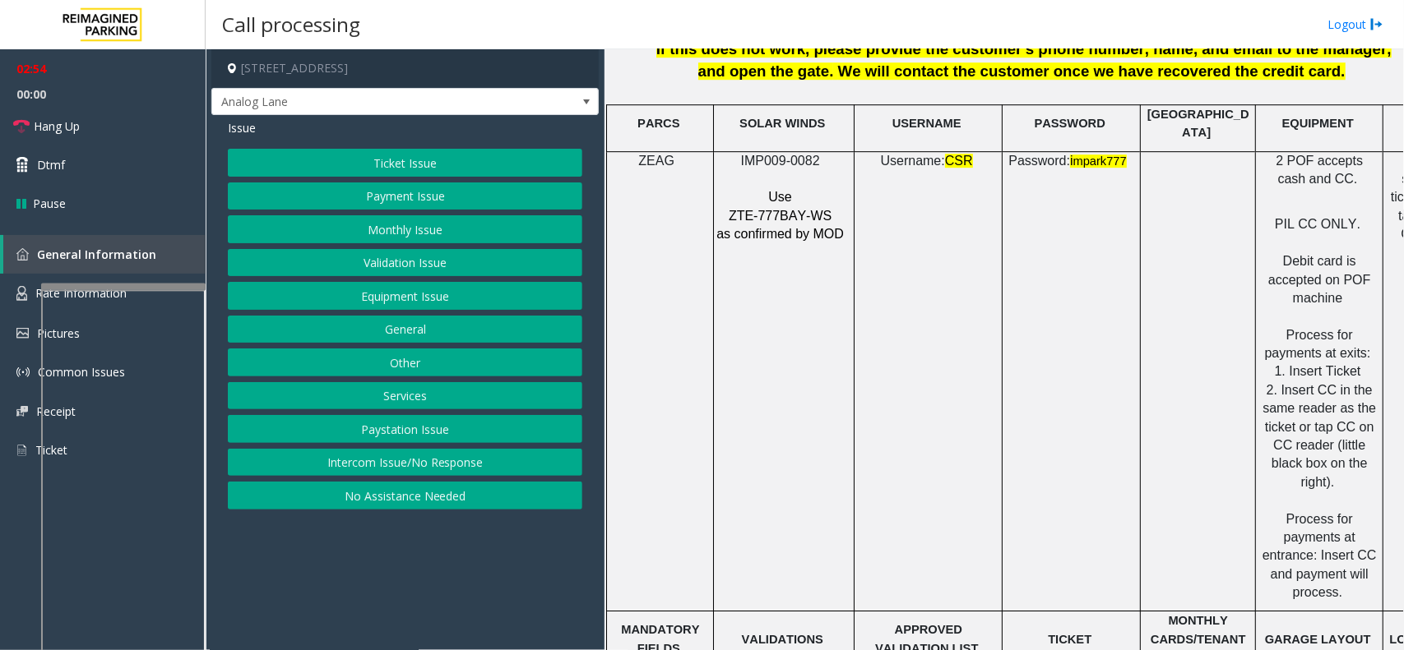
click at [409, 200] on button "Payment Issue" at bounding box center [405, 197] width 354 height 28
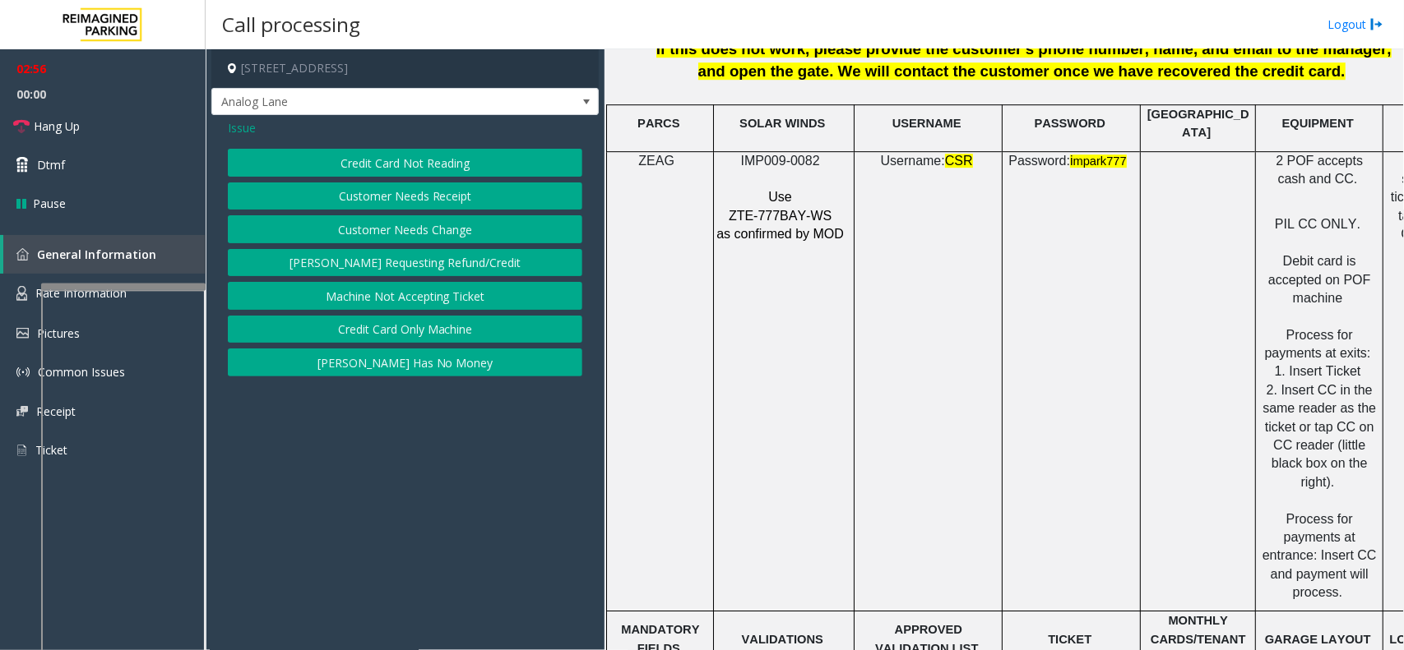
click at [405, 166] on button "Credit Card Not Reading" at bounding box center [405, 163] width 354 height 28
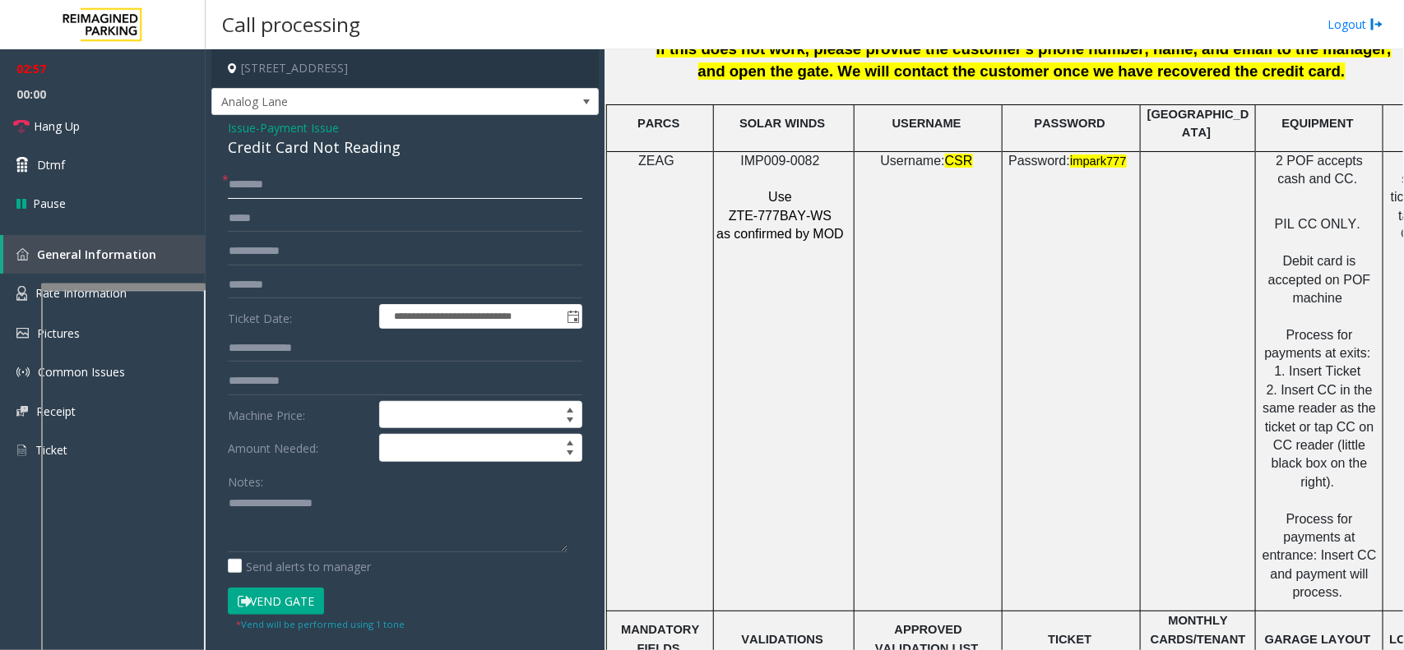
click at [382, 190] on input "text" at bounding box center [405, 185] width 354 height 28
type input "*"
click at [322, 146] on div "Credit Card Not Reading" at bounding box center [405, 148] width 354 height 22
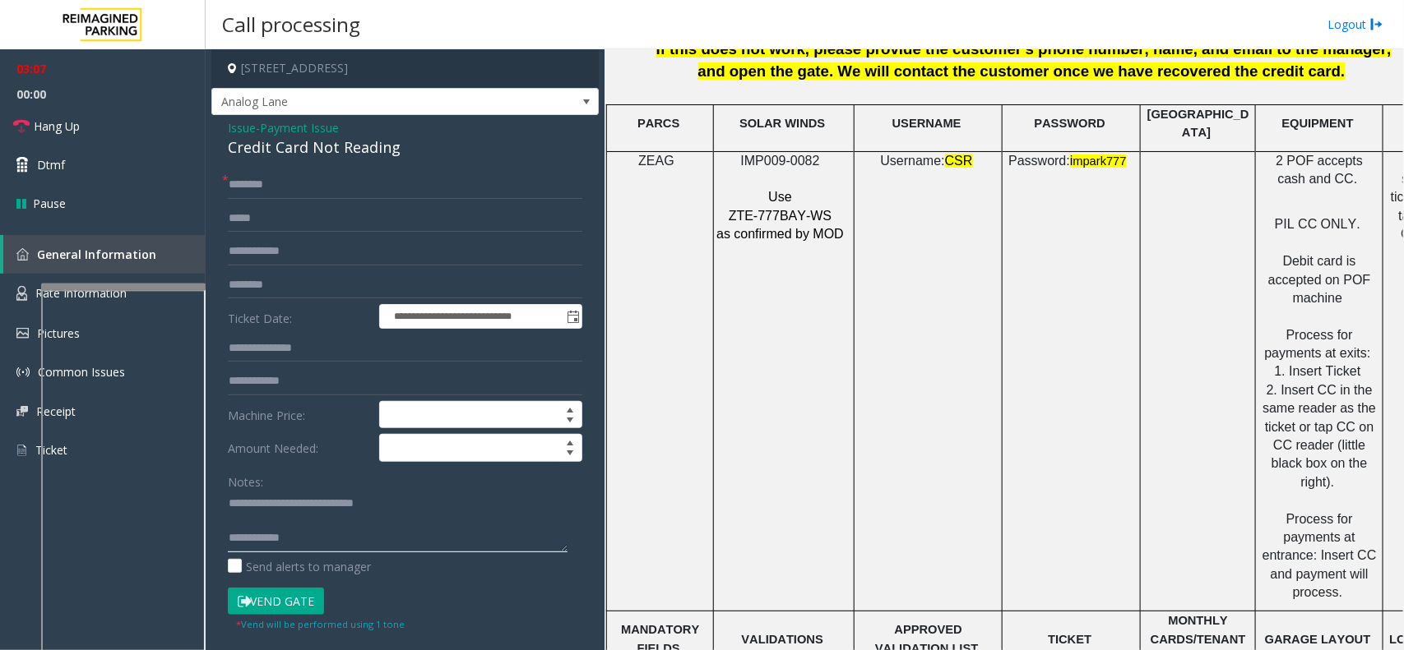
click at [407, 531] on textarea at bounding box center [398, 522] width 340 height 62
type textarea "**********"
click at [296, 187] on input "text" at bounding box center [405, 185] width 354 height 28
type input "**"
click at [142, 121] on link "Hang Up" at bounding box center [103, 126] width 206 height 39
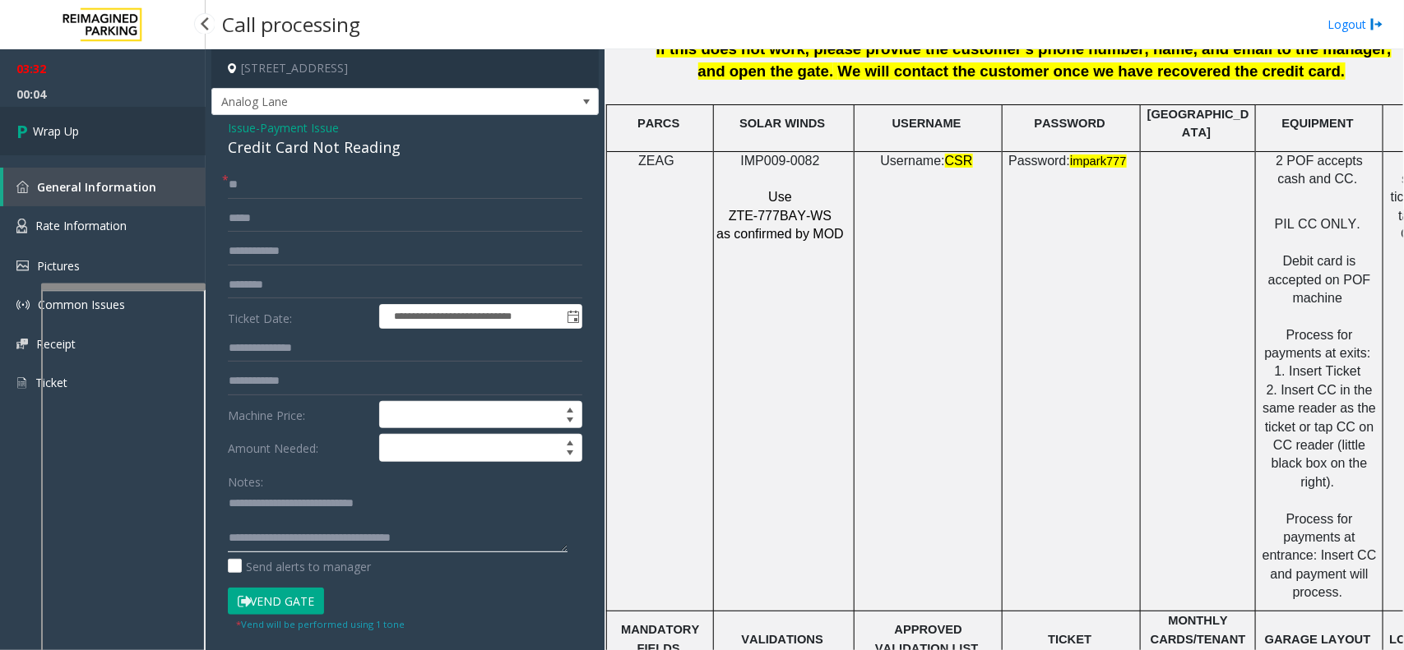
type textarea "**********"
click at [103, 121] on link "Wrap Up" at bounding box center [103, 131] width 206 height 49
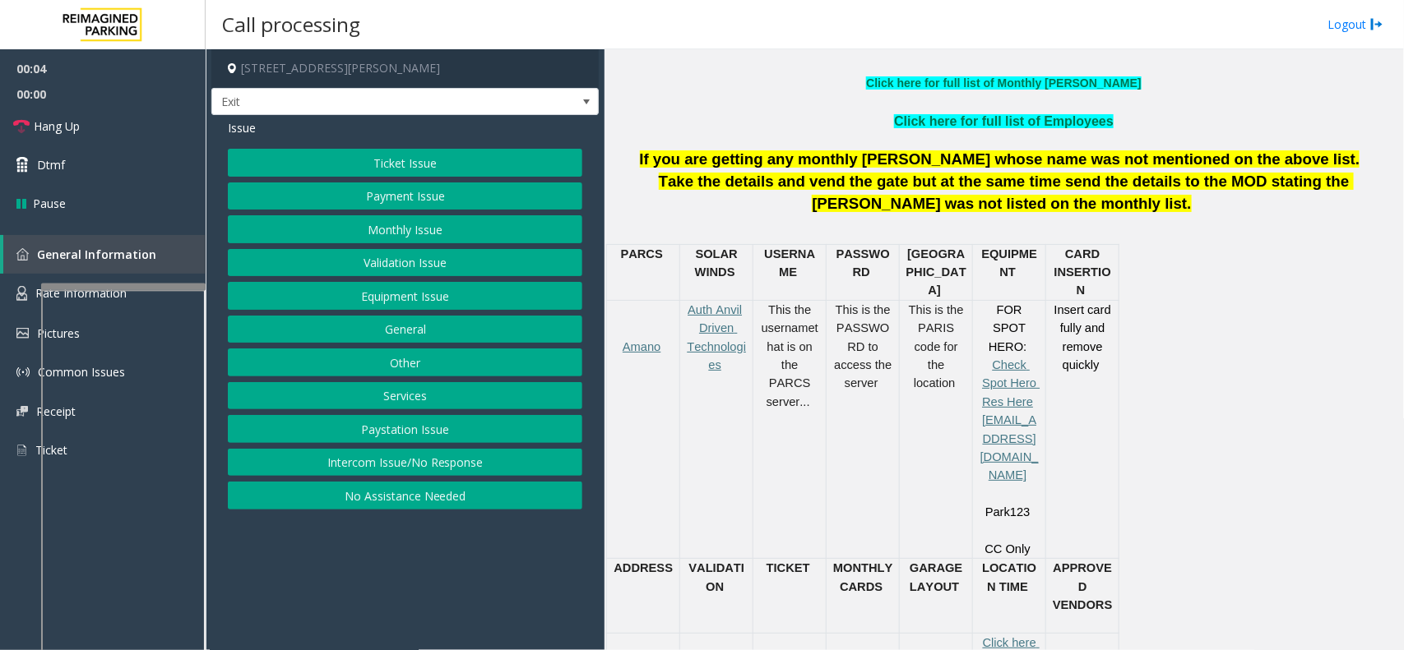
scroll to position [617, 0]
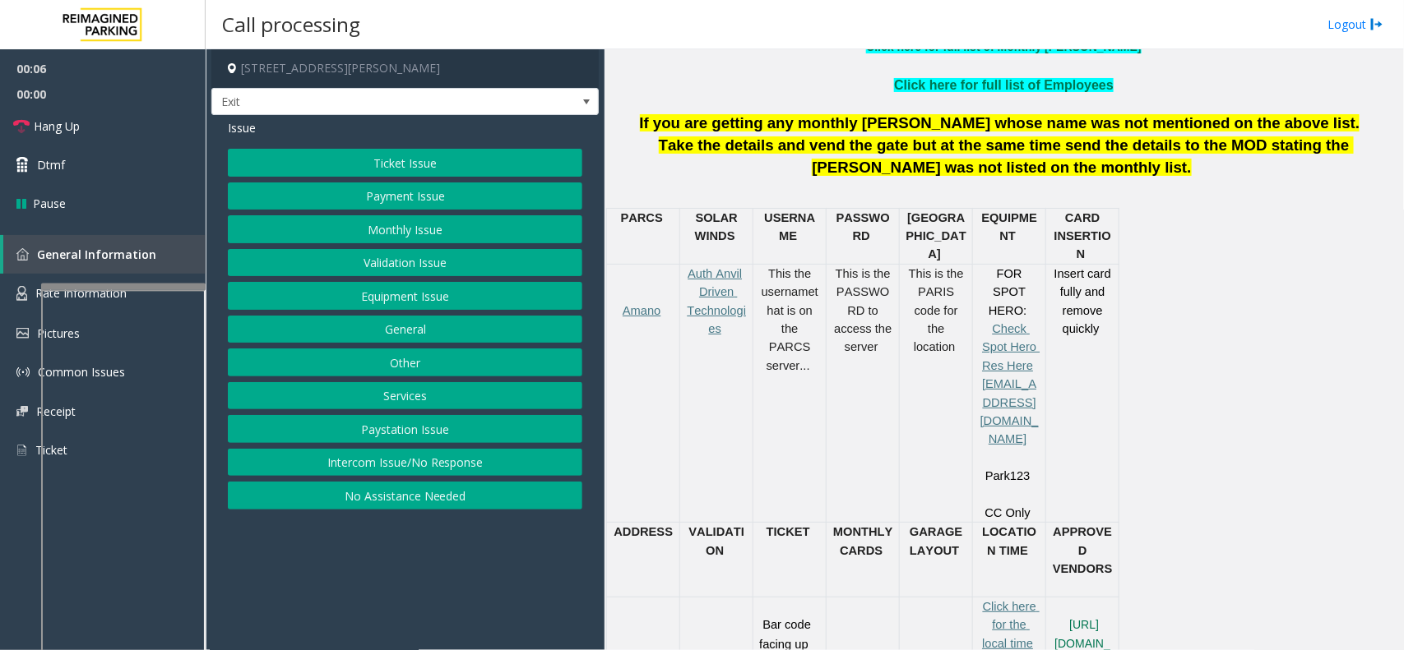
click at [428, 405] on button "Services" at bounding box center [405, 396] width 354 height 28
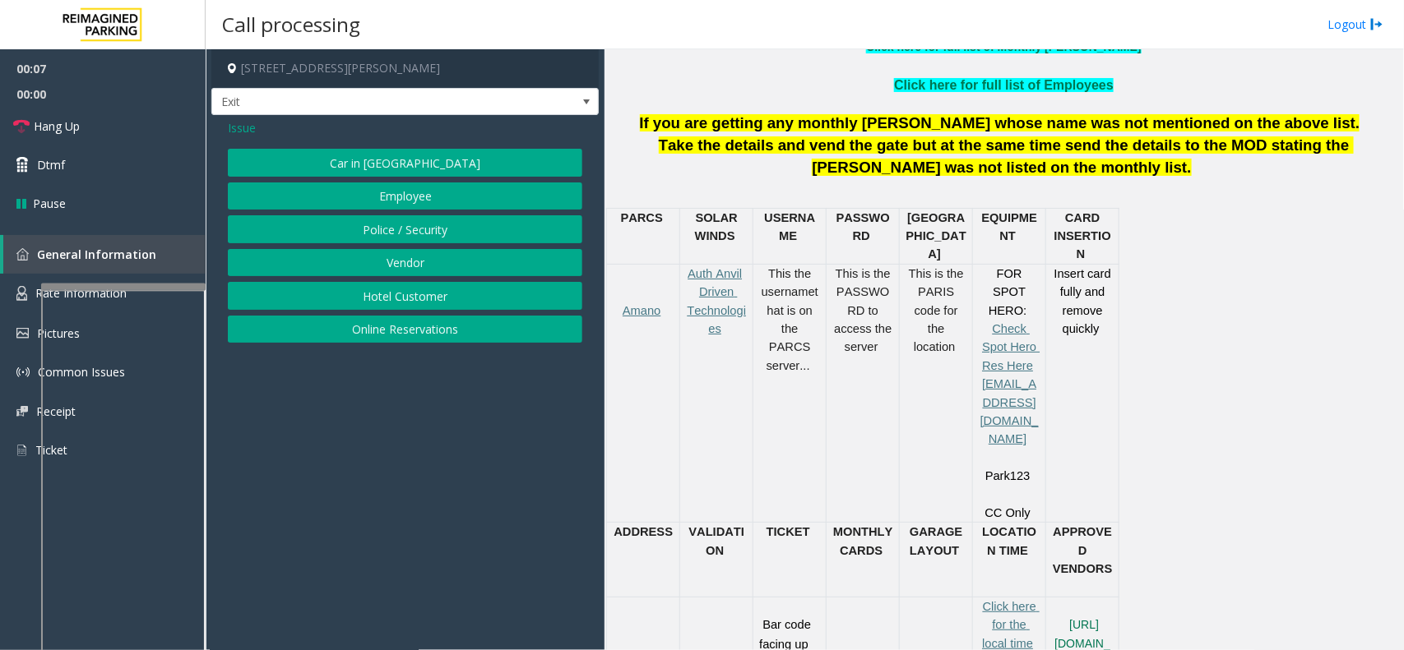
click at [426, 333] on button "Online Reservations" at bounding box center [405, 330] width 354 height 28
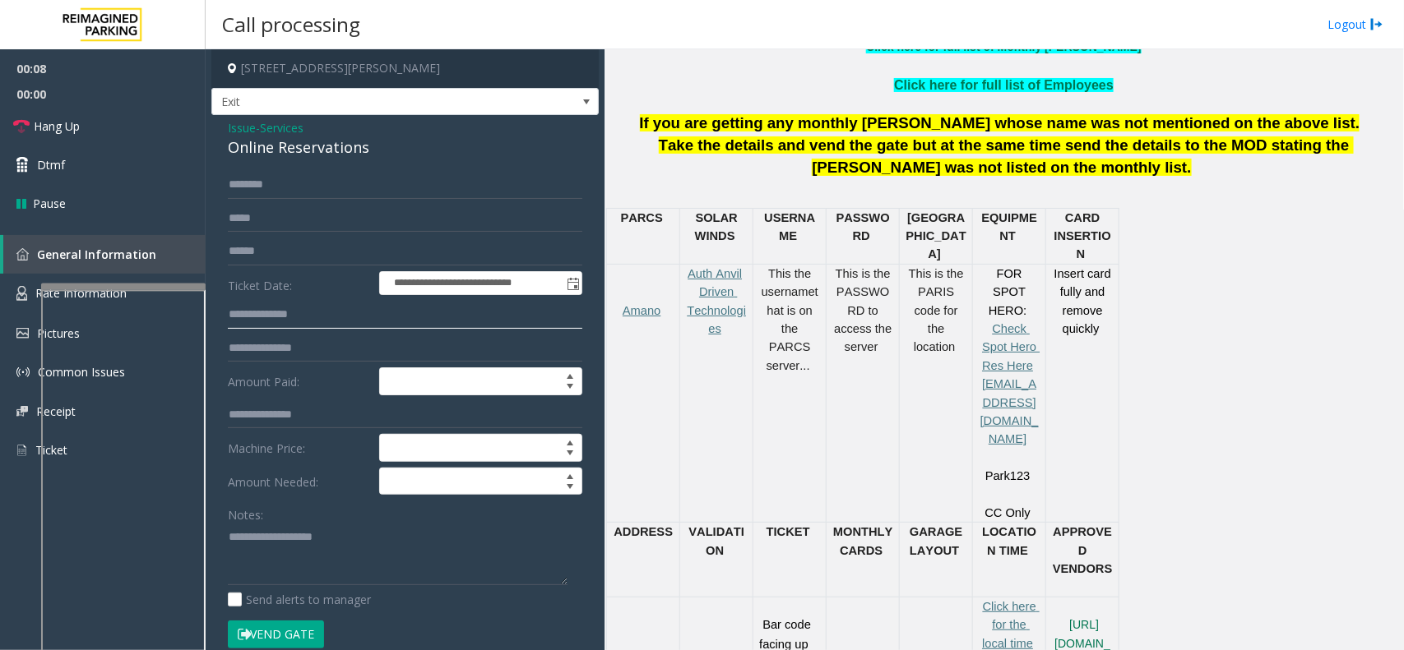
click at [268, 322] on input "text" at bounding box center [405, 315] width 354 height 28
click at [309, 257] on input "text" at bounding box center [405, 252] width 354 height 28
type input "*********"
type textarea "**********"
click at [300, 640] on button "Vend Gate" at bounding box center [276, 635] width 96 height 28
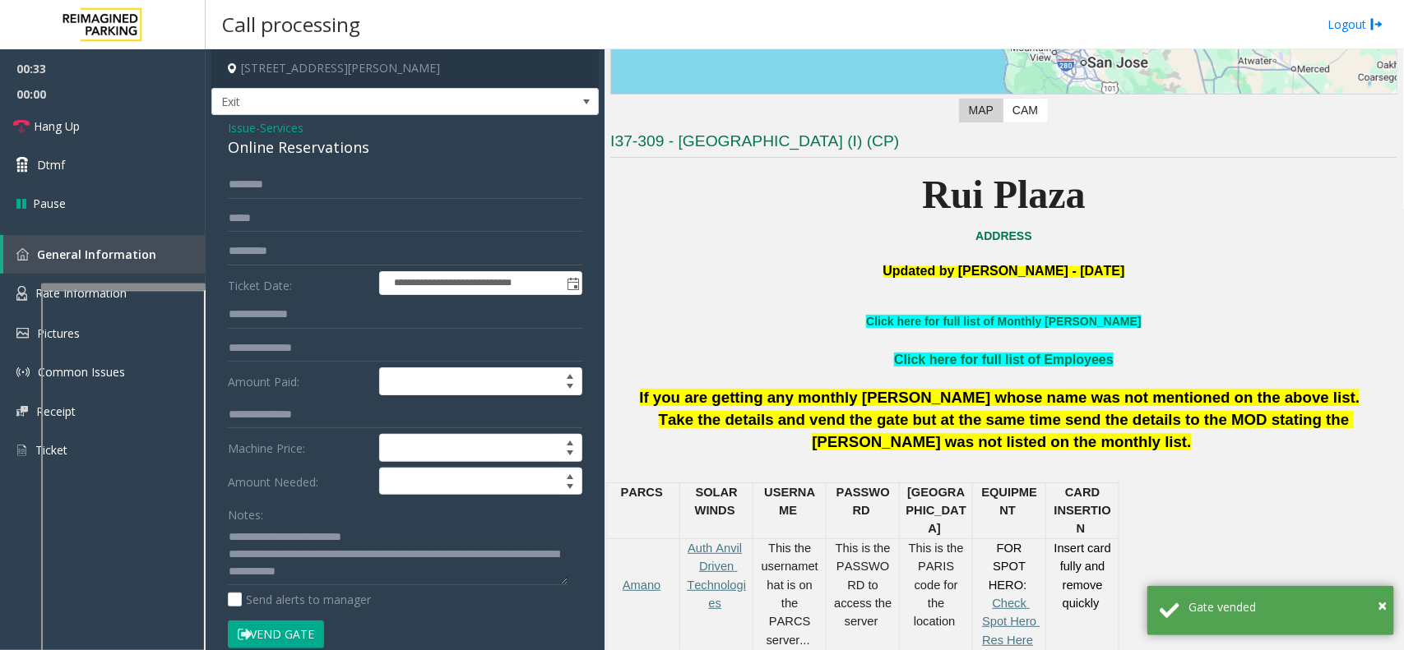
scroll to position [308, 0]
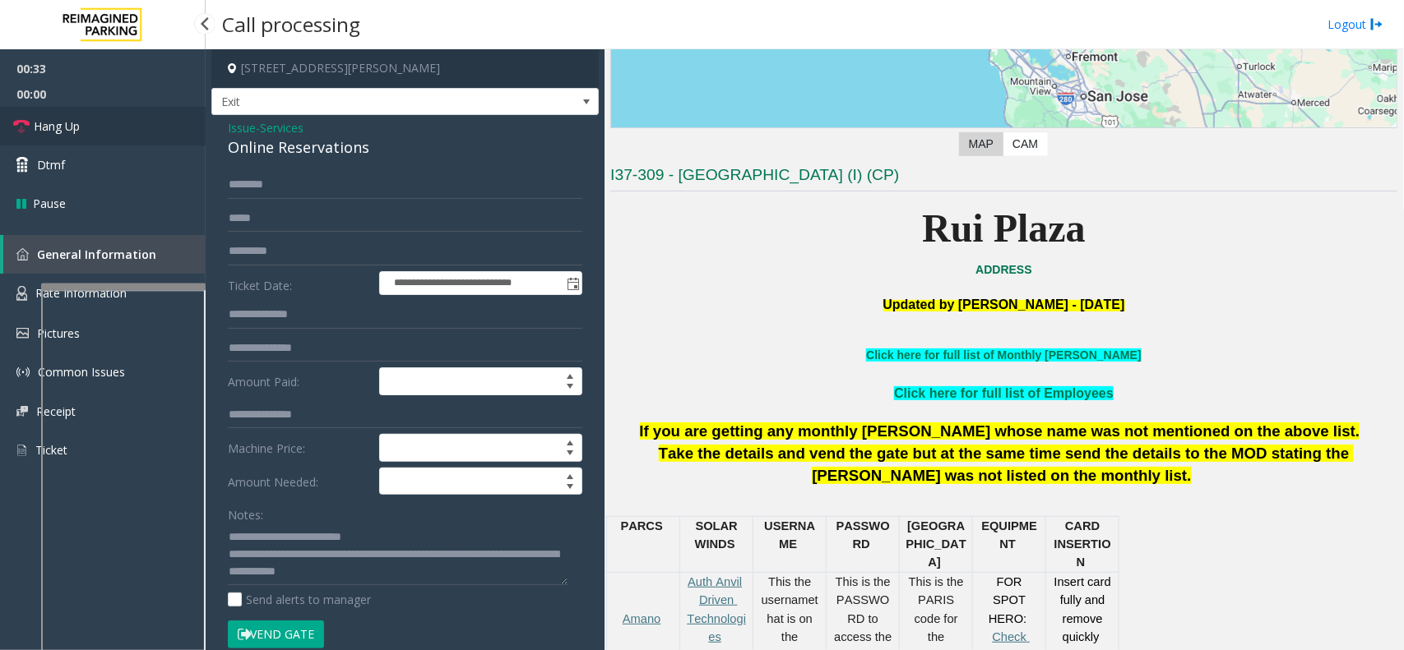
click at [95, 125] on link "Hang Up" at bounding box center [103, 126] width 206 height 39
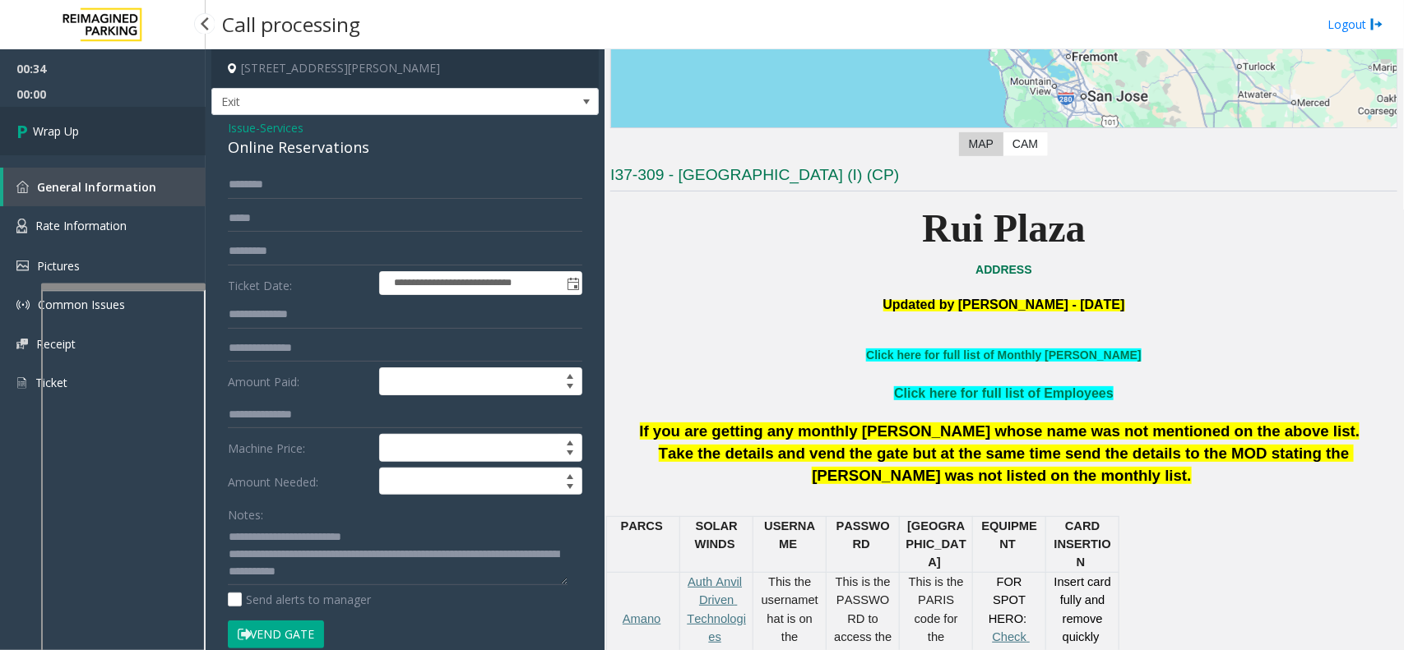
click at [95, 125] on link "Wrap Up" at bounding box center [103, 131] width 206 height 49
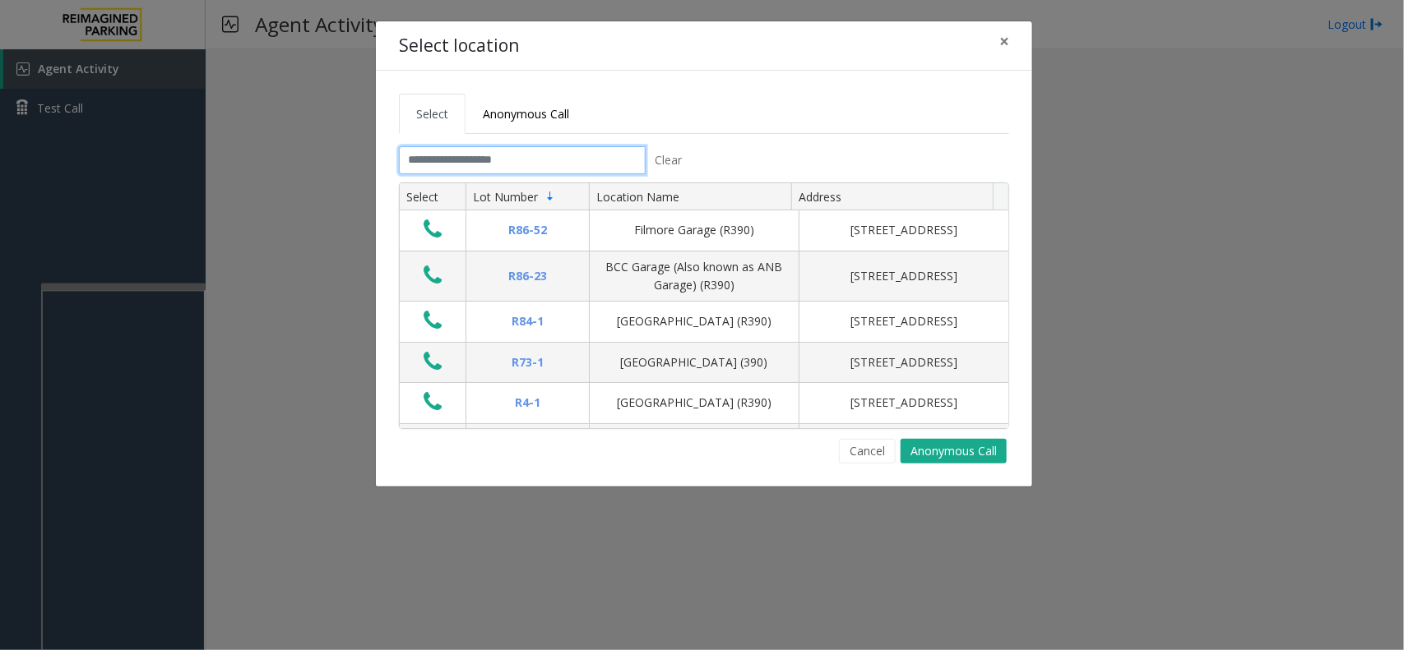
click at [502, 153] on input "text" at bounding box center [522, 160] width 247 height 28
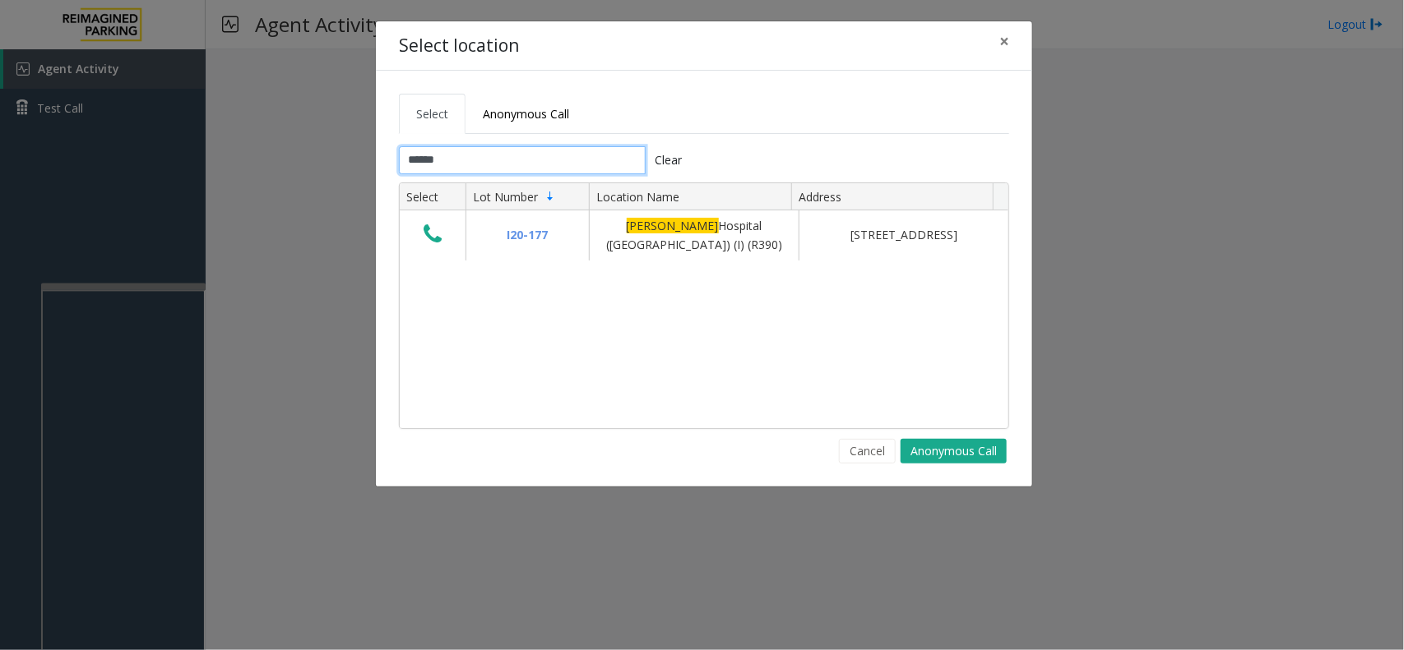
type input "******"
click at [1029, 39] on div "Select location ×" at bounding box center [704, 46] width 656 height 50
click at [1012, 44] on button "×" at bounding box center [1004, 41] width 33 height 40
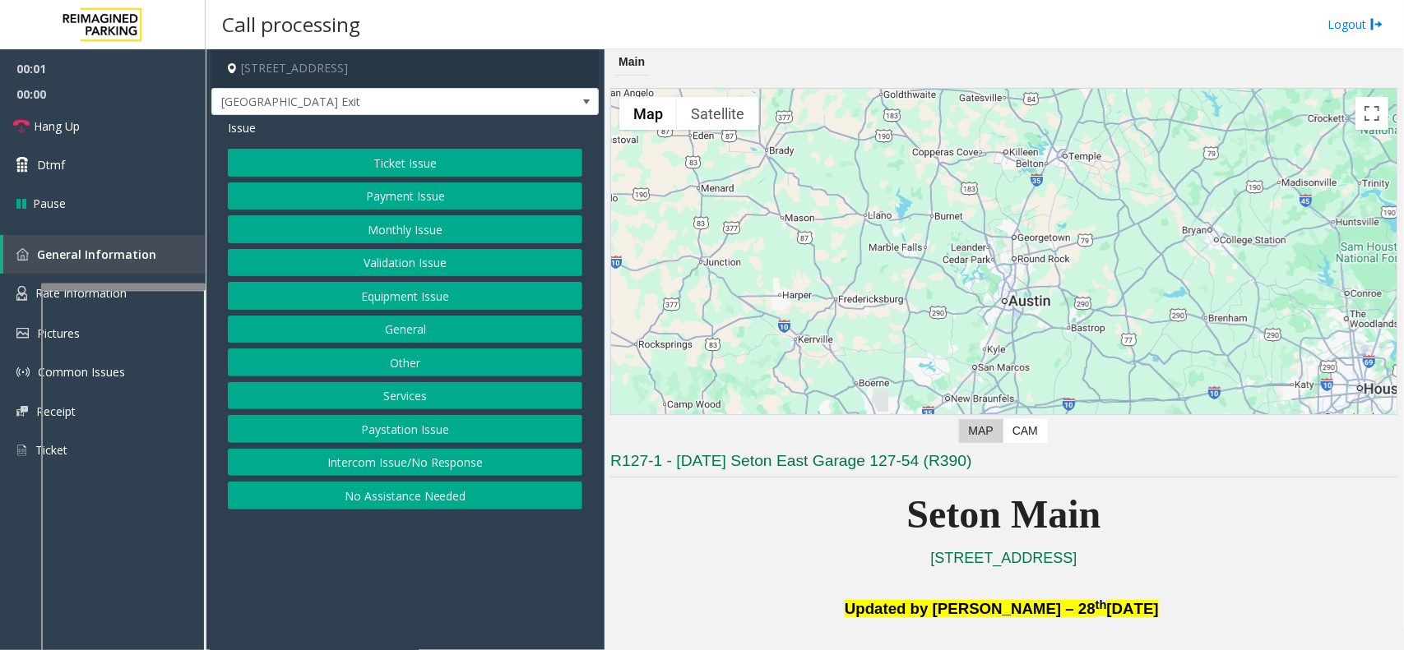
drag, startPoint x: 584, startPoint y: 298, endPoint x: 514, endPoint y: 289, distance: 70.5
click at [582, 298] on div "Issue Ticket Issue Payment Issue Monthly Issue Validation Issue Equipment Issue…" at bounding box center [404, 316] width 387 height 403
click at [514, 289] on button "Equipment Issue" at bounding box center [405, 296] width 354 height 28
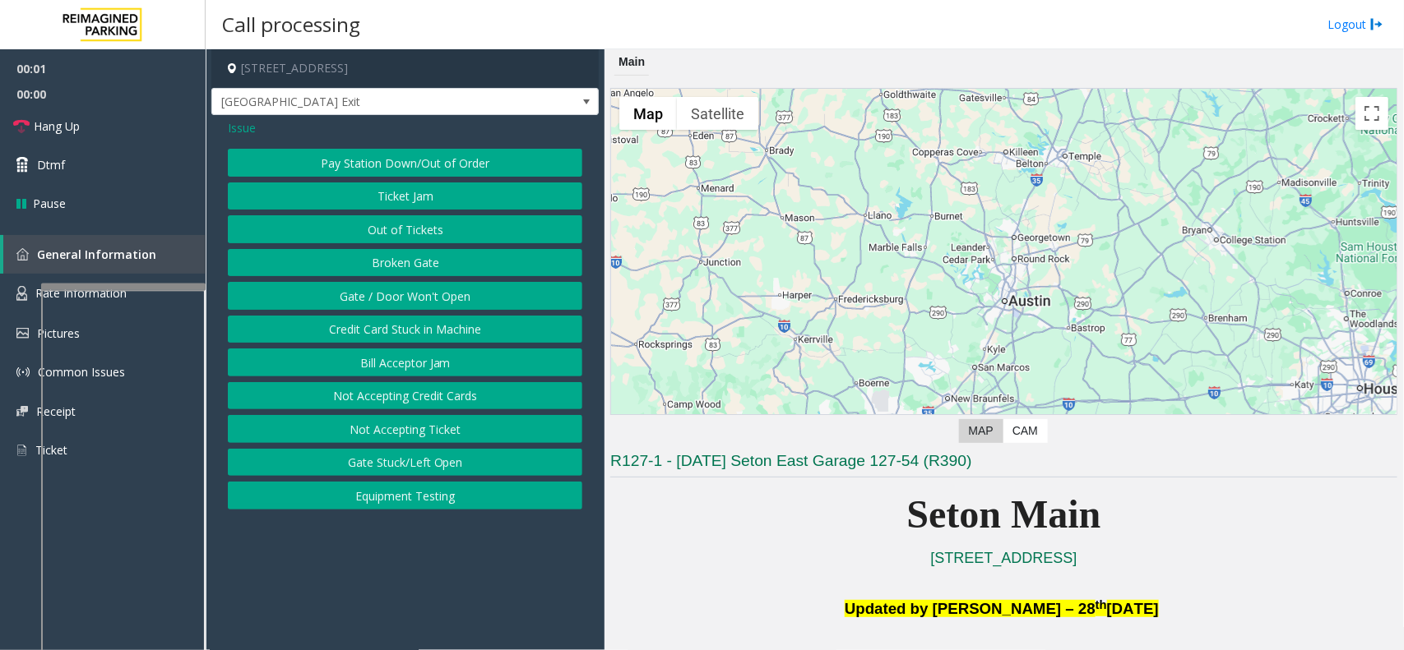
click at [514, 289] on button "Gate / Door Won't Open" at bounding box center [405, 296] width 354 height 28
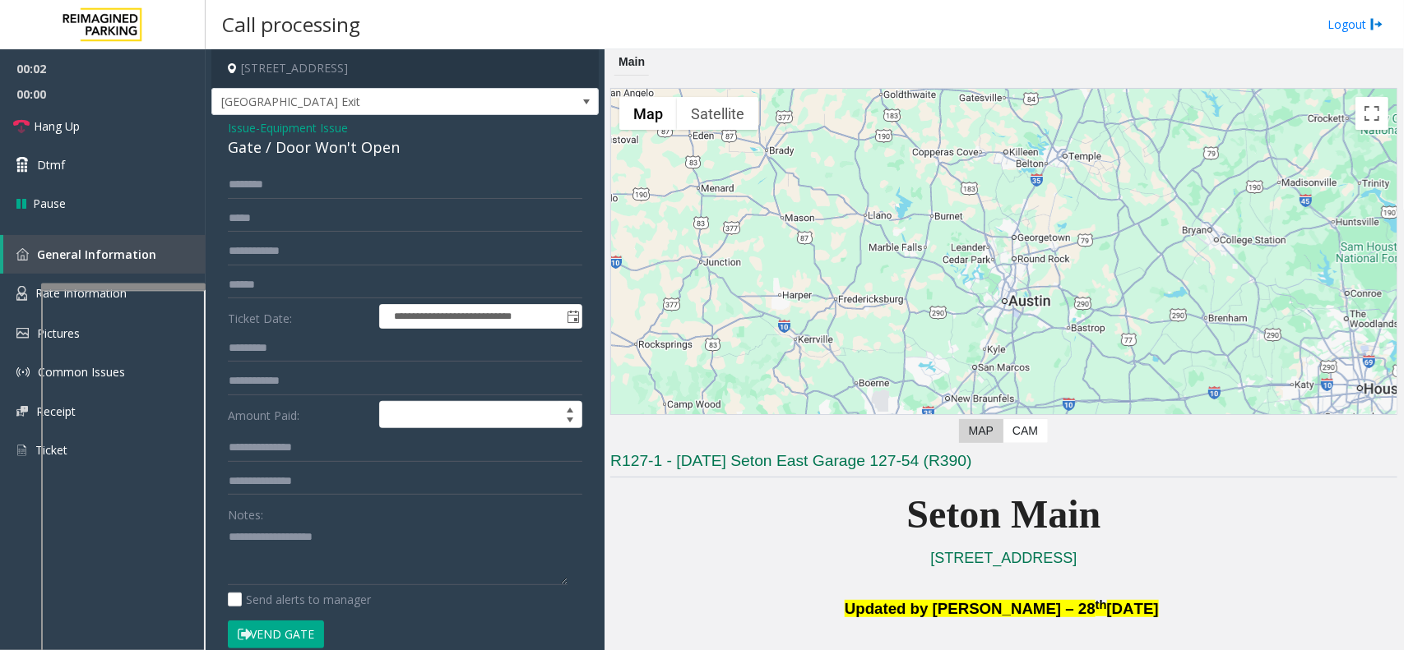
click at [285, 642] on button "Vend Gate" at bounding box center [276, 635] width 96 height 28
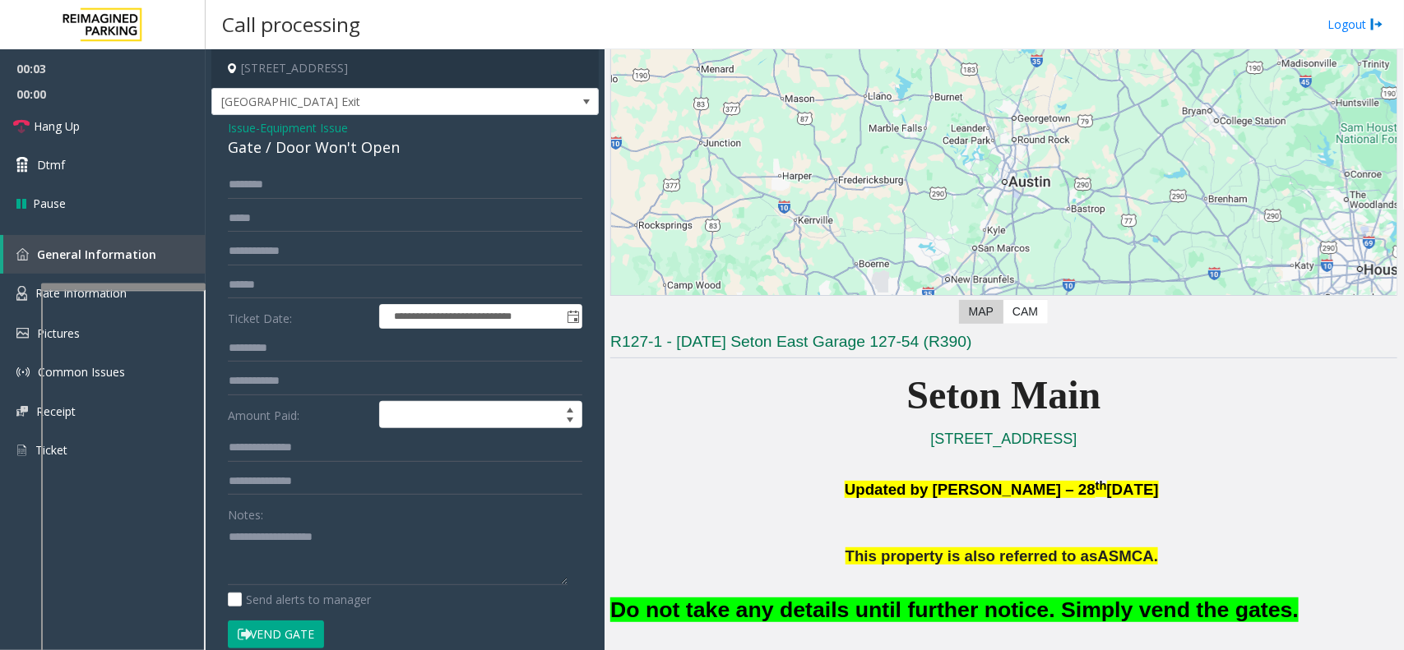
scroll to position [308, 0]
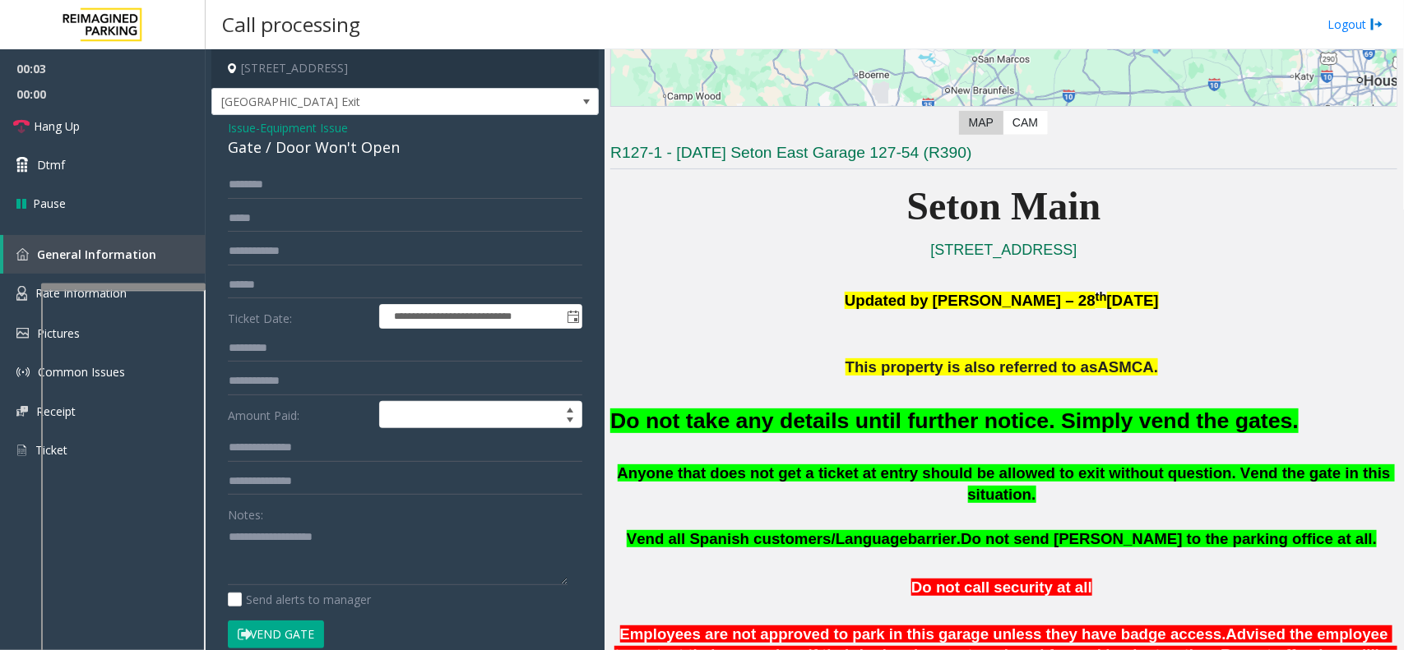
click at [944, 411] on font "Do not take any details until further notice. Simply vend the gates." at bounding box center [954, 421] width 688 height 25
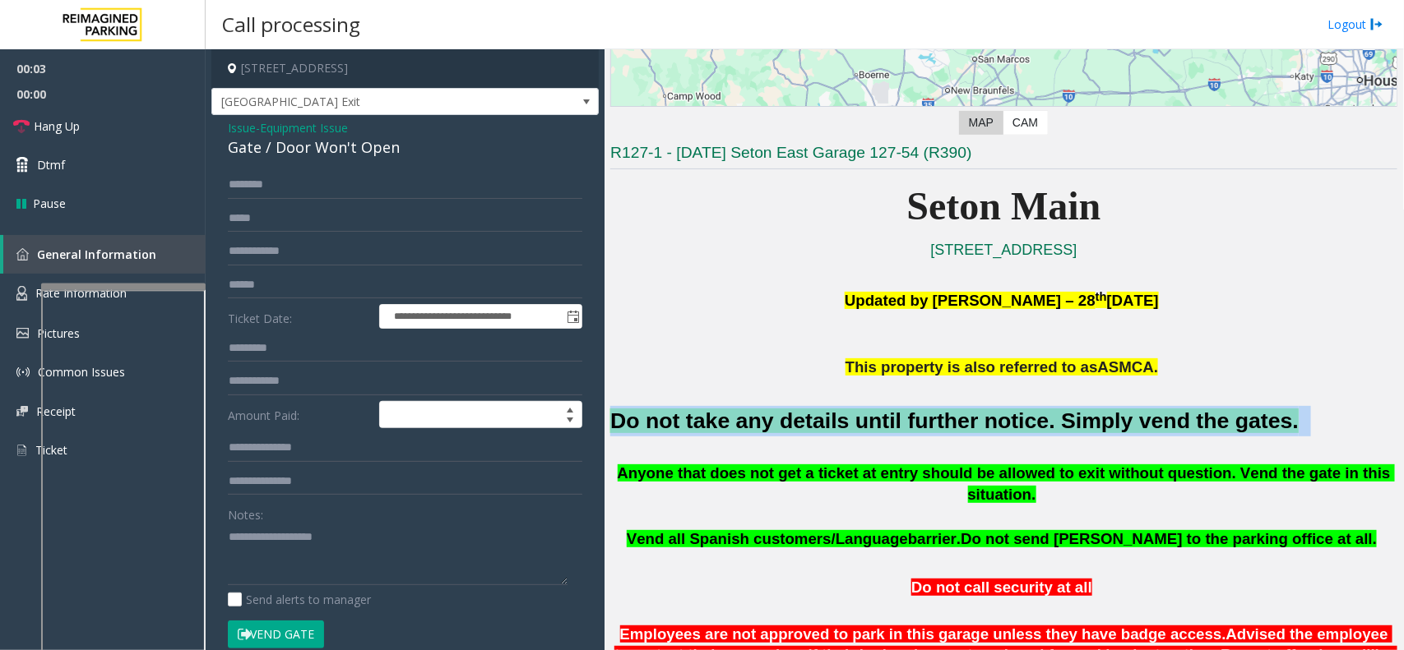
click at [944, 411] on font "Do not take any details until further notice. Simply vend the gates." at bounding box center [954, 421] width 688 height 25
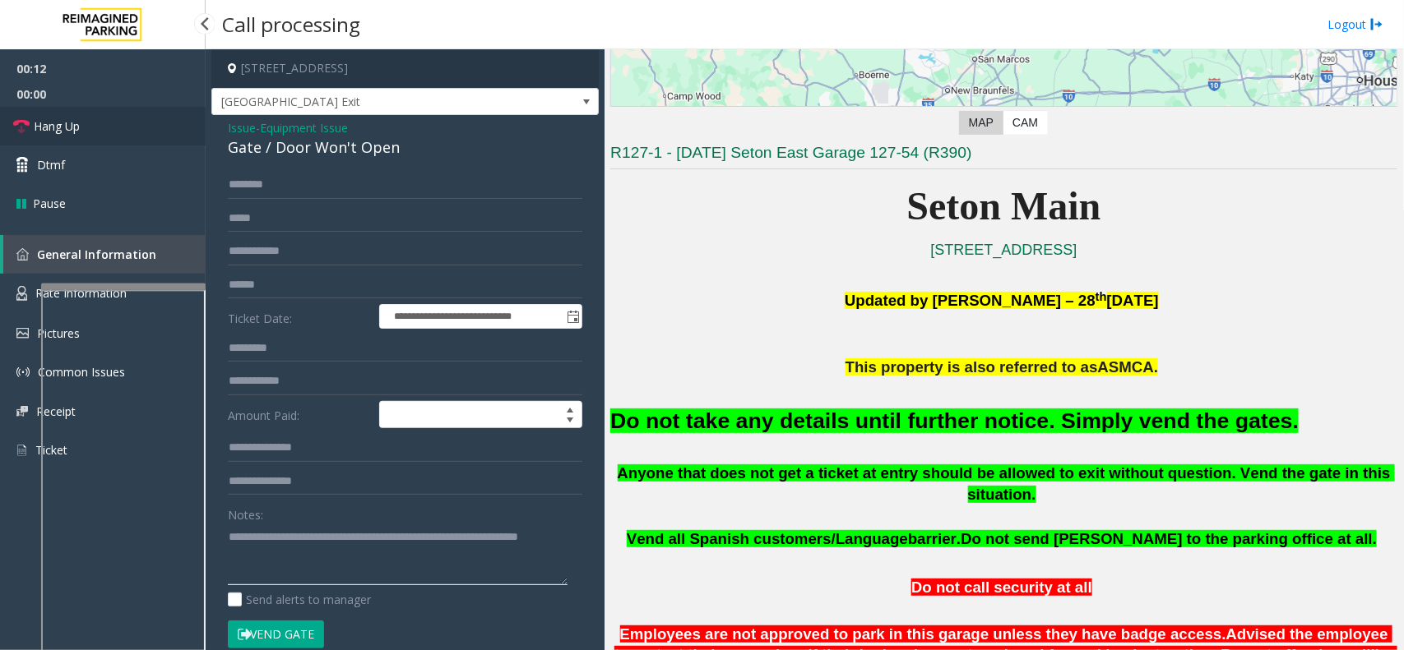
type textarea "**********"
click at [95, 140] on link "Hang Up" at bounding box center [103, 126] width 206 height 39
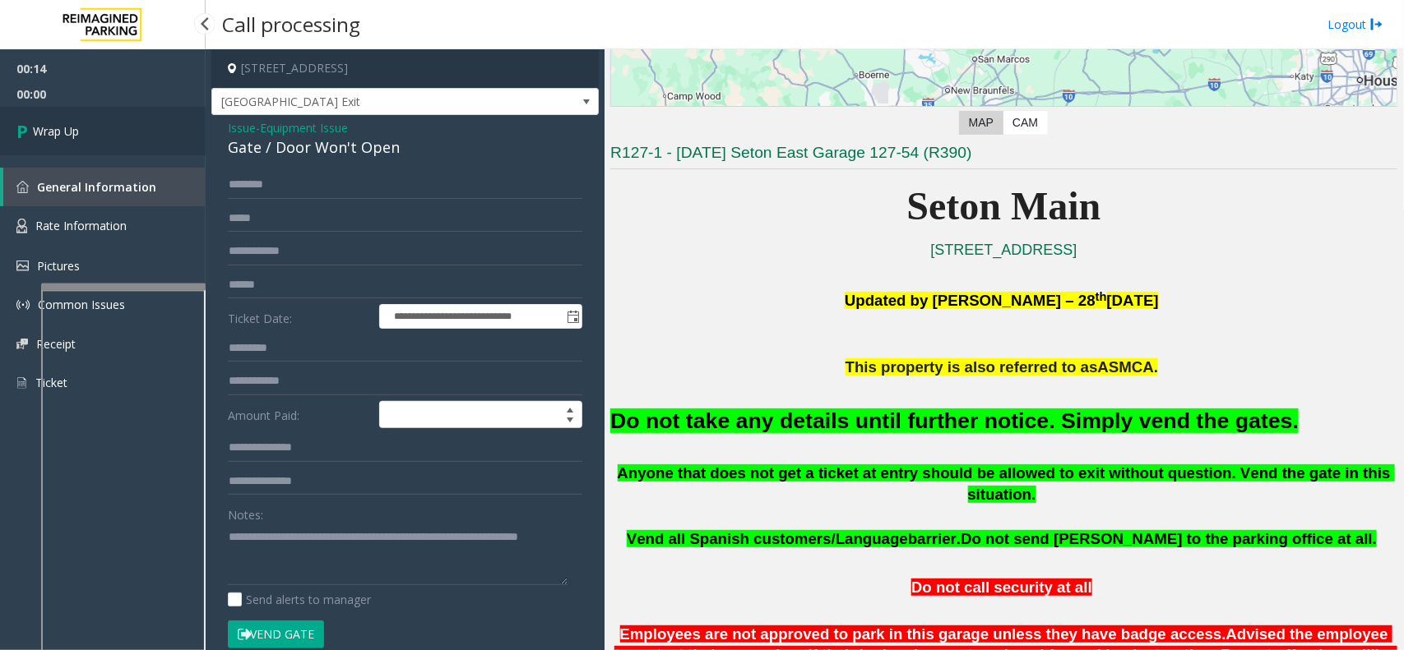
click at [109, 132] on link "Wrap Up" at bounding box center [103, 131] width 206 height 49
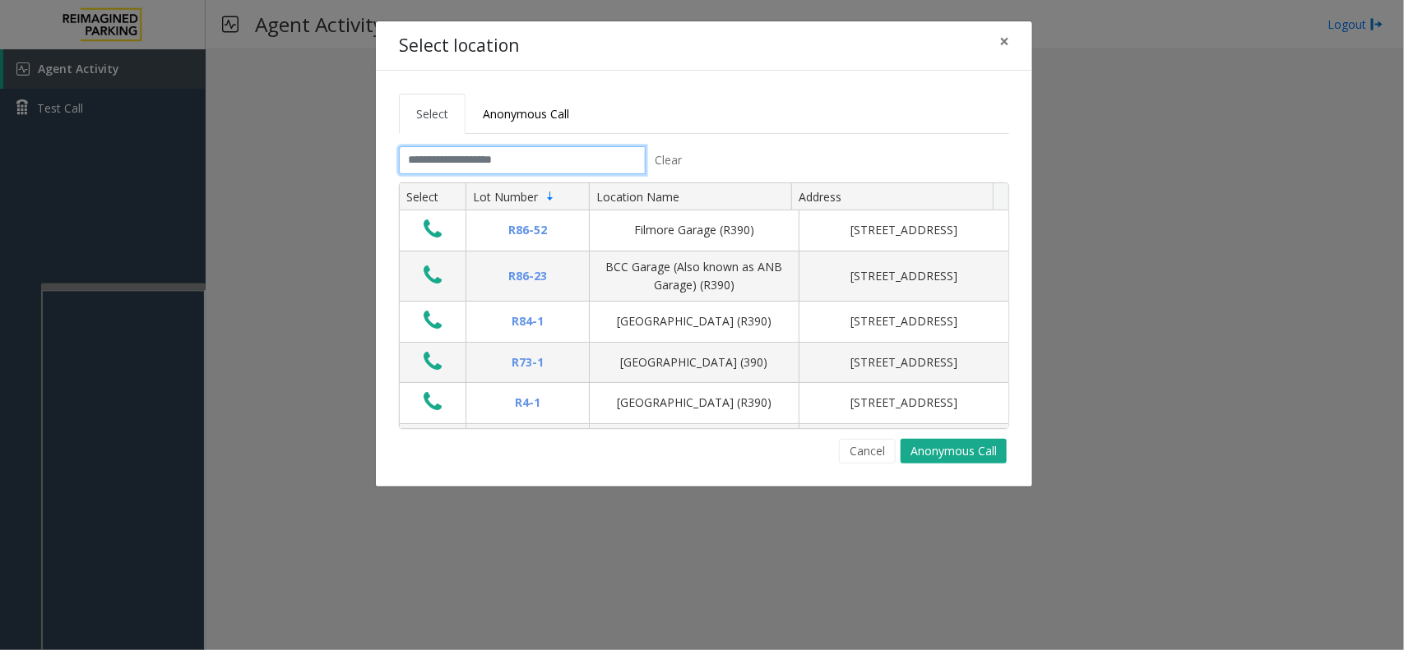
click at [453, 173] on input "text" at bounding box center [522, 160] width 247 height 28
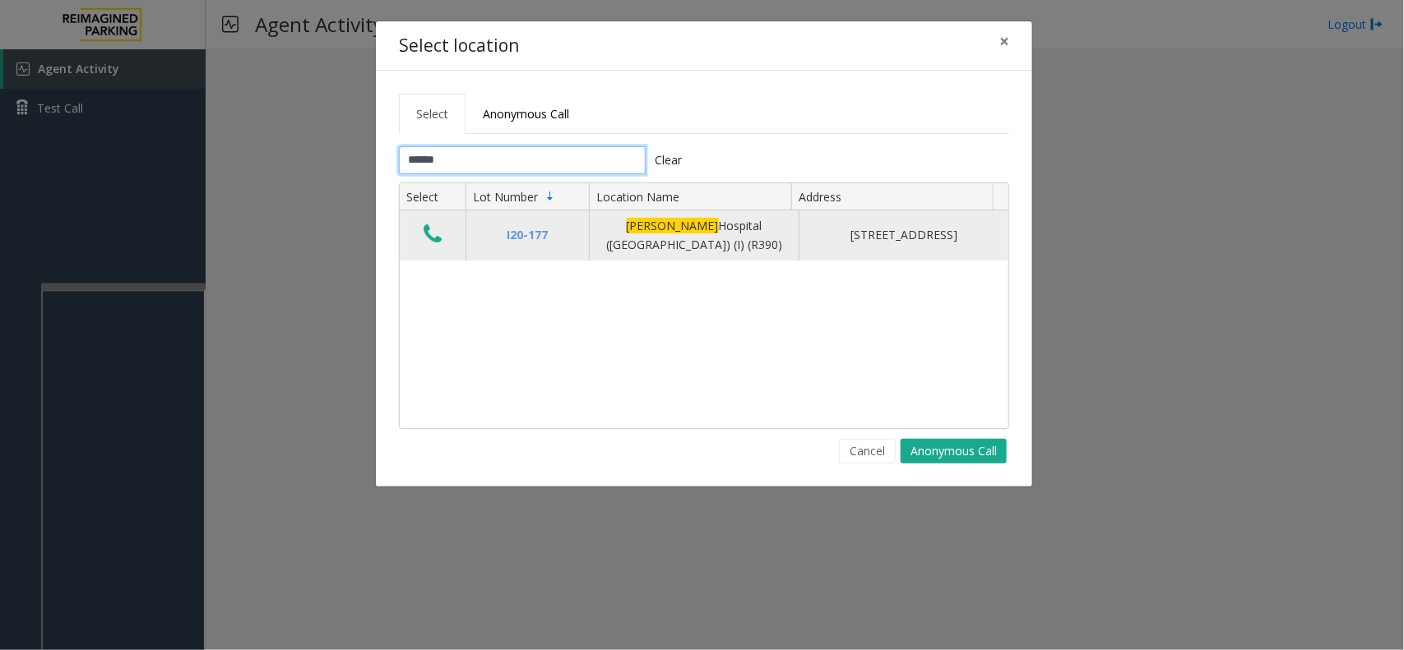
type input "******"
click at [428, 235] on icon "Data table" at bounding box center [433, 234] width 18 height 23
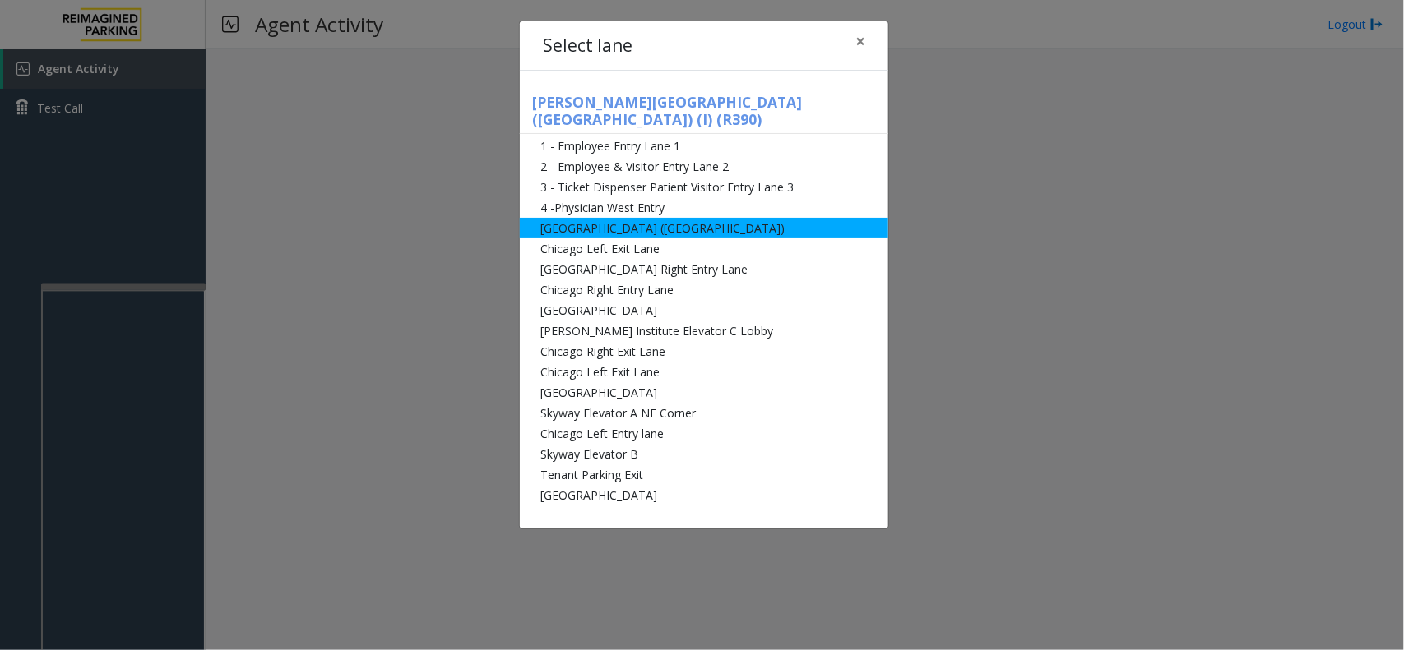
click at [614, 218] on li "[GEOGRAPHIC_DATA] ([GEOGRAPHIC_DATA])" at bounding box center [704, 228] width 368 height 21
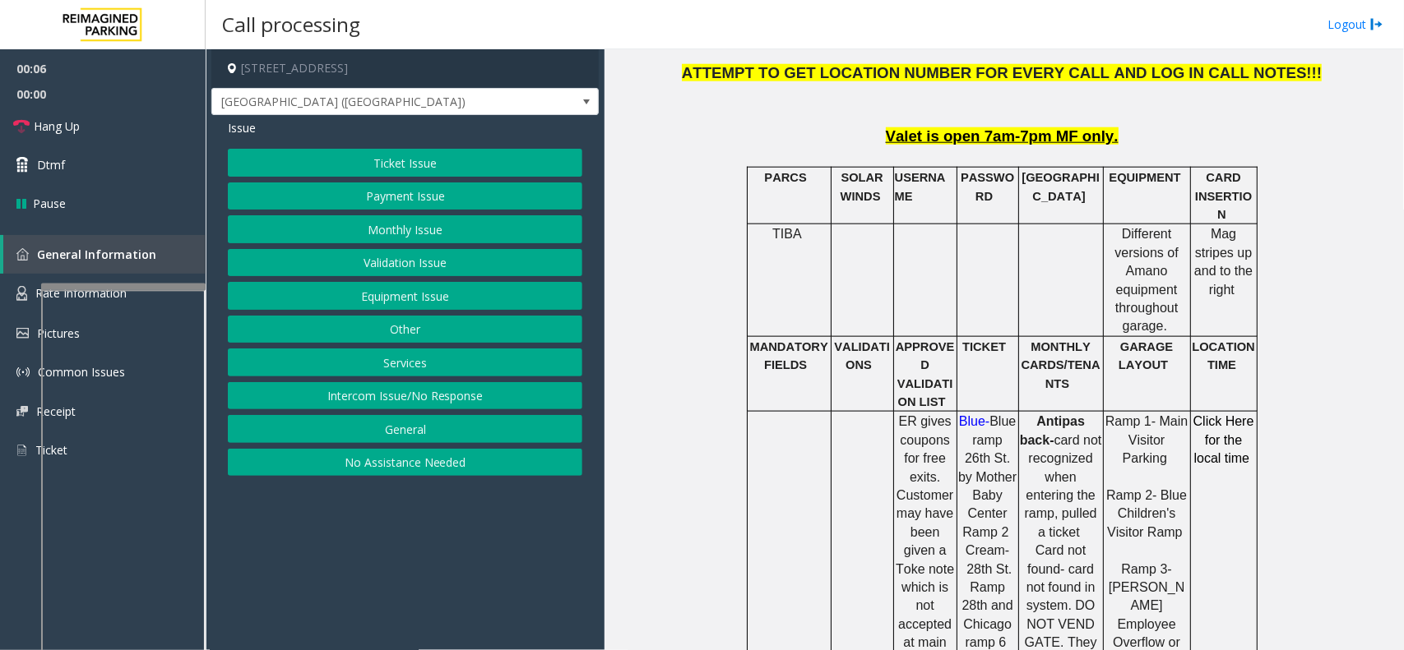
scroll to position [822, 0]
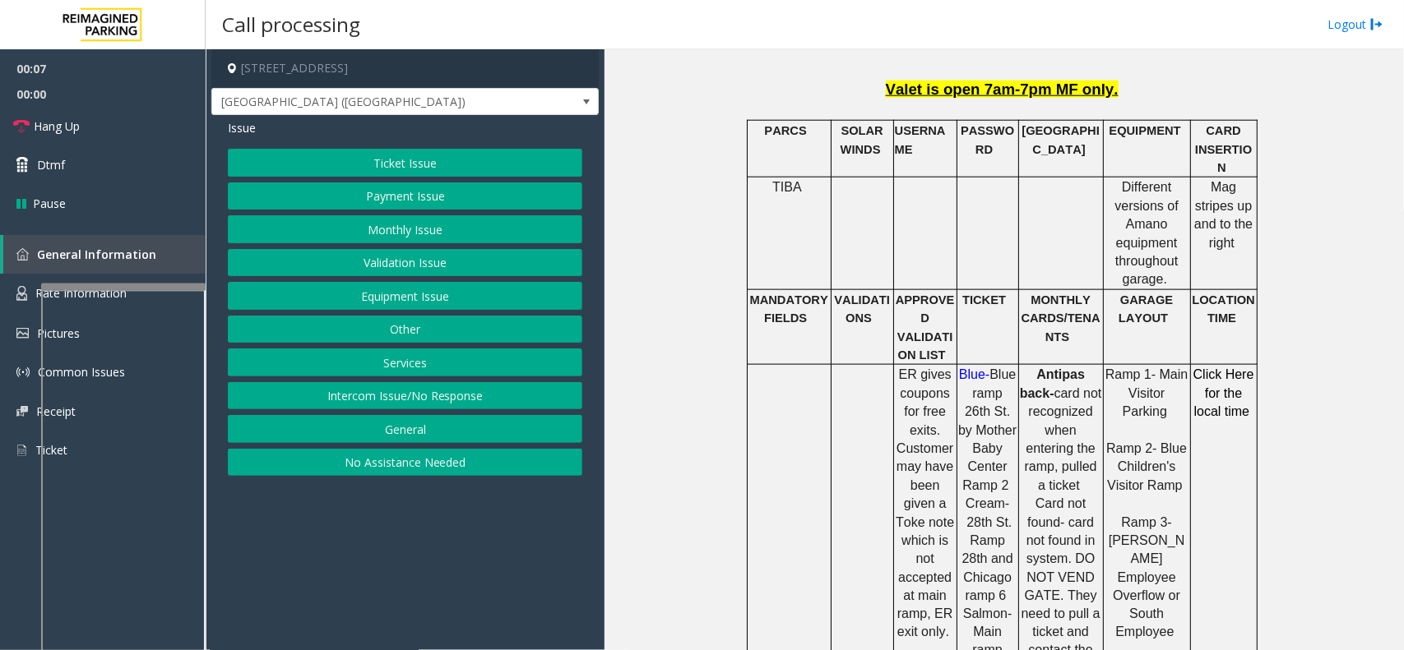
click at [388, 152] on button "Ticket Issue" at bounding box center [405, 163] width 354 height 28
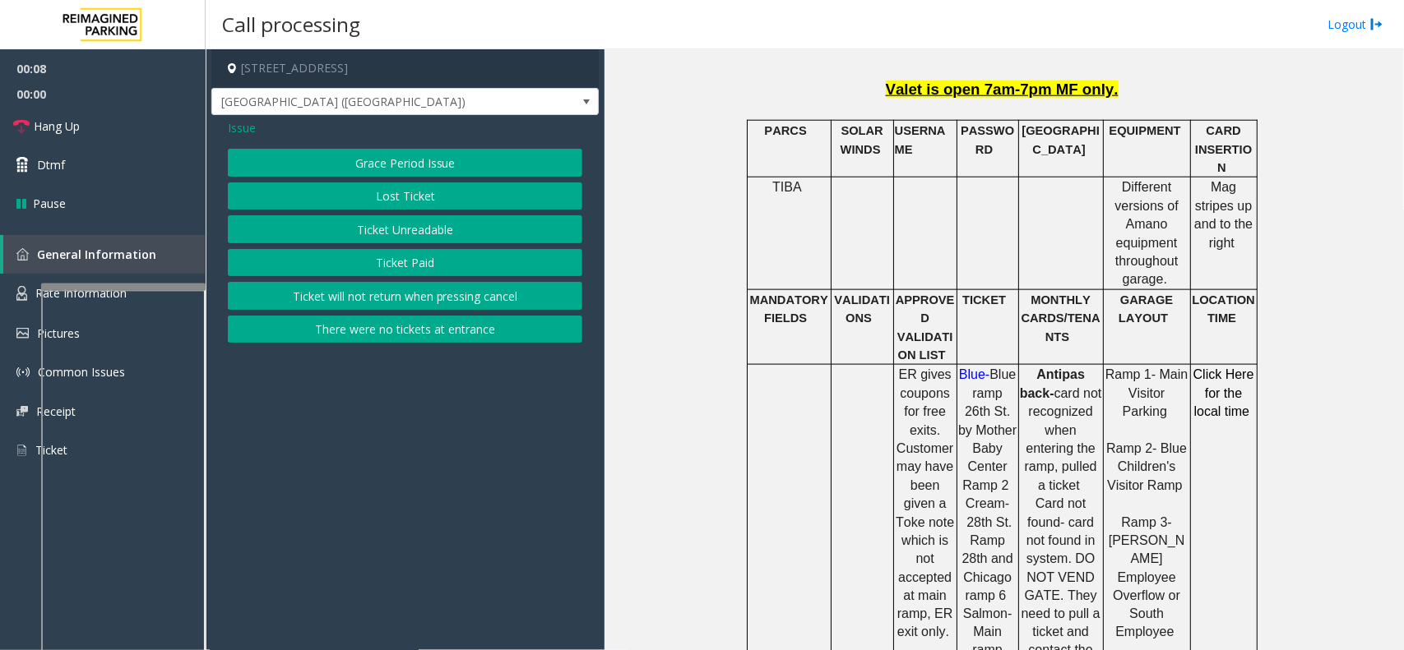
click at [378, 222] on button "Ticket Unreadable" at bounding box center [405, 229] width 354 height 28
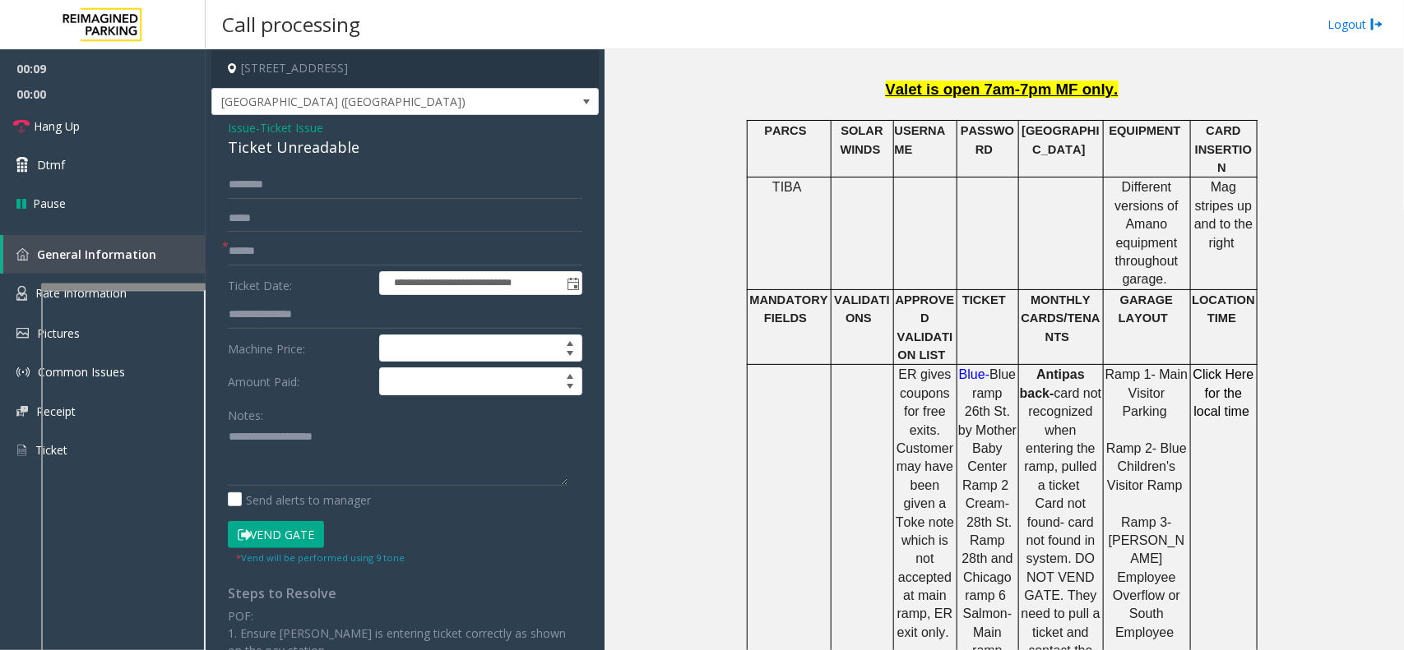
click at [224, 238] on span "*" at bounding box center [225, 246] width 7 height 17
click at [247, 243] on input "text" at bounding box center [405, 252] width 354 height 28
click at [285, 148] on div "Ticket Unreadable" at bounding box center [405, 148] width 354 height 22
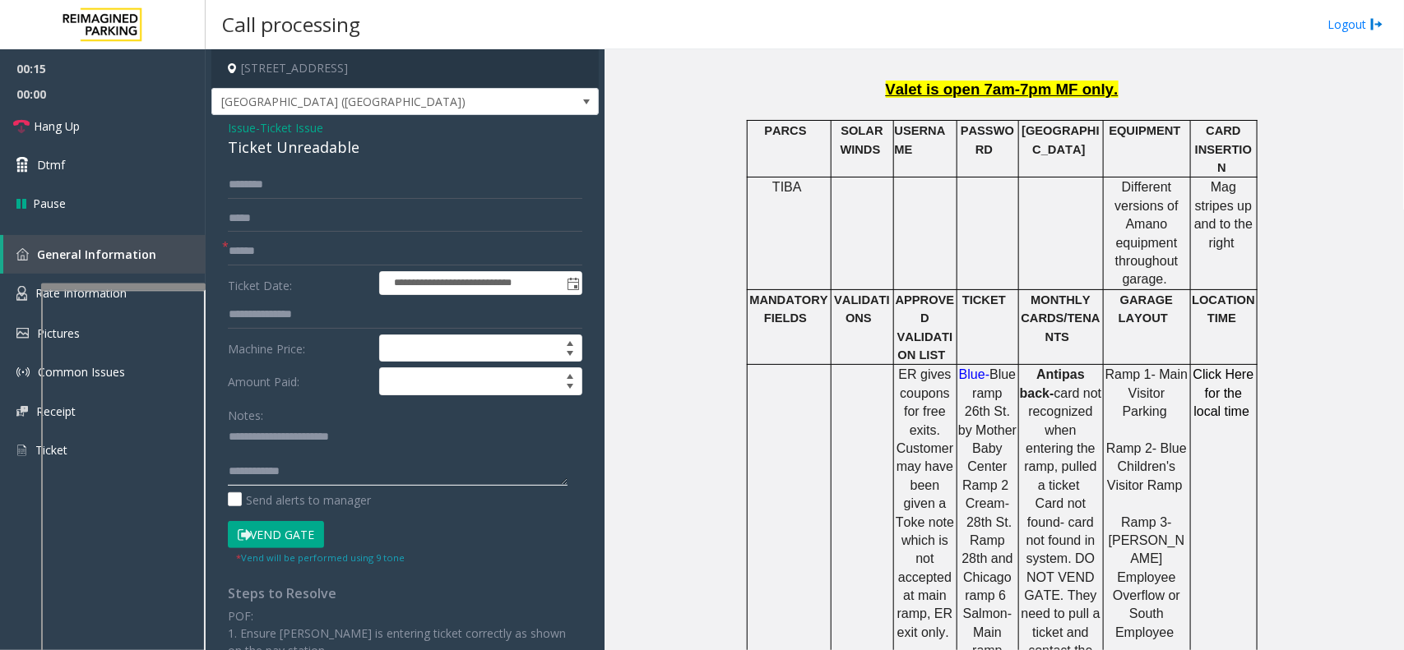
click at [449, 470] on textarea at bounding box center [398, 455] width 340 height 62
type textarea "**********"
click at [330, 252] on input "text" at bounding box center [405, 252] width 354 height 28
drag, startPoint x: 301, startPoint y: 490, endPoint x: 305, endPoint y: 465, distance: 25.0
click at [304, 471] on div "Notes: Send alerts to manager" at bounding box center [405, 455] width 354 height 108
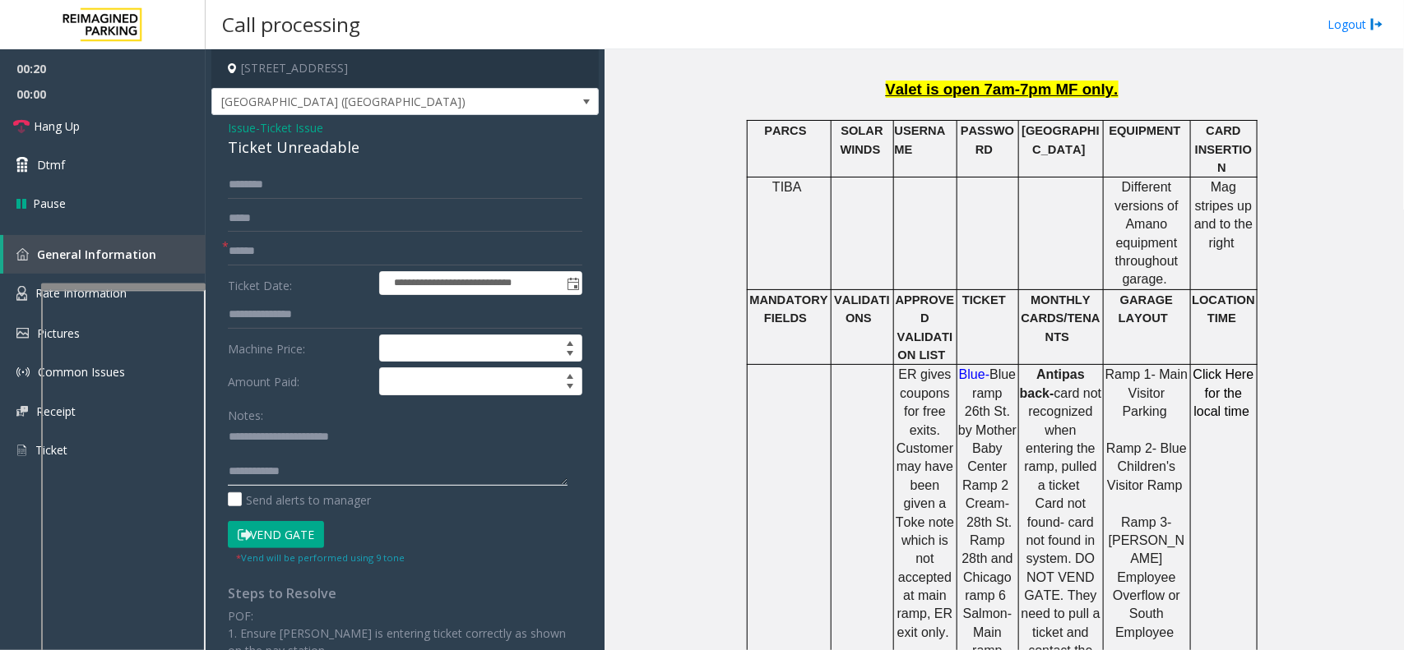
drag, startPoint x: 305, startPoint y: 465, endPoint x: 219, endPoint y: 430, distance: 93.3
click at [219, 430] on div "**********" at bounding box center [404, 510] width 379 height 678
click at [288, 539] on button "Vend Gate" at bounding box center [276, 535] width 96 height 28
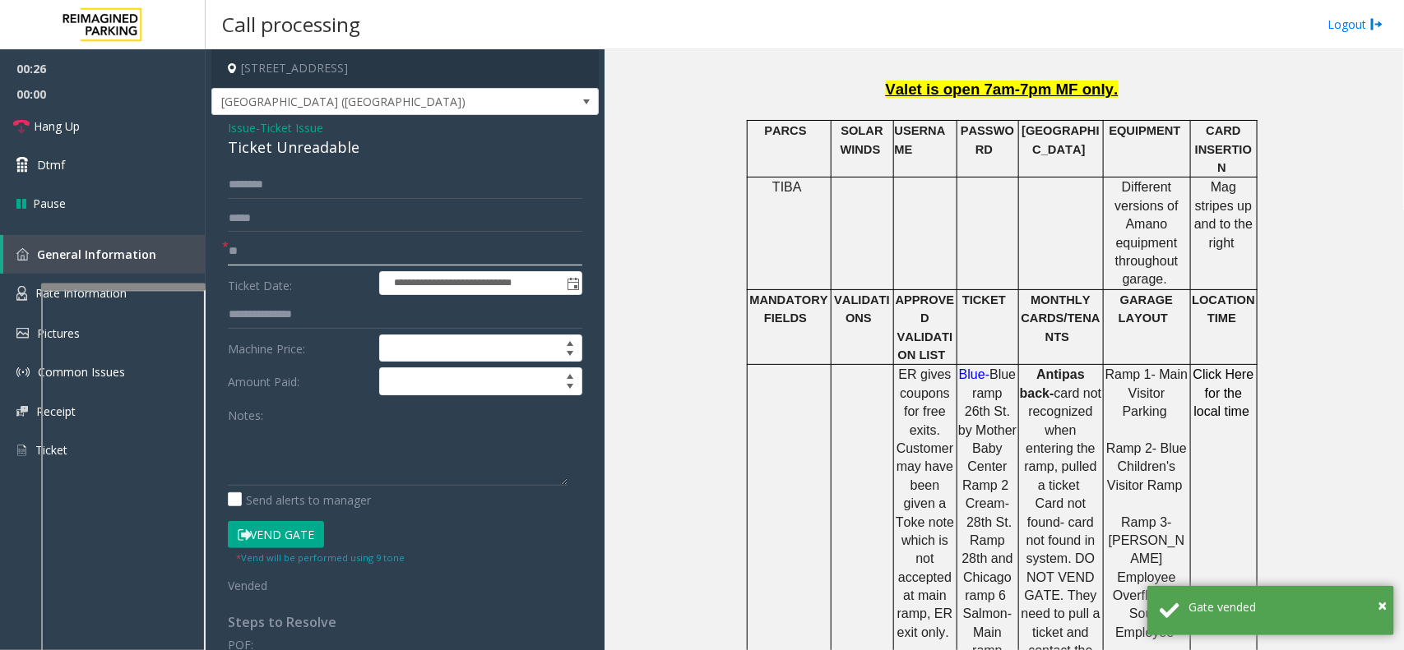
type input "**"
click at [280, 128] on span "Ticket Issue" at bounding box center [291, 127] width 63 height 17
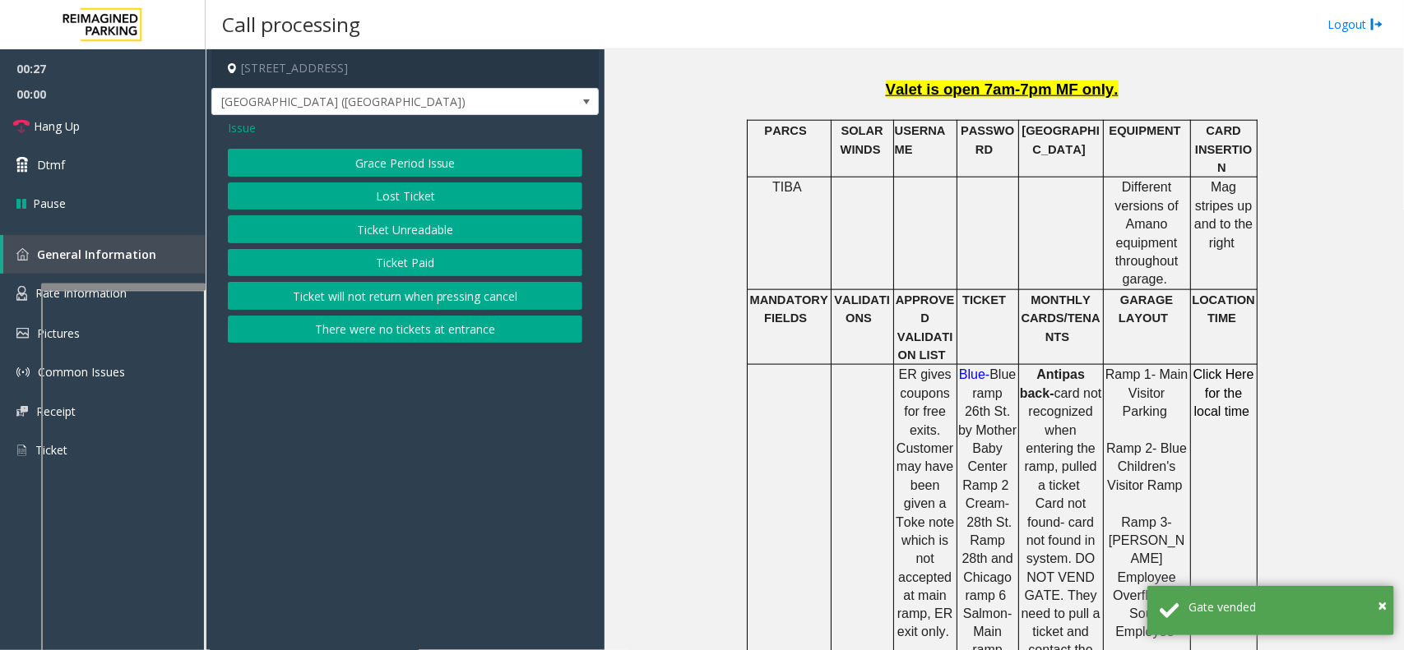
click at [243, 133] on span "Issue" at bounding box center [242, 127] width 28 height 17
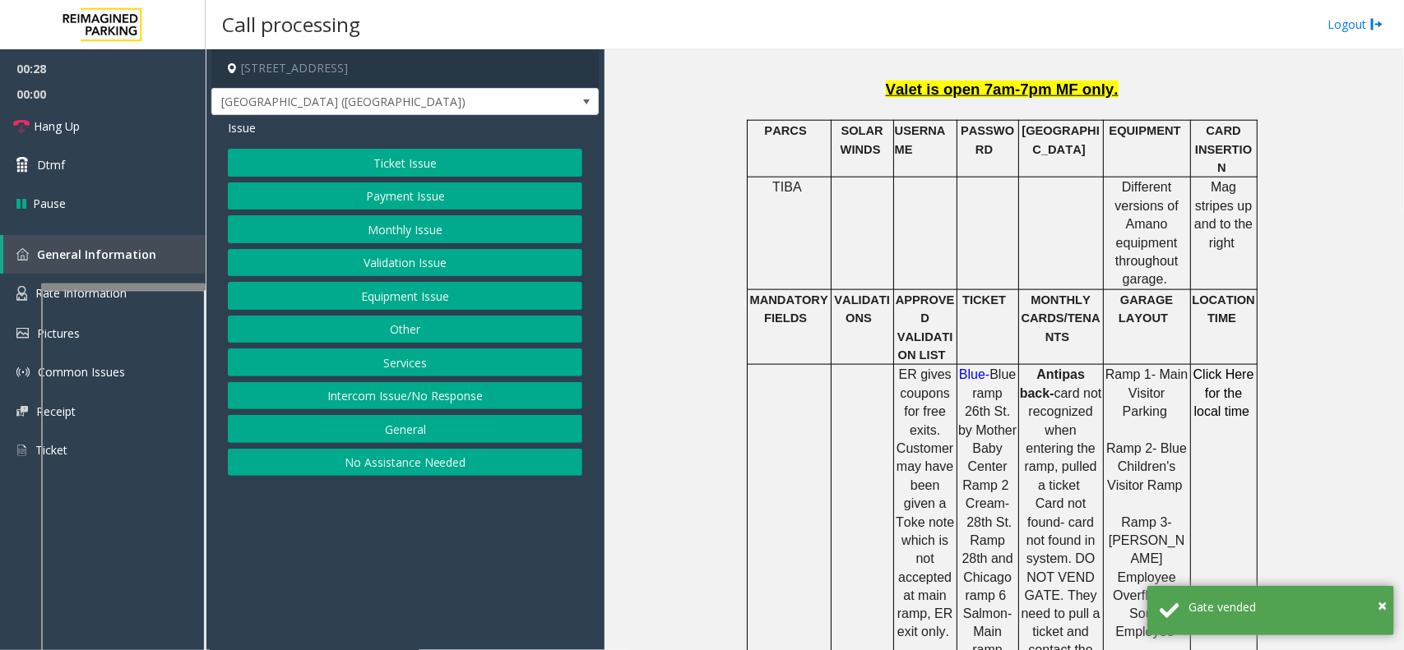
click at [401, 299] on button "Equipment Issue" at bounding box center [405, 296] width 354 height 28
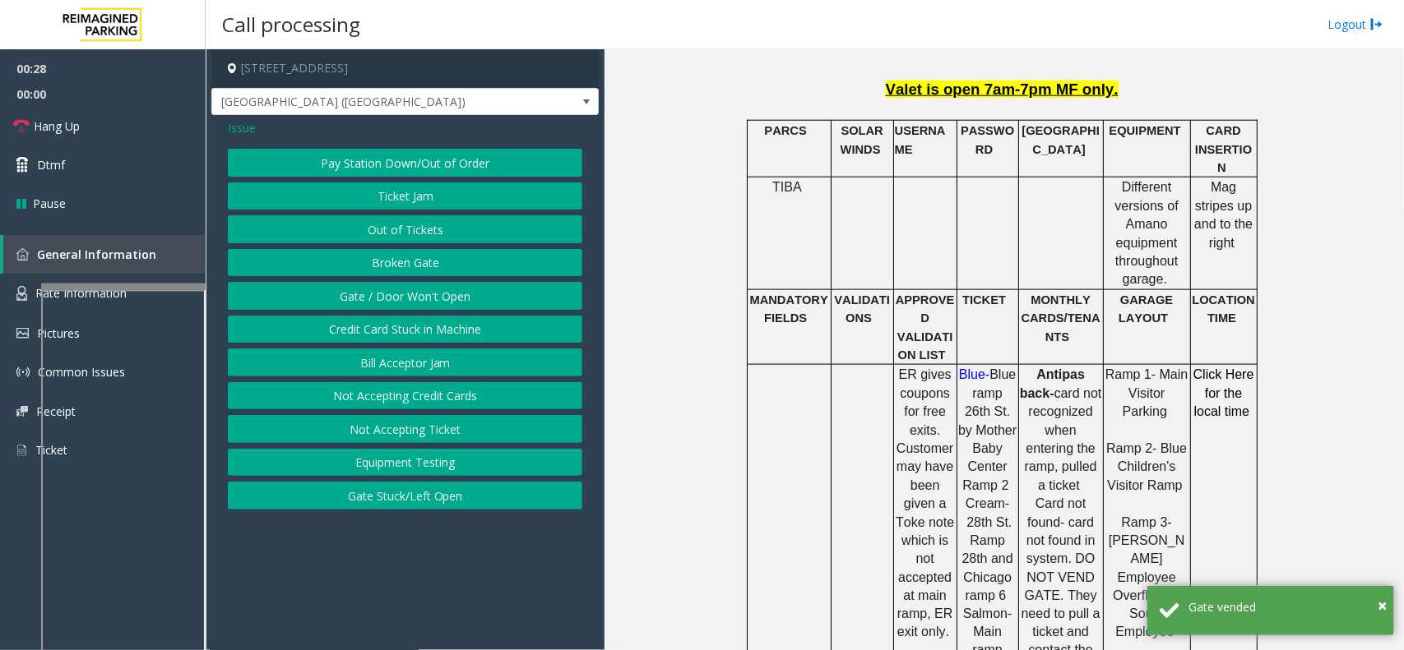
click at [401, 289] on button "Gate / Door Won't Open" at bounding box center [405, 296] width 354 height 28
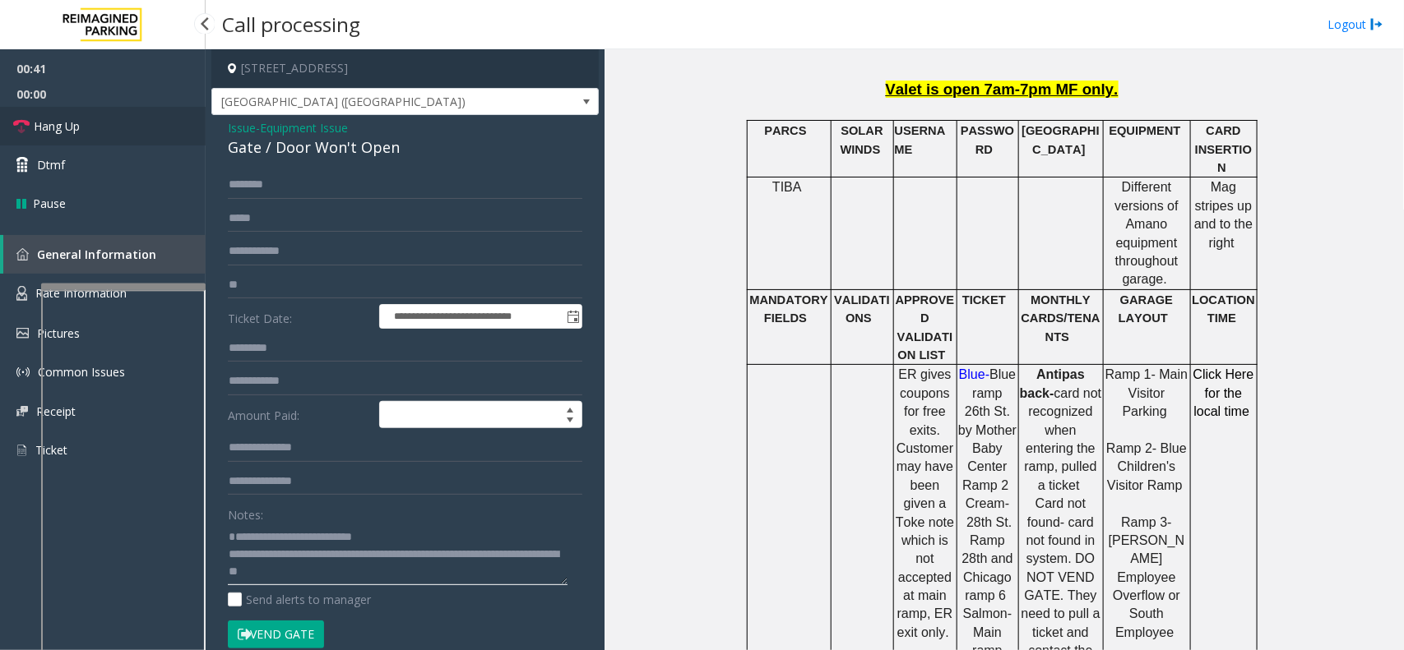
type textarea "**********"
click at [130, 123] on link "Hang Up" at bounding box center [103, 126] width 206 height 39
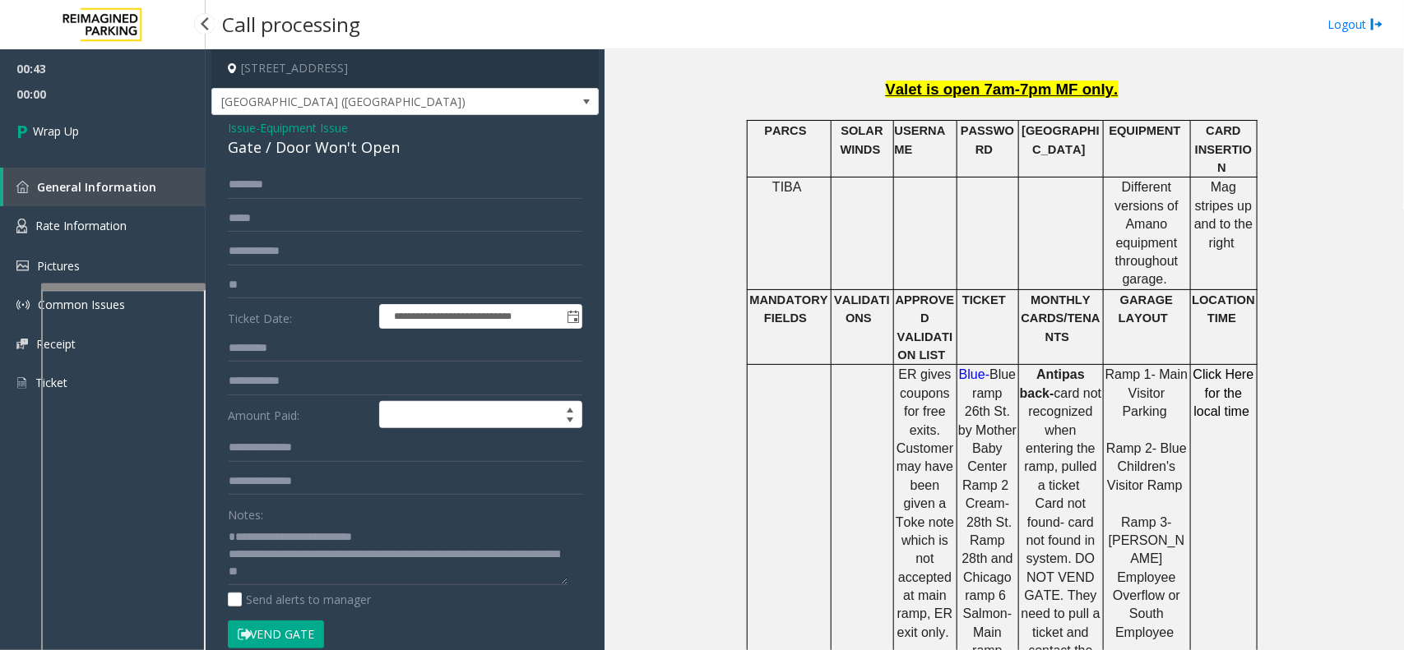
click at [96, 123] on link "Wrap Up" at bounding box center [103, 131] width 206 height 49
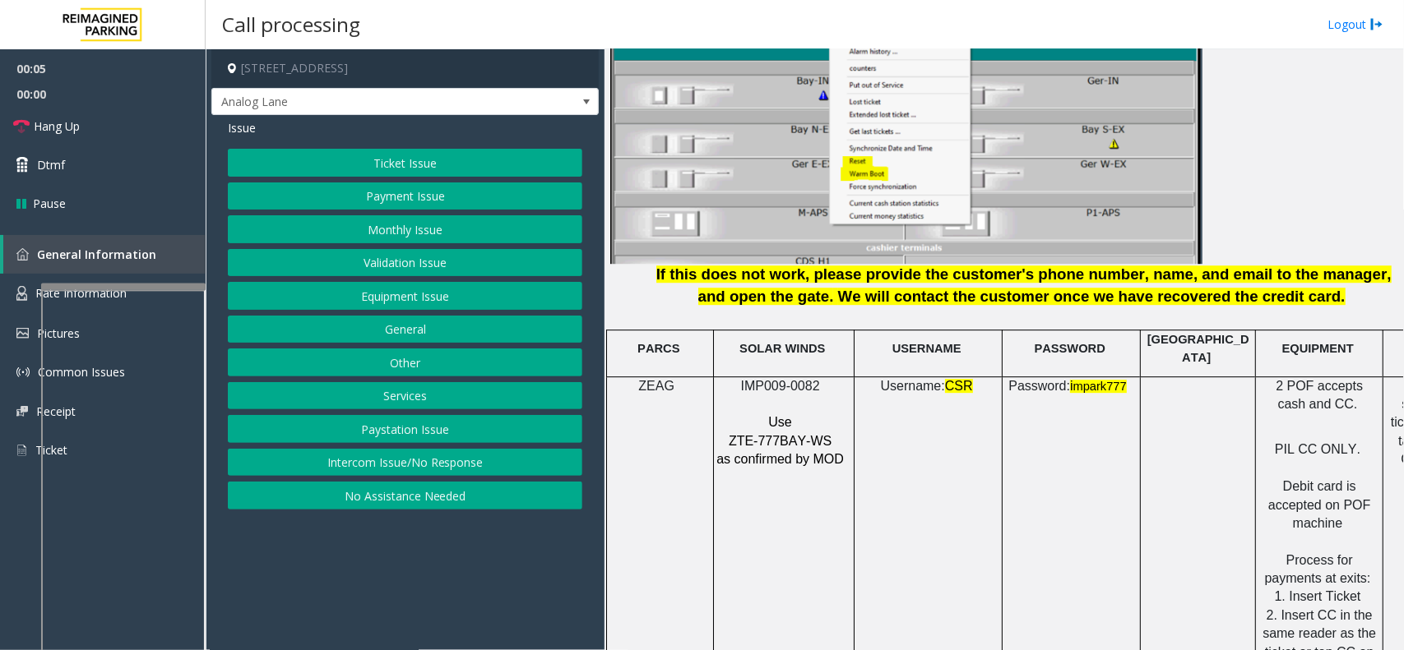
scroll to position [2056, 0]
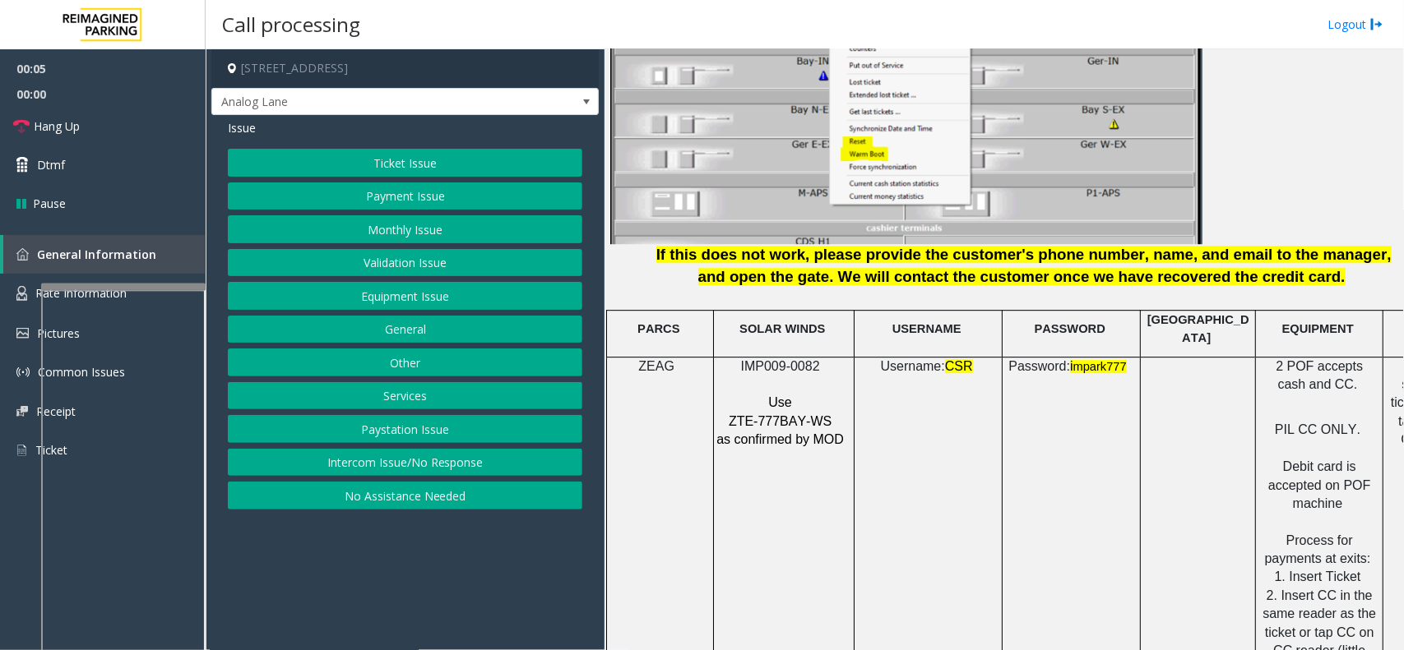
click at [762, 360] on span "IMP009-0082" at bounding box center [780, 366] width 79 height 14
copy p "IMP009-0082"
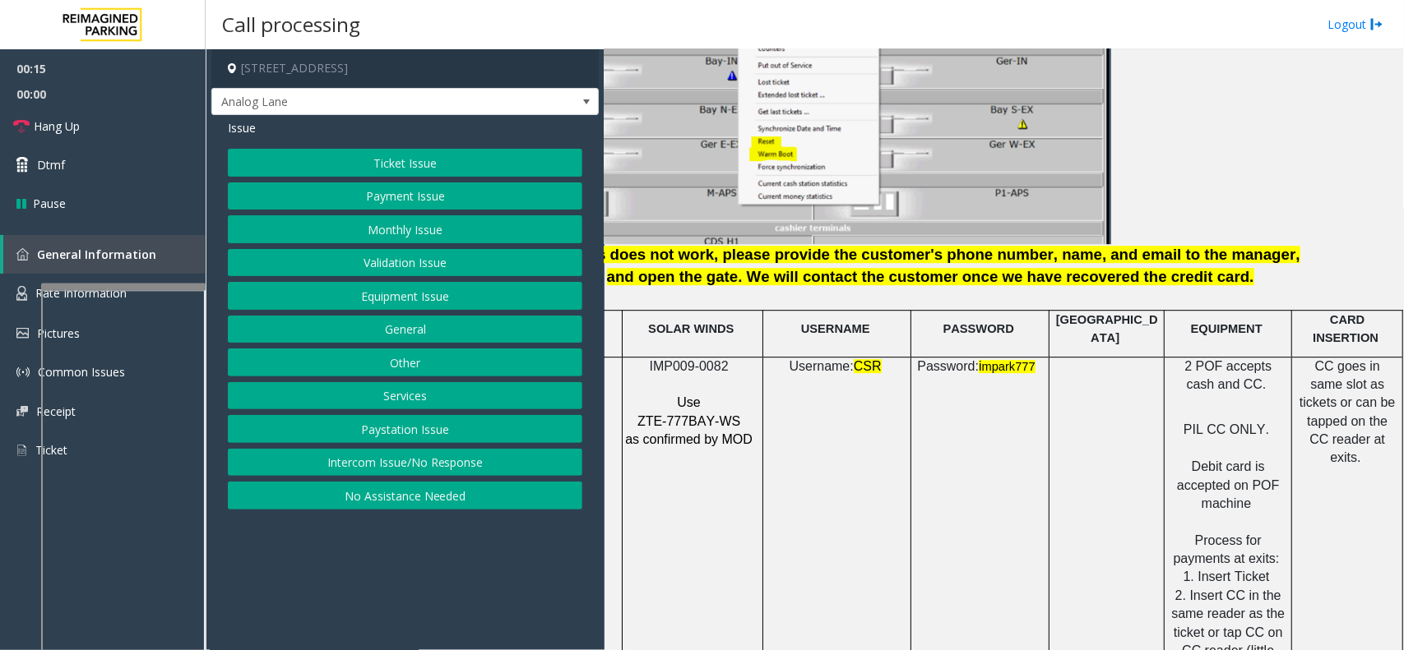
drag, startPoint x: 1025, startPoint y: 432, endPoint x: 1121, endPoint y: 433, distance: 96.2
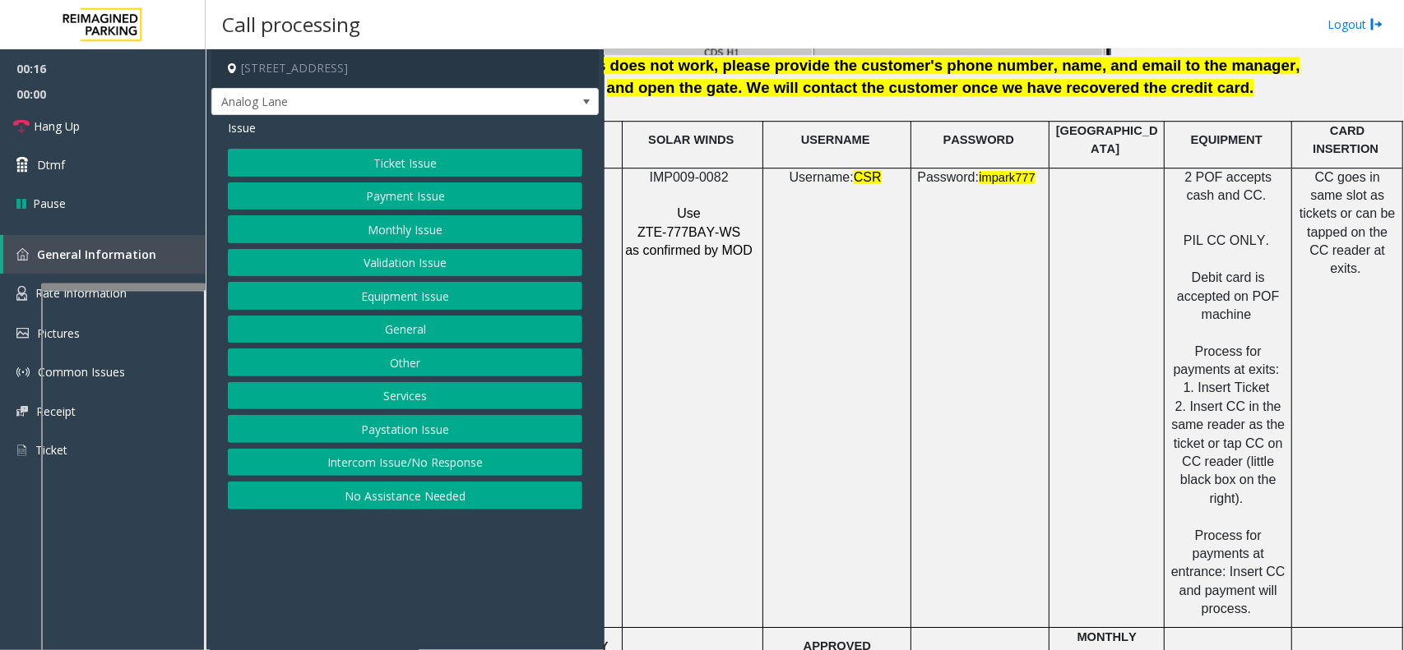
scroll to position [2261, 107]
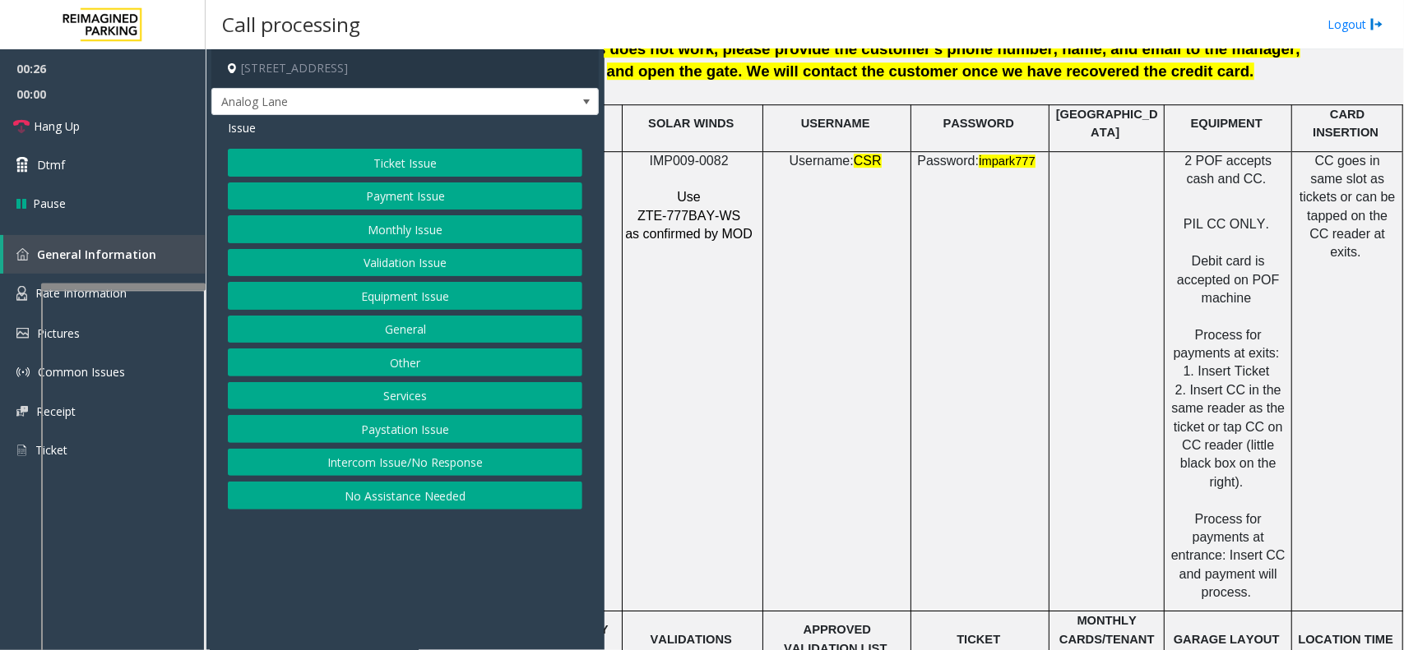
click at [405, 187] on button "Payment Issue" at bounding box center [405, 197] width 354 height 28
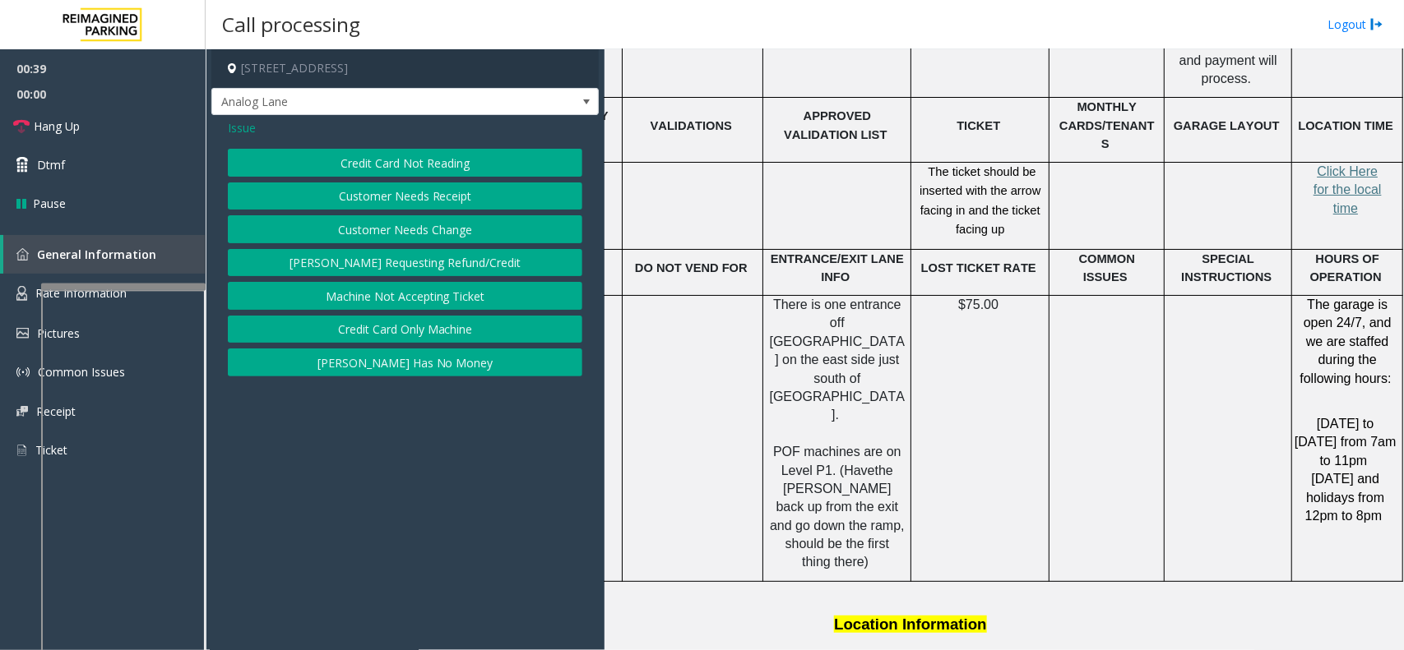
scroll to position [2878, 107]
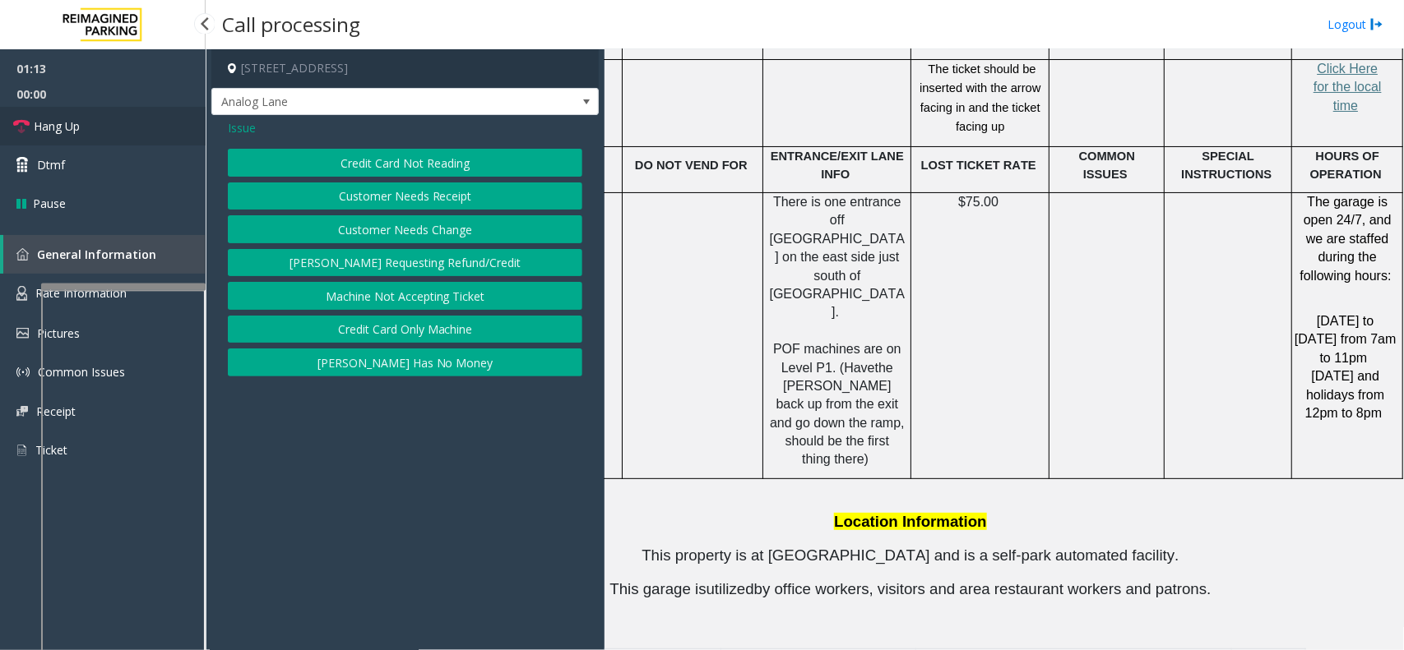
click at [154, 123] on link "Hang Up" at bounding box center [103, 126] width 206 height 39
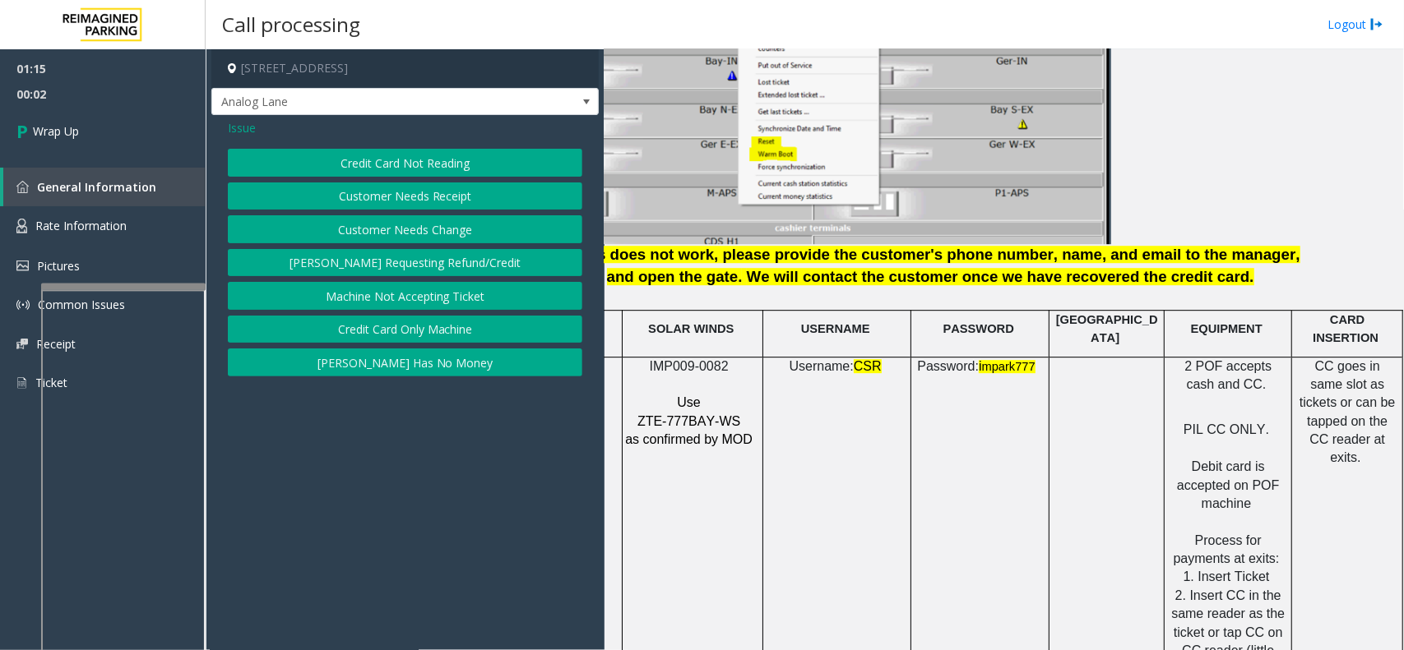
scroll to position [1953, 107]
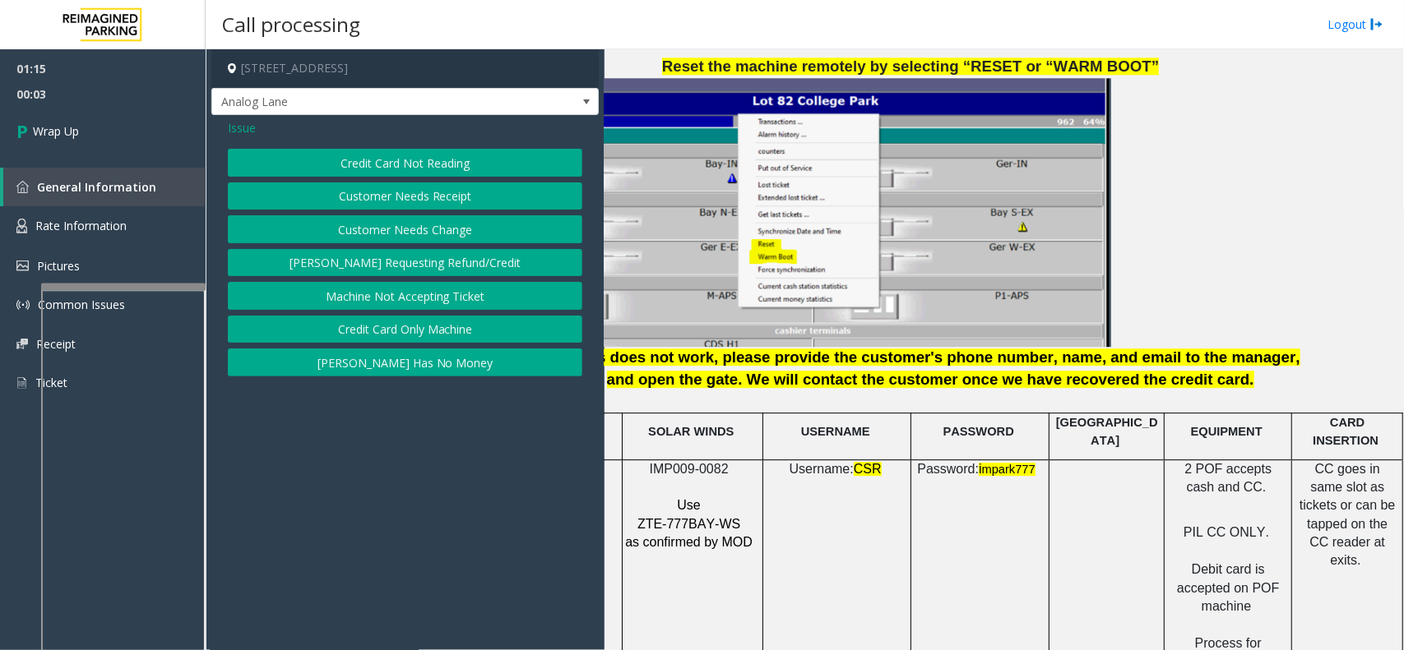
drag, startPoint x: 1222, startPoint y: 136, endPoint x: 1131, endPoint y: 141, distance: 91.4
drag, startPoint x: 1289, startPoint y: 218, endPoint x: 1166, endPoint y: 219, distance: 123.4
click at [419, 340] on button "Credit Card Only Machine" at bounding box center [405, 330] width 354 height 28
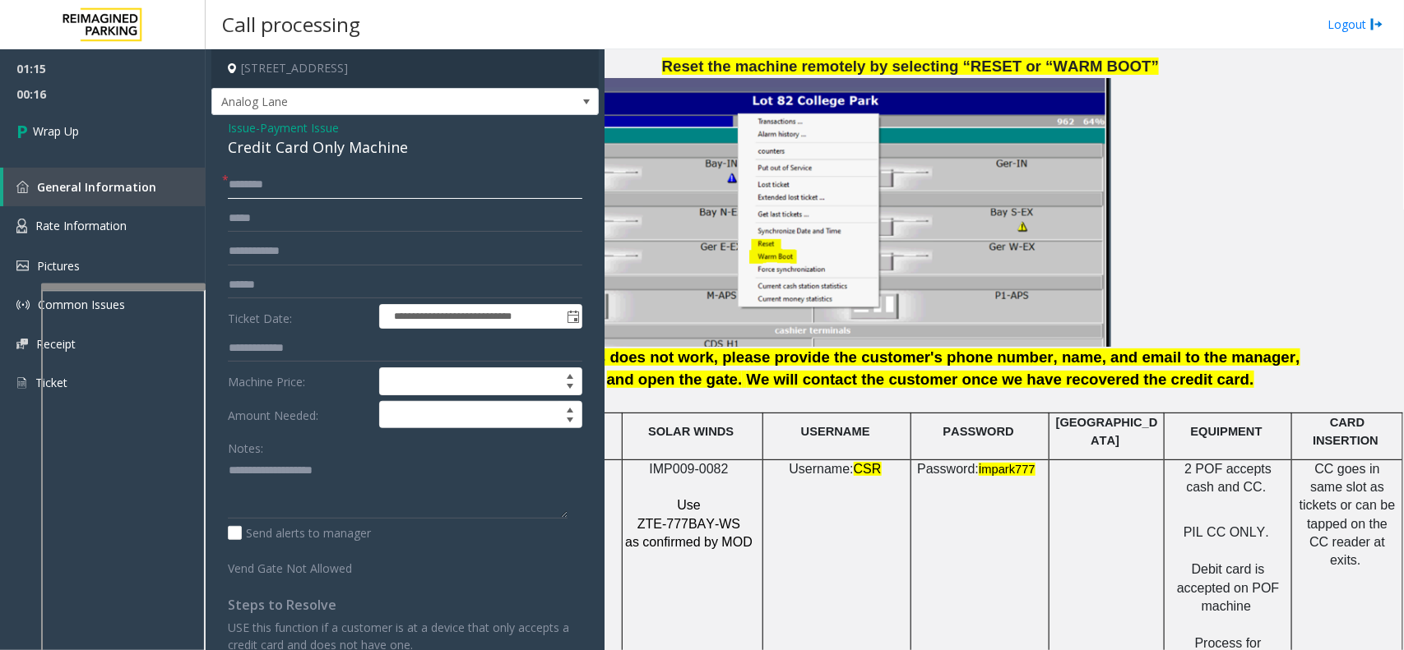
click at [347, 193] on input "text" at bounding box center [405, 185] width 354 height 28
type input "**"
click at [331, 155] on div "Credit Card Only Machine" at bounding box center [405, 148] width 354 height 22
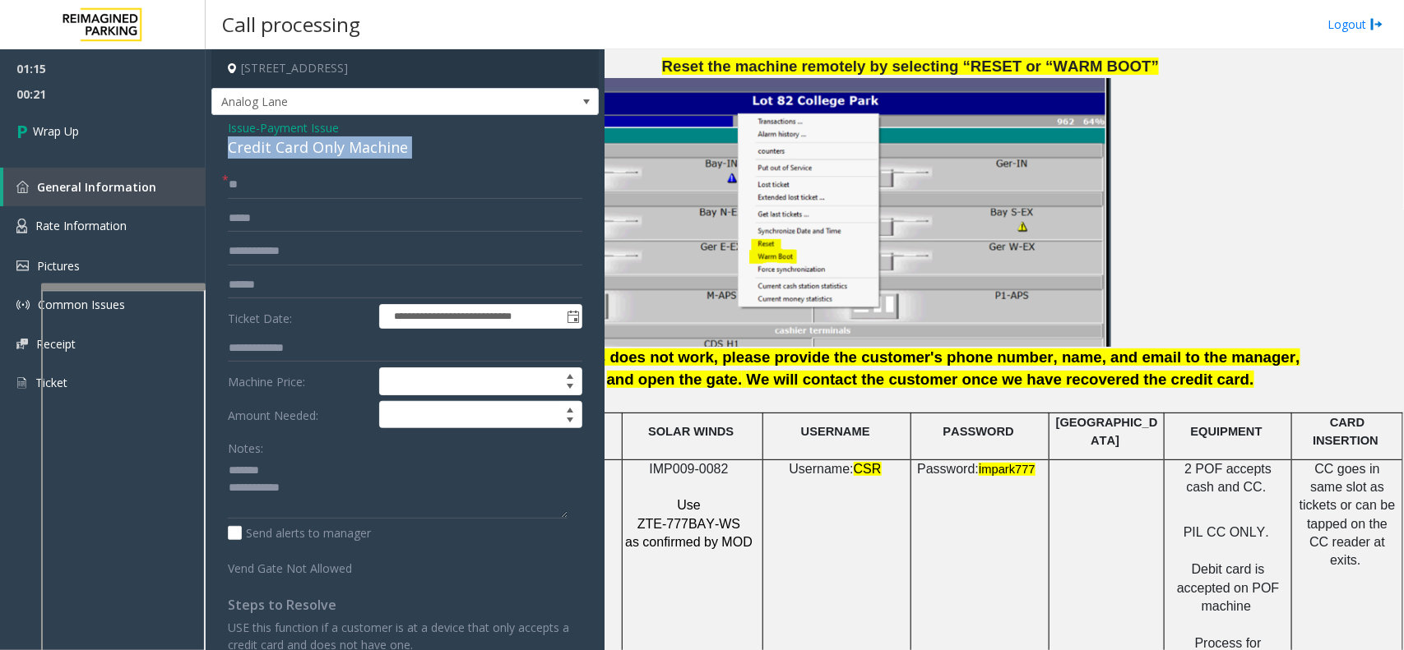
click at [331, 155] on div "Credit Card Only Machine" at bounding box center [405, 148] width 354 height 22
click at [408, 510] on textarea at bounding box center [398, 488] width 340 height 62
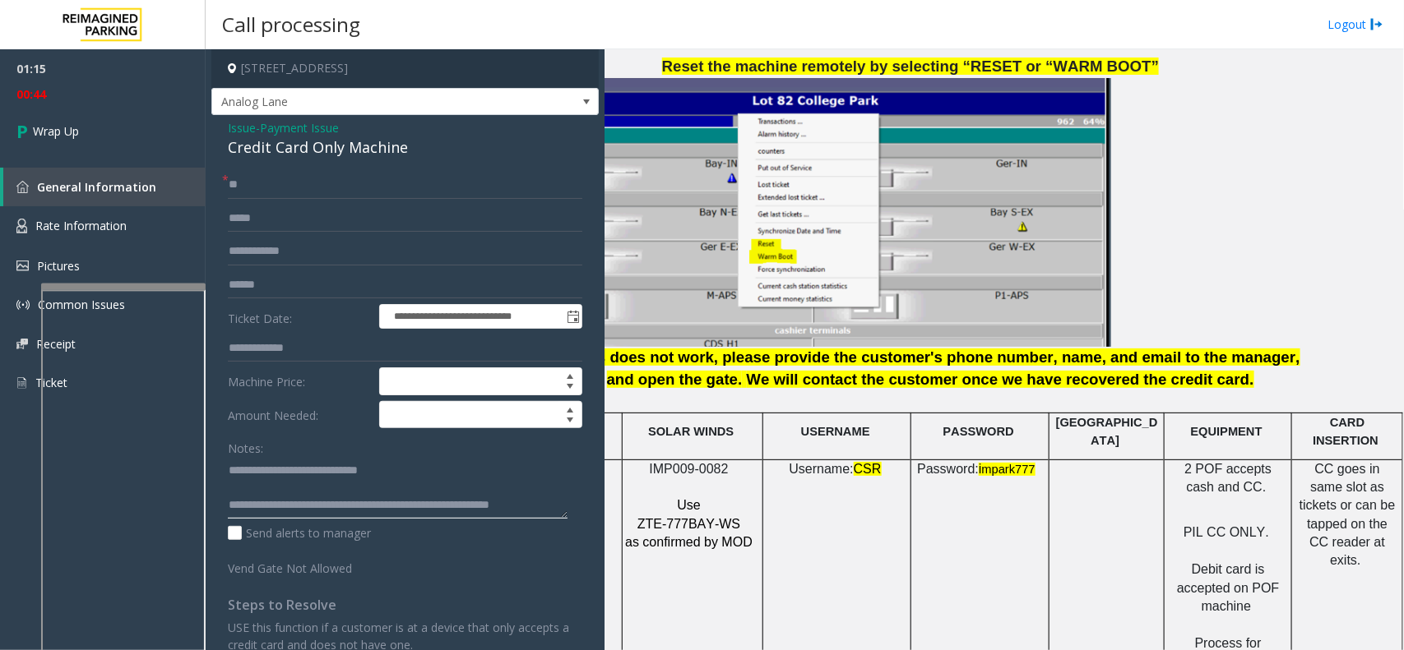
scroll to position [12, 0]
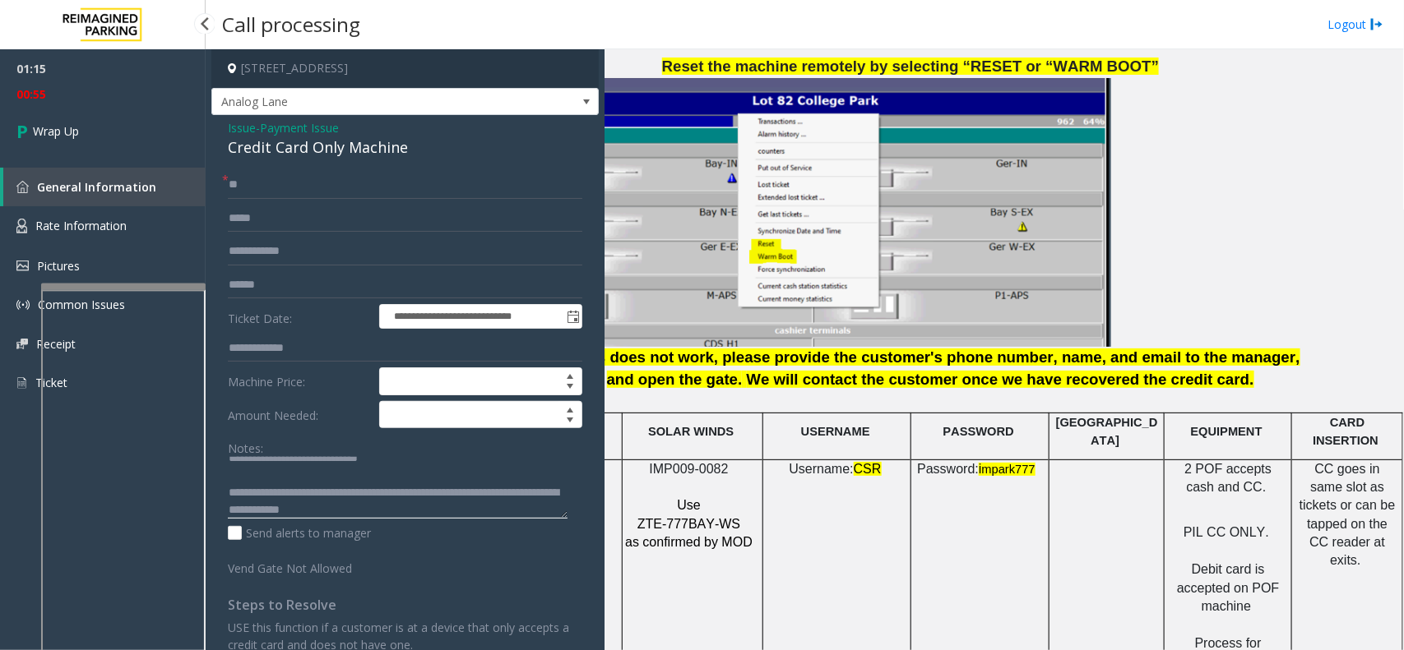
type textarea "**********"
click at [152, 159] on div "01:15 00:55 Wrap Up General Information Rate Information Pictures Common Issues…" at bounding box center [103, 232] width 206 height 367
click at [153, 142] on link "Wrap Up" at bounding box center [103, 131] width 206 height 49
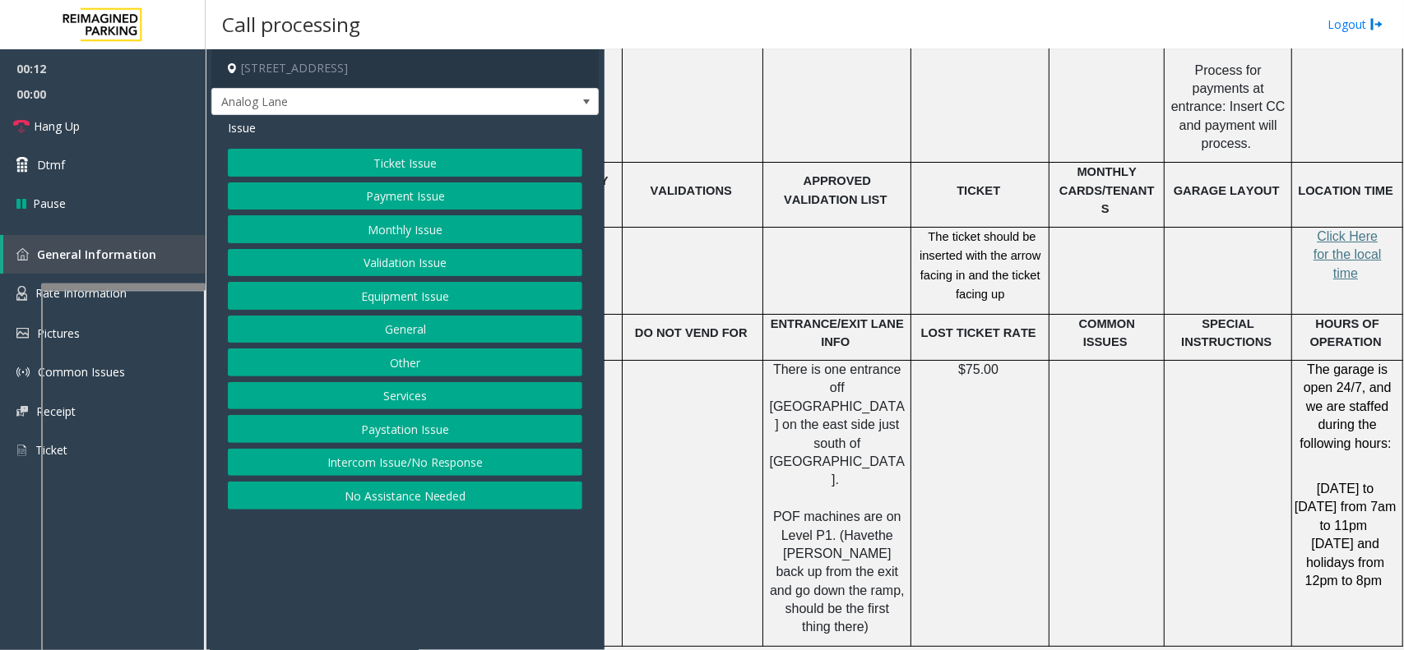
scroll to position [2775, 107]
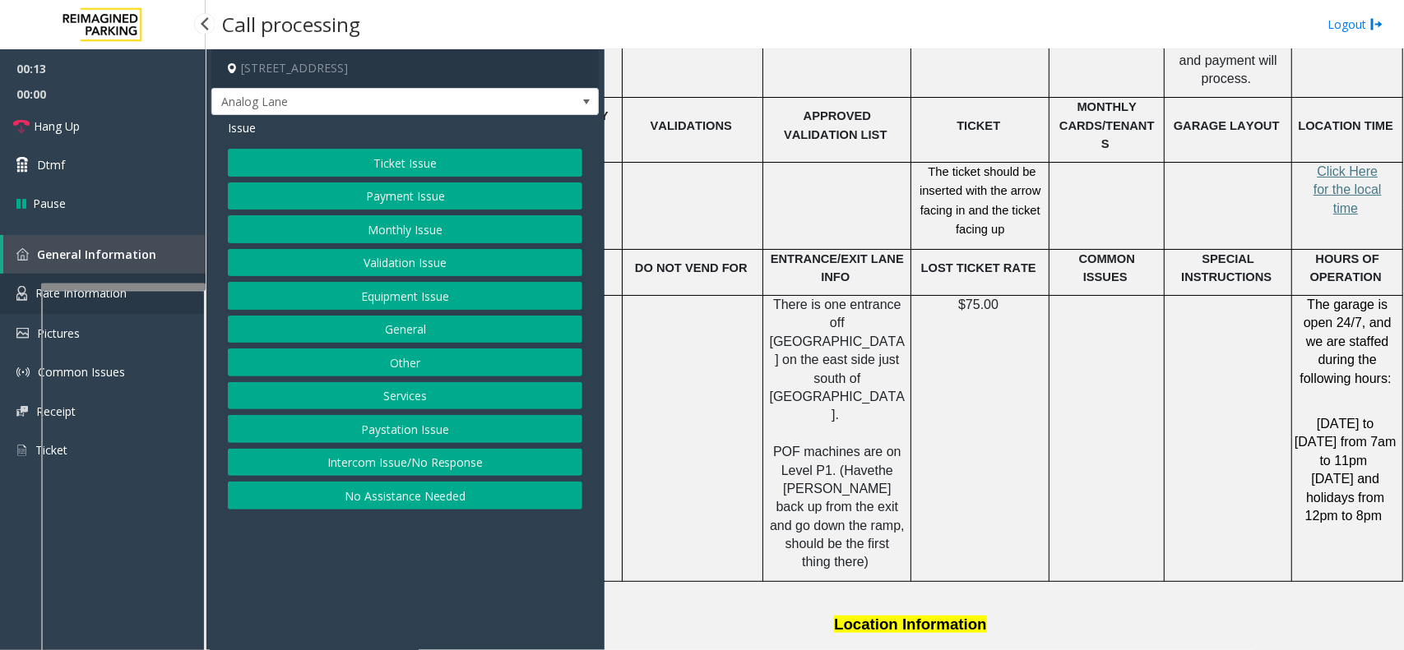
click at [33, 285] on link "Rate Information" at bounding box center [103, 294] width 206 height 40
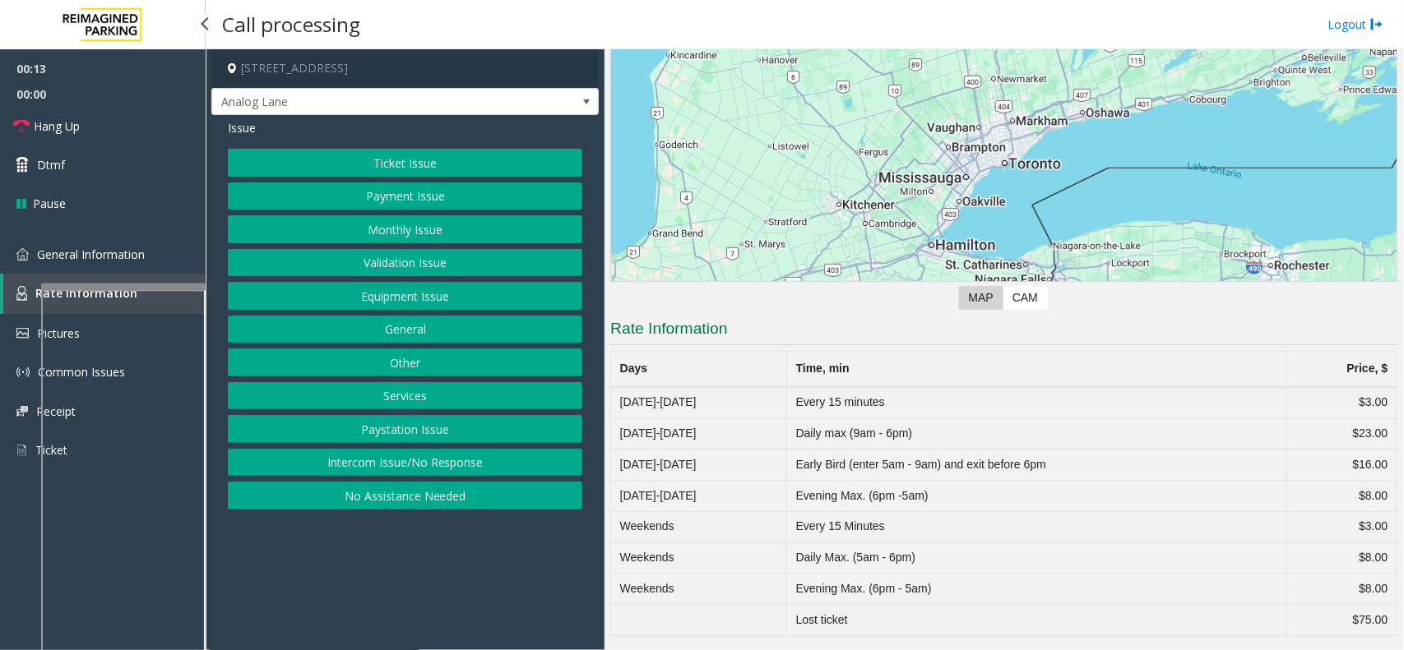
scroll to position [156, 0]
click at [169, 257] on link "General Information" at bounding box center [103, 254] width 206 height 39
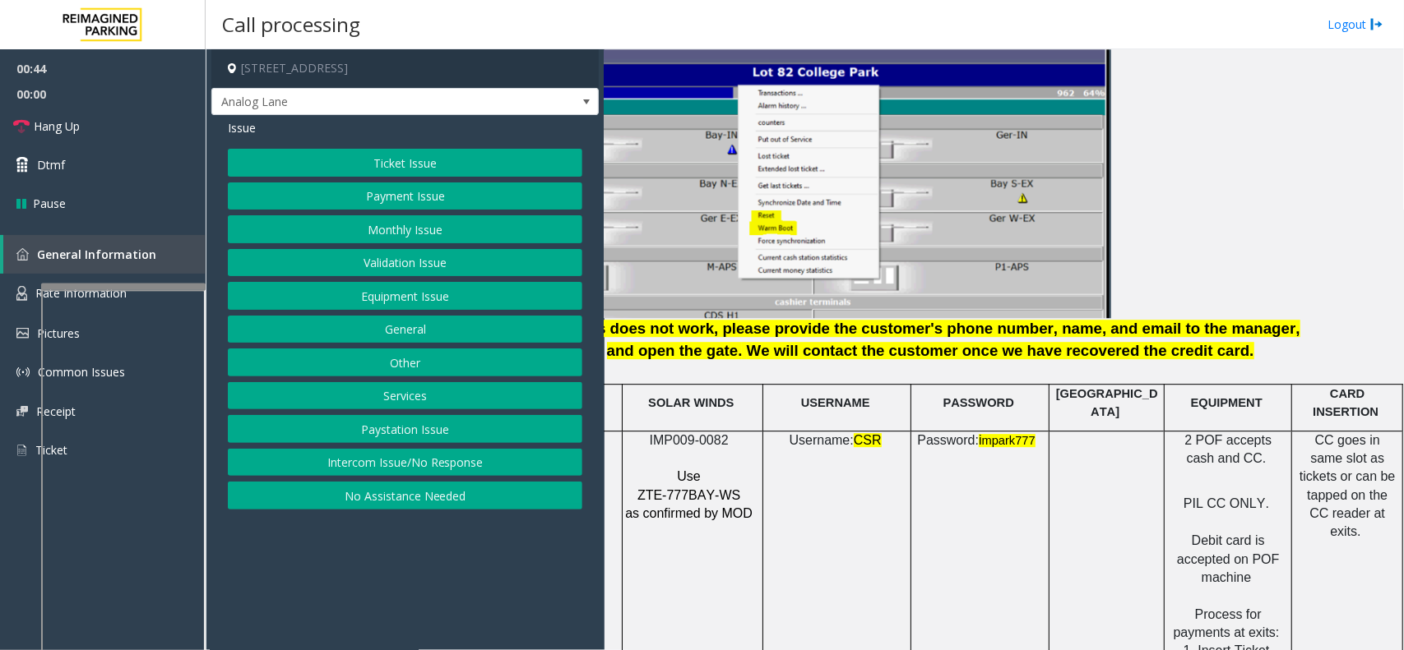
scroll to position [1953, 107]
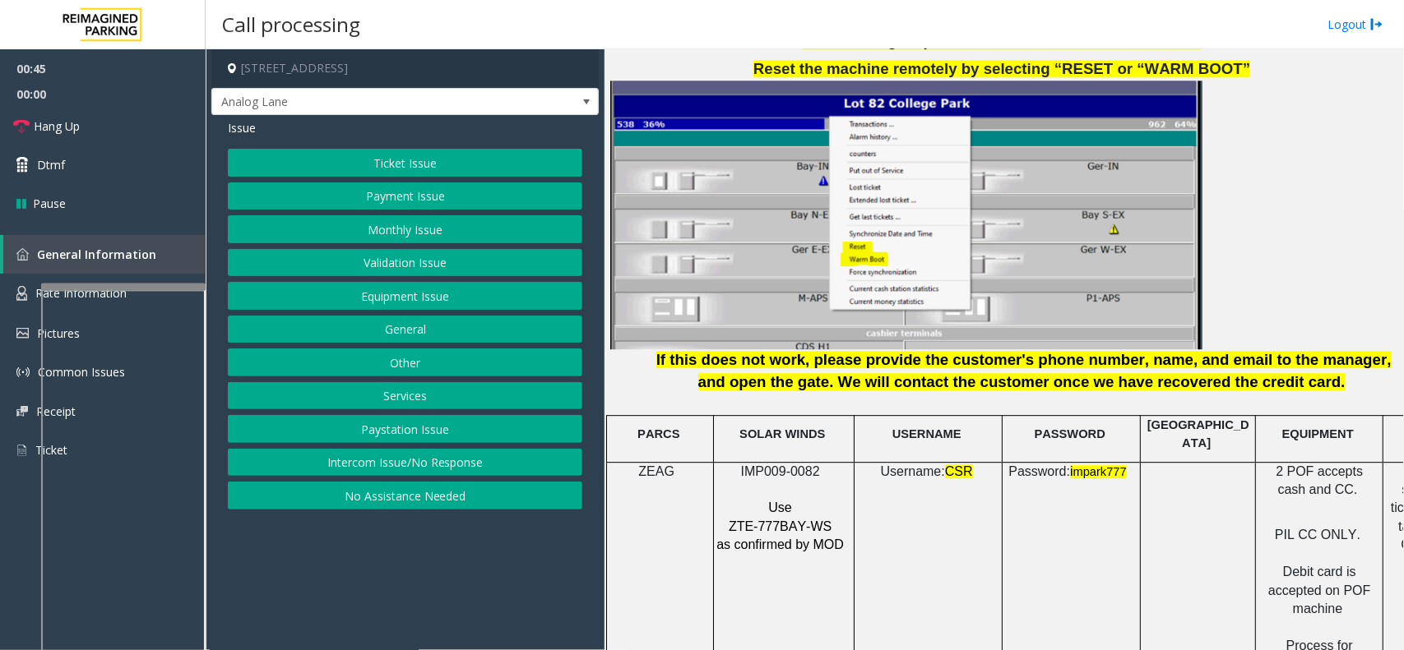
drag, startPoint x: 1053, startPoint y: 520, endPoint x: 947, endPoint y: 504, distance: 107.2
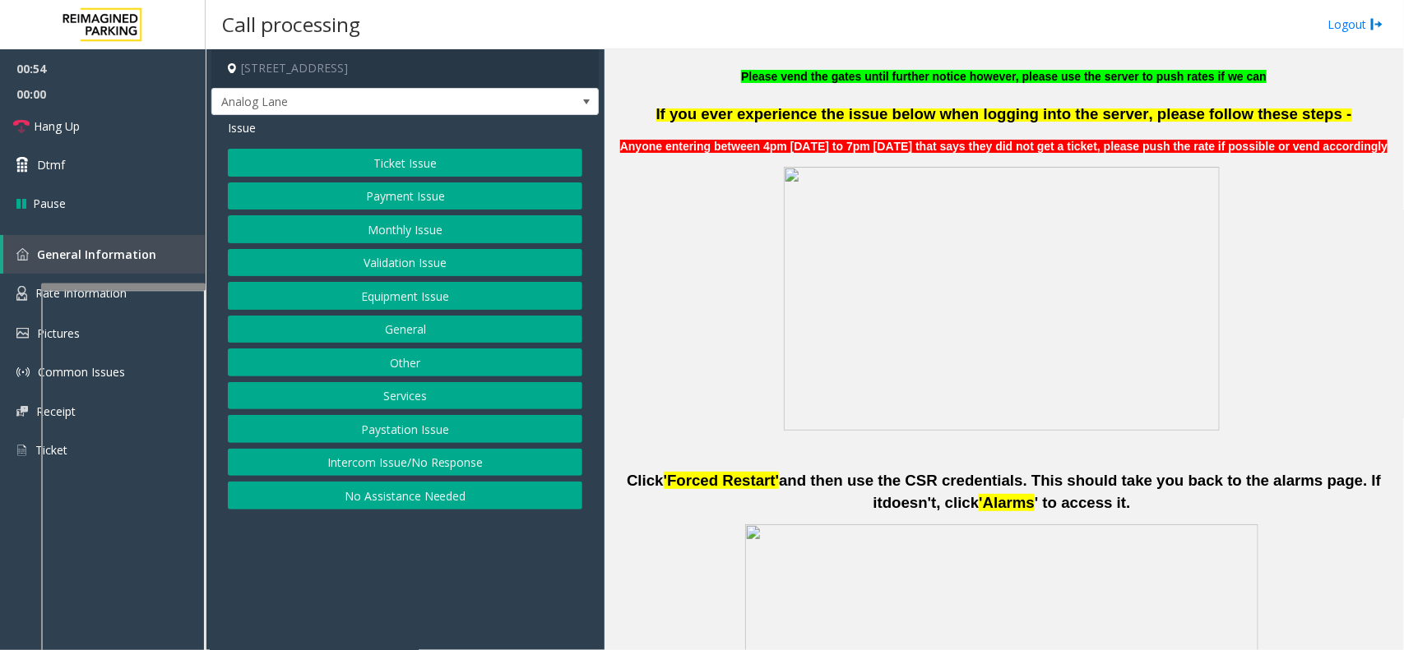
scroll to position [405, 0]
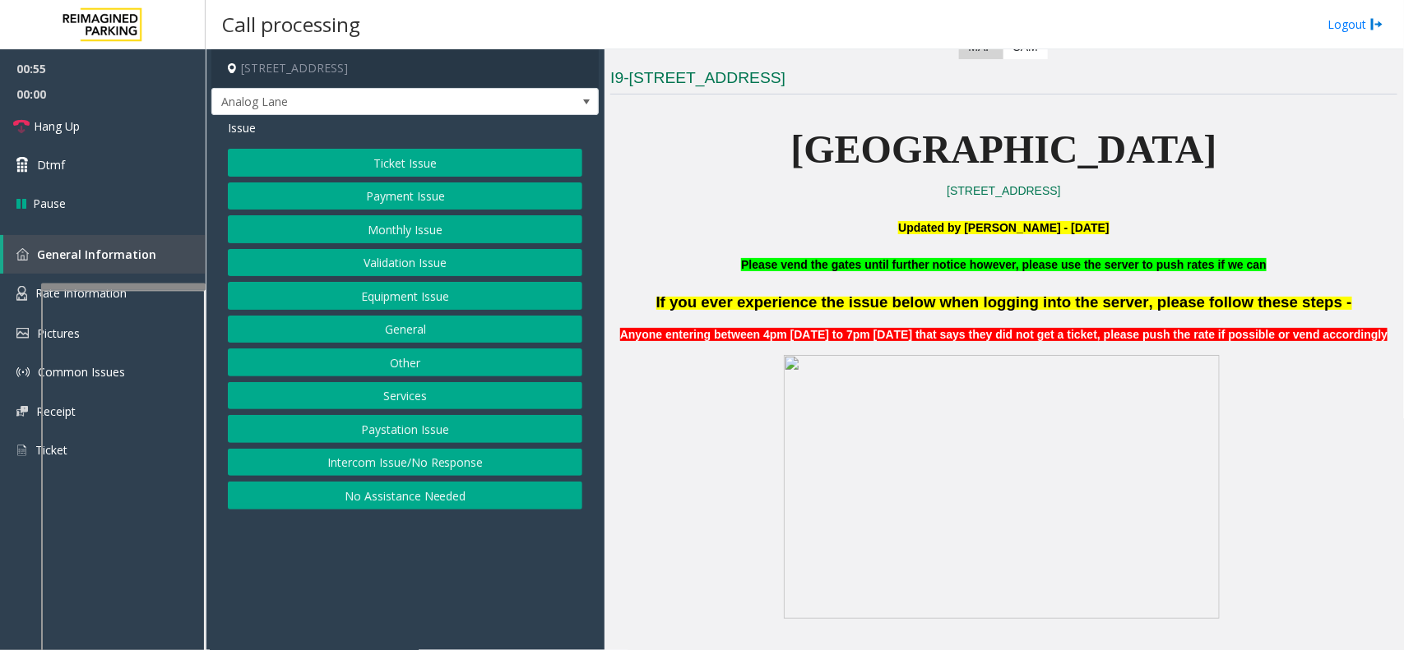
click at [343, 164] on button "Ticket Issue" at bounding box center [405, 163] width 354 height 28
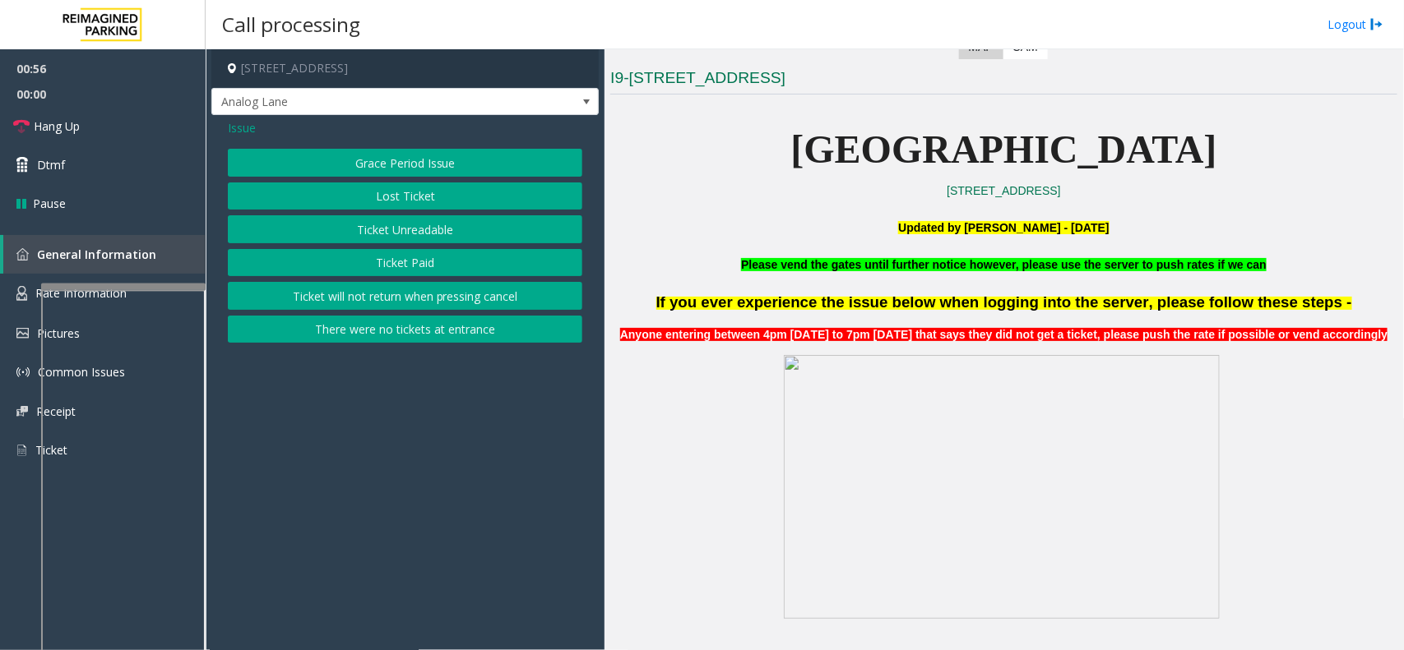
click at [409, 234] on button "Ticket Unreadable" at bounding box center [405, 229] width 354 height 28
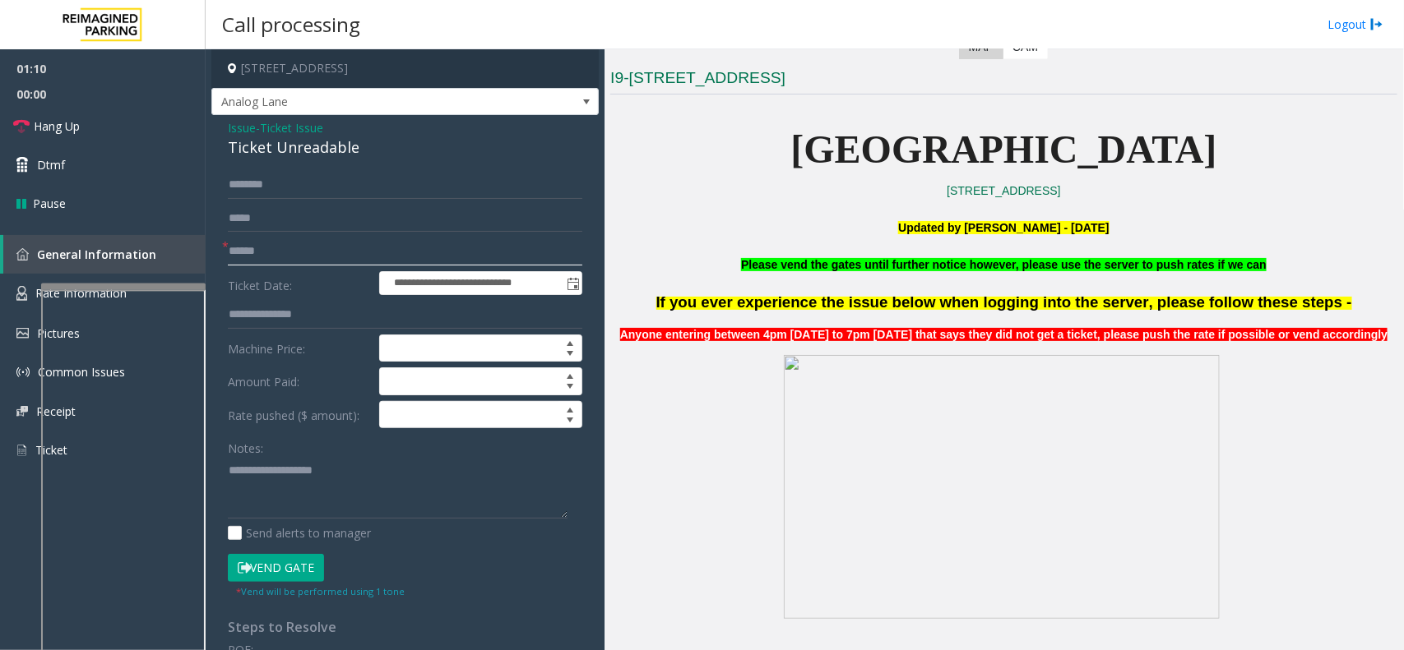
click at [255, 257] on input "text" at bounding box center [405, 252] width 354 height 28
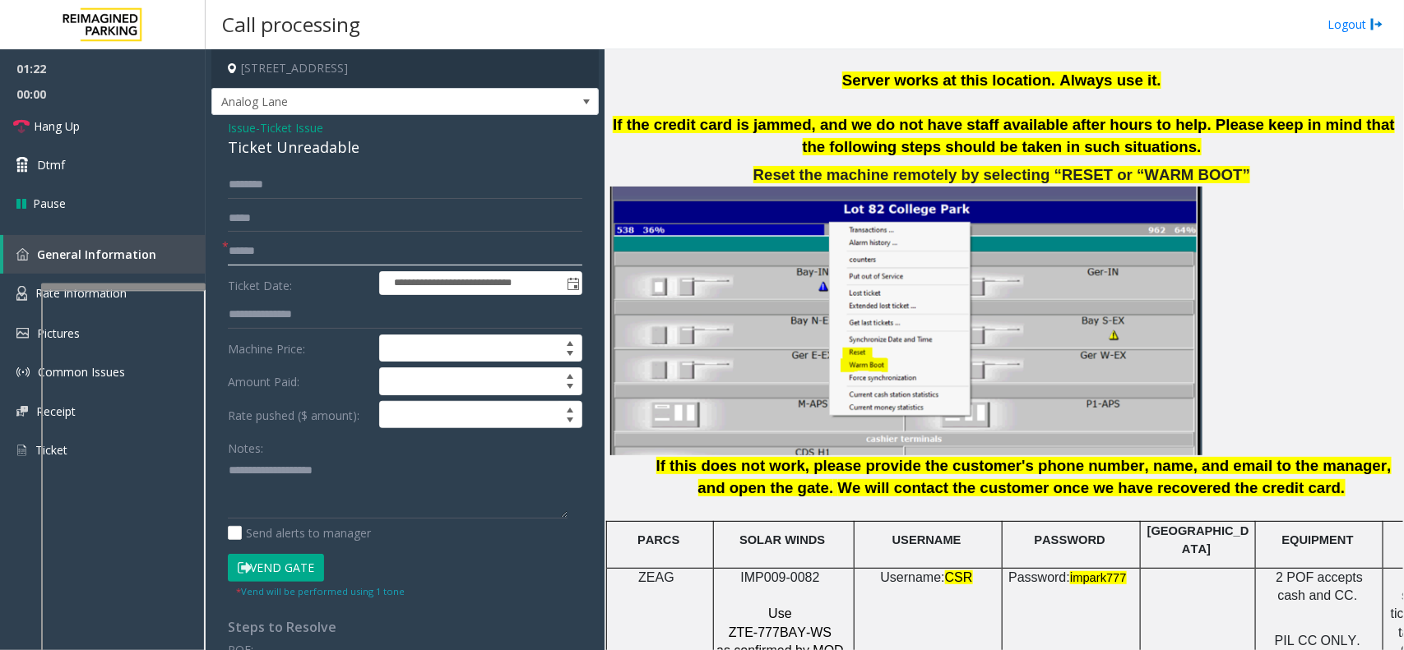
scroll to position [2050, 0]
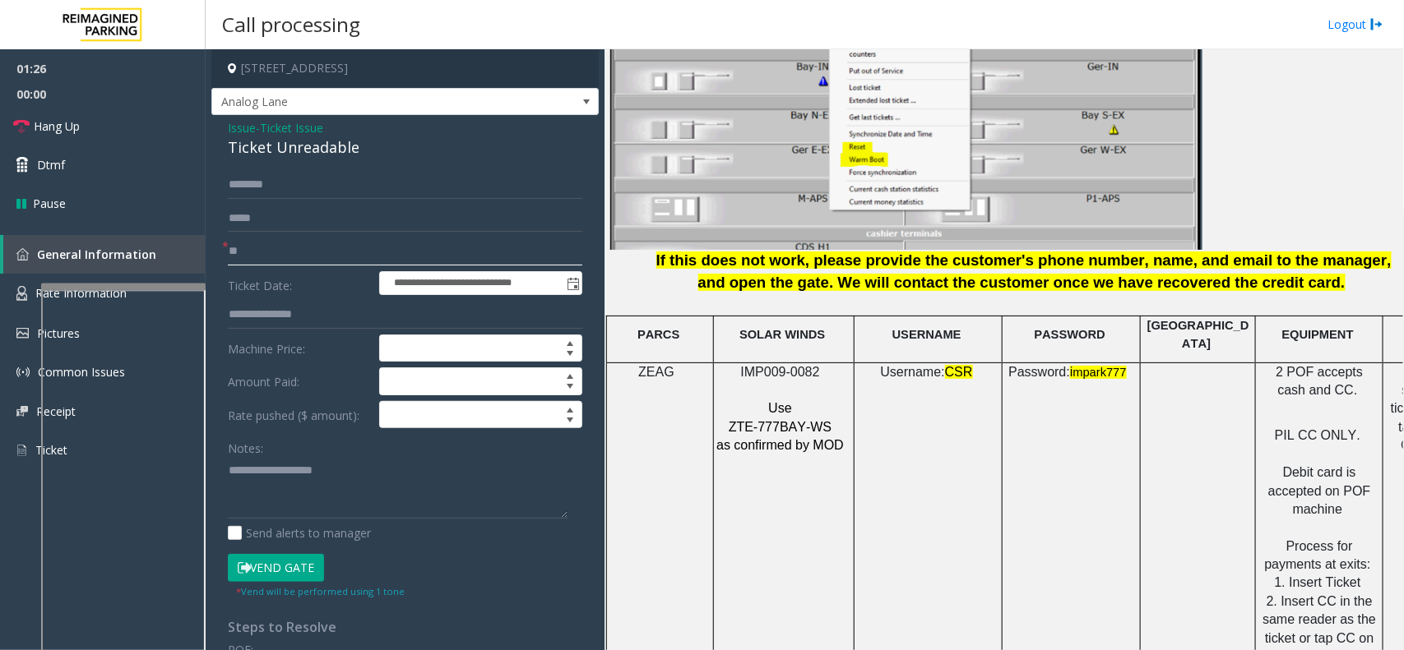
type input "**"
click at [263, 193] on input "text" at bounding box center [405, 185] width 354 height 28
click at [294, 149] on div "Ticket Unreadable" at bounding box center [405, 148] width 354 height 22
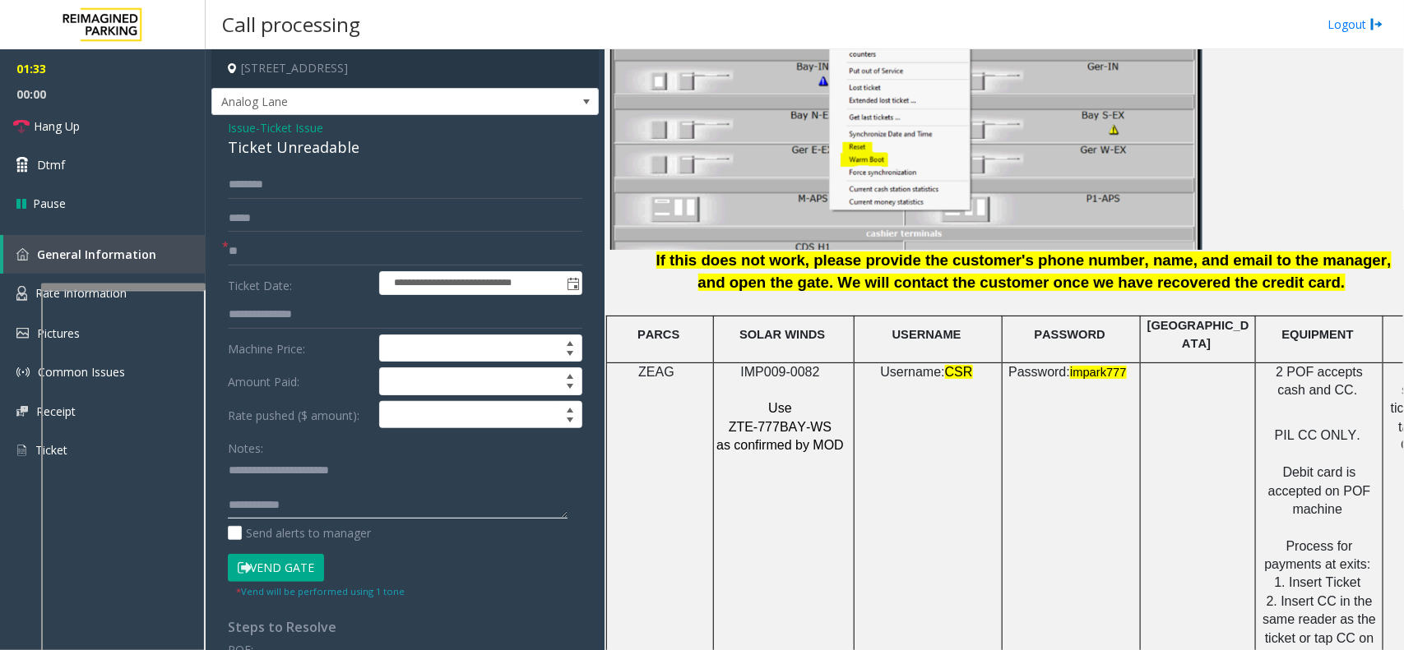
click at [383, 512] on textarea at bounding box center [398, 488] width 340 height 62
type textarea "**********"
click at [321, 195] on input "text" at bounding box center [405, 185] width 354 height 28
type input "***"
click at [292, 563] on button "Vend Gate" at bounding box center [276, 568] width 96 height 28
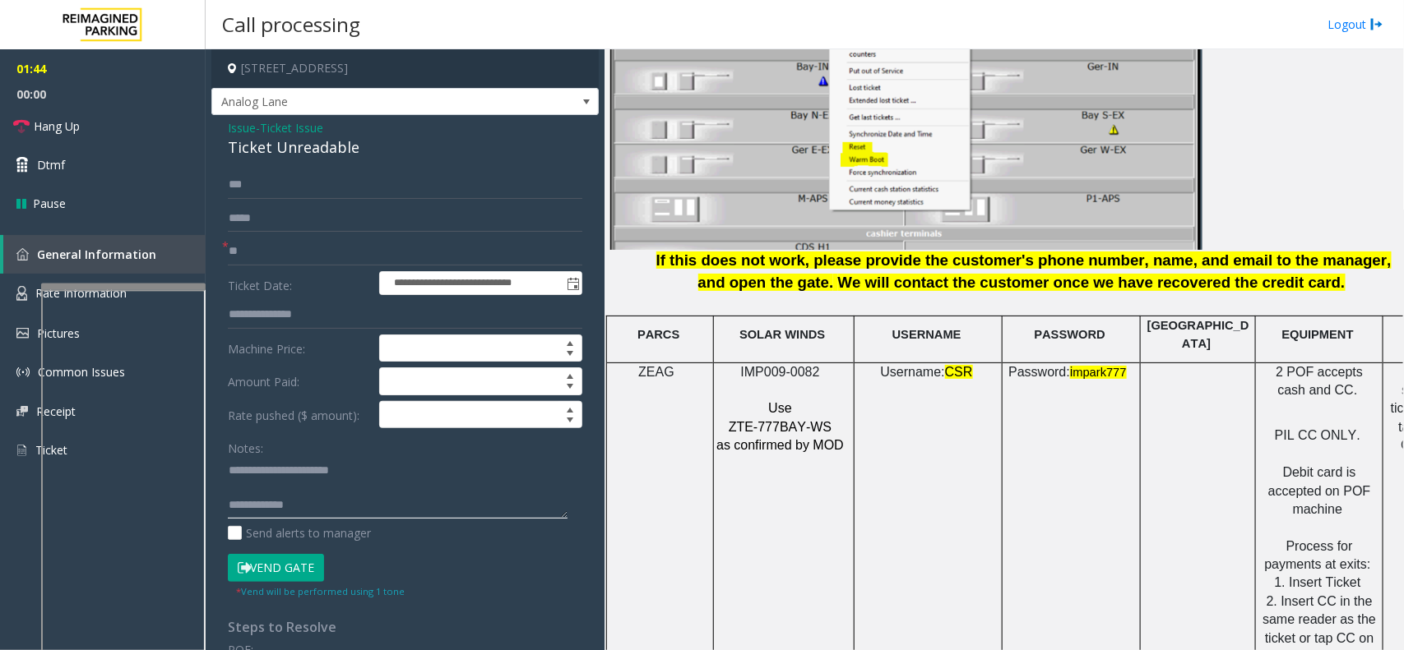
click at [323, 502] on textarea at bounding box center [398, 488] width 340 height 62
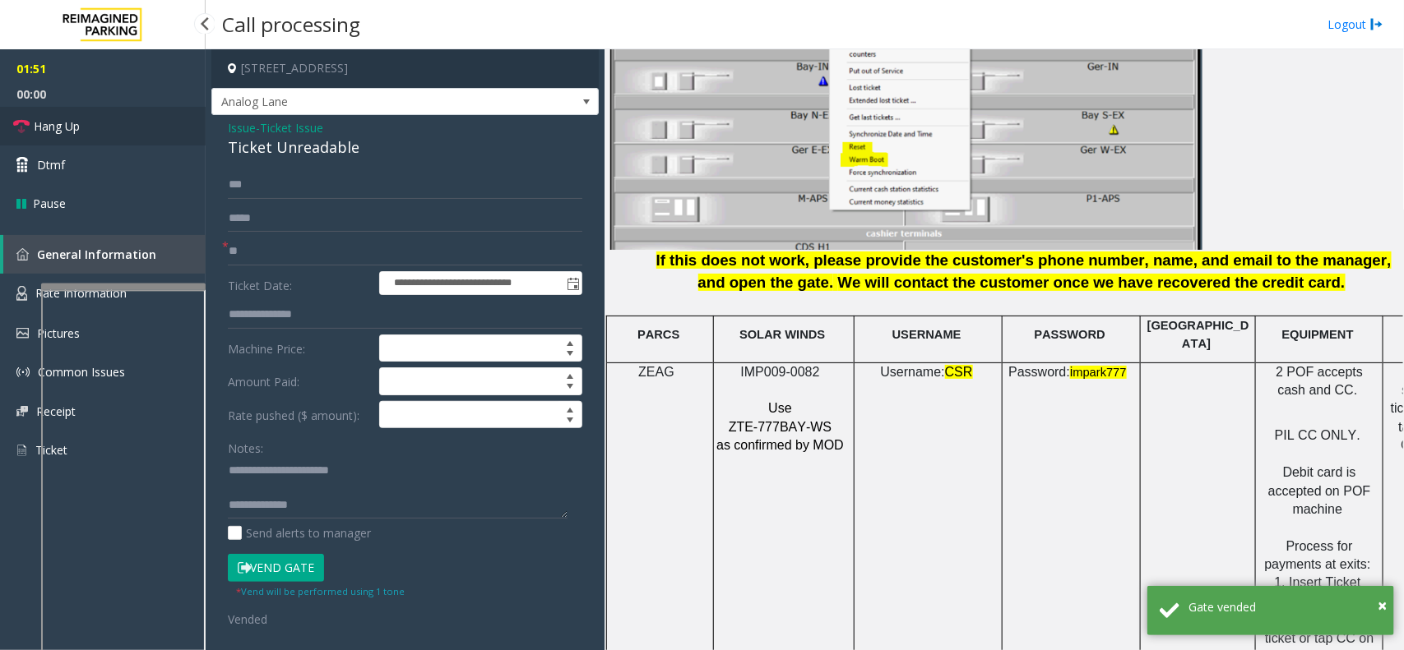
click at [108, 117] on link "Hang Up" at bounding box center [103, 126] width 206 height 39
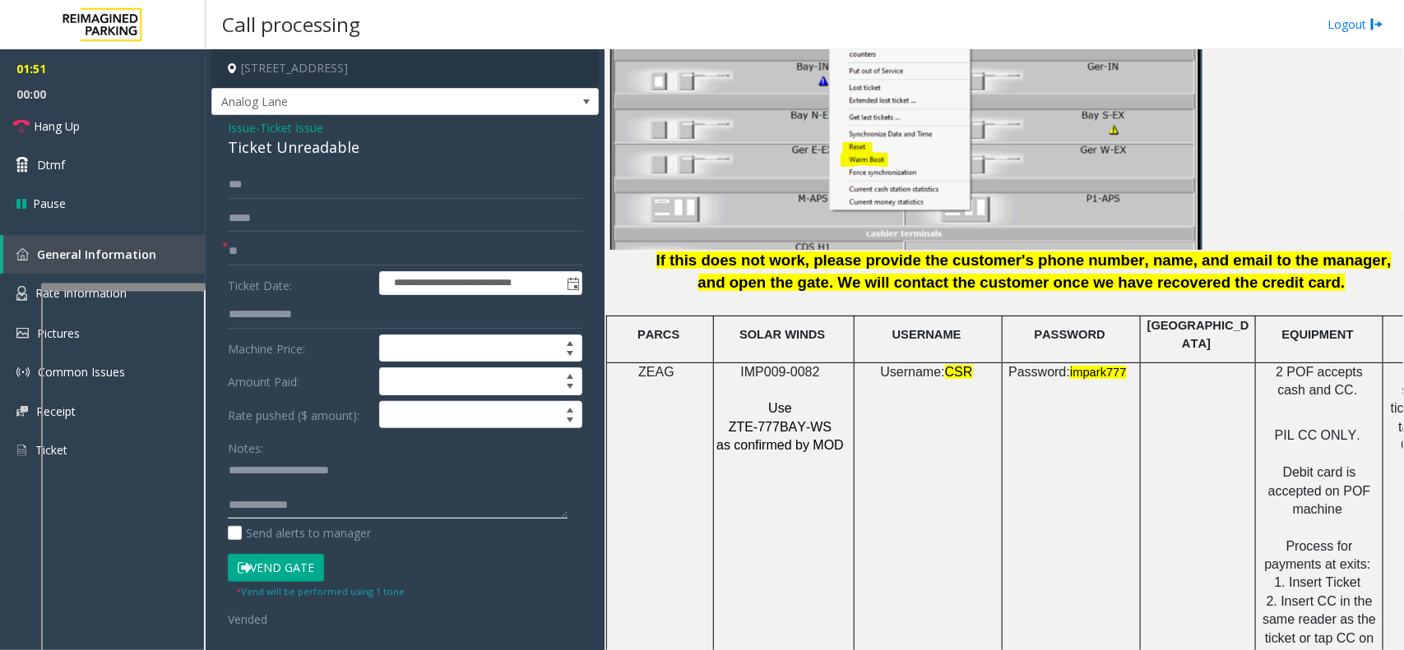
click at [372, 519] on textarea at bounding box center [398, 488] width 340 height 62
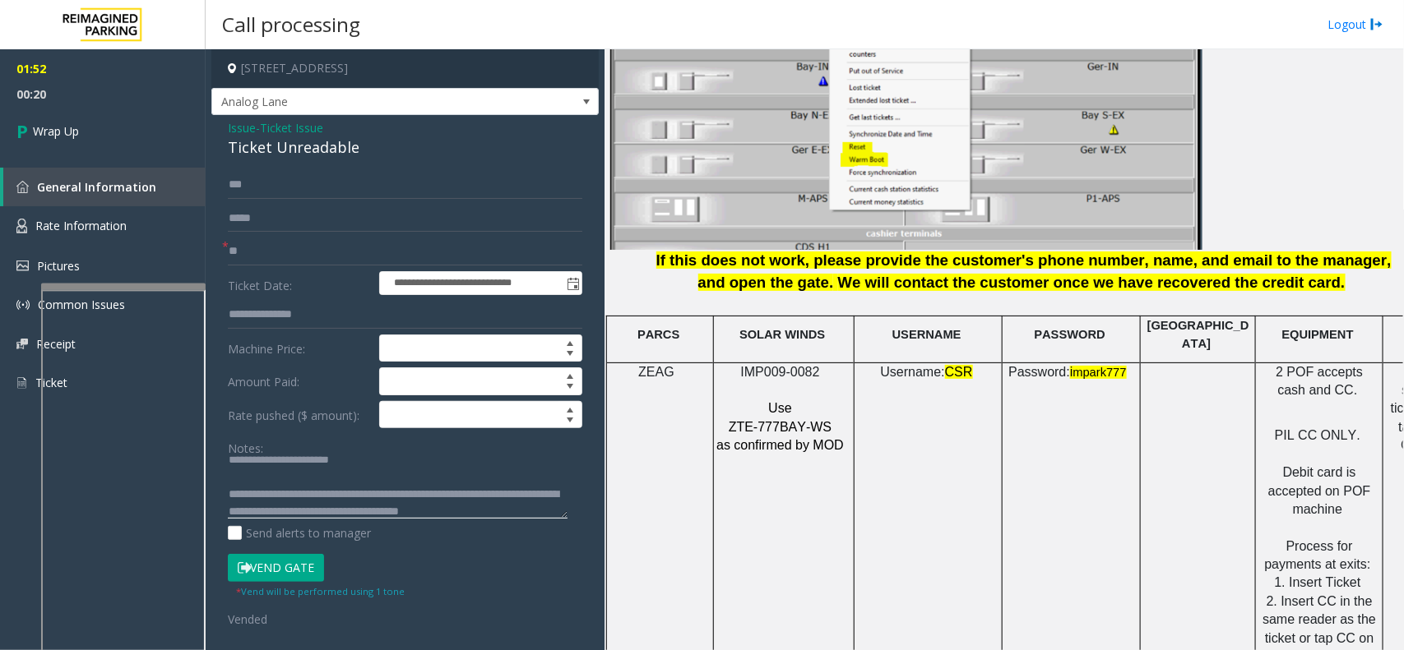
scroll to position [29, 0]
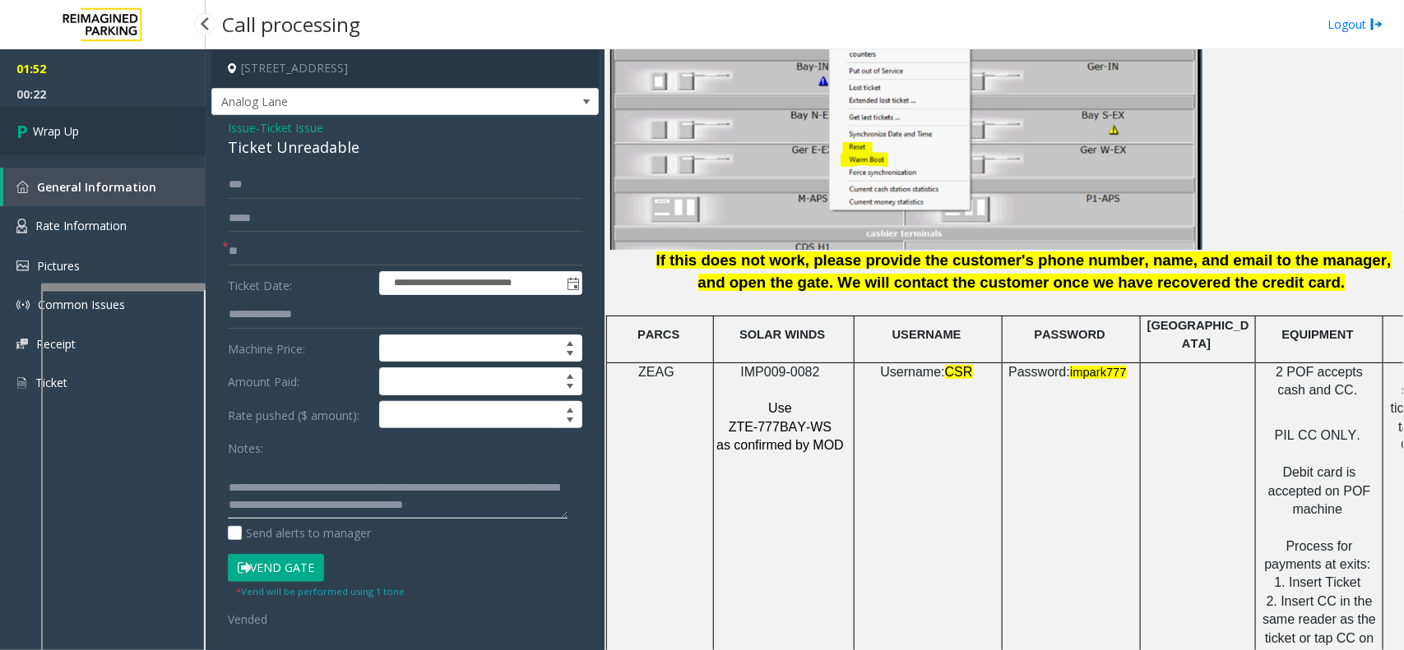
type textarea "**********"
click at [119, 111] on link "Wrap Up" at bounding box center [103, 131] width 206 height 49
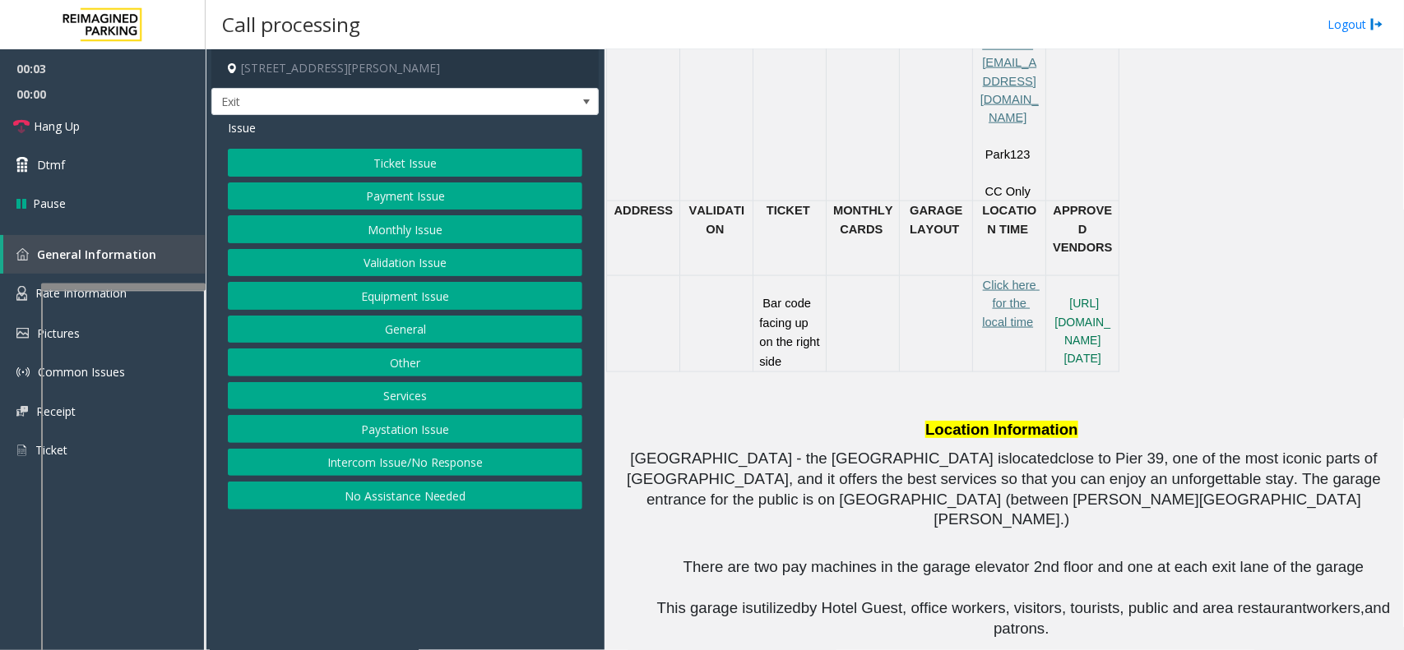
scroll to position [925, 0]
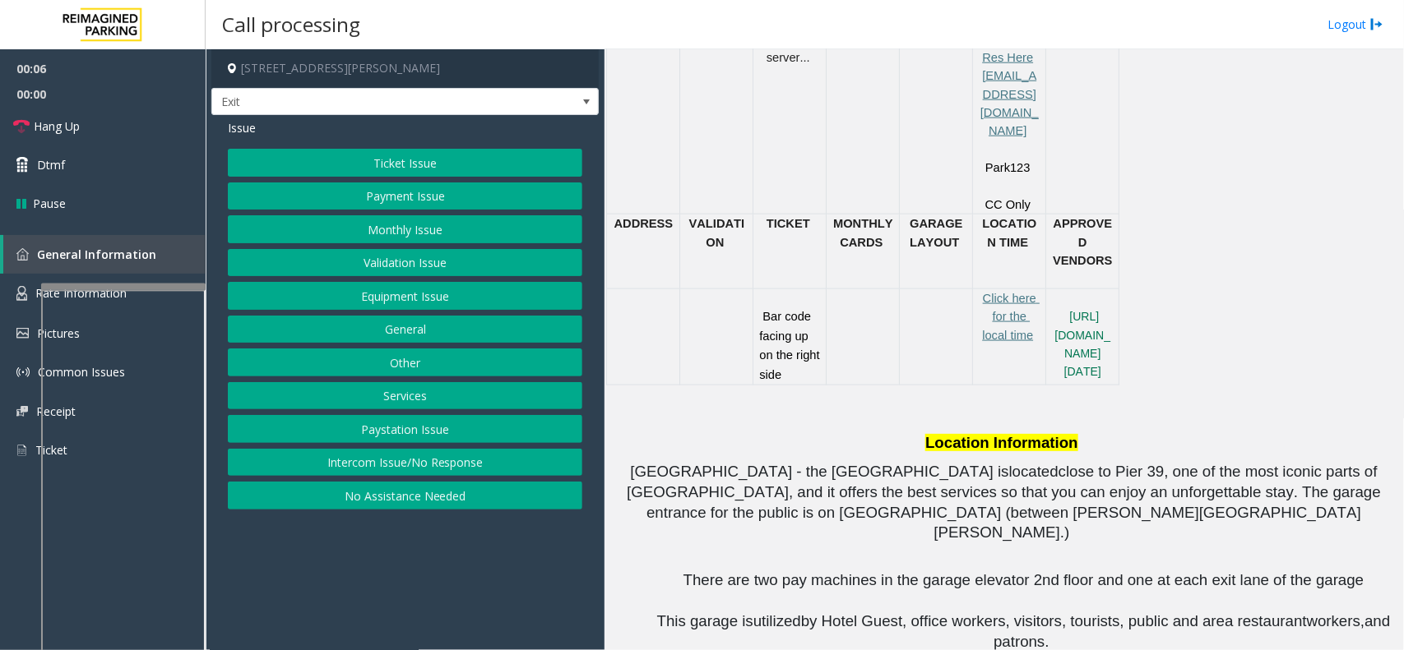
click at [382, 391] on button "Services" at bounding box center [405, 396] width 354 height 28
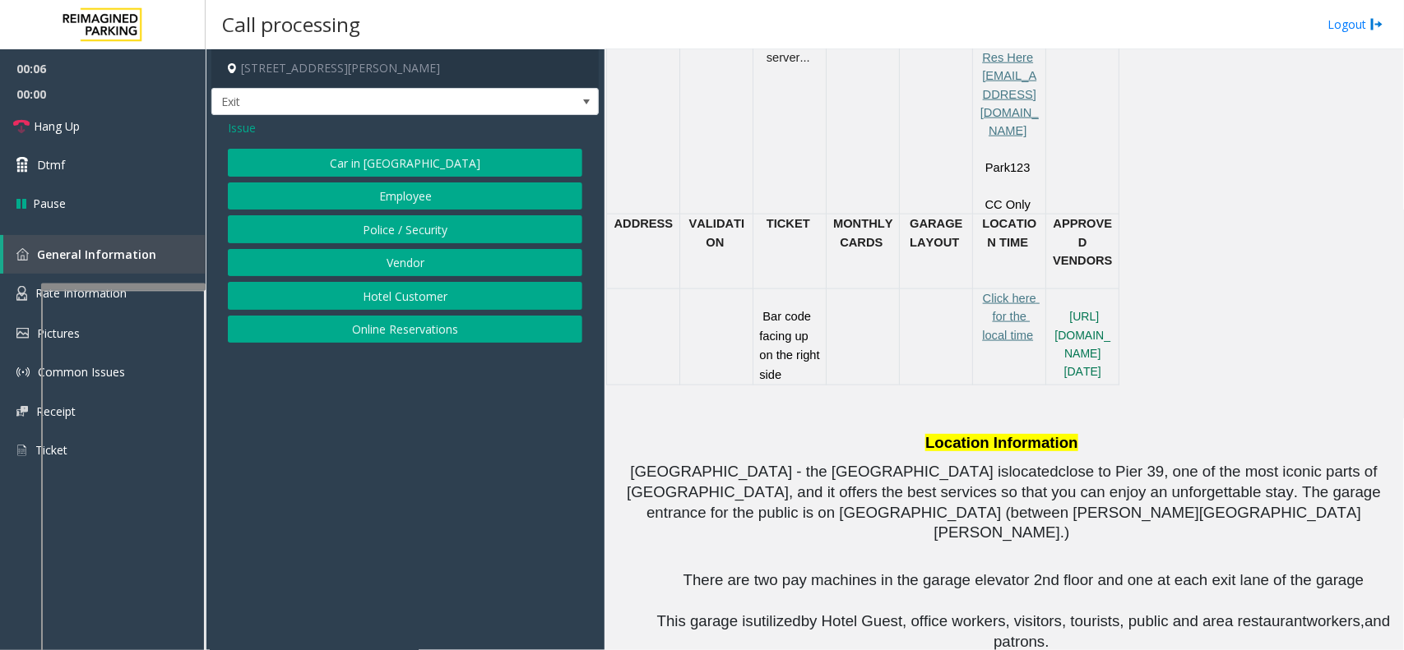
click at [404, 334] on button "Online Reservations" at bounding box center [405, 330] width 354 height 28
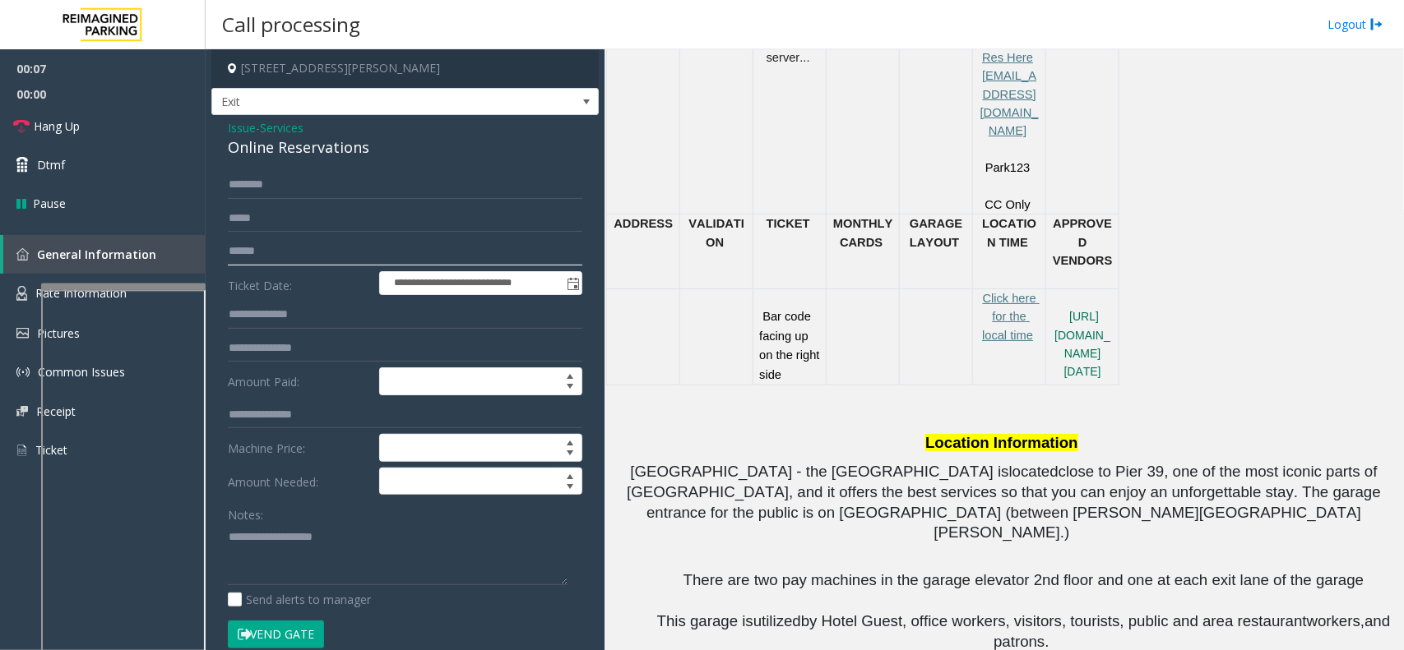
click at [336, 257] on input "text" at bounding box center [405, 252] width 354 height 28
type textarea "**********"
click at [275, 252] on input "text" at bounding box center [405, 252] width 354 height 28
type input "*********"
click at [302, 627] on button "Vend Gate" at bounding box center [276, 635] width 96 height 28
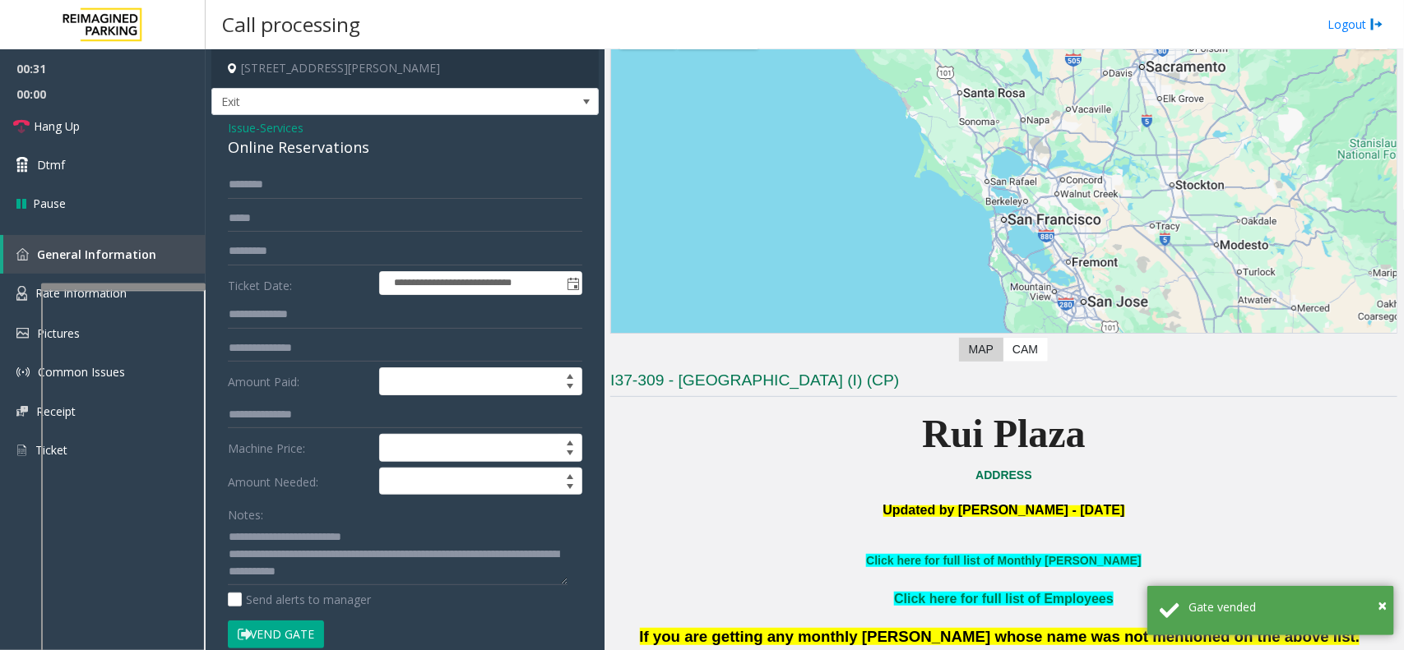
scroll to position [0, 0]
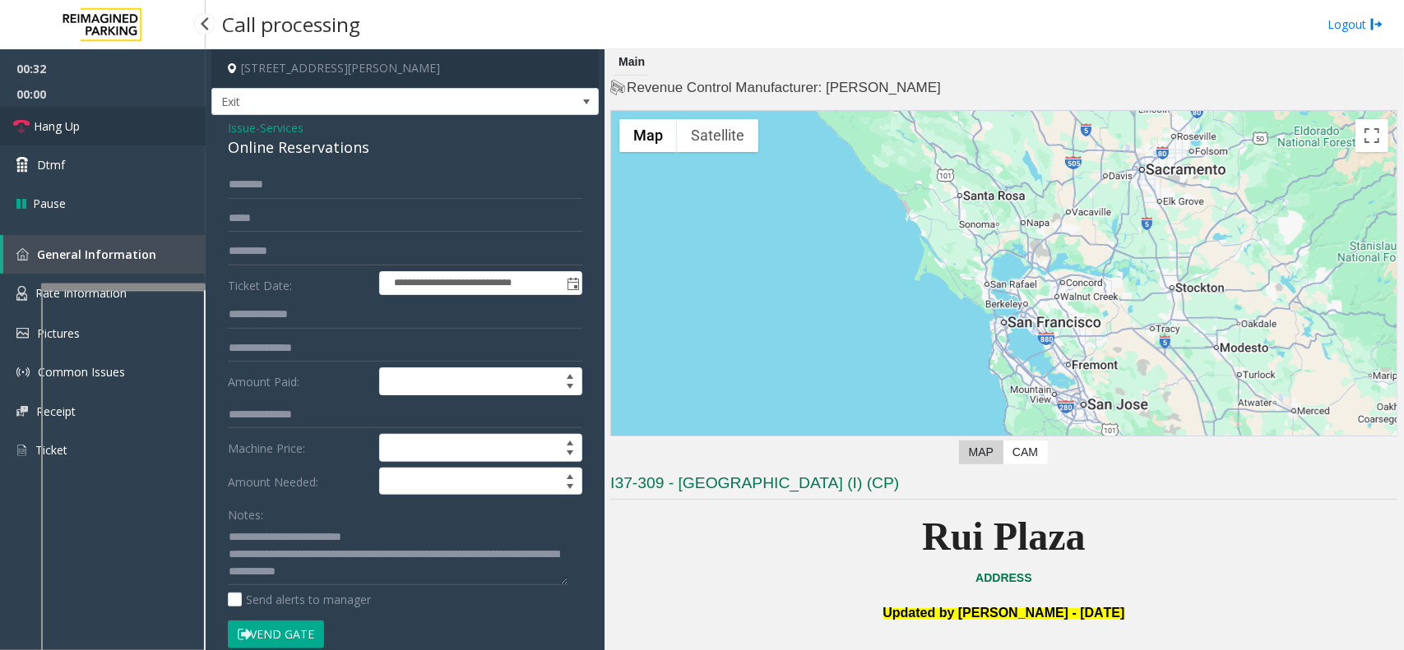
click at [80, 137] on link "Hang Up" at bounding box center [103, 126] width 206 height 39
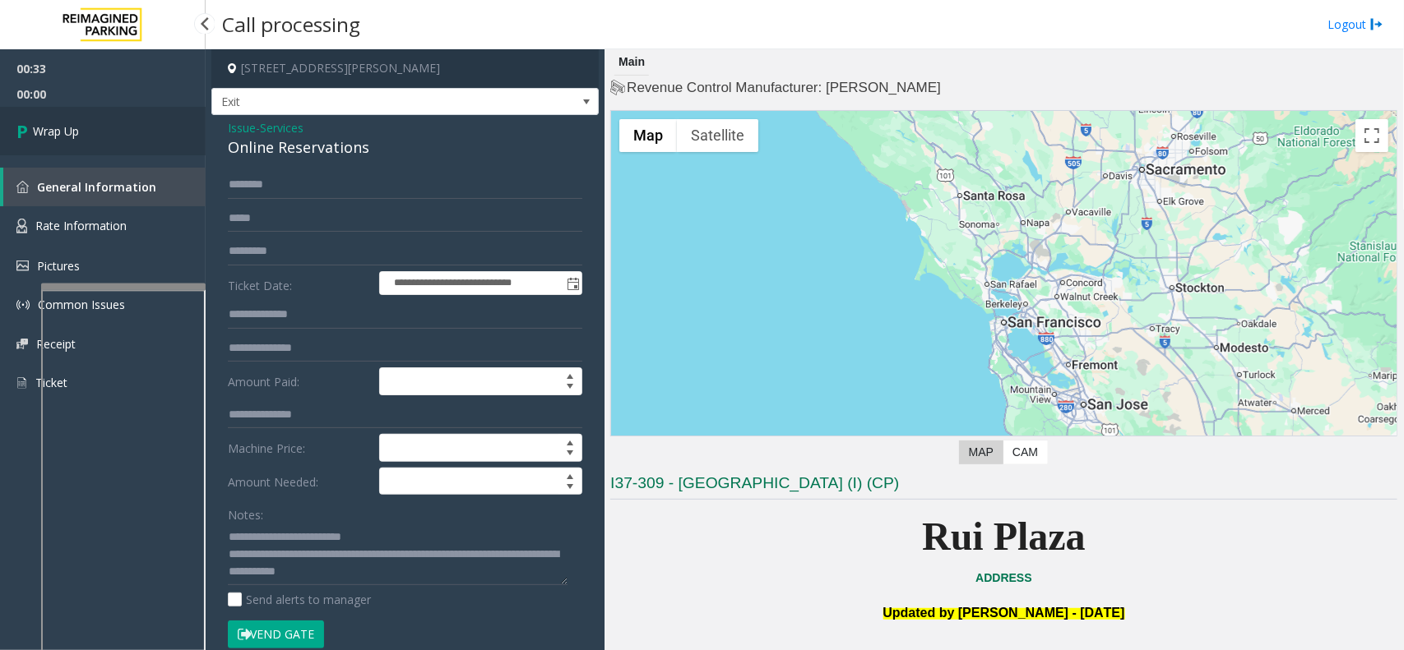
click at [80, 137] on link "Wrap Up" at bounding box center [103, 131] width 206 height 49
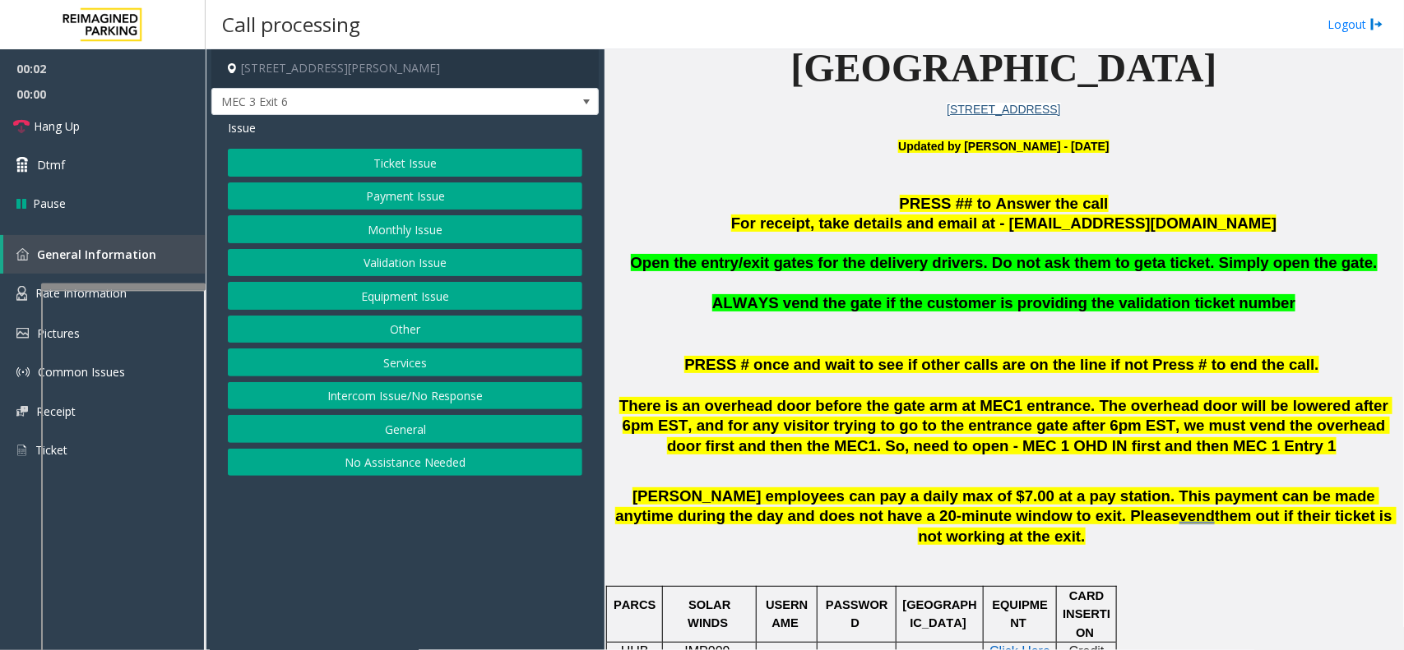
scroll to position [411, 0]
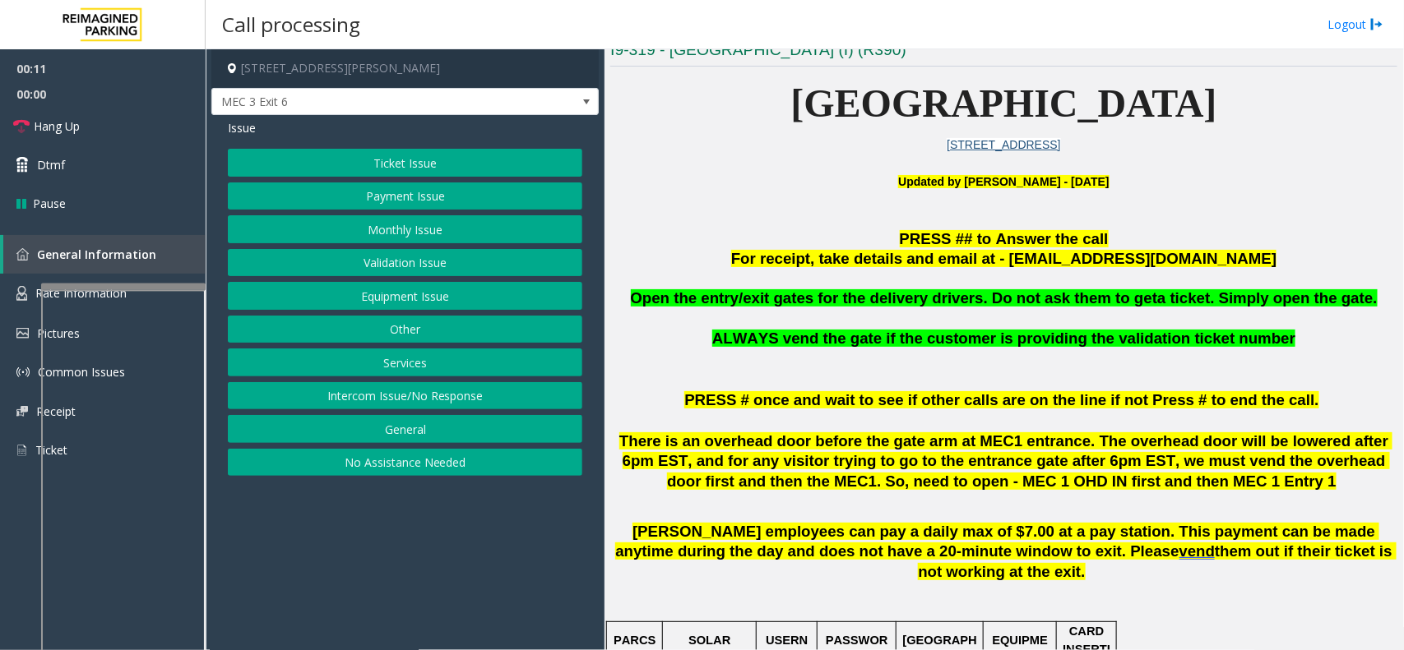
click at [399, 372] on button "Services" at bounding box center [405, 363] width 354 height 28
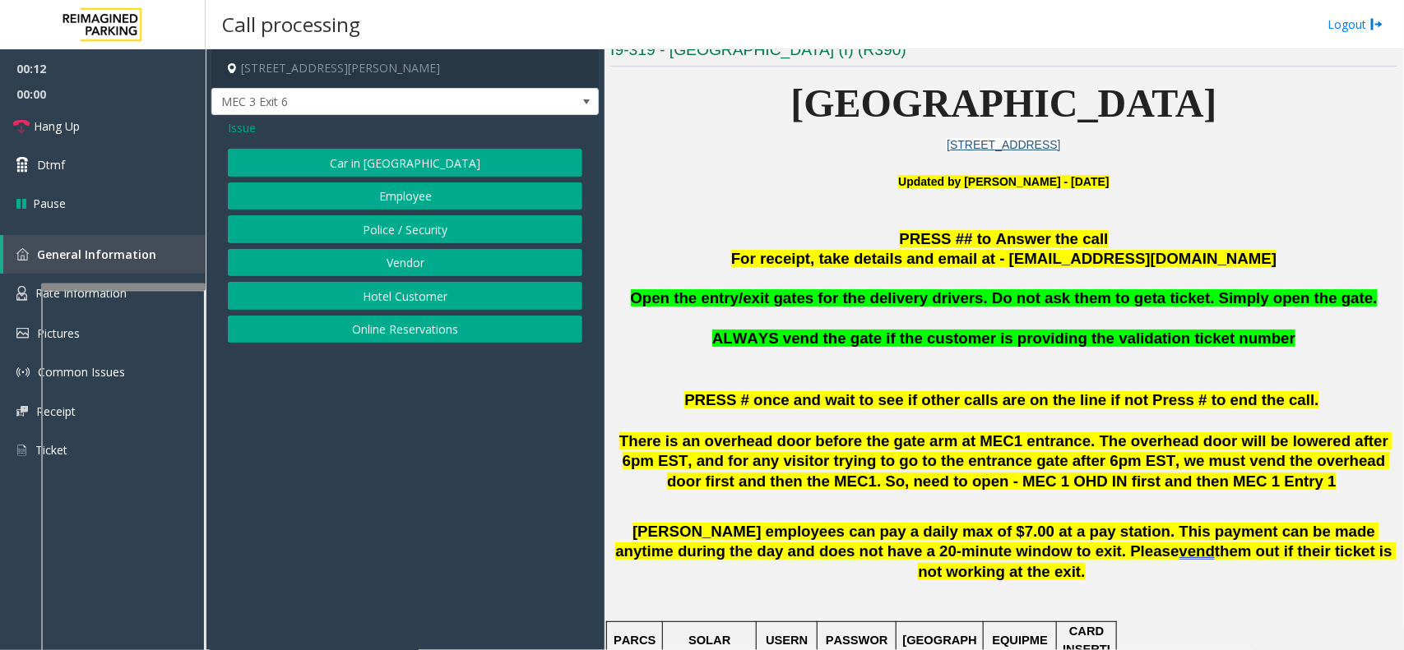
click at [412, 251] on button "Vendor" at bounding box center [405, 263] width 354 height 28
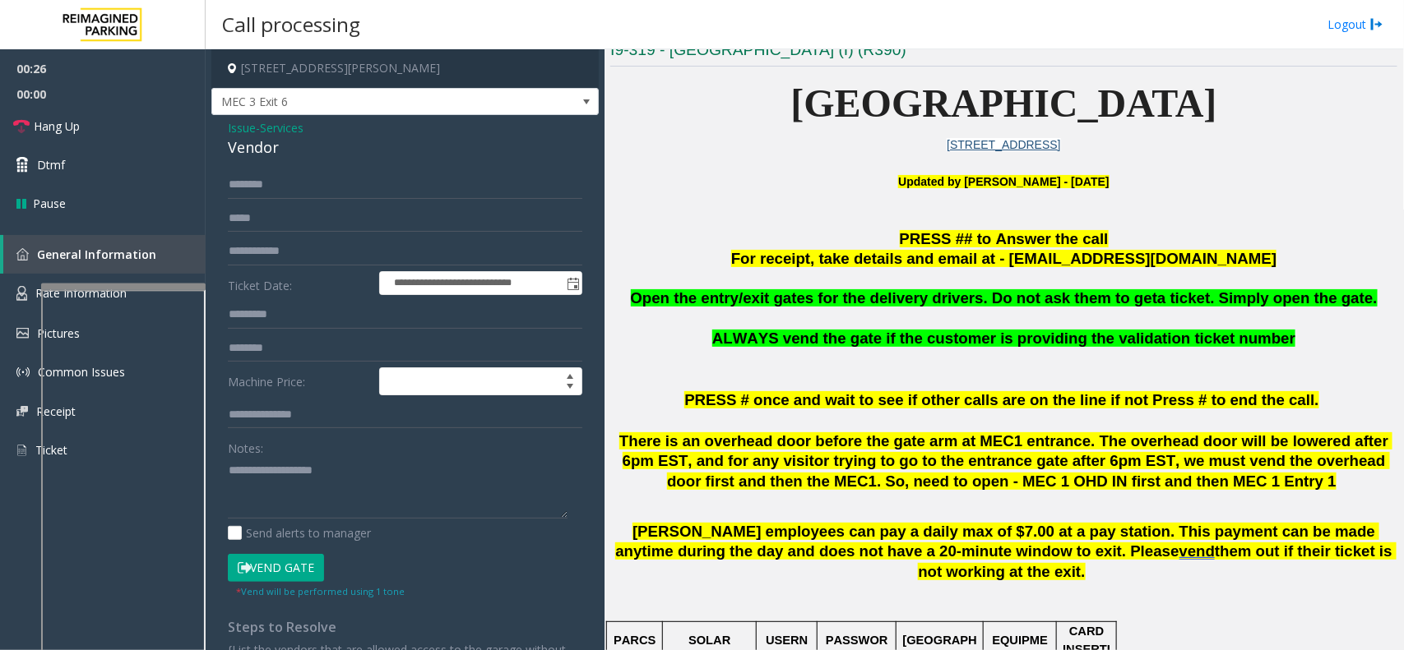
click at [264, 570] on button "Vend Gate" at bounding box center [276, 568] width 96 height 28
click at [722, 321] on p at bounding box center [1003, 318] width 787 height 21
click at [730, 307] on span "Open the entry/exit gates for the delivery drivers. Do not ask them to get" at bounding box center [894, 297] width 527 height 17
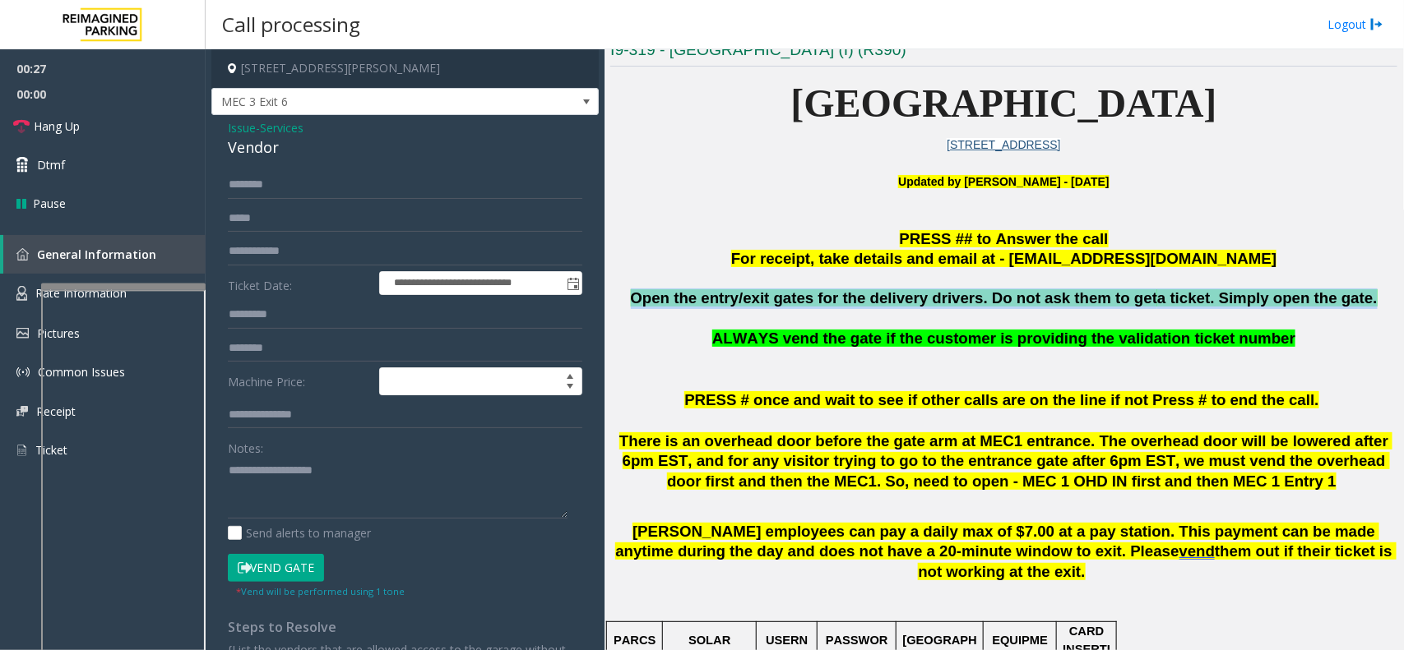
click at [730, 307] on span "Open the entry/exit gates for the delivery drivers. Do not ask them to get" at bounding box center [894, 297] width 527 height 17
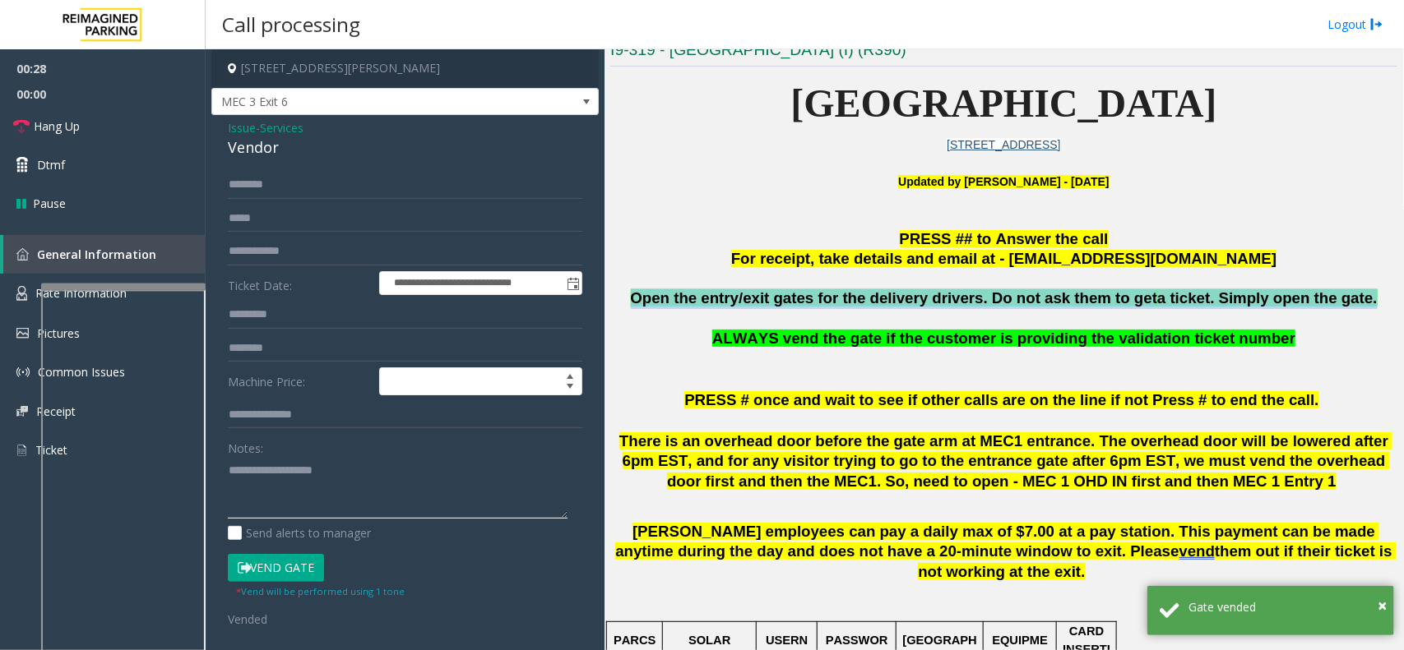
type textarea "**********"
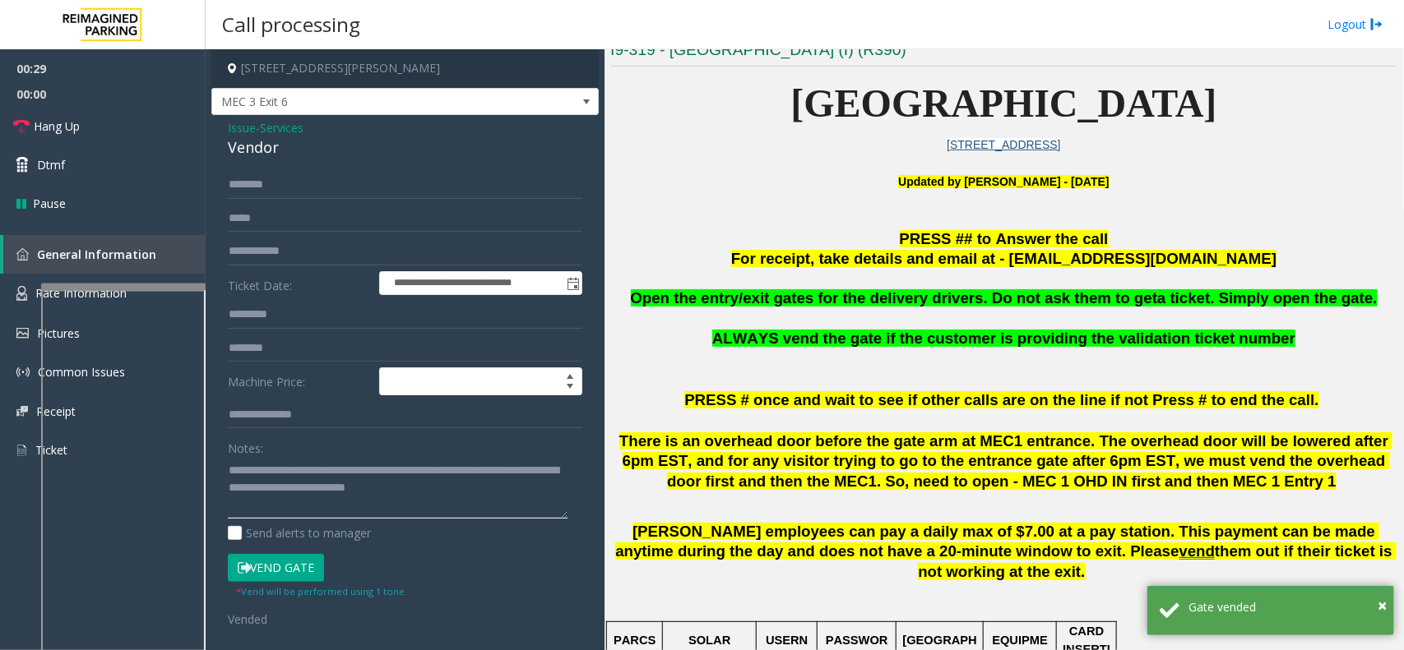
click at [469, 481] on textarea at bounding box center [398, 488] width 340 height 62
drag, startPoint x: 507, startPoint y: 507, endPoint x: 211, endPoint y: 461, distance: 298.8
click at [211, 461] on div "**********" at bounding box center [404, 443] width 387 height 657
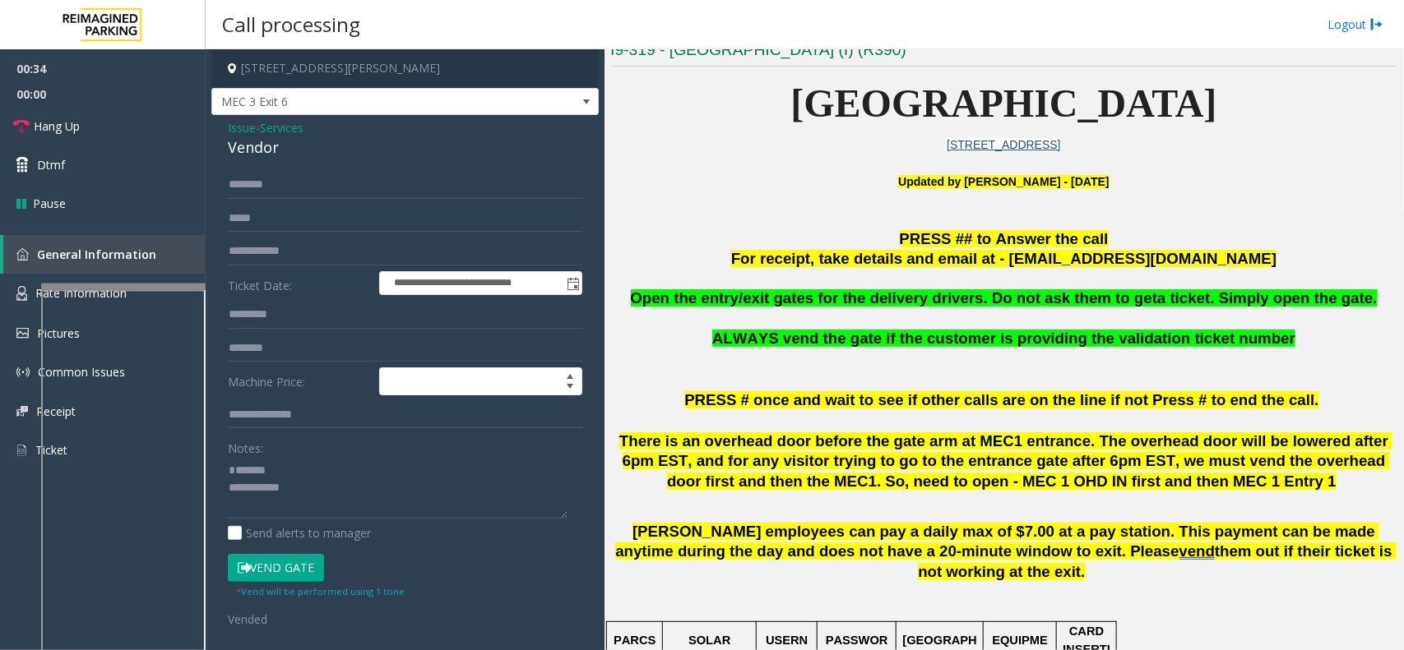
click at [248, 149] on div "Vendor" at bounding box center [405, 148] width 354 height 22
click at [338, 516] on textarea at bounding box center [398, 488] width 340 height 62
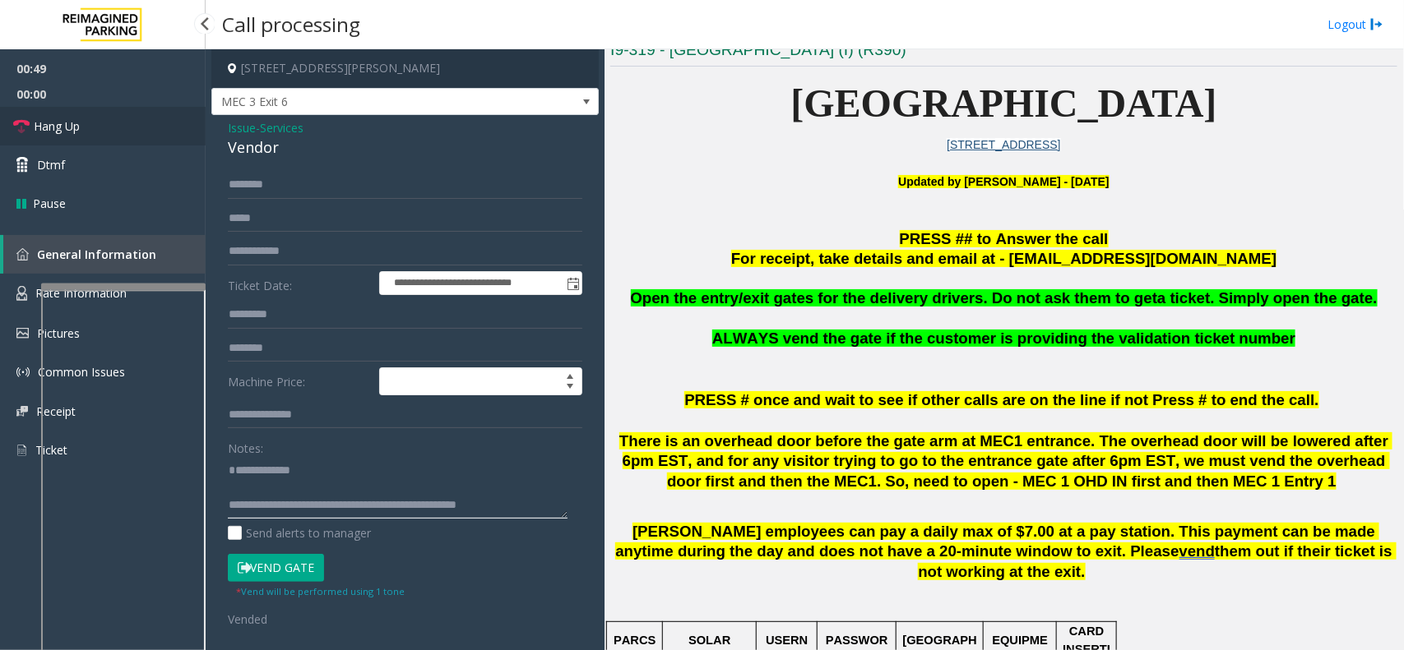
type textarea "**********"
click at [154, 133] on link "Hang Up" at bounding box center [103, 126] width 206 height 39
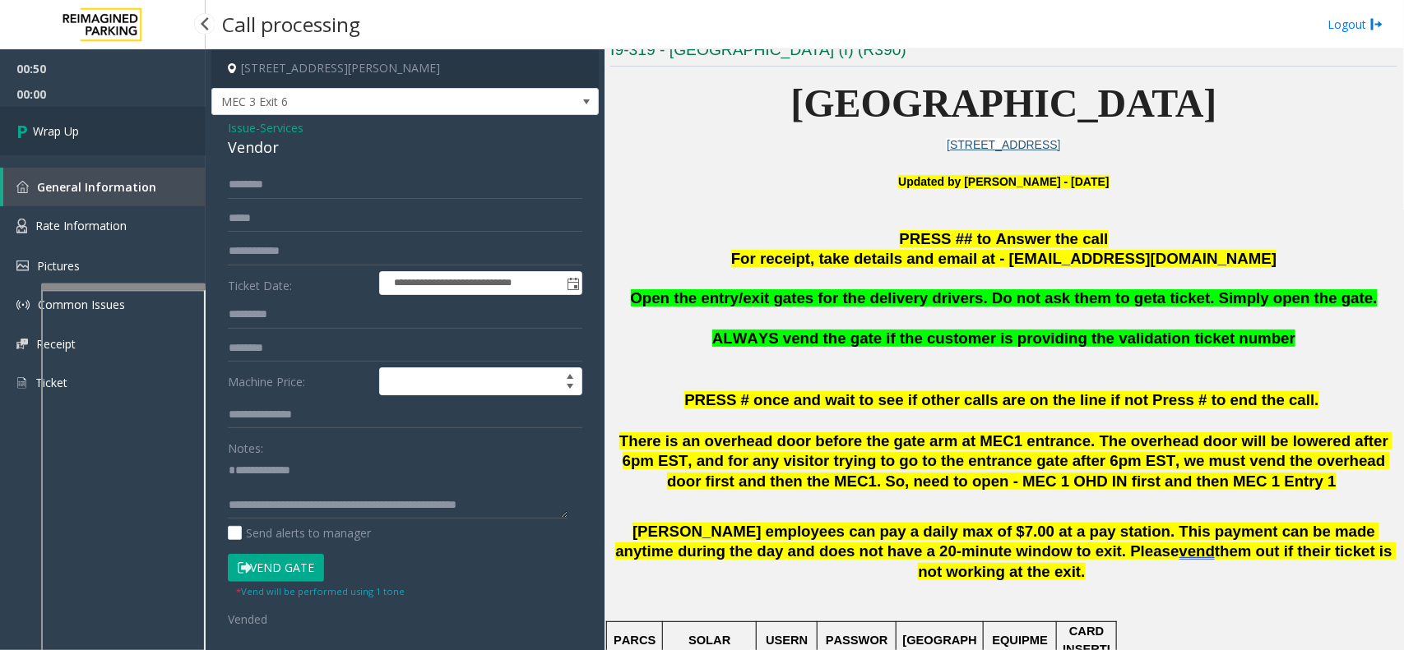
click at [154, 133] on link "Wrap Up" at bounding box center [103, 131] width 206 height 49
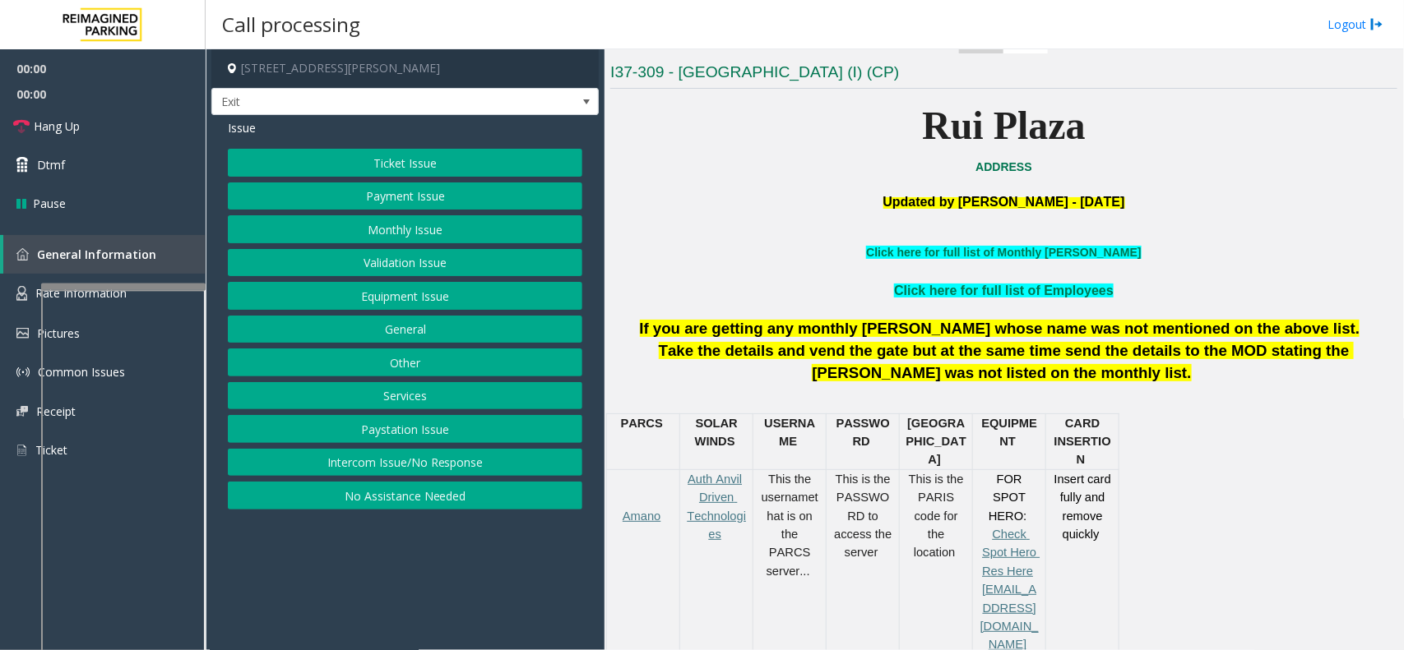
scroll to position [720, 0]
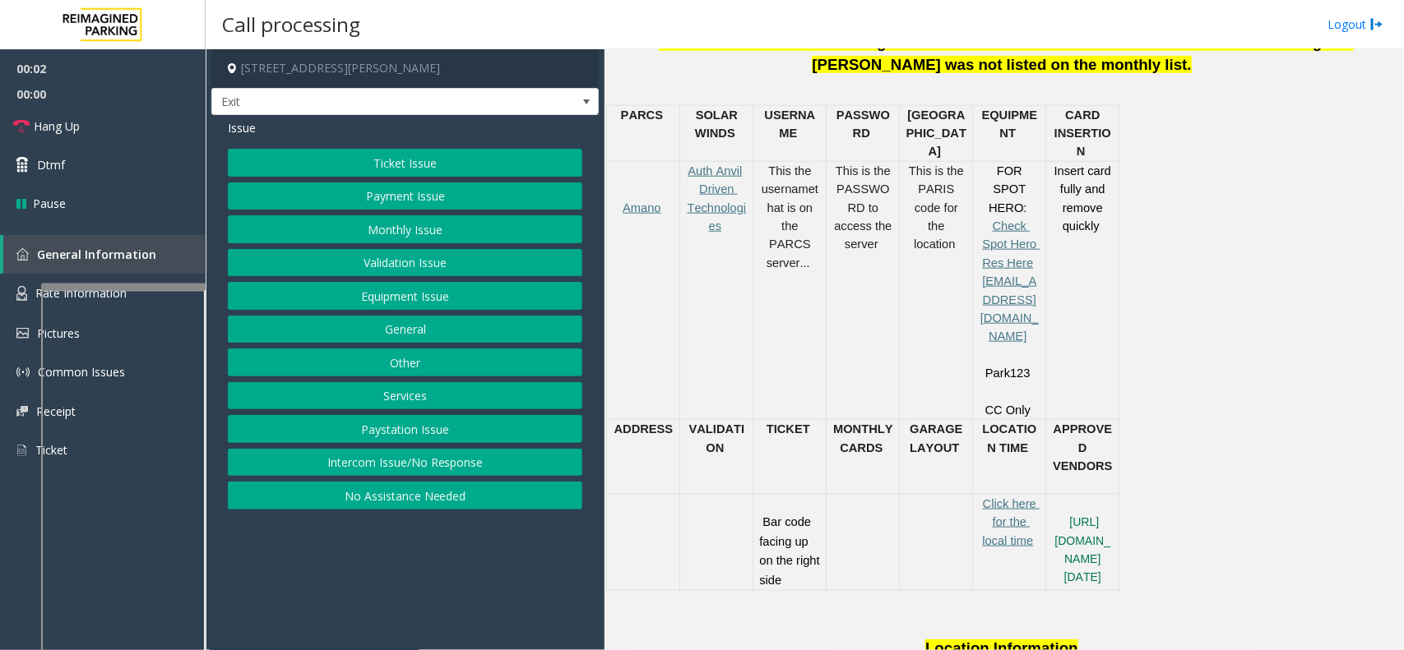
click at [436, 410] on button "Services" at bounding box center [405, 396] width 354 height 28
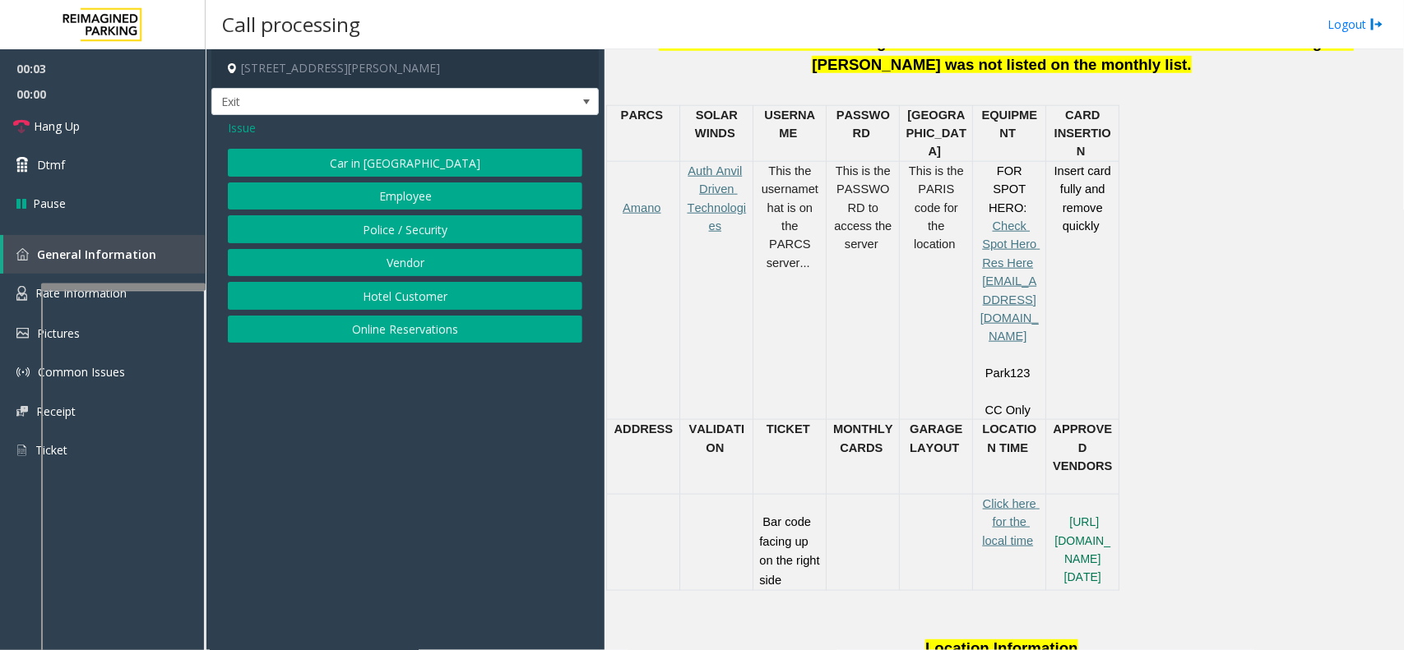
click at [418, 317] on div "Car in Tow Employee Police / Security Vendor Hotel Customer Online Reservations" at bounding box center [405, 246] width 354 height 194
click at [412, 329] on button "Online Reservations" at bounding box center [405, 330] width 354 height 28
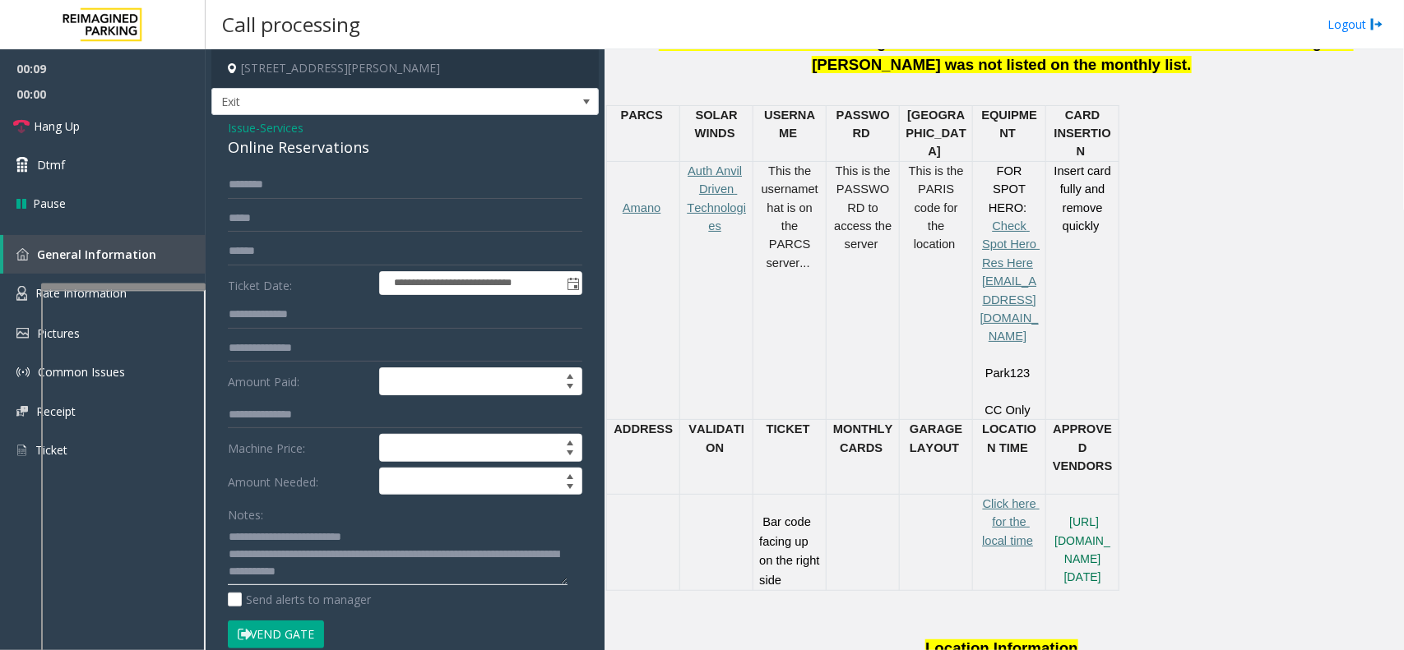
type textarea "**********"
click at [248, 263] on input "text" at bounding box center [405, 252] width 354 height 28
type input "*********"
click at [309, 646] on button "Vend Gate" at bounding box center [276, 635] width 96 height 28
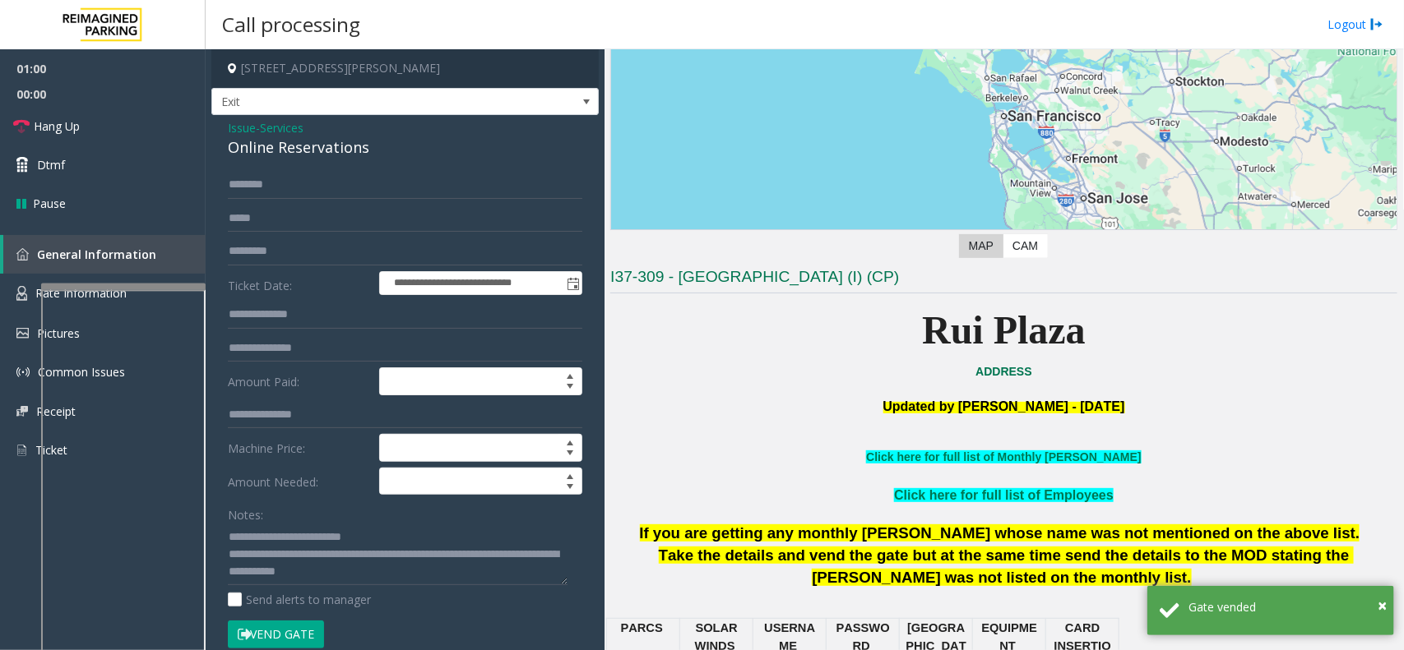
scroll to position [206, 0]
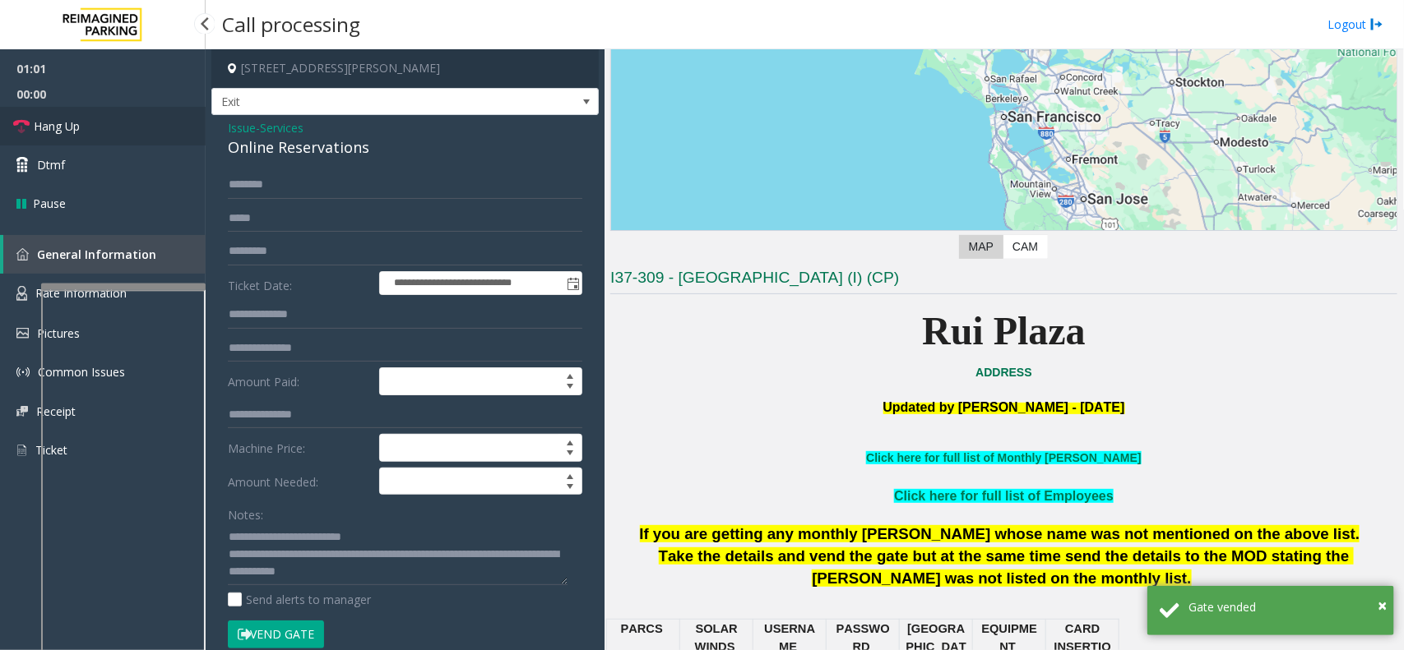
click at [152, 128] on link "Hang Up" at bounding box center [103, 126] width 206 height 39
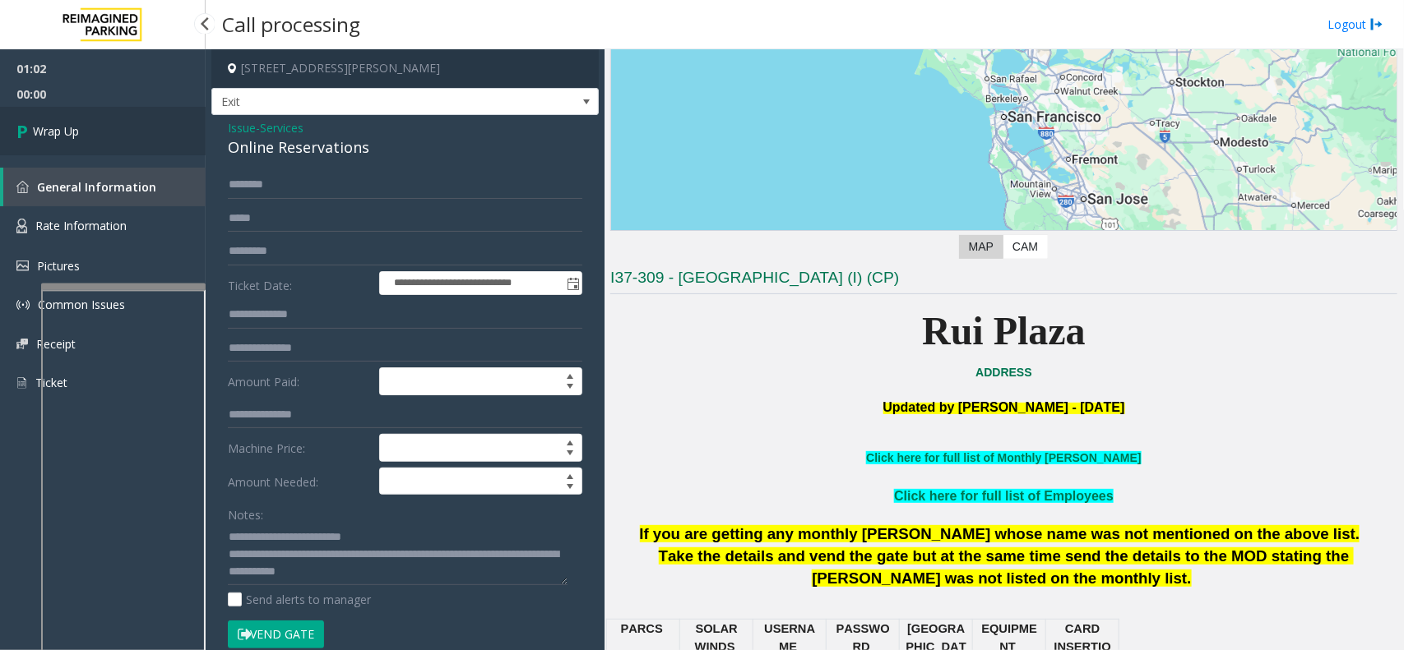
click at [105, 111] on link "Wrap Up" at bounding box center [103, 131] width 206 height 49
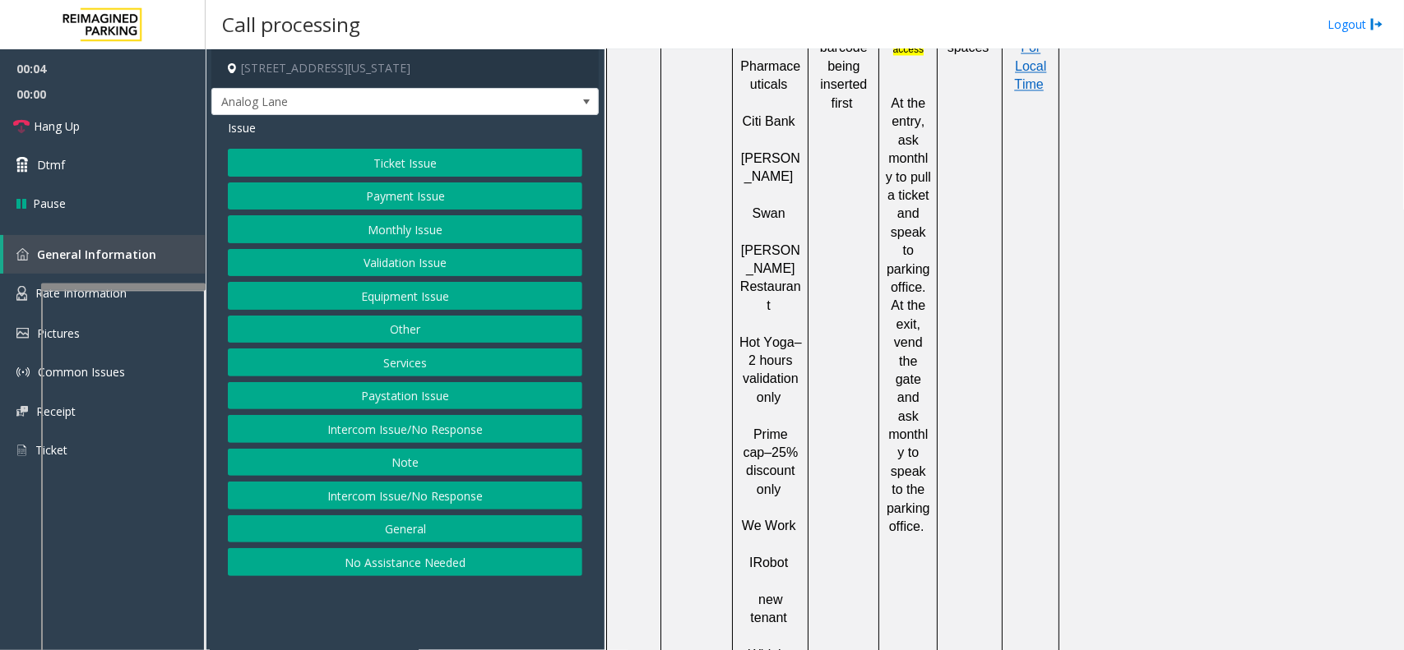
scroll to position [1439, 0]
click at [529, 438] on button "Intercom Issue/No Response" at bounding box center [405, 429] width 354 height 28
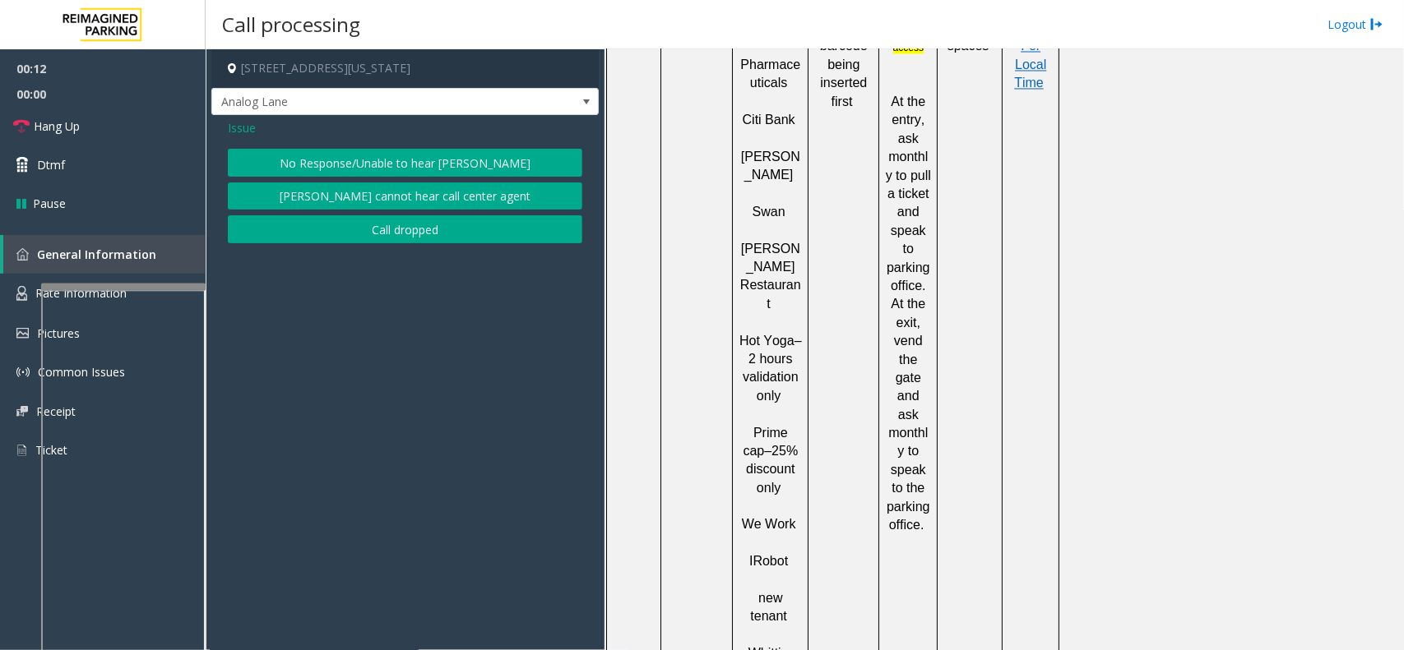
click at [408, 153] on button "No Response/Unable to hear [PERSON_NAME]" at bounding box center [405, 163] width 354 height 28
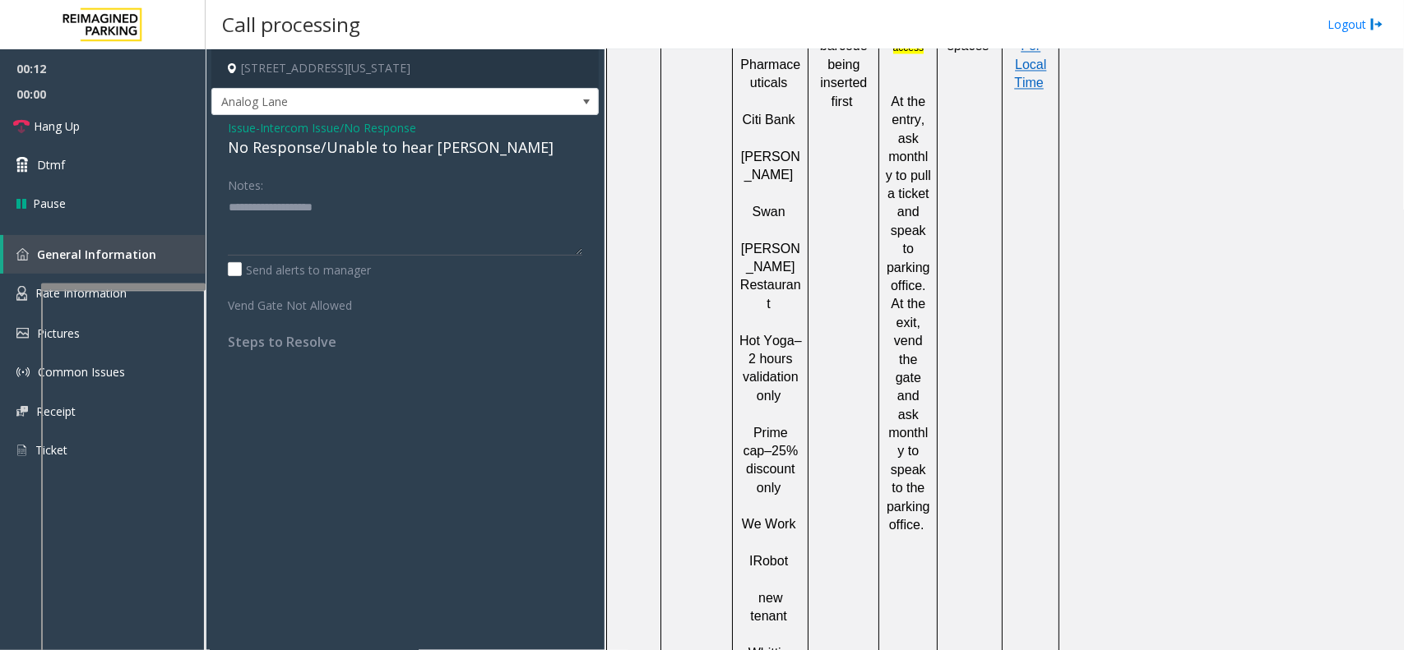
click at [396, 154] on div "No Response/Unable to hear [PERSON_NAME]" at bounding box center [405, 148] width 354 height 22
type textarea "**********"
click at [96, 116] on link "Hang Up" at bounding box center [103, 126] width 206 height 39
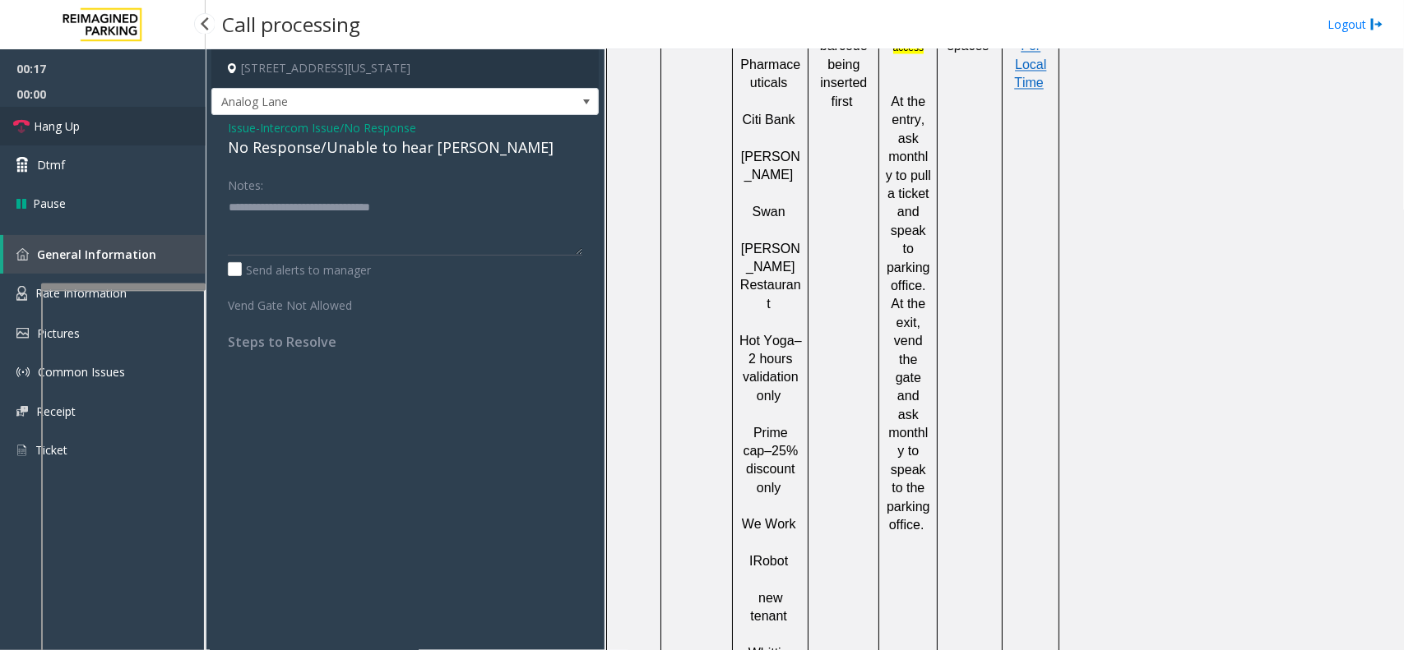
click at [89, 121] on link "Hang Up" at bounding box center [103, 126] width 206 height 39
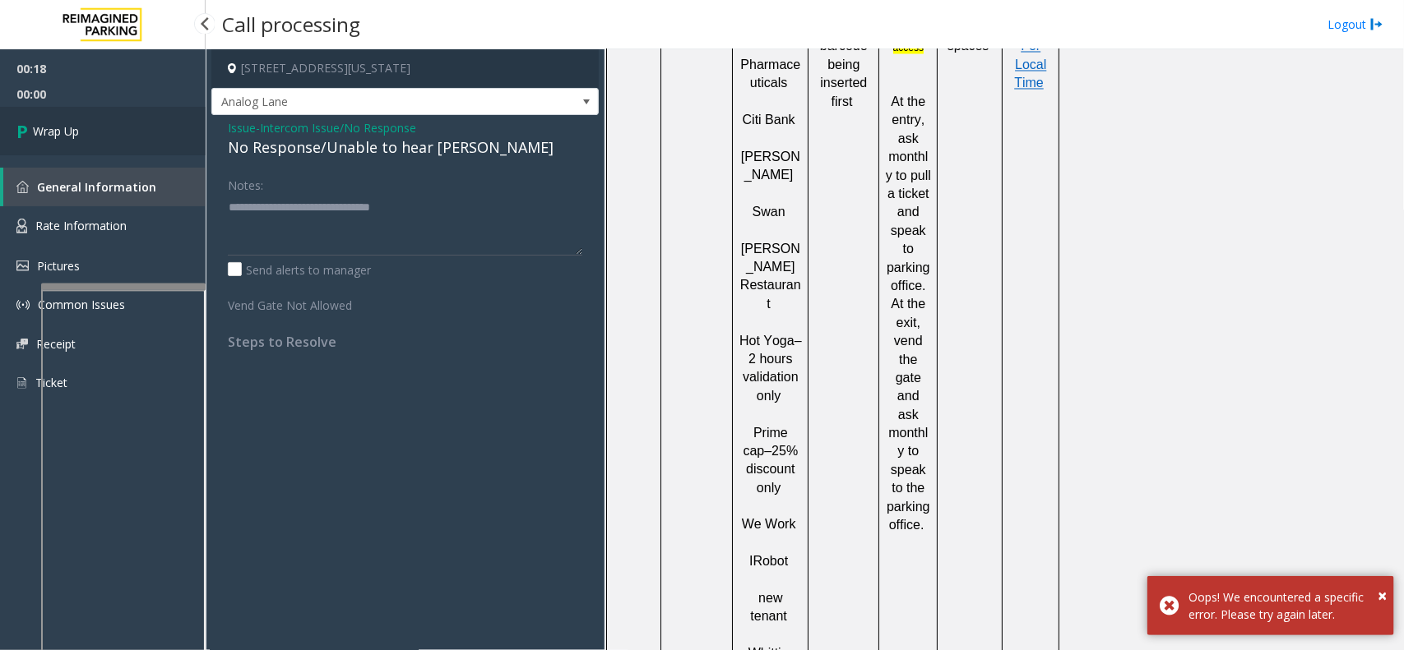
click at [84, 128] on link "Wrap Up" at bounding box center [103, 131] width 206 height 49
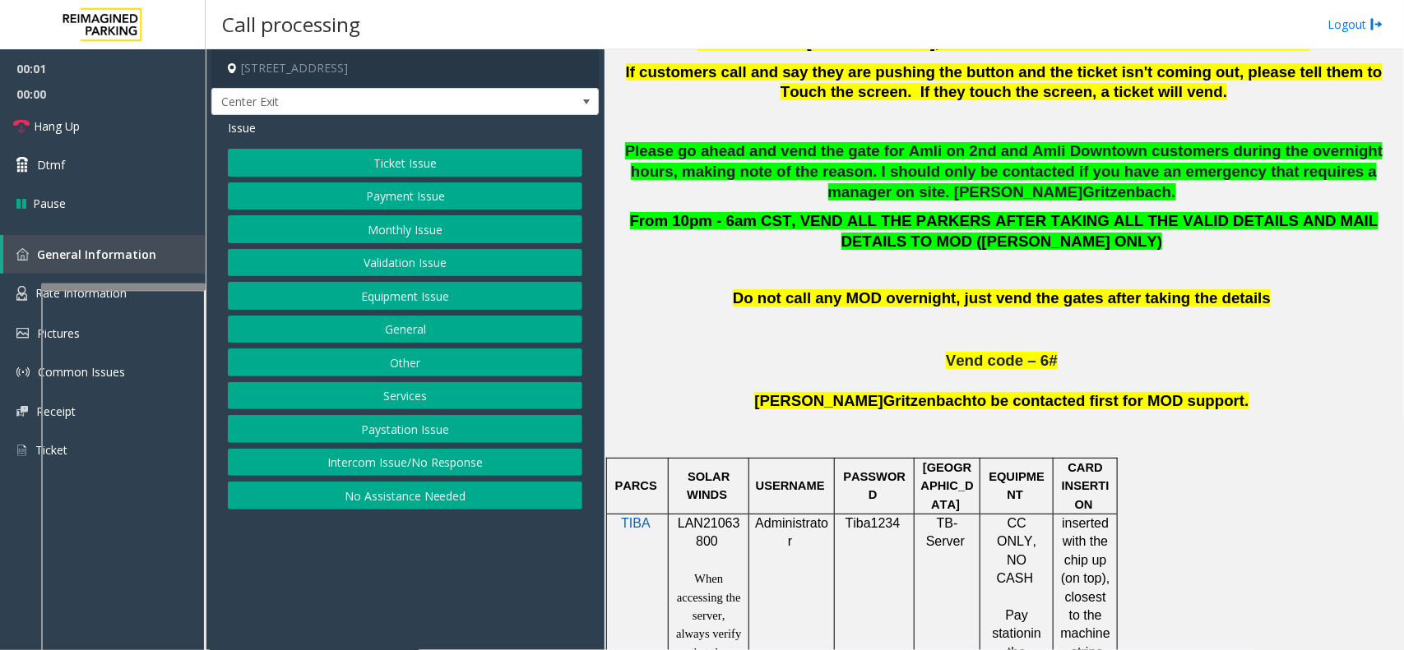
scroll to position [925, 0]
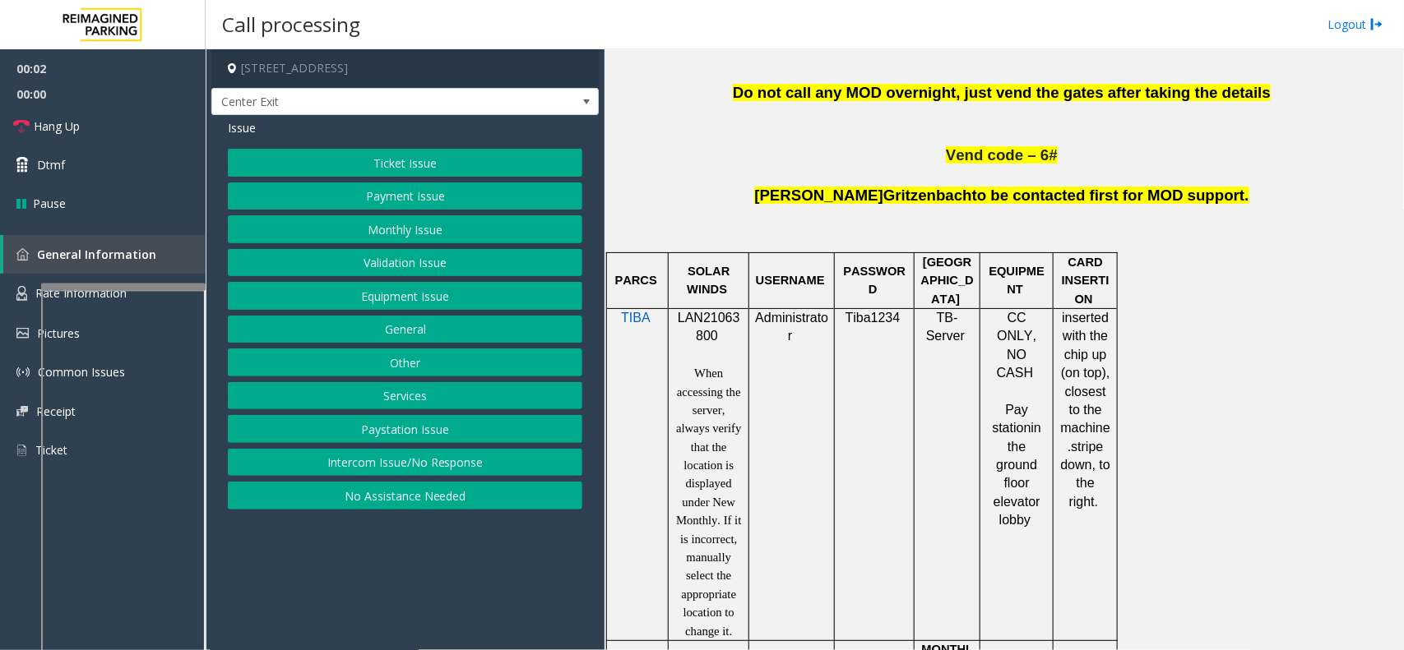
click at [703, 337] on span "LAN21063800" at bounding box center [709, 327] width 62 height 32
click at [714, 318] on span "LAN21063800" at bounding box center [709, 327] width 62 height 32
copy p "LAN21063800"
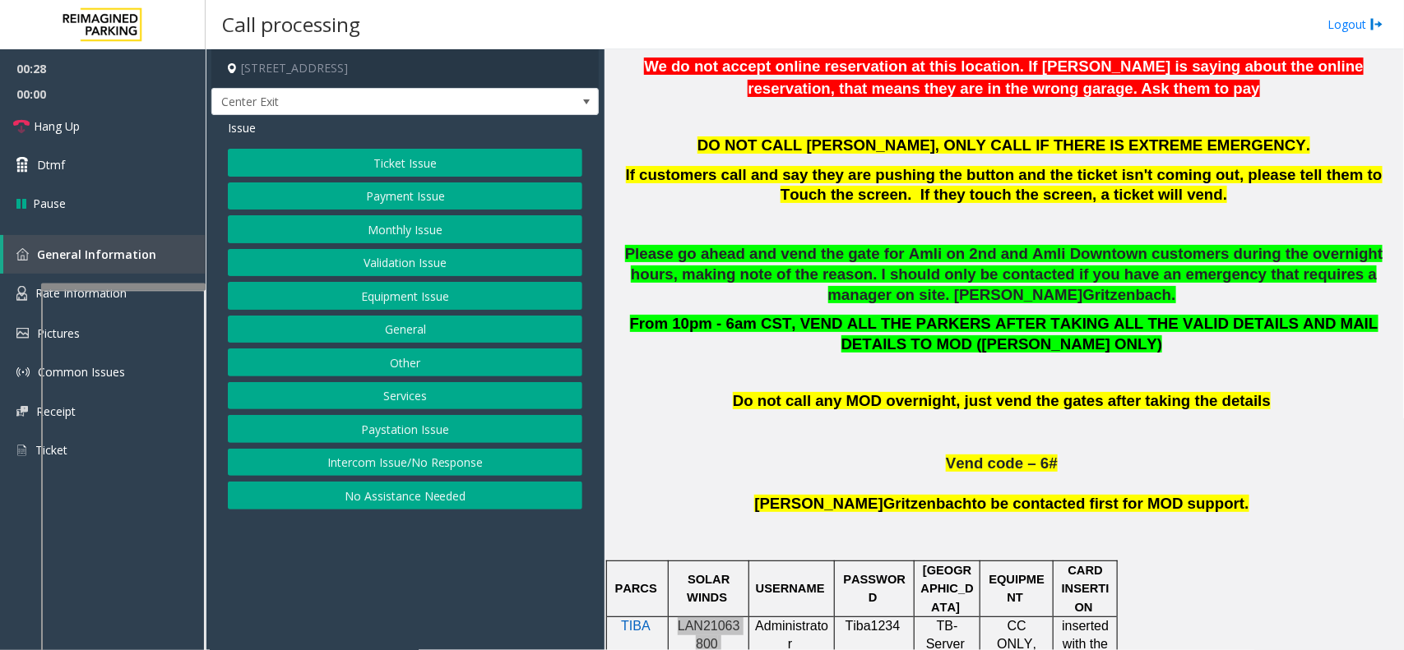
scroll to position [103, 0]
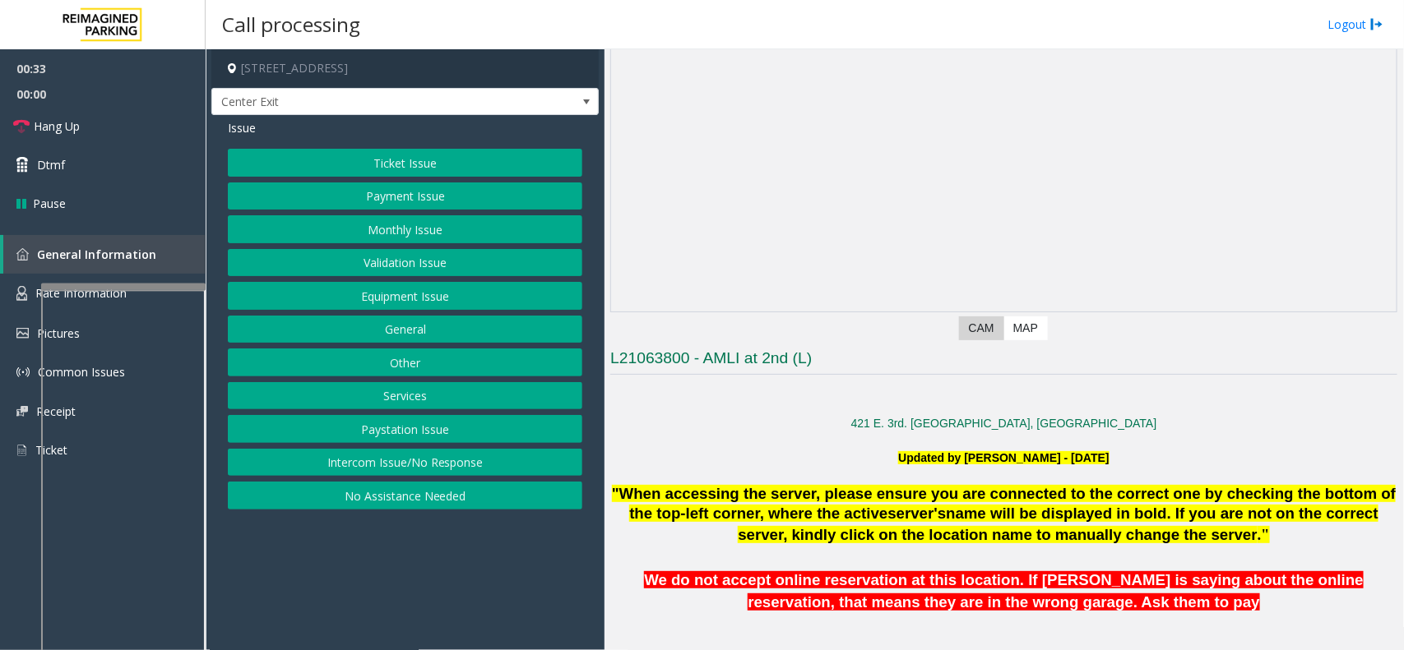
click at [496, 167] on button "Ticket Issue" at bounding box center [405, 163] width 354 height 28
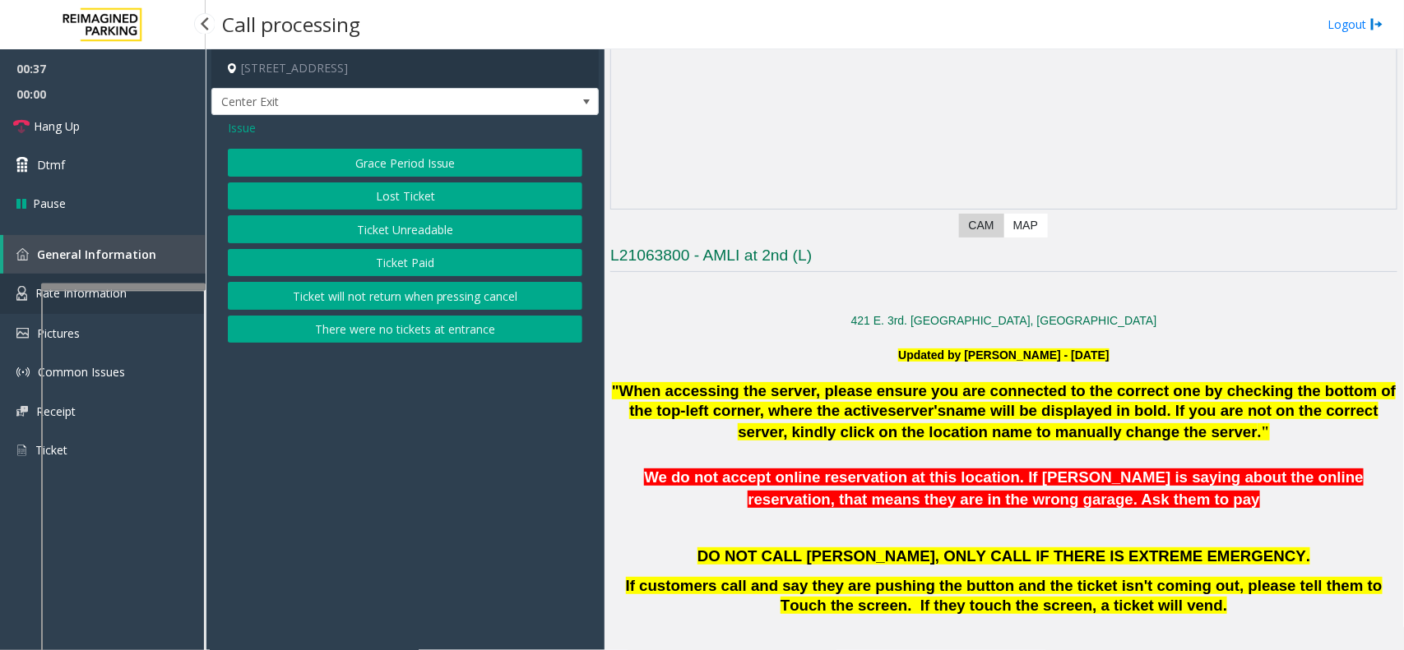
click at [10, 292] on link "Rate Information" at bounding box center [103, 294] width 206 height 40
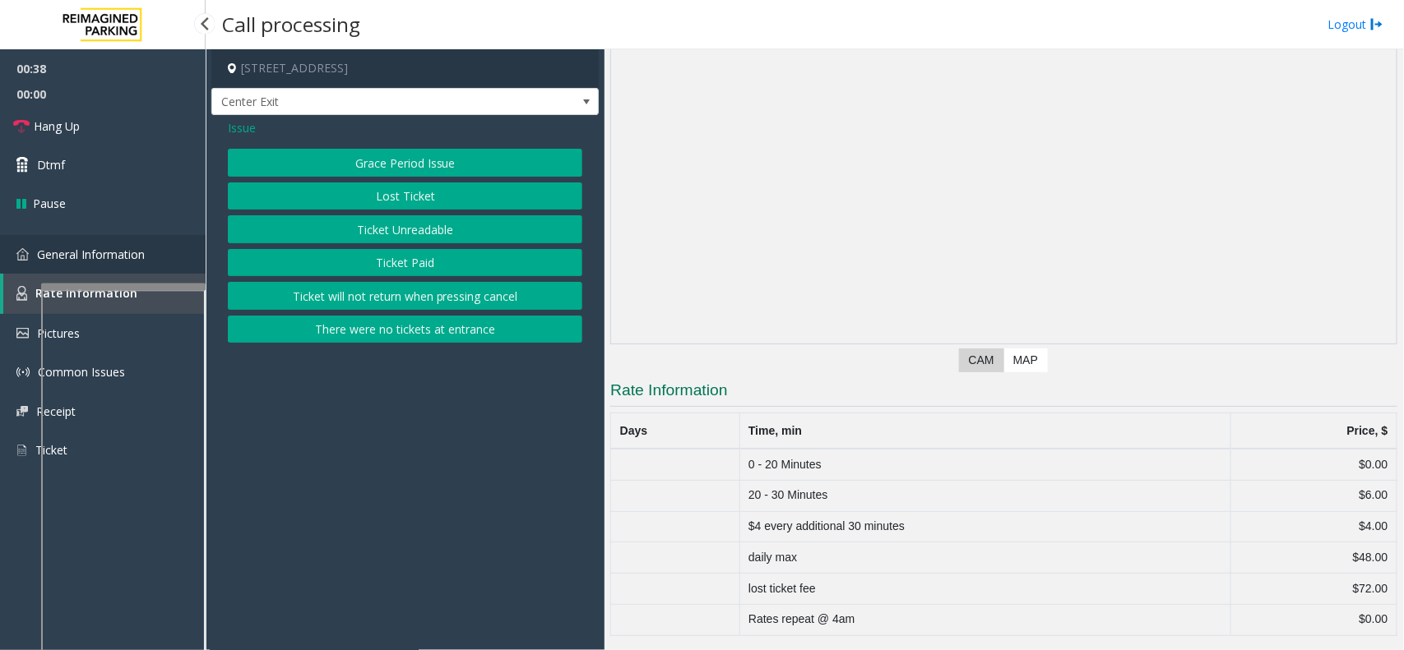
click at [116, 239] on link "General Information" at bounding box center [103, 254] width 206 height 39
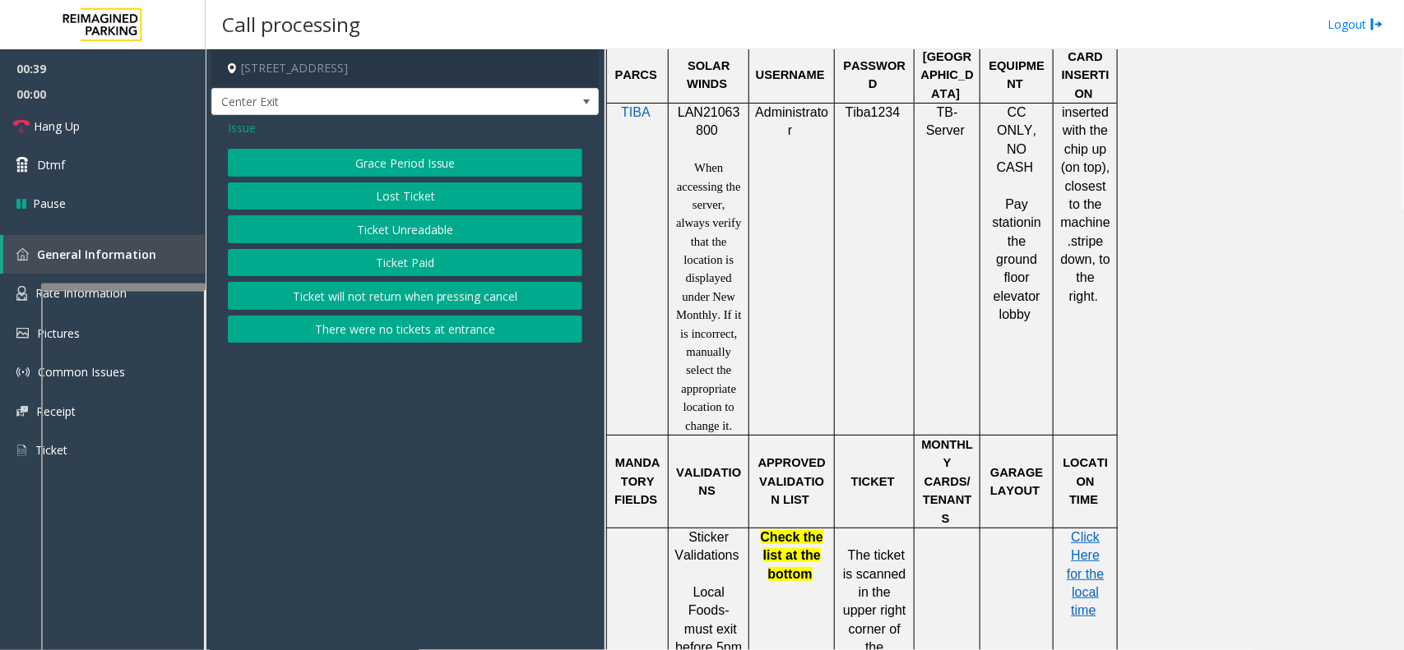
scroll to position [1336, 0]
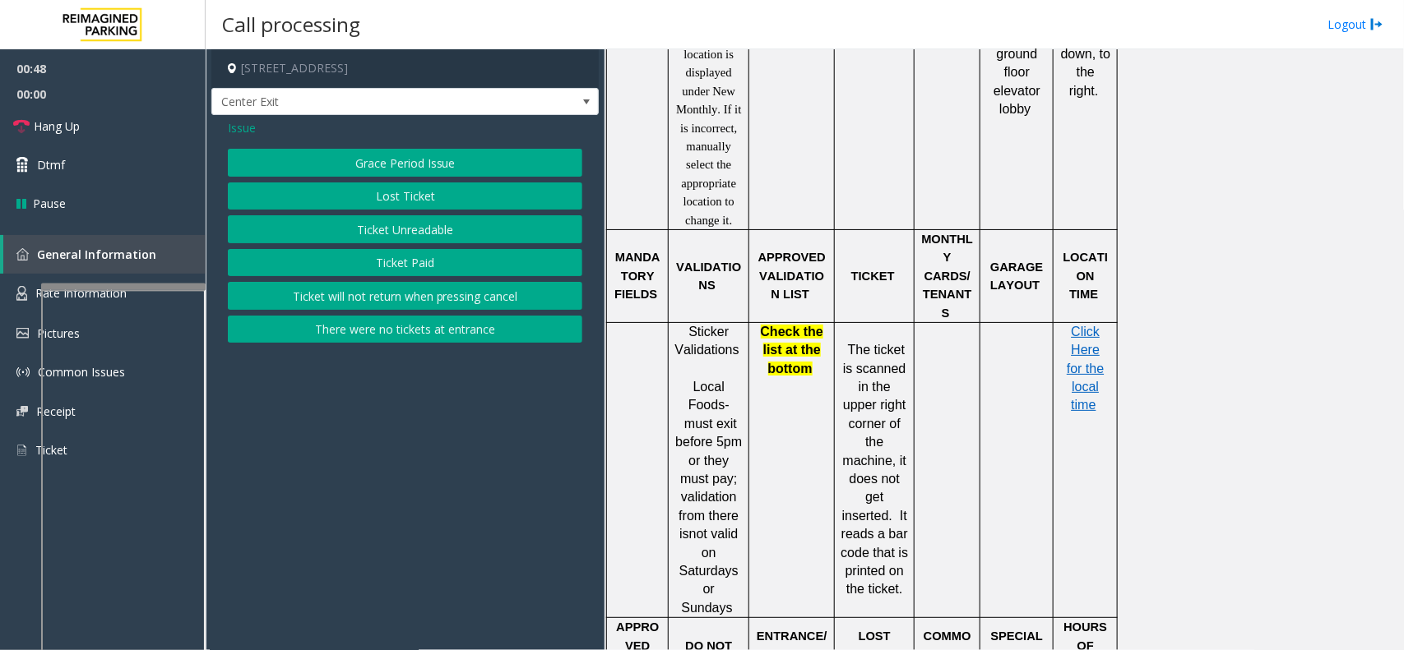
click at [256, 128] on div "Issue" at bounding box center [405, 127] width 354 height 17
click at [243, 134] on span "Issue" at bounding box center [242, 127] width 28 height 17
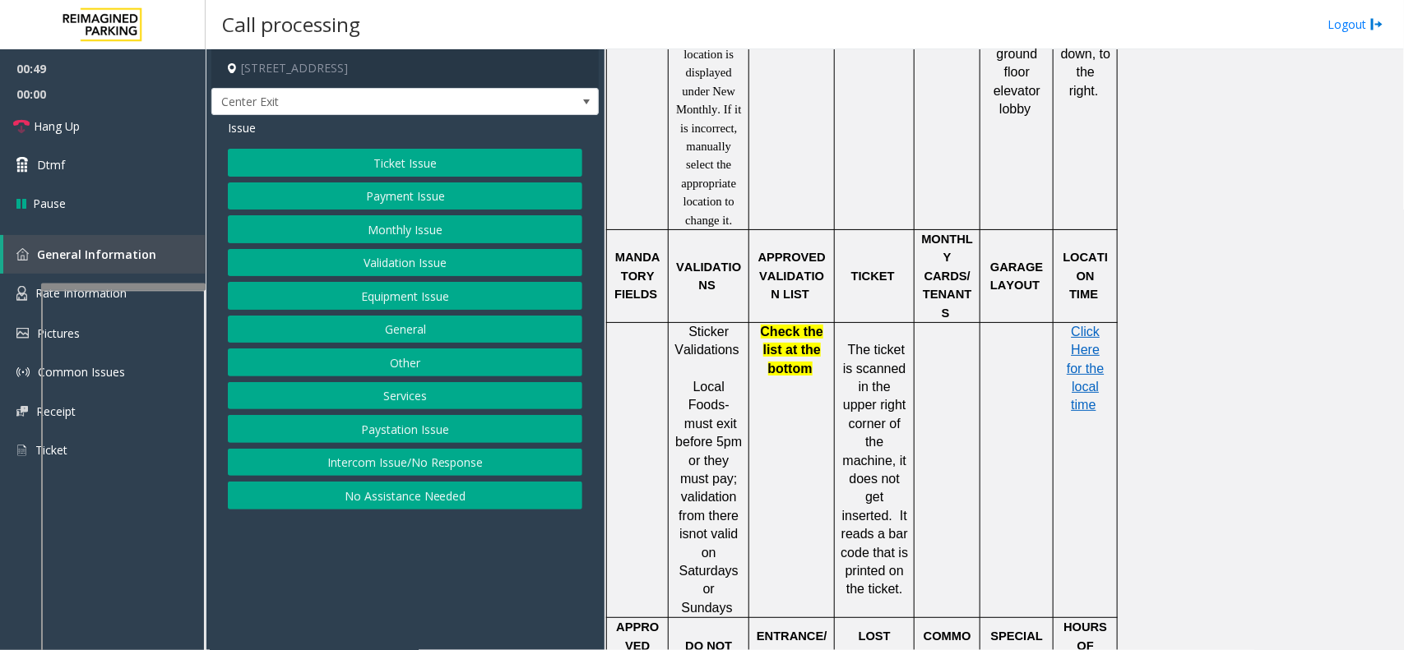
click at [376, 261] on button "Validation Issue" at bounding box center [405, 263] width 354 height 28
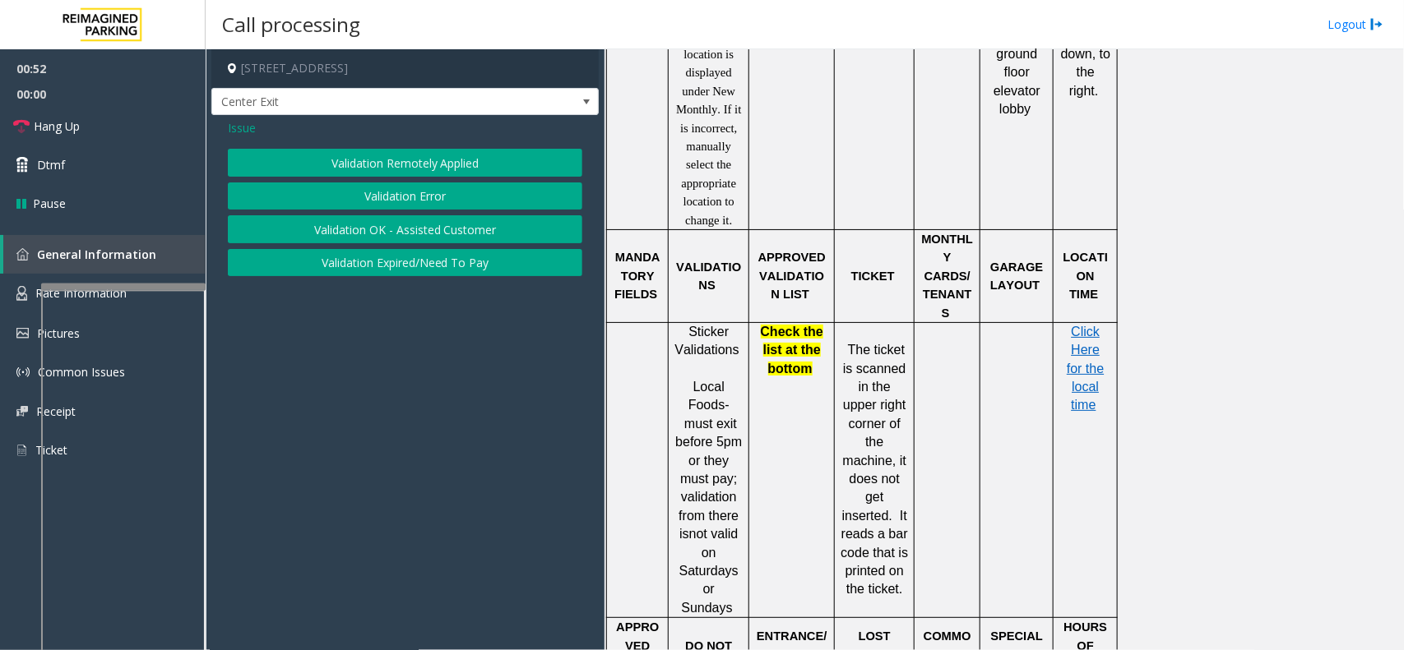
click at [231, 187] on button "Validation Error" at bounding box center [405, 197] width 354 height 28
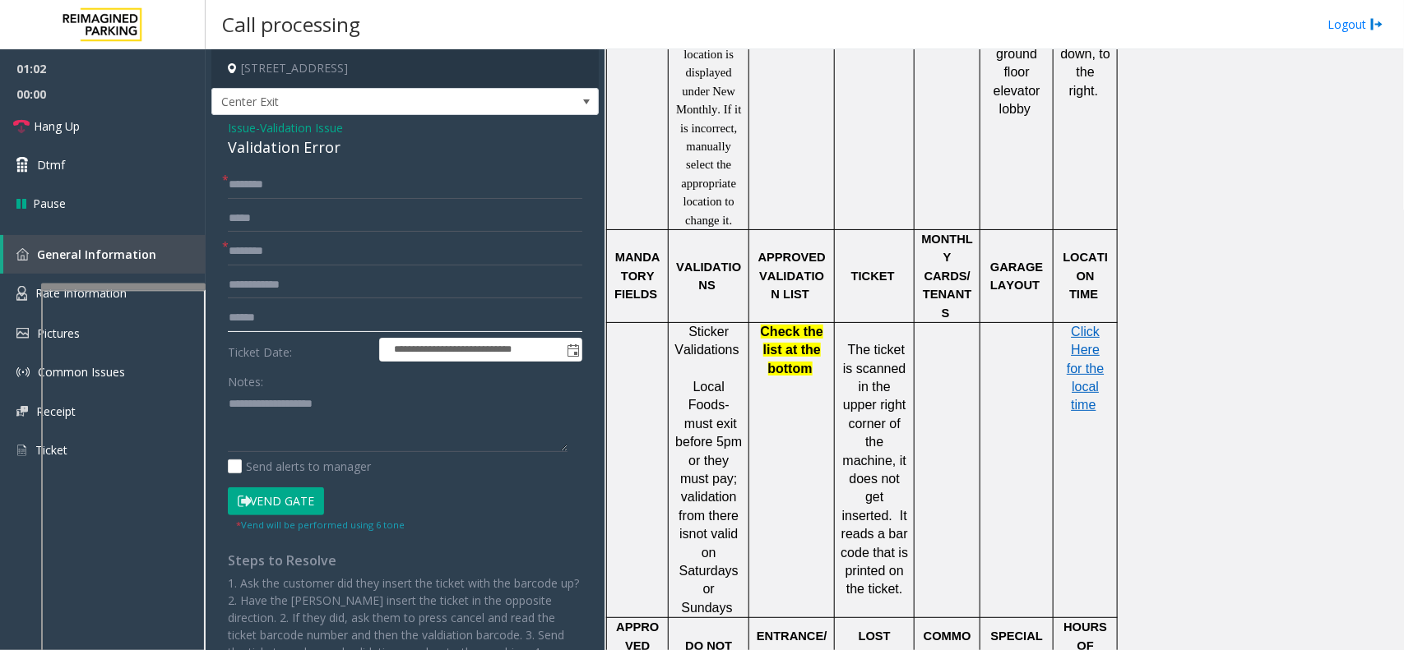
click at [289, 313] on input "text" at bounding box center [405, 318] width 354 height 28
click at [280, 411] on textarea at bounding box center [398, 422] width 340 height 62
click at [233, 399] on textarea at bounding box center [398, 422] width 340 height 62
click at [248, 322] on input "text" at bounding box center [405, 318] width 354 height 28
click at [274, 409] on textarea at bounding box center [398, 422] width 340 height 62
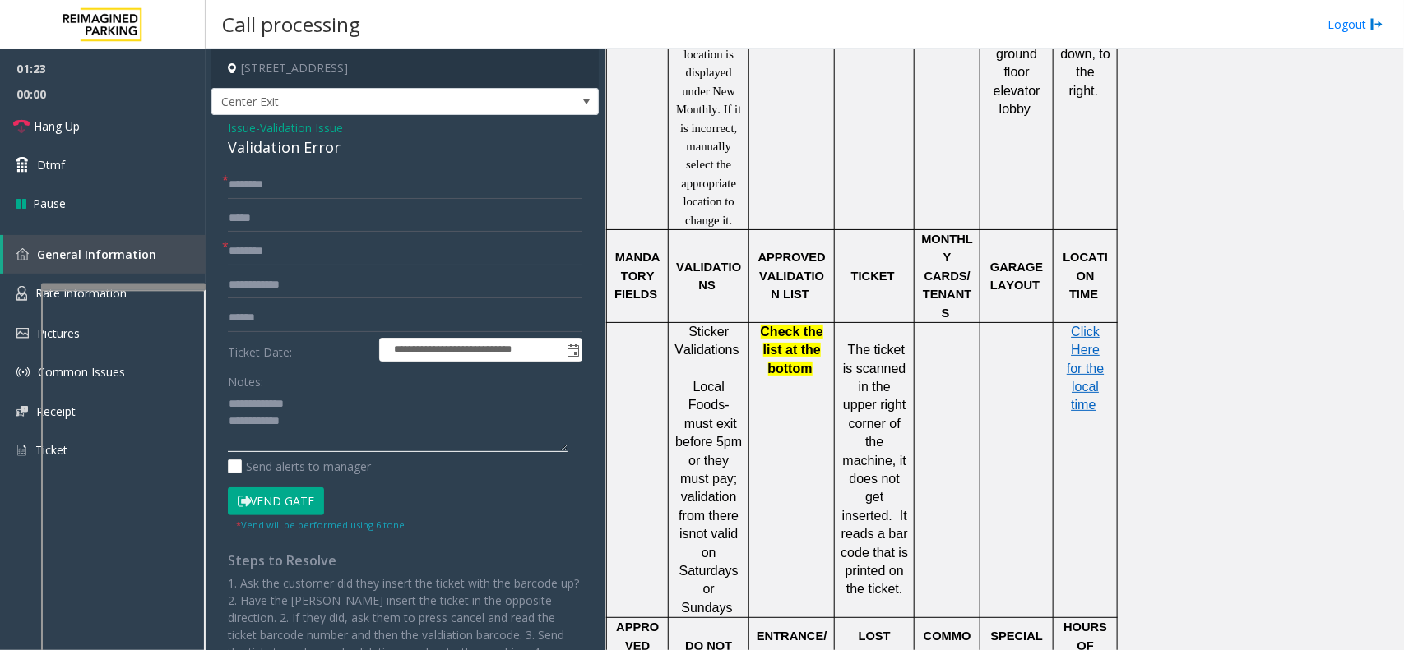
click at [271, 407] on textarea at bounding box center [398, 422] width 340 height 62
type textarea "**********"
click at [286, 265] on input "text" at bounding box center [405, 252] width 354 height 28
type input "*******"
click at [266, 403] on textarea at bounding box center [398, 422] width 340 height 62
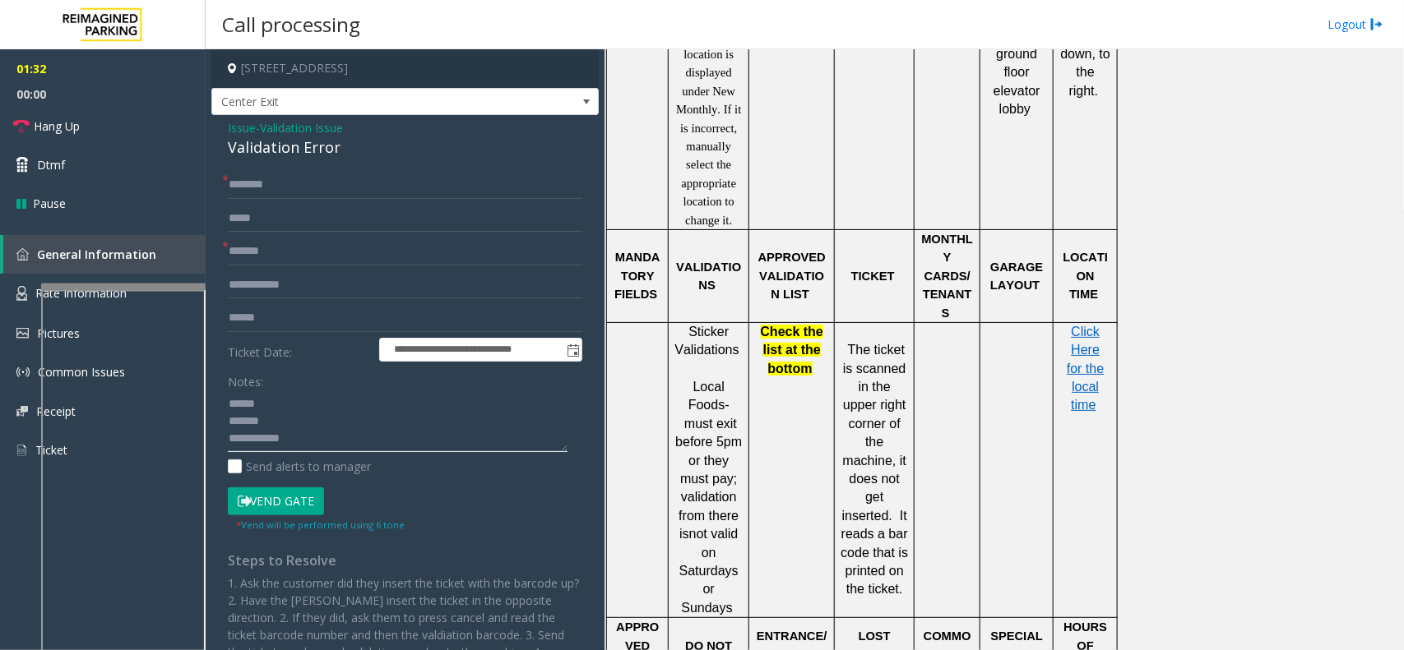
click at [269, 424] on textarea at bounding box center [398, 422] width 340 height 62
click at [298, 157] on div "Validation Error" at bounding box center [405, 148] width 354 height 22
click at [301, 157] on div "Validation Error" at bounding box center [405, 148] width 354 height 22
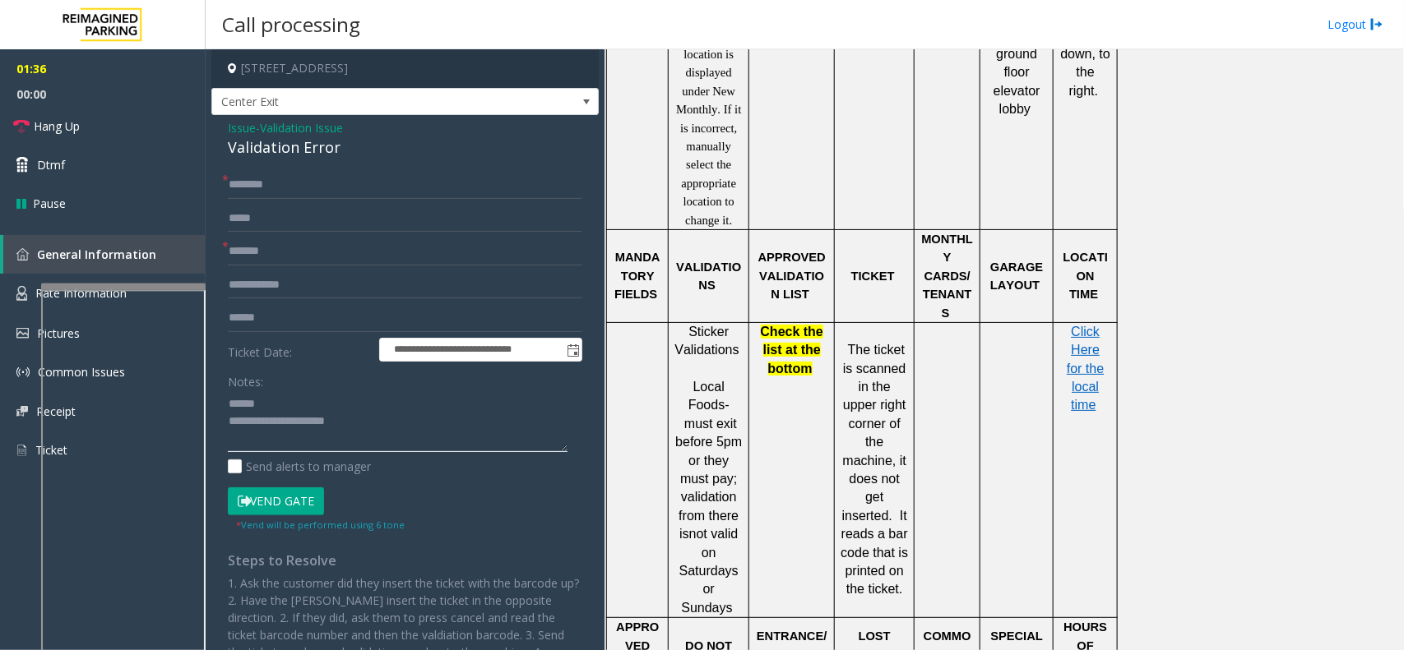
type textarea "**********"
click at [249, 167] on div "**********" at bounding box center [404, 439] width 387 height 648
click at [253, 175] on input "text" at bounding box center [405, 185] width 354 height 28
click at [236, 187] on input "*********" at bounding box center [405, 185] width 354 height 28
click at [252, 185] on input "*********" at bounding box center [405, 185] width 354 height 28
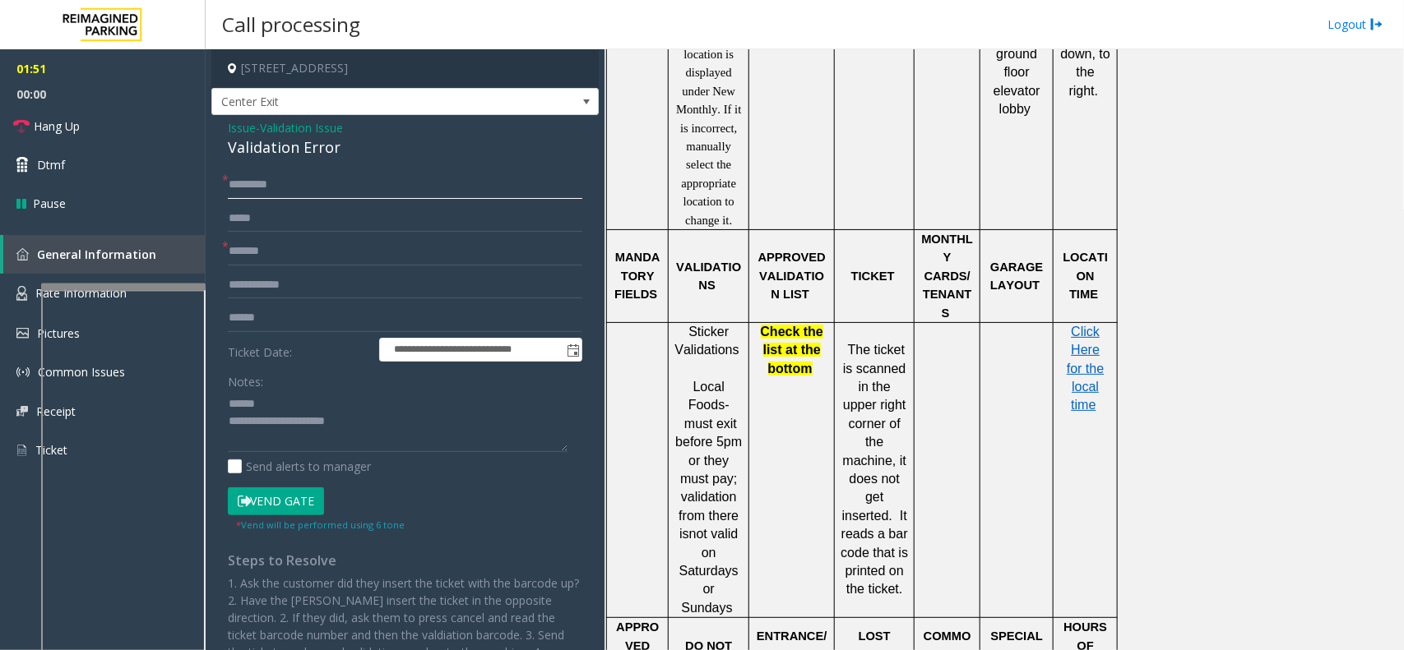
click at [257, 183] on input "*********" at bounding box center [405, 185] width 354 height 28
click at [267, 185] on input "*********" at bounding box center [405, 185] width 354 height 28
click at [274, 183] on input "*********" at bounding box center [405, 185] width 354 height 28
click at [302, 193] on input "*********" at bounding box center [405, 185] width 354 height 28
type input "*********"
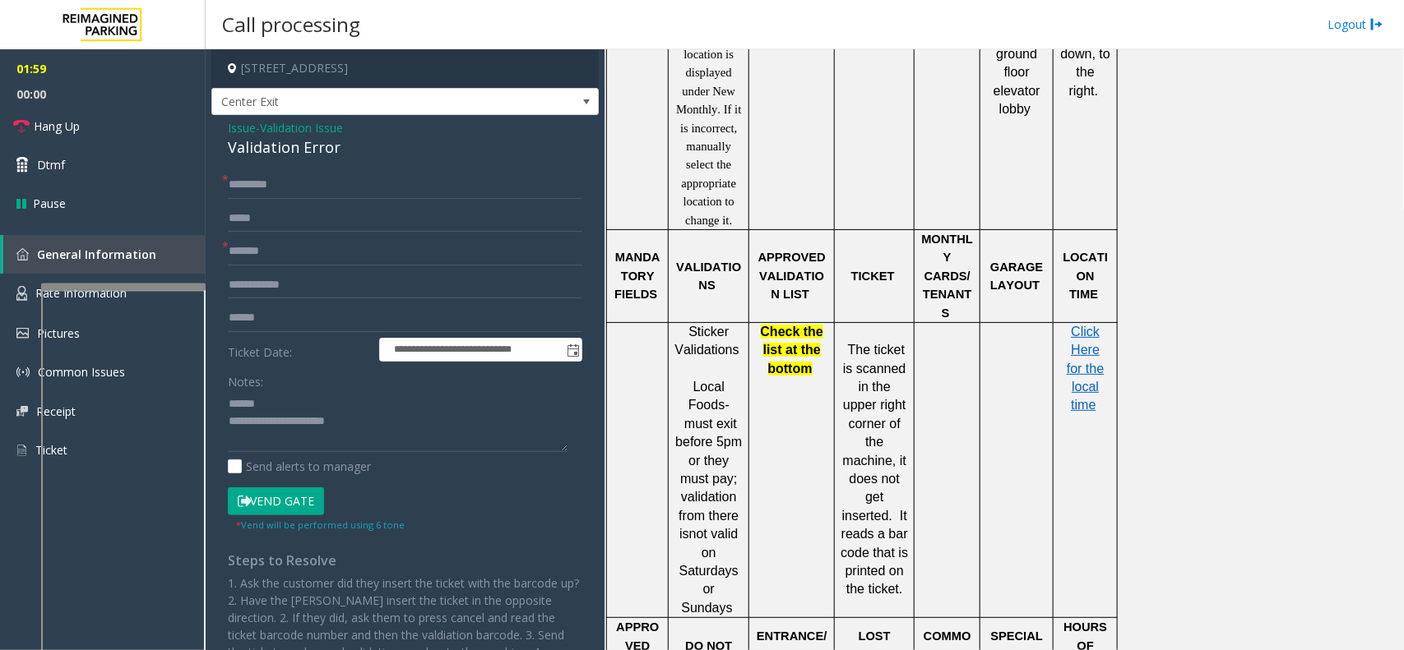
drag, startPoint x: 257, startPoint y: 182, endPoint x: 539, endPoint y: 160, distance: 282.1
click at [539, 160] on div "**********" at bounding box center [404, 439] width 387 height 648
click at [289, 189] on input "*********" at bounding box center [405, 185] width 354 height 28
click at [325, 400] on textarea at bounding box center [398, 422] width 340 height 62
click at [231, 397] on textarea at bounding box center [398, 422] width 340 height 62
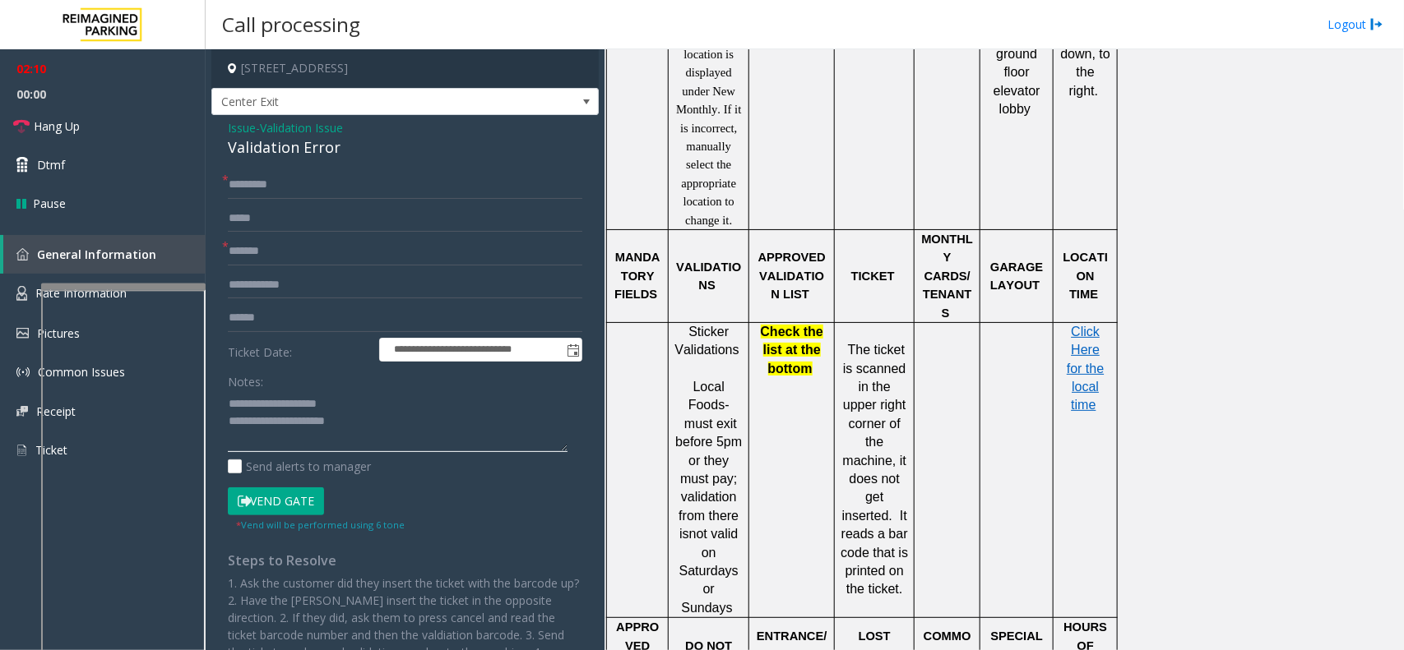
click at [356, 417] on textarea at bounding box center [398, 422] width 340 height 62
click at [345, 446] on textarea at bounding box center [398, 422] width 340 height 62
drag, startPoint x: 152, startPoint y: 127, endPoint x: 120, endPoint y: 141, distance: 35.0
click at [152, 127] on link "Hang Up" at bounding box center [103, 126] width 206 height 39
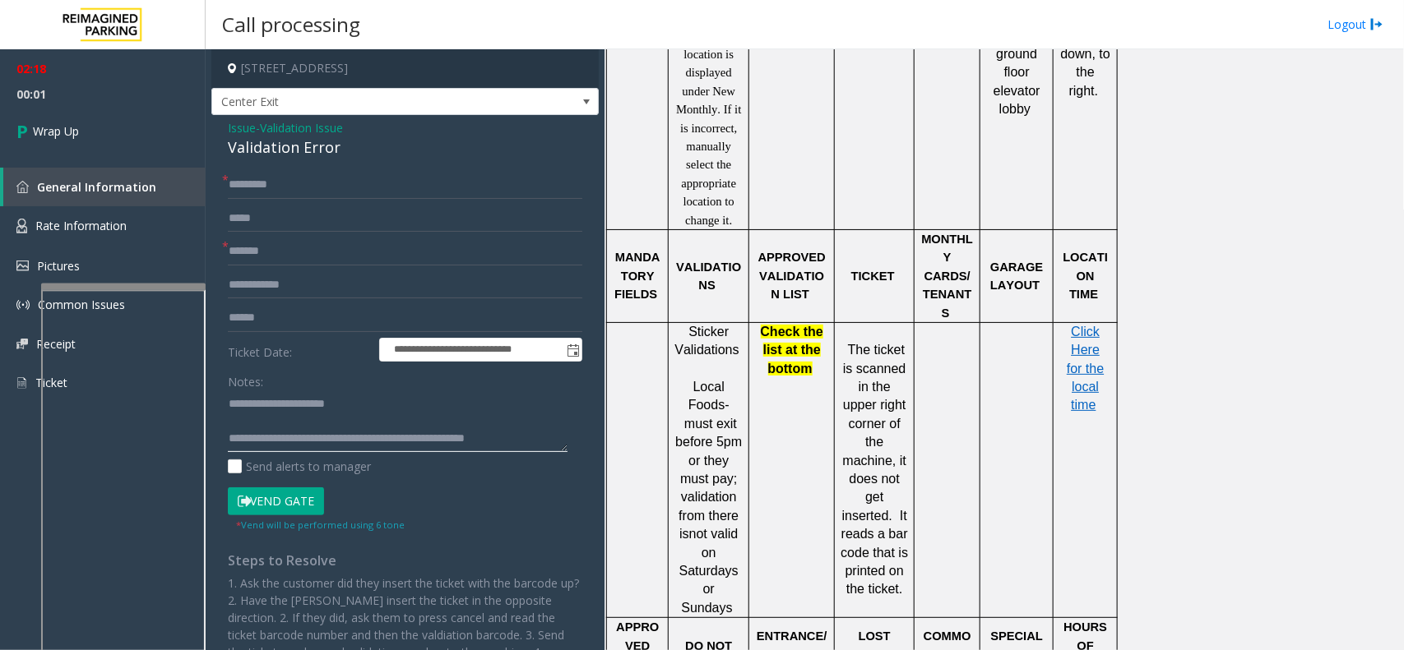
scroll to position [34, 0]
type textarea "**********"
click at [140, 150] on link "Wrap Up" at bounding box center [103, 131] width 206 height 49
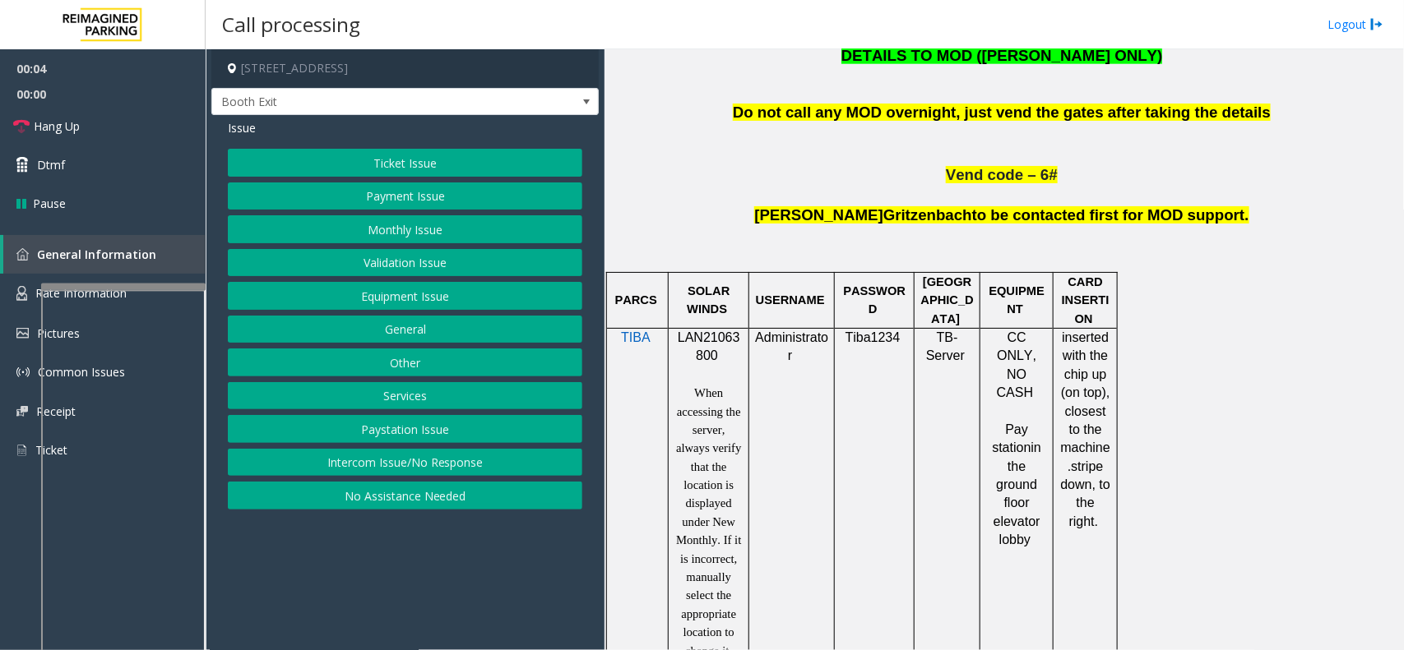
scroll to position [925, 0]
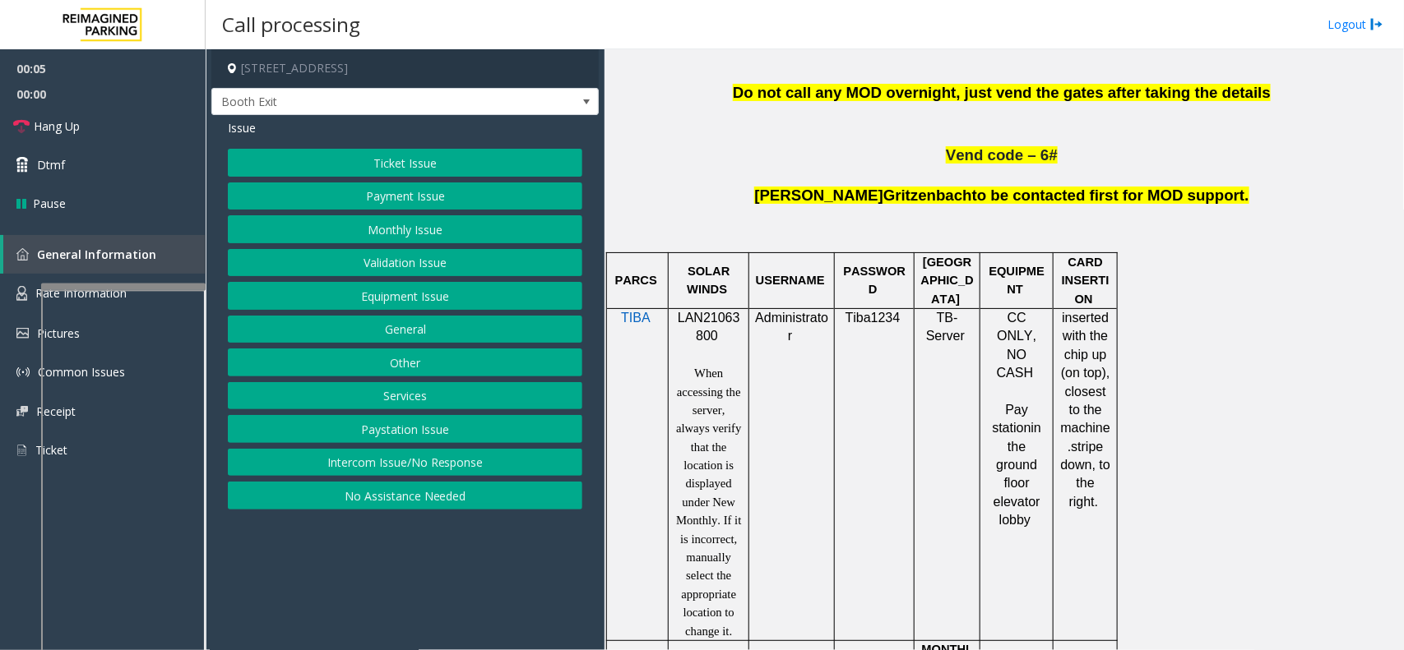
click at [732, 311] on div at bounding box center [709, 308] width 81 height 6
click at [730, 312] on div at bounding box center [709, 309] width 81 height 6
click at [724, 321] on span "LAN21063800" at bounding box center [709, 327] width 62 height 32
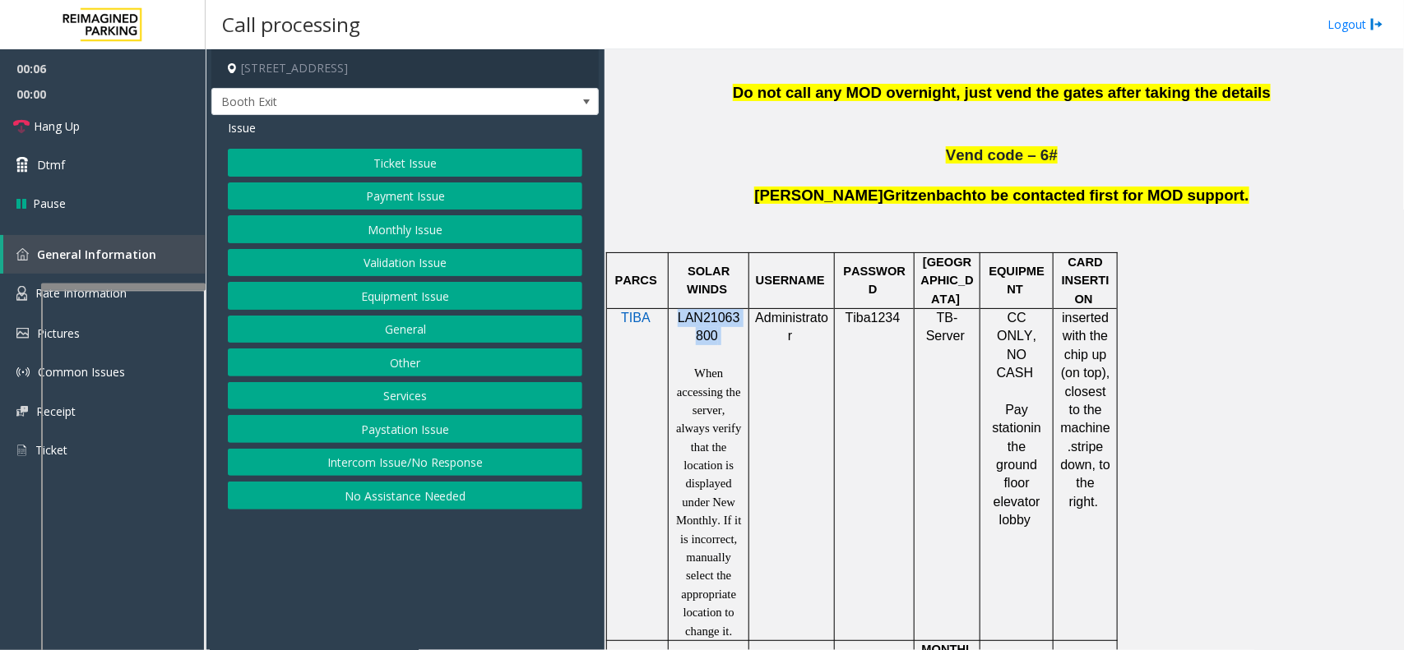
copy p "LAN21063800"
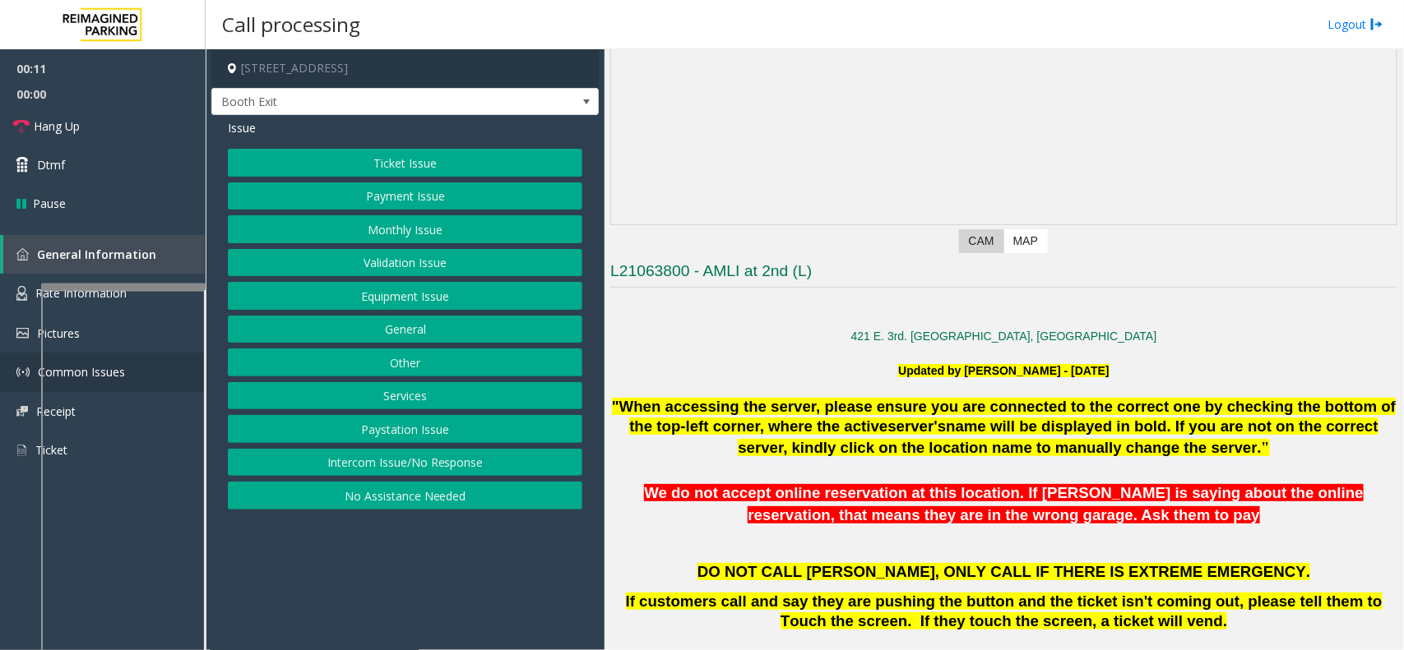
scroll to position [308, 0]
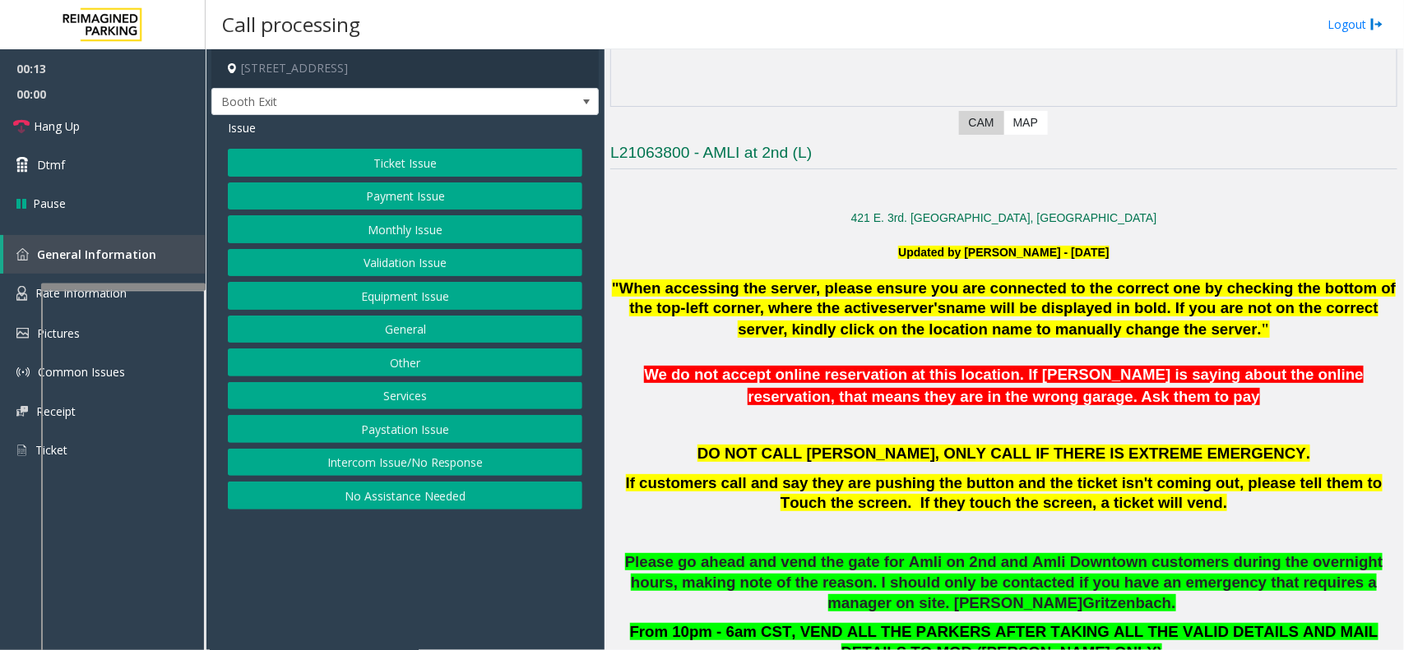
click at [378, 260] on button "Validation Issue" at bounding box center [405, 263] width 354 height 28
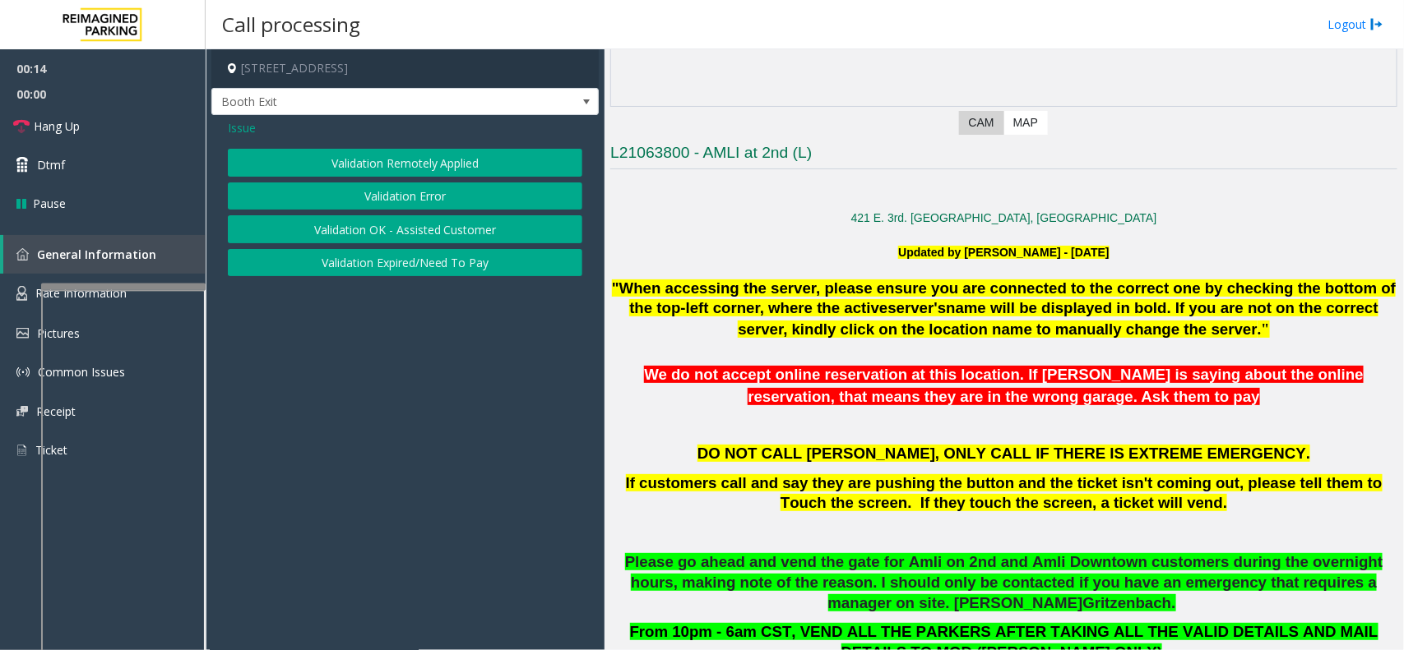
click at [400, 203] on button "Validation Error" at bounding box center [405, 197] width 354 height 28
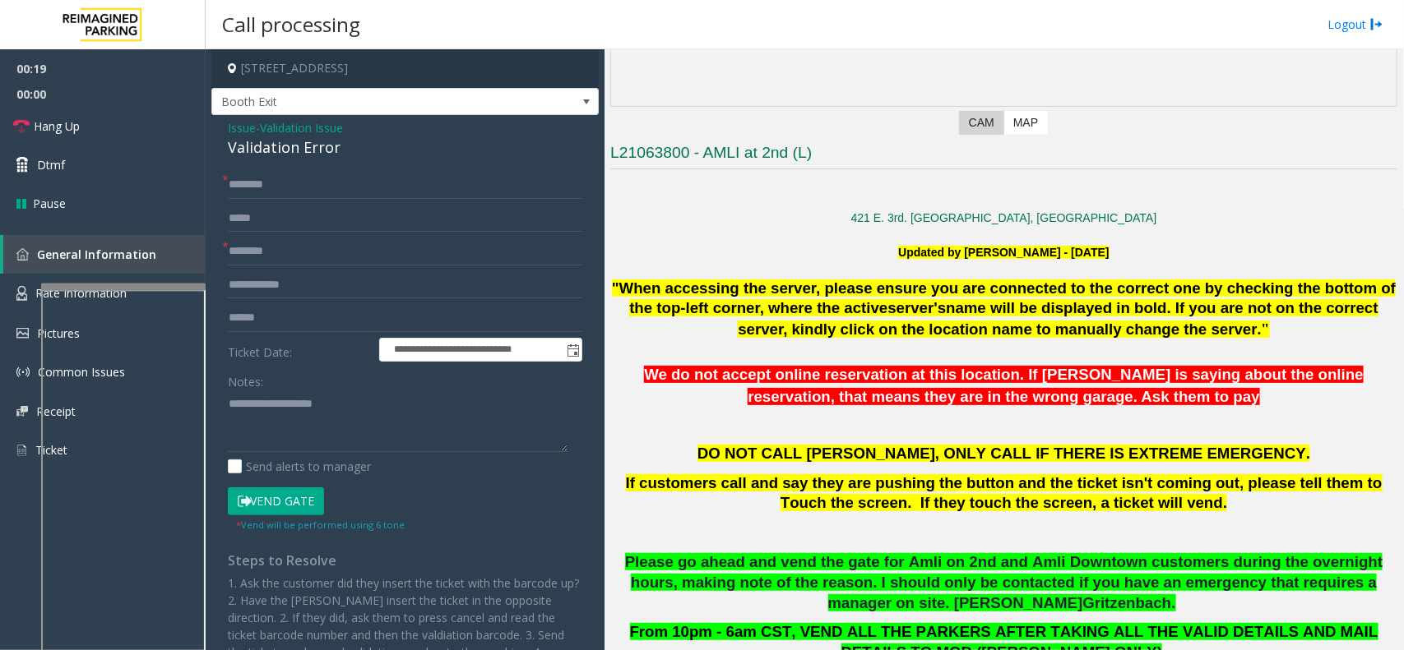
click at [722, 150] on h3 "L21063800 - AMLI at 2nd (L)" at bounding box center [1003, 155] width 787 height 27
type input "****"
click at [280, 302] on form "**********" at bounding box center [405, 351] width 354 height 361
click at [275, 317] on input "text" at bounding box center [405, 318] width 354 height 28
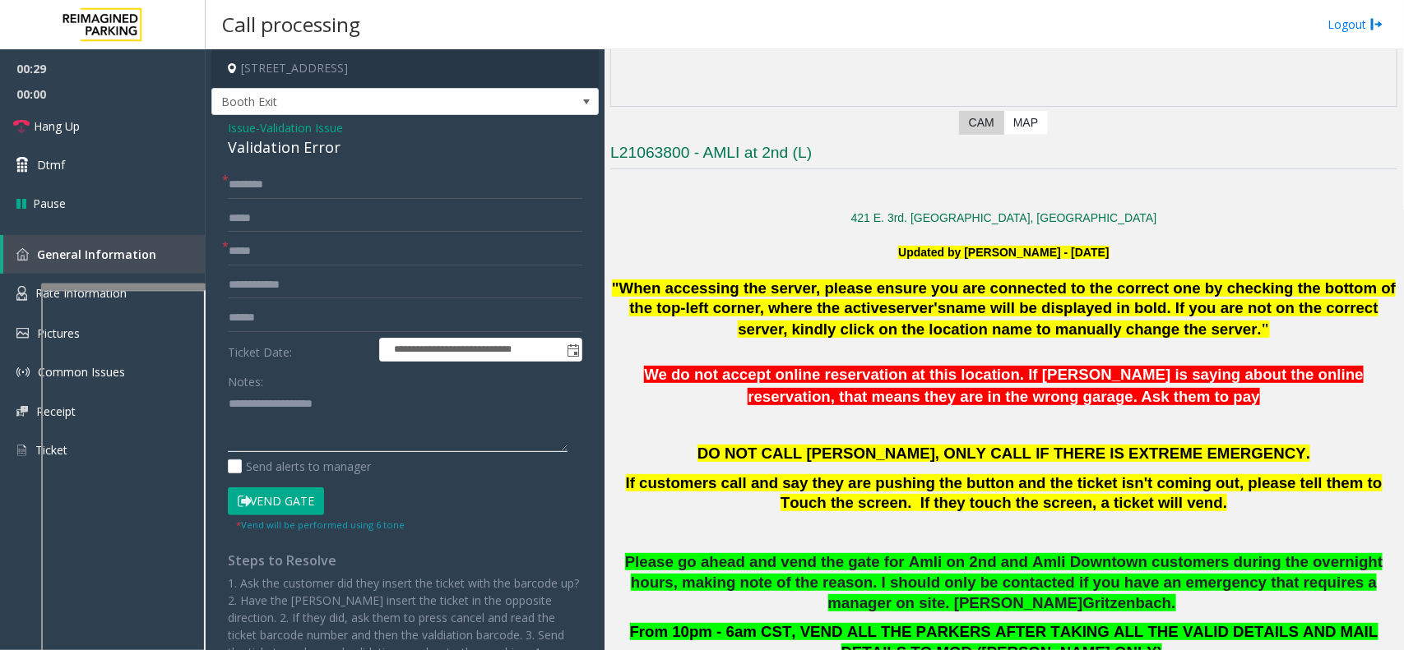
click at [271, 396] on textarea at bounding box center [398, 422] width 340 height 62
click at [294, 400] on textarea at bounding box center [398, 422] width 340 height 62
click at [297, 401] on textarea at bounding box center [398, 422] width 340 height 62
click at [335, 408] on textarea at bounding box center [398, 422] width 340 height 62
click at [318, 400] on textarea at bounding box center [398, 422] width 340 height 62
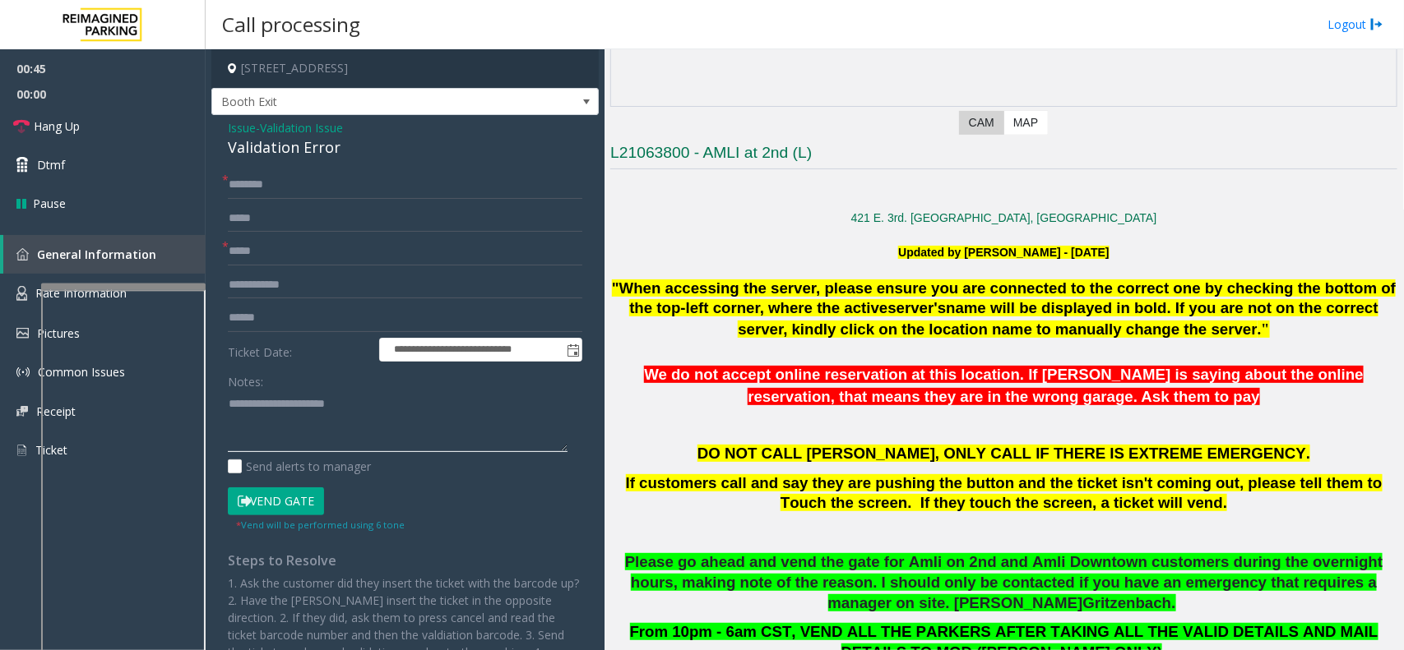
click at [389, 410] on textarea at bounding box center [398, 422] width 340 height 62
click at [257, 264] on input "****" at bounding box center [405, 252] width 354 height 28
click at [263, 235] on form "**********" at bounding box center [405, 351] width 354 height 361
click at [265, 322] on input "text" at bounding box center [405, 318] width 354 height 28
click at [346, 400] on textarea at bounding box center [398, 422] width 340 height 62
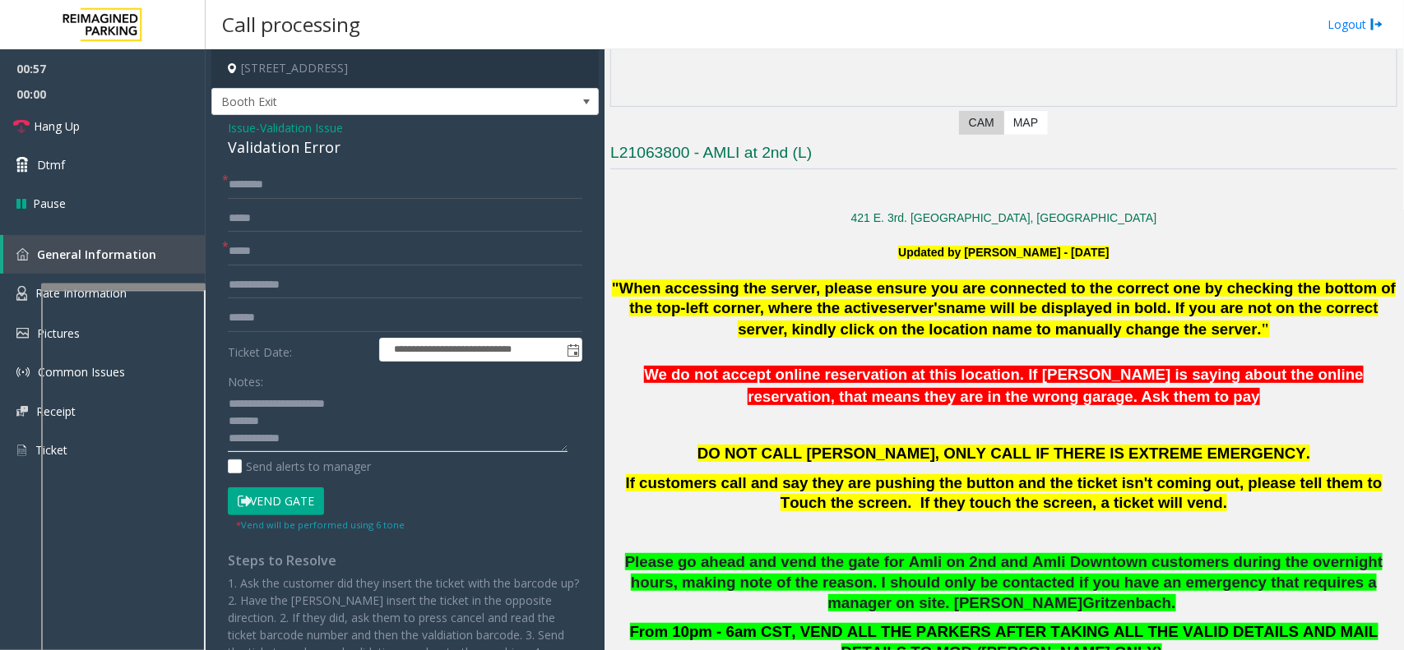
click at [335, 434] on textarea at bounding box center [398, 422] width 340 height 62
type textarea "**********"
click at [273, 257] on input "****" at bounding box center [405, 252] width 354 height 28
click at [269, 325] on input "text" at bounding box center [405, 318] width 354 height 28
type input "*******"
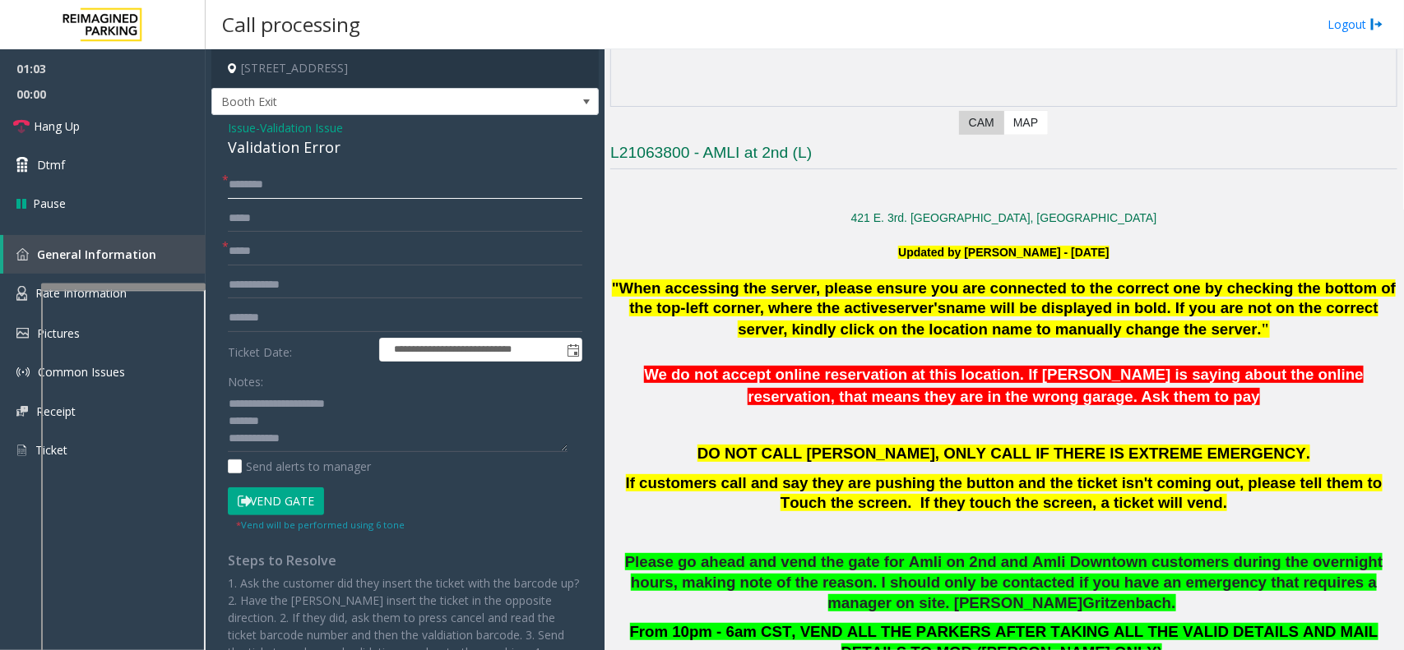
click at [300, 187] on input "text" at bounding box center [405, 185] width 354 height 28
click at [280, 145] on div "Validation Error" at bounding box center [405, 148] width 354 height 22
type textarea "**********"
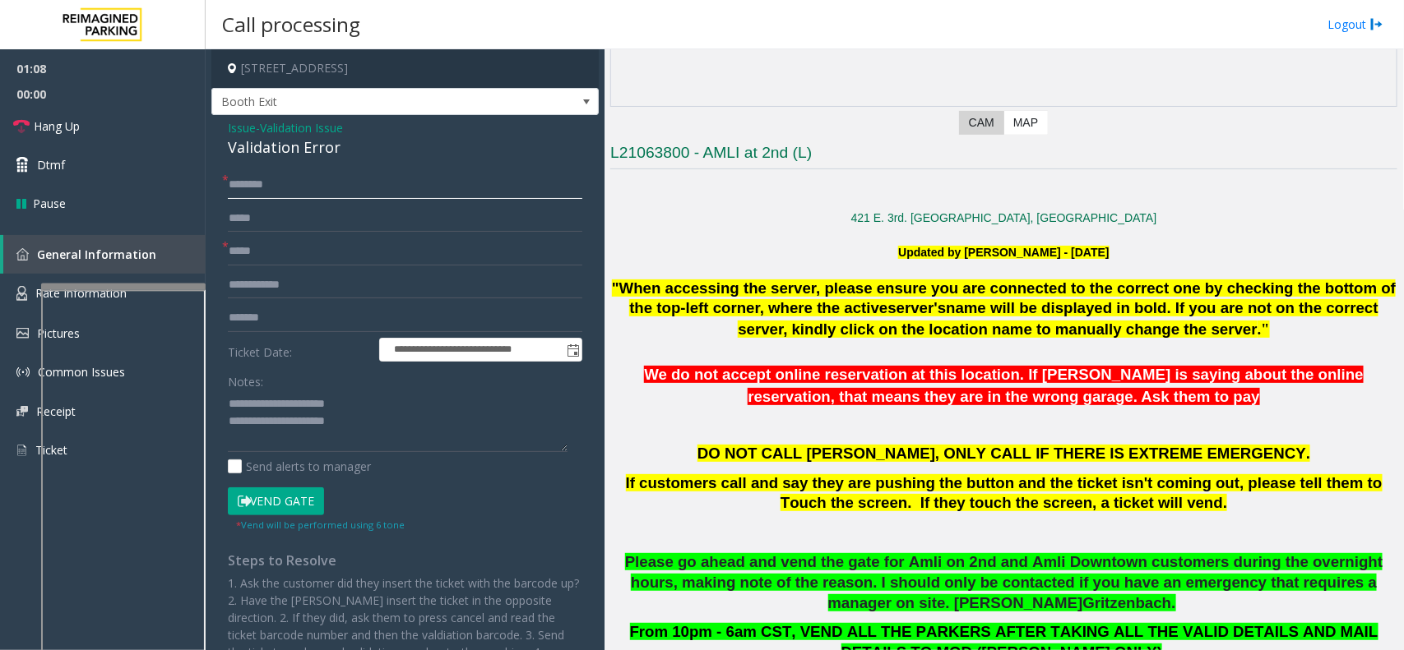
click at [331, 182] on input "text" at bounding box center [405, 185] width 354 height 28
type input "*"
type input "*****"
click at [300, 415] on textarea at bounding box center [398, 422] width 340 height 62
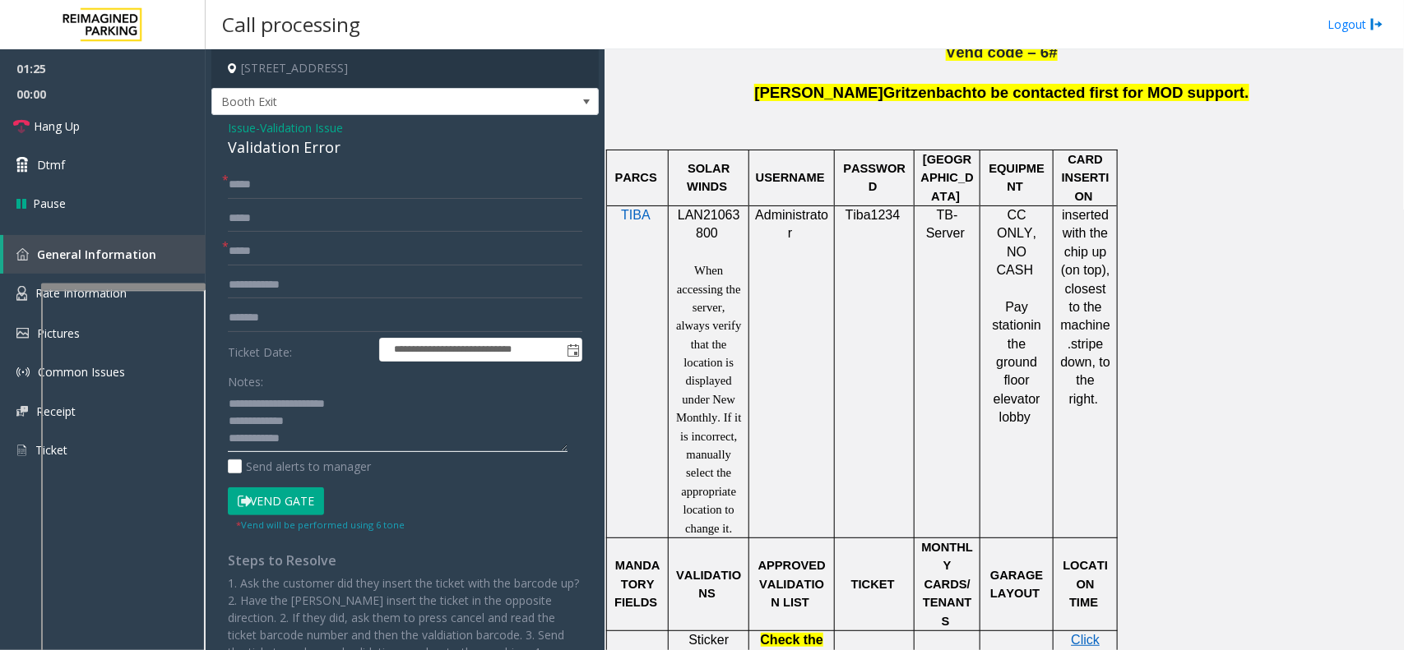
scroll to position [1336, 0]
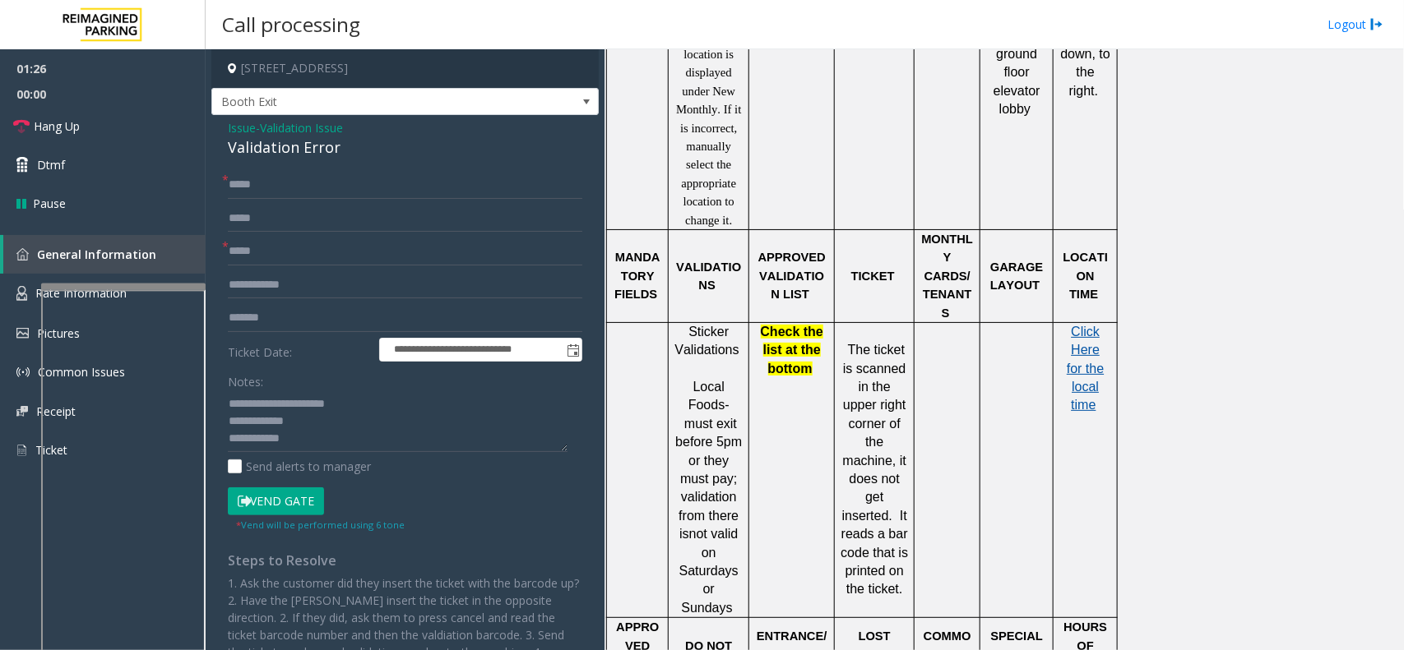
click at [1086, 339] on span "Click Here for the local time" at bounding box center [1085, 369] width 37 height 88
click at [411, 424] on textarea at bounding box center [398, 422] width 340 height 62
click at [322, 417] on textarea at bounding box center [398, 422] width 340 height 62
type textarea "**********"
click at [280, 495] on button "Vend Gate" at bounding box center [276, 502] width 96 height 28
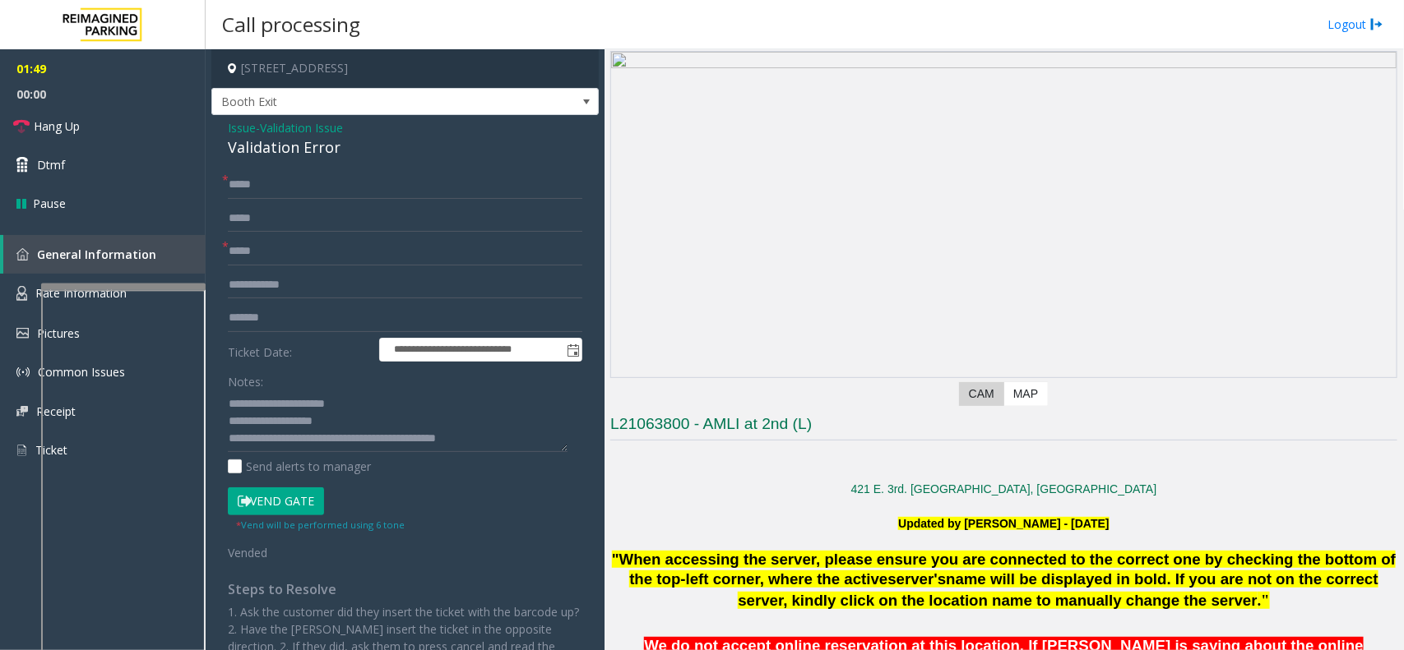
scroll to position [103, 0]
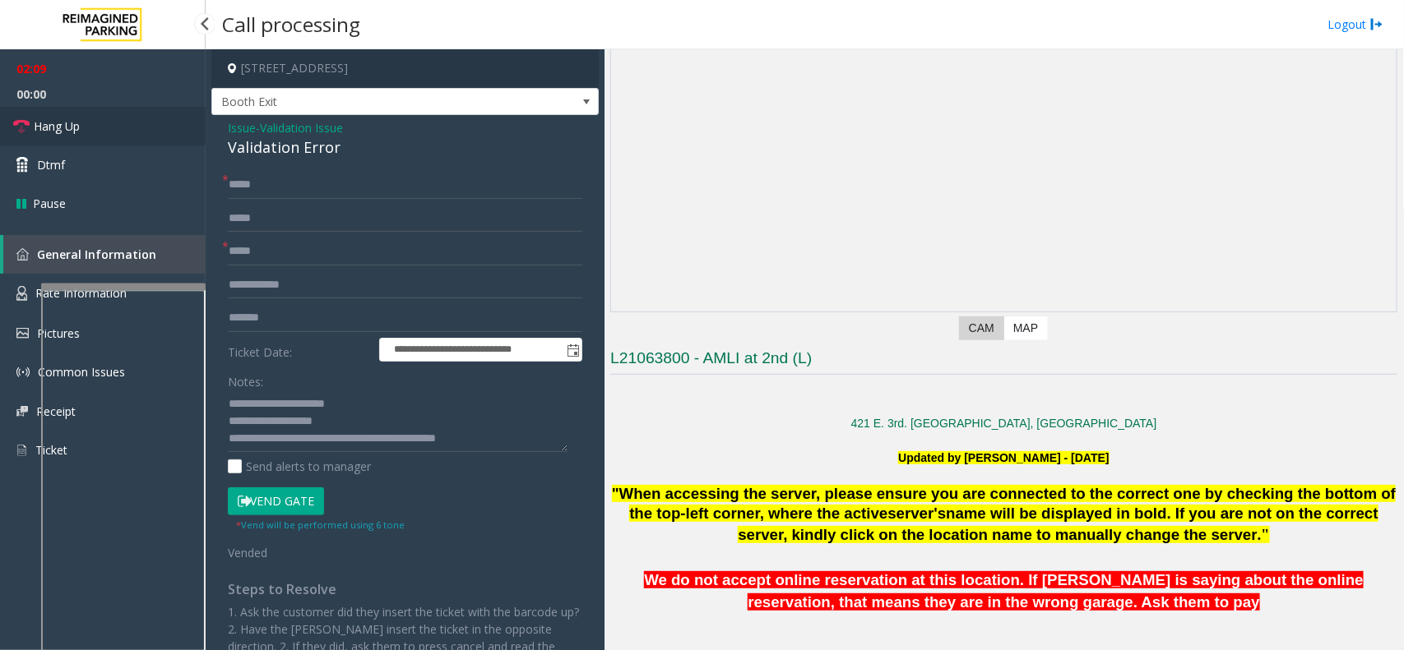
click at [121, 109] on link "Hang Up" at bounding box center [103, 126] width 206 height 39
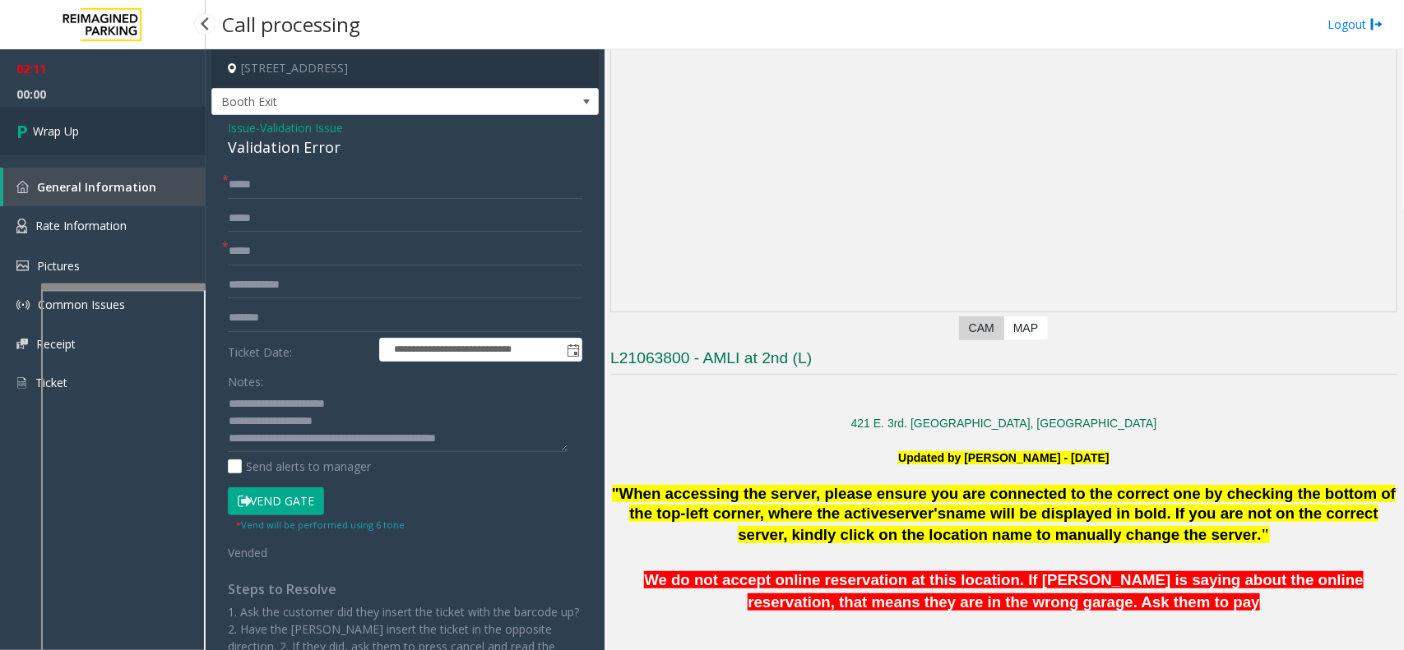
click at [117, 118] on link "Wrap Up" at bounding box center [103, 131] width 206 height 49
